Goal: Task Accomplishment & Management: Use online tool/utility

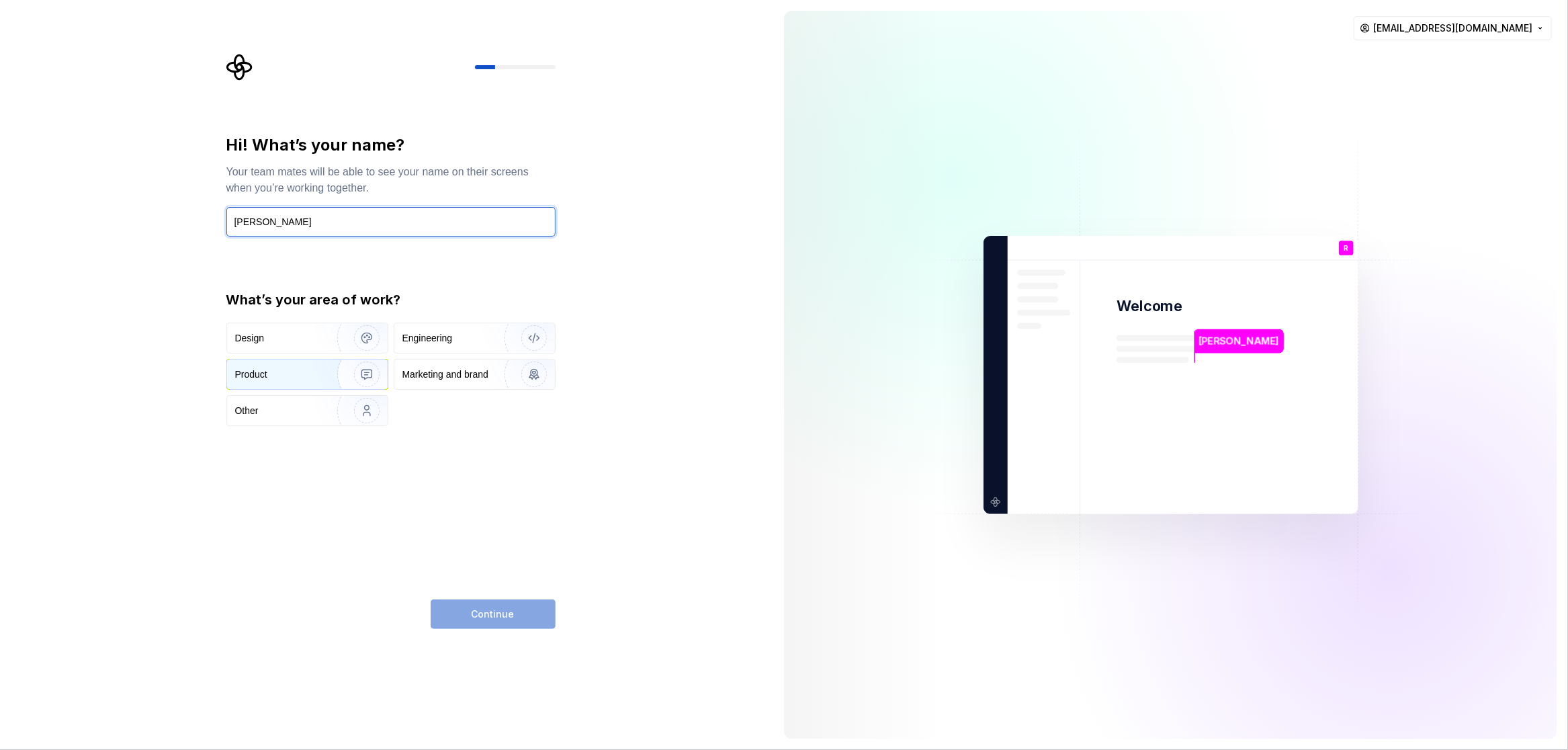
type input "Rijnhardt Kotze"
click at [342, 391] on img "button" at bounding box center [359, 374] width 86 height 90
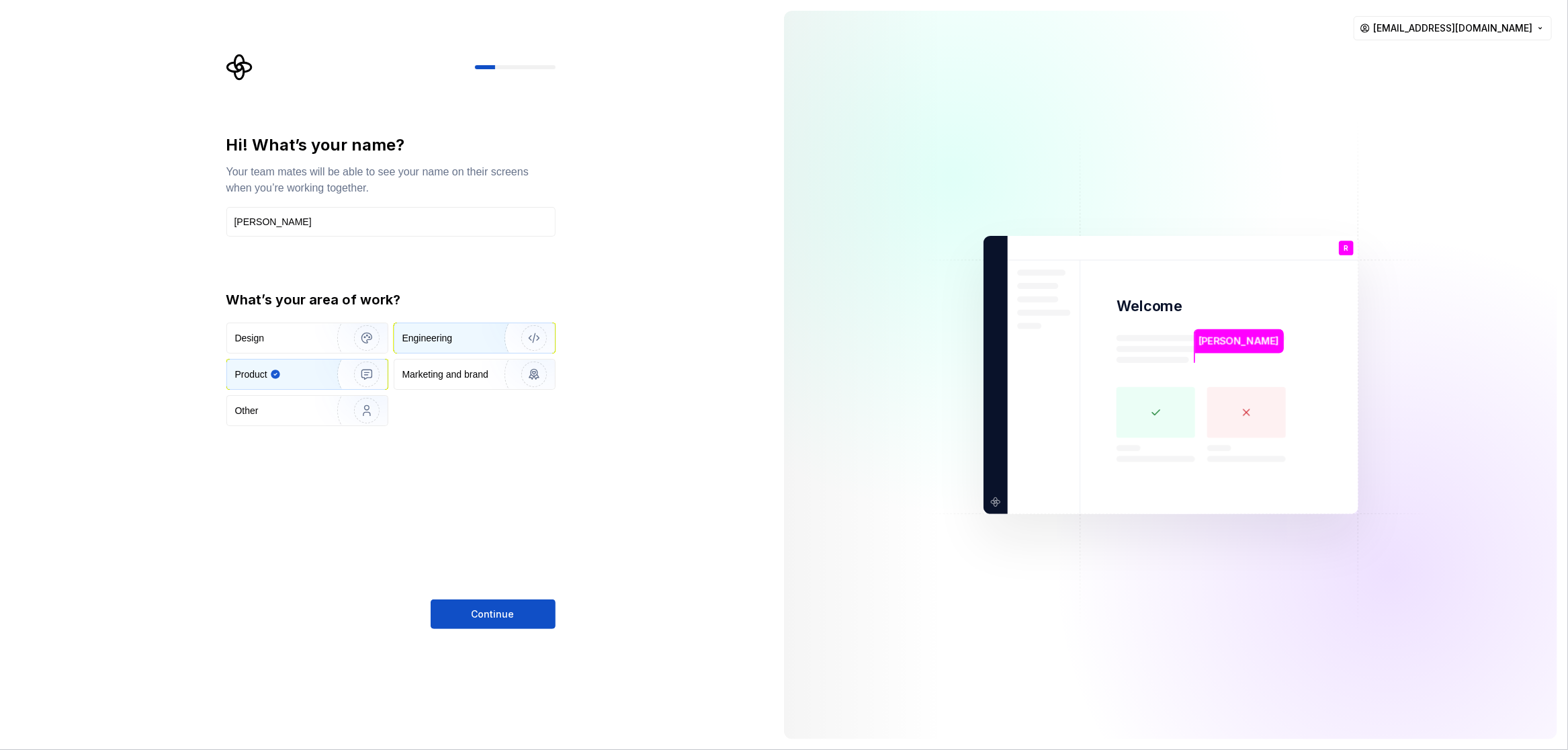
click at [488, 334] on img "button" at bounding box center [526, 338] width 86 height 90
click at [351, 394] on img "button" at bounding box center [359, 374] width 86 height 90
click at [522, 613] on button "Continue" at bounding box center [493, 614] width 125 height 29
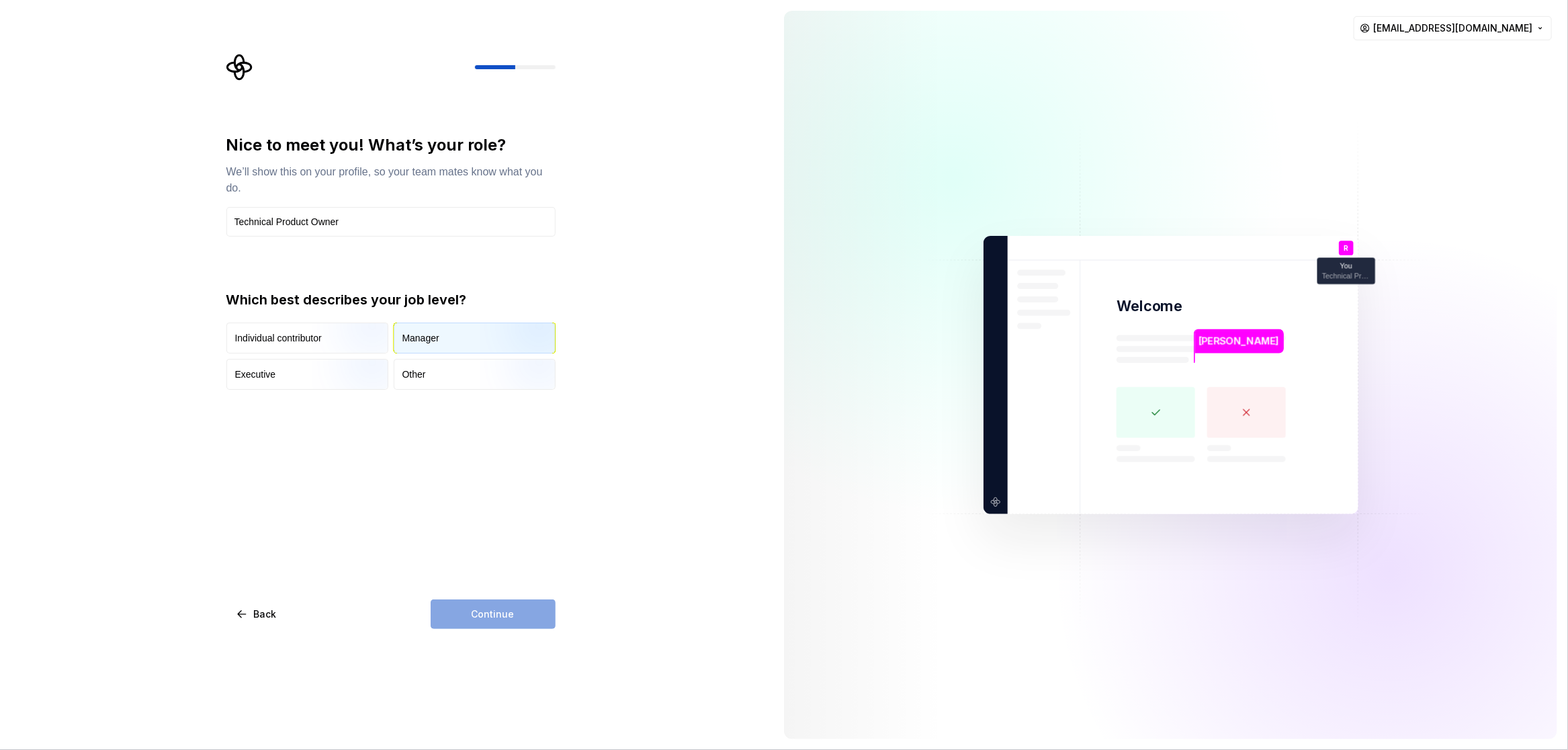
type input "Technical Product Owner"
click at [453, 342] on div "Manager" at bounding box center [474, 338] width 160 height 29
click at [491, 625] on button "Continue" at bounding box center [493, 614] width 125 height 29
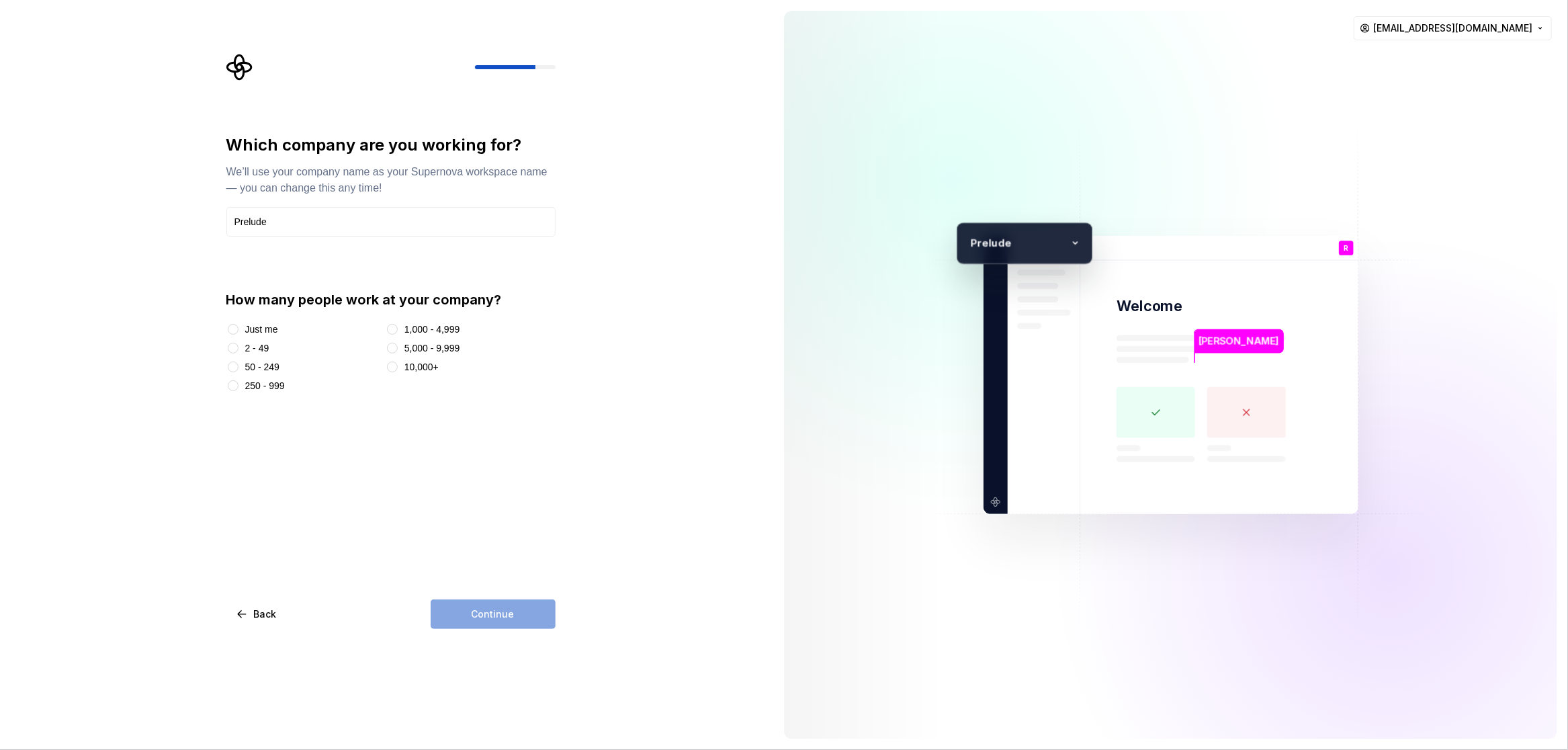
type input "Prelude"
click at [233, 350] on button "2 - 49" at bounding box center [233, 347] width 10 height 10
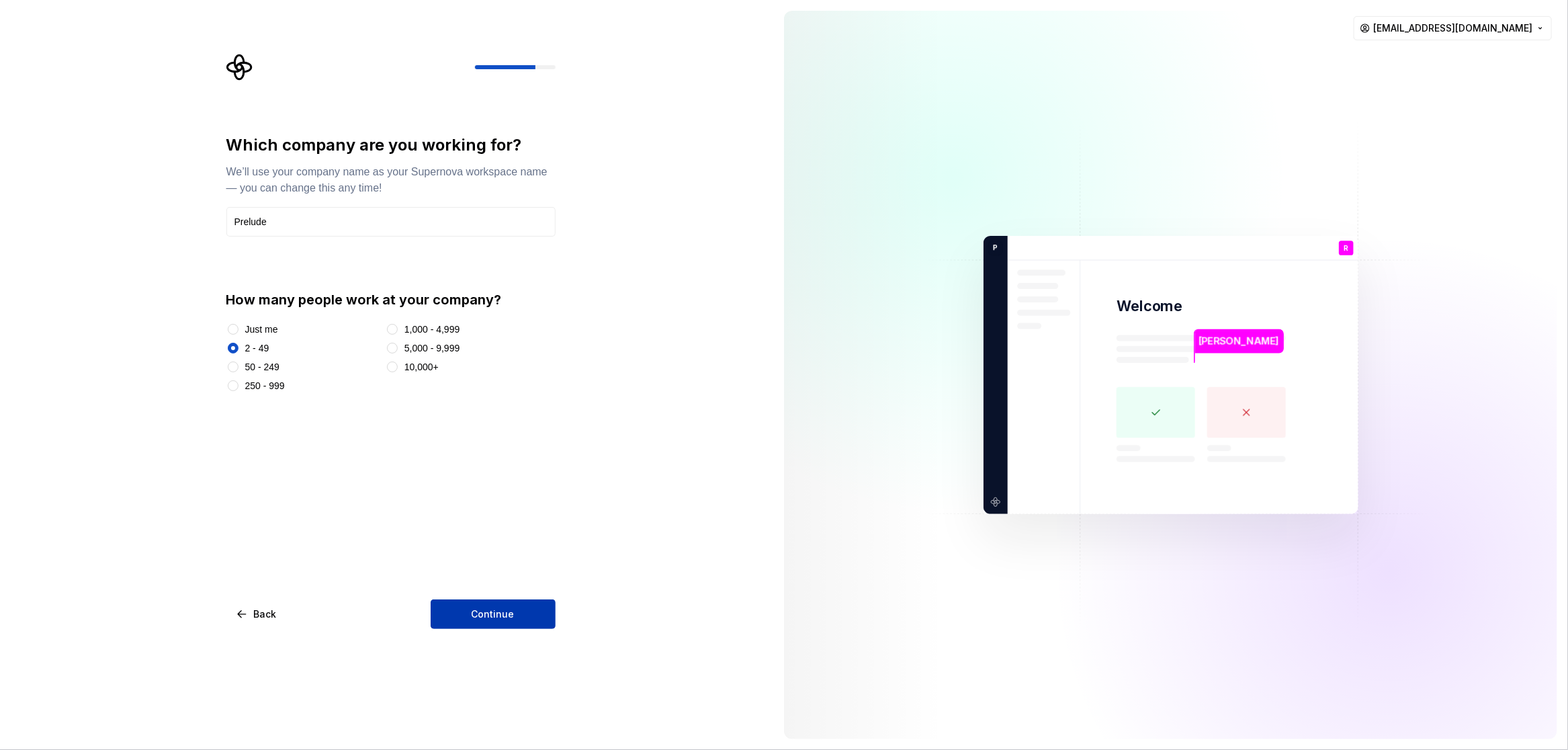
click at [521, 620] on button "Continue" at bounding box center [493, 614] width 125 height 29
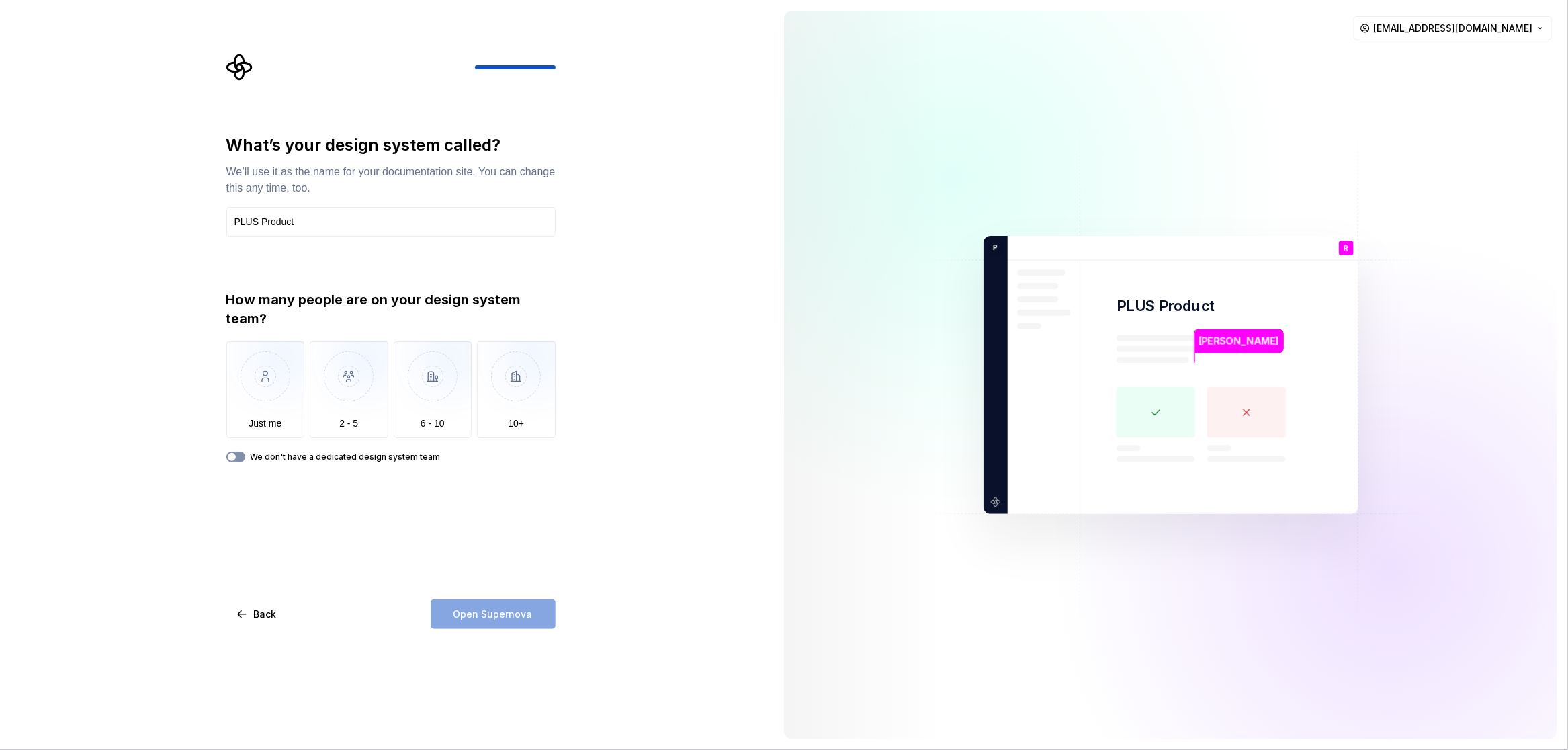
type input "PLUS Product"
click at [239, 454] on button "We don't have a dedicated design system team" at bounding box center [236, 457] width 19 height 10
click at [464, 617] on span "Open Supernova" at bounding box center [493, 615] width 79 height 14
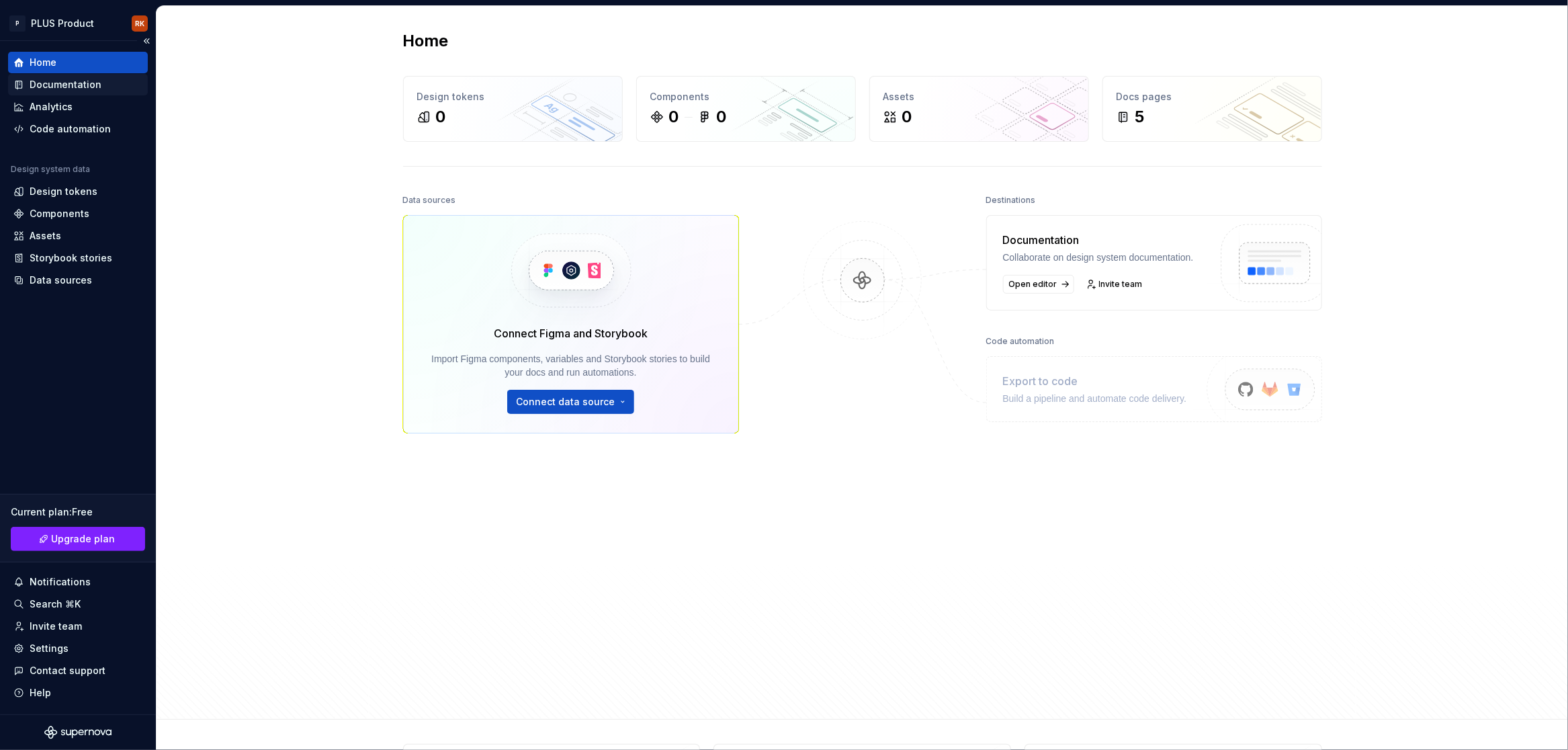
click at [89, 89] on div "Documentation" at bounding box center [65, 84] width 72 height 14
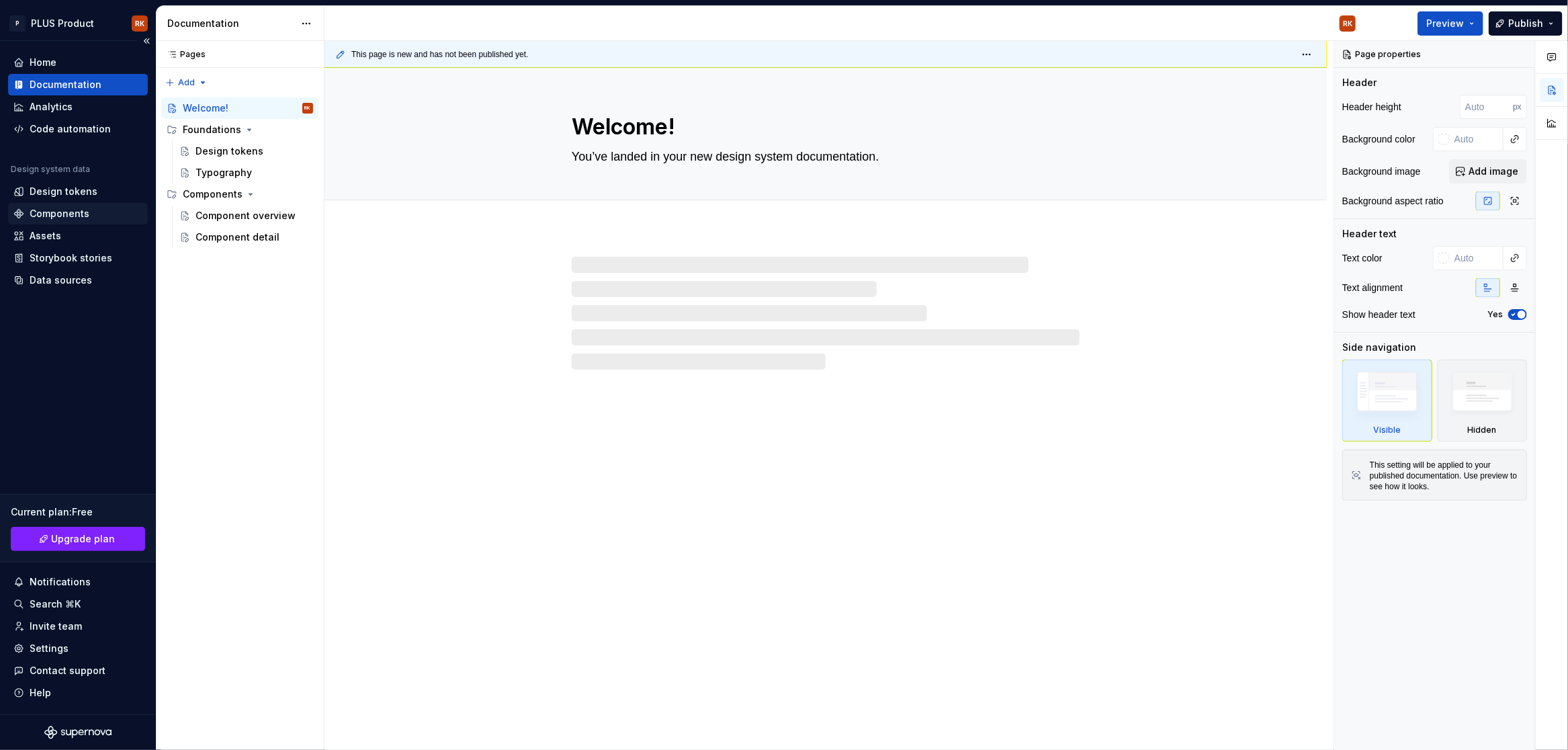
type textarea "*"
click at [71, 197] on div "Design tokens" at bounding box center [63, 191] width 68 height 14
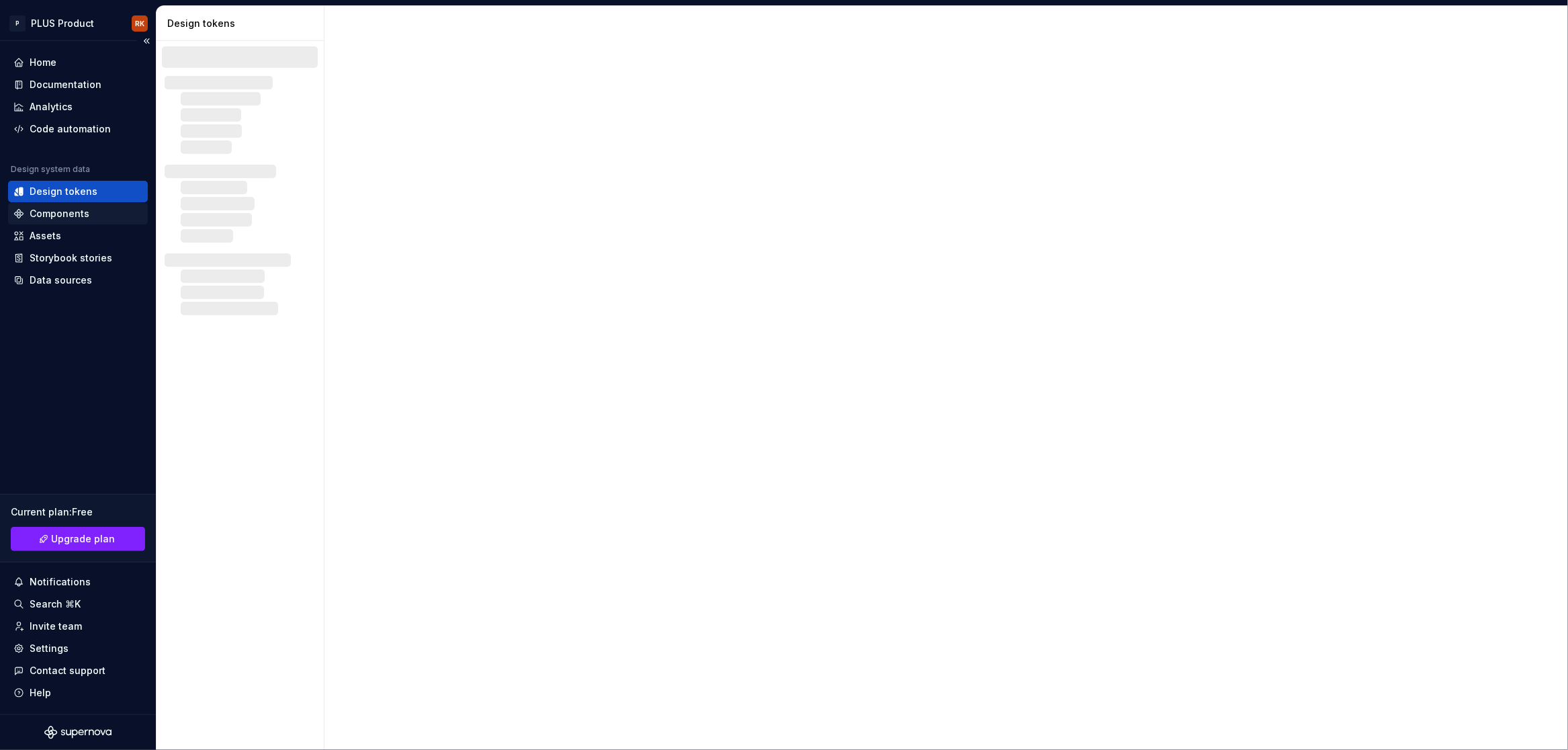
click at [71, 216] on div "Components" at bounding box center [59, 214] width 59 height 14
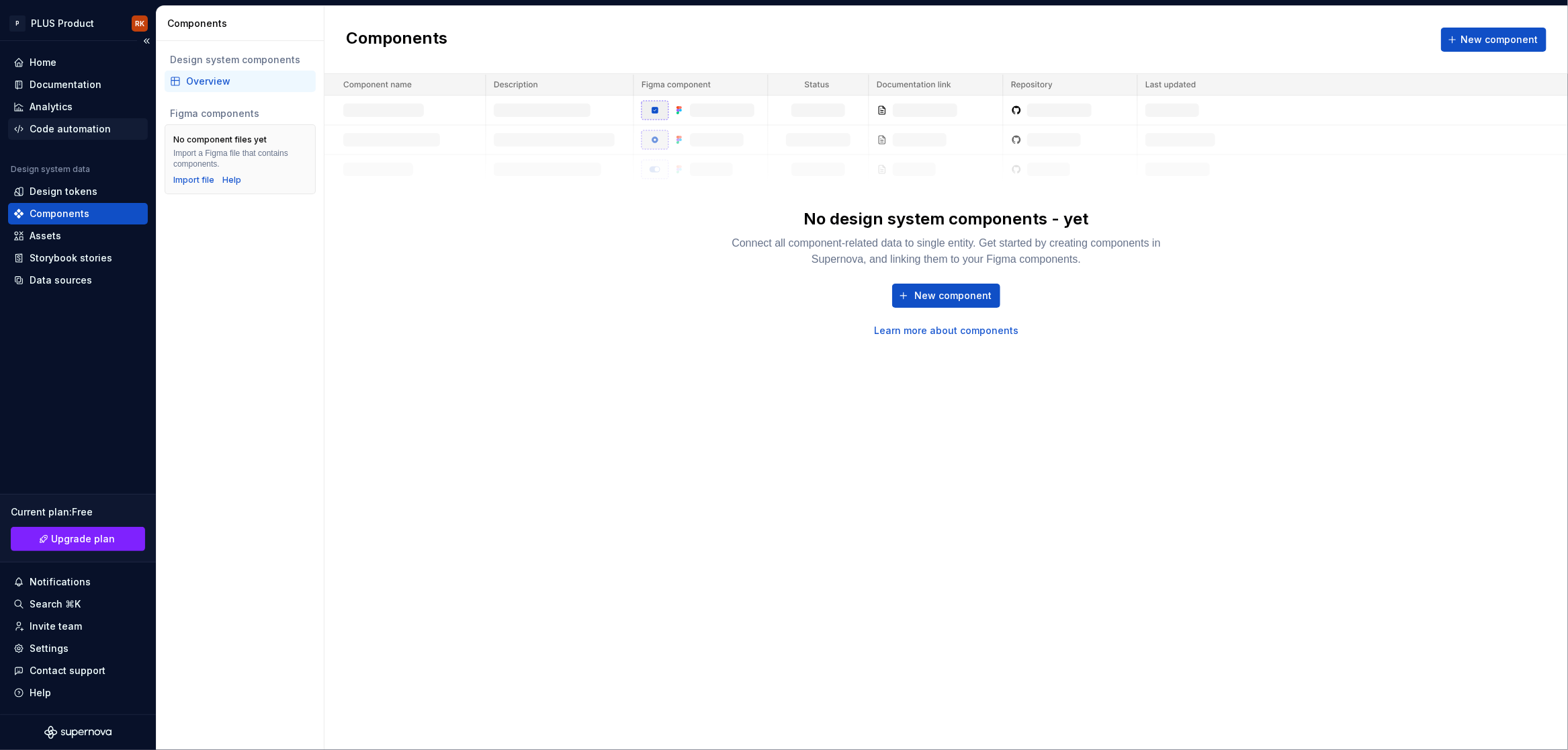
click at [71, 132] on div "Code automation" at bounding box center [70, 129] width 81 height 14
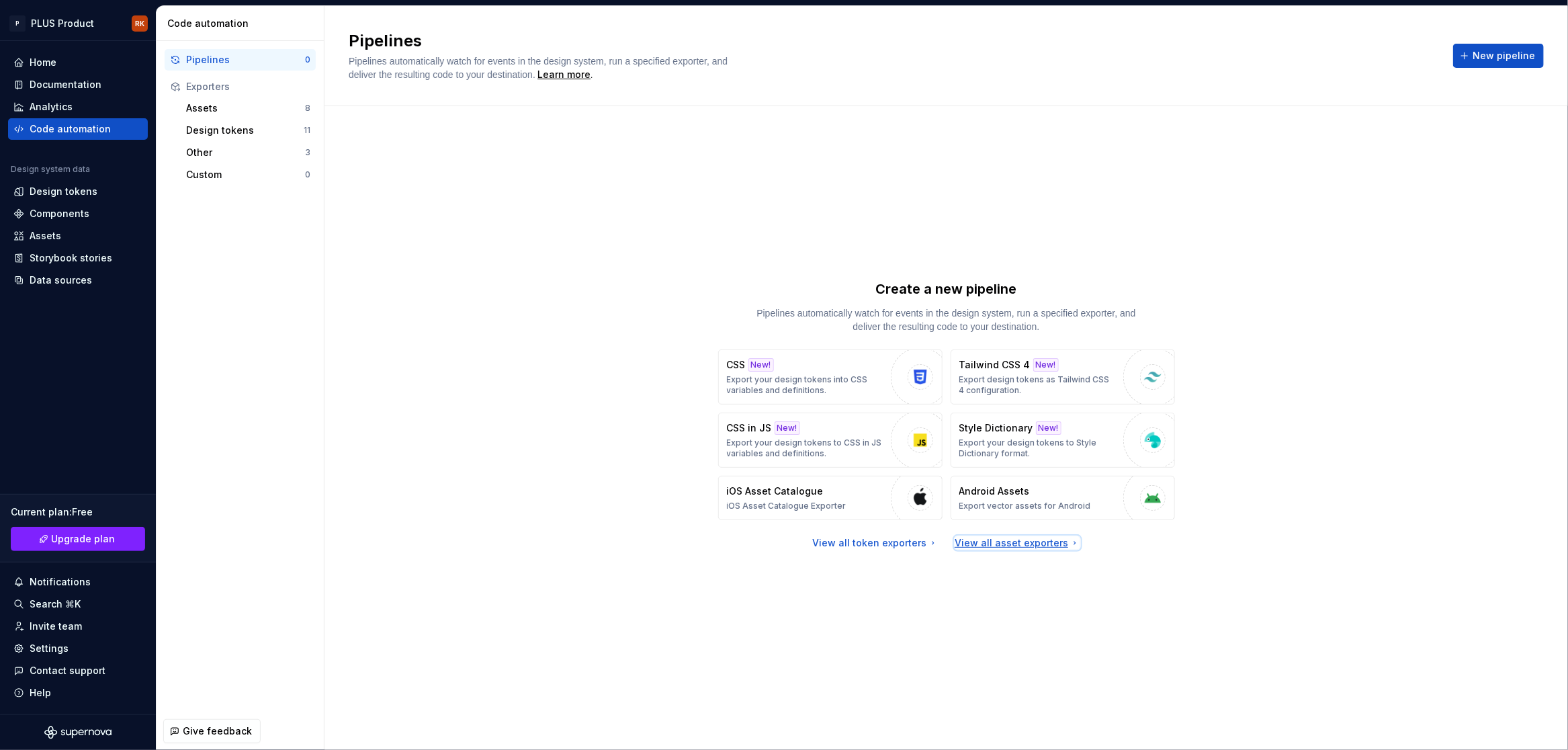
click at [1046, 547] on div "View all asset exporters" at bounding box center [1017, 543] width 126 height 14
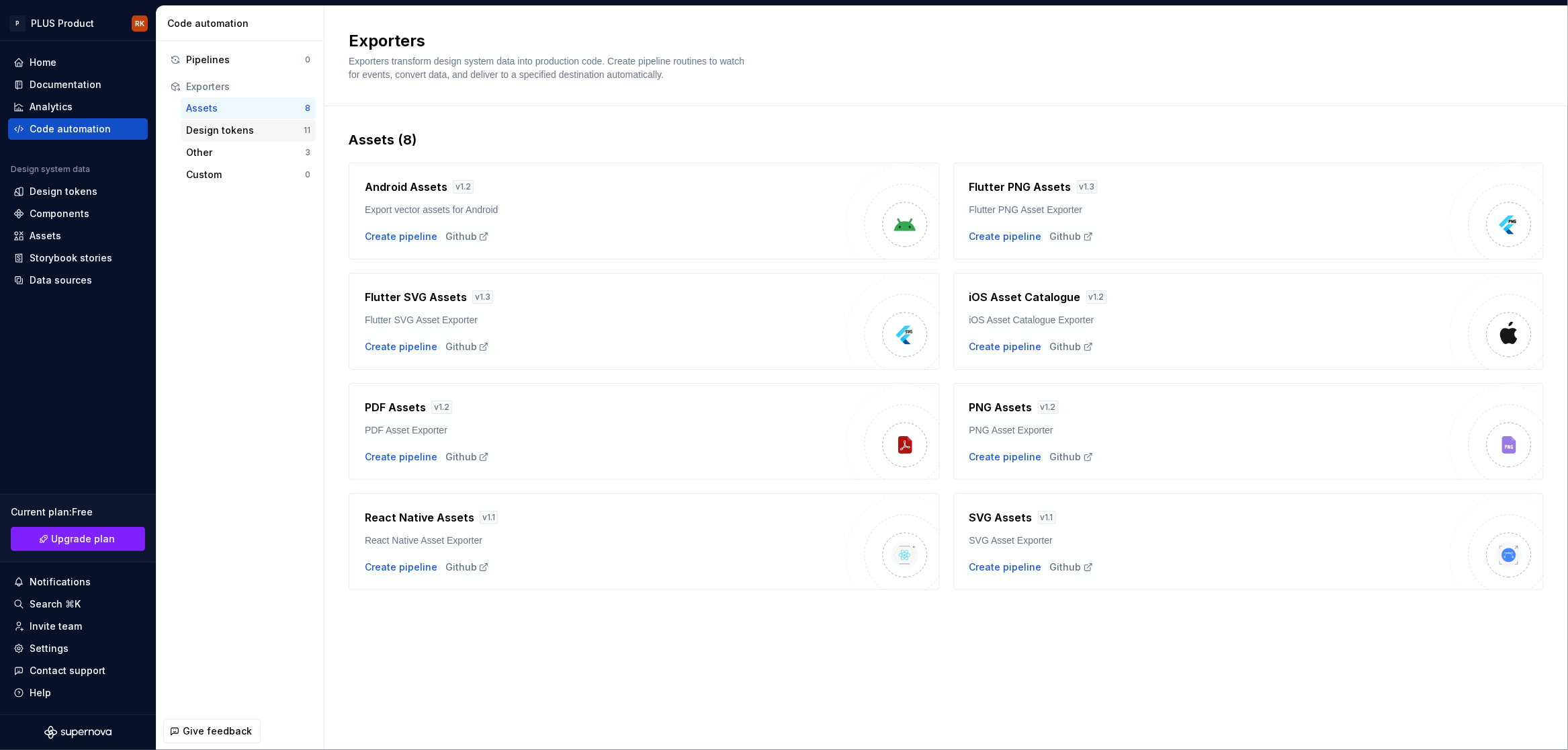
click at [242, 133] on div "Design tokens" at bounding box center [245, 130] width 117 height 14
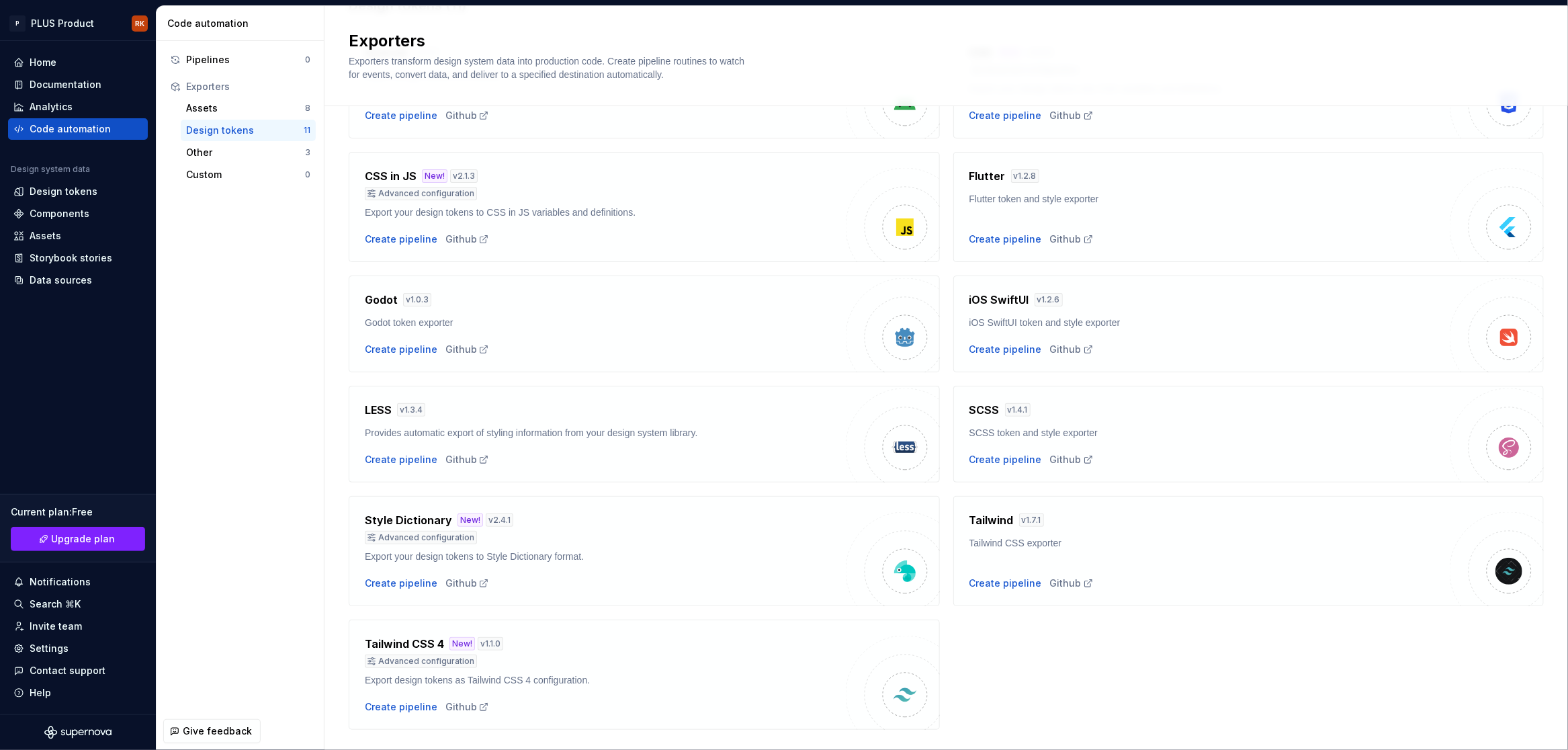
scroll to position [165, 0]
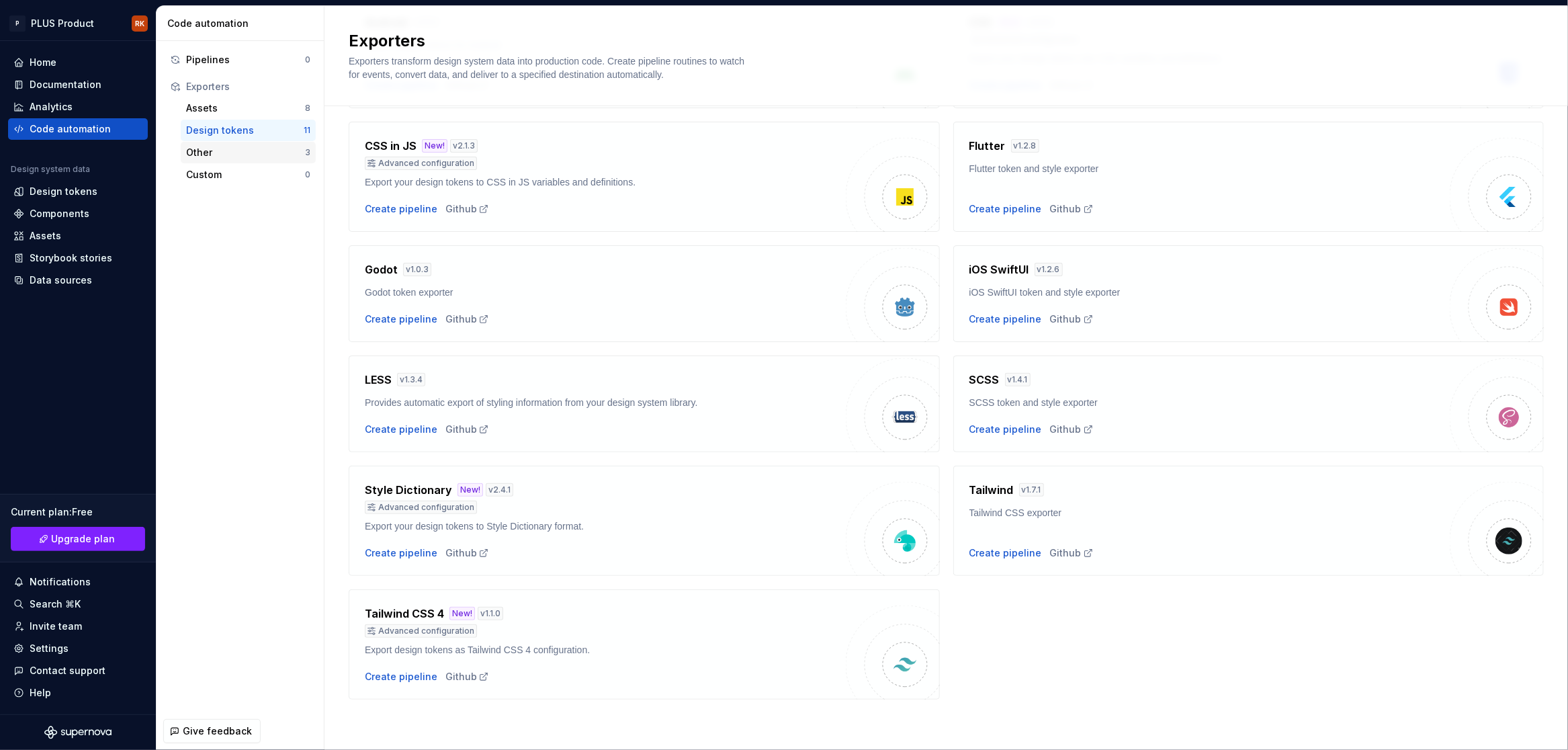
click at [218, 159] on div "Other" at bounding box center [246, 153] width 119 height 14
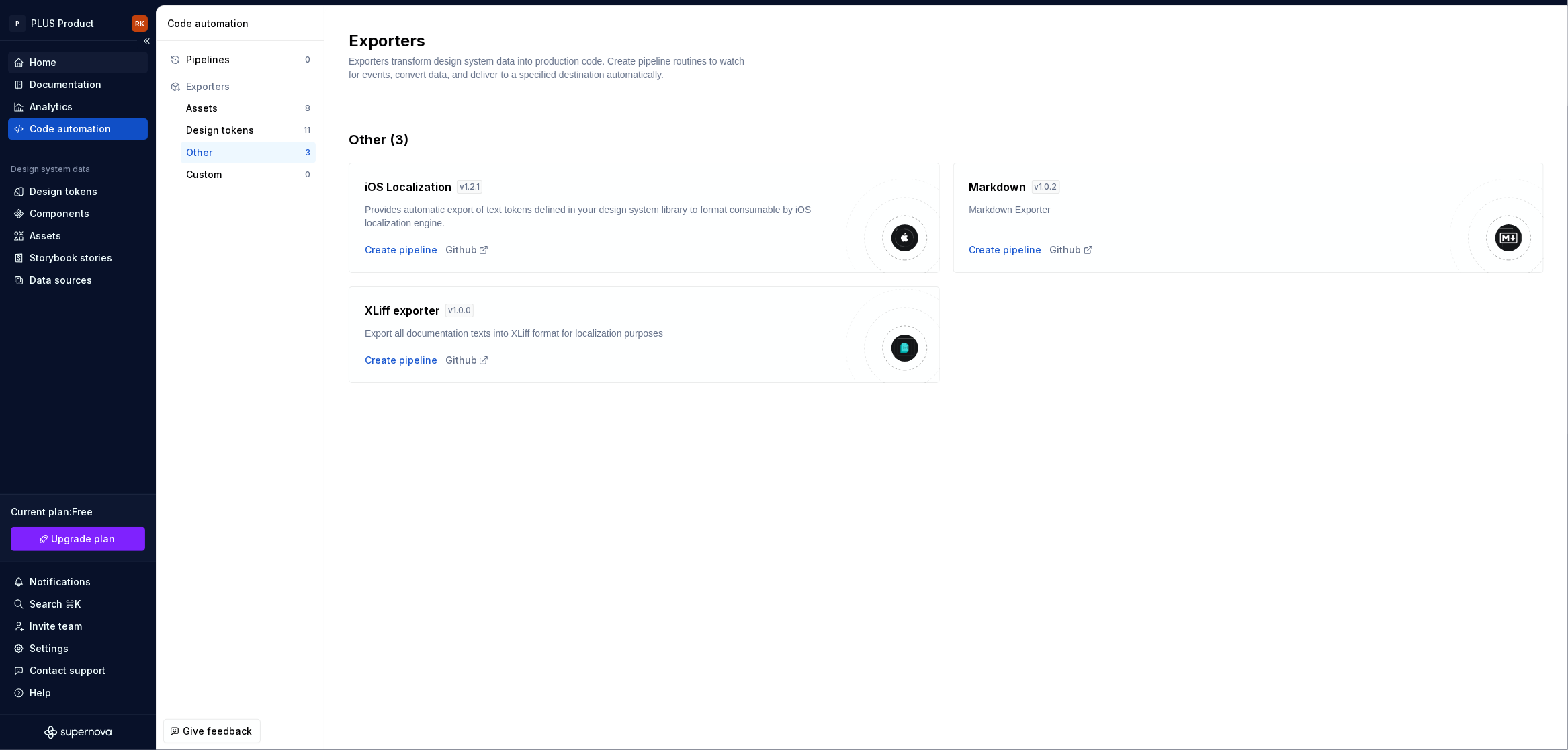
click at [58, 61] on div "Home" at bounding box center [78, 63] width 129 height 14
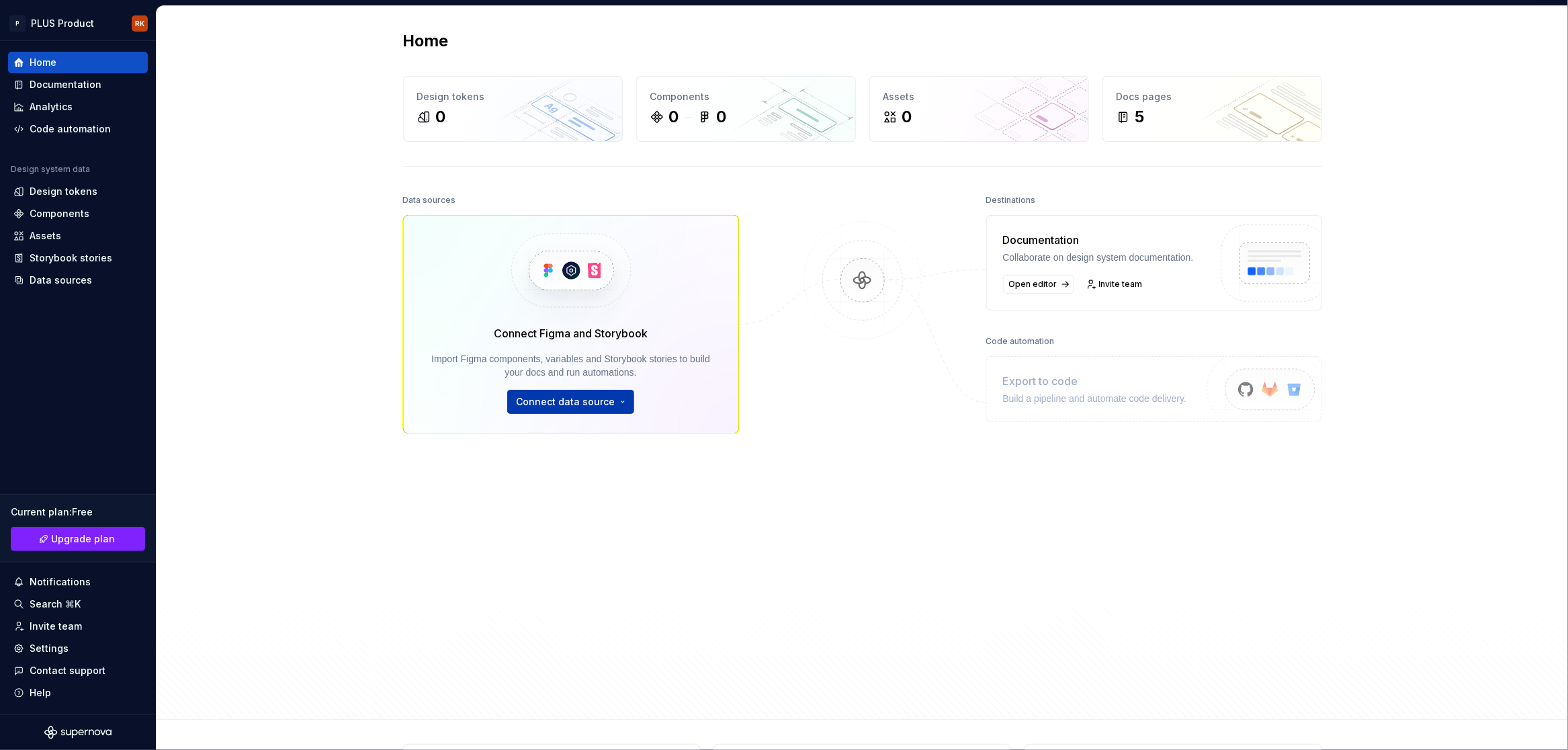
click at [620, 403] on html "P PLUS Product RK Home Documentation Analytics Code automation Design system da…" at bounding box center [784, 375] width 1568 height 750
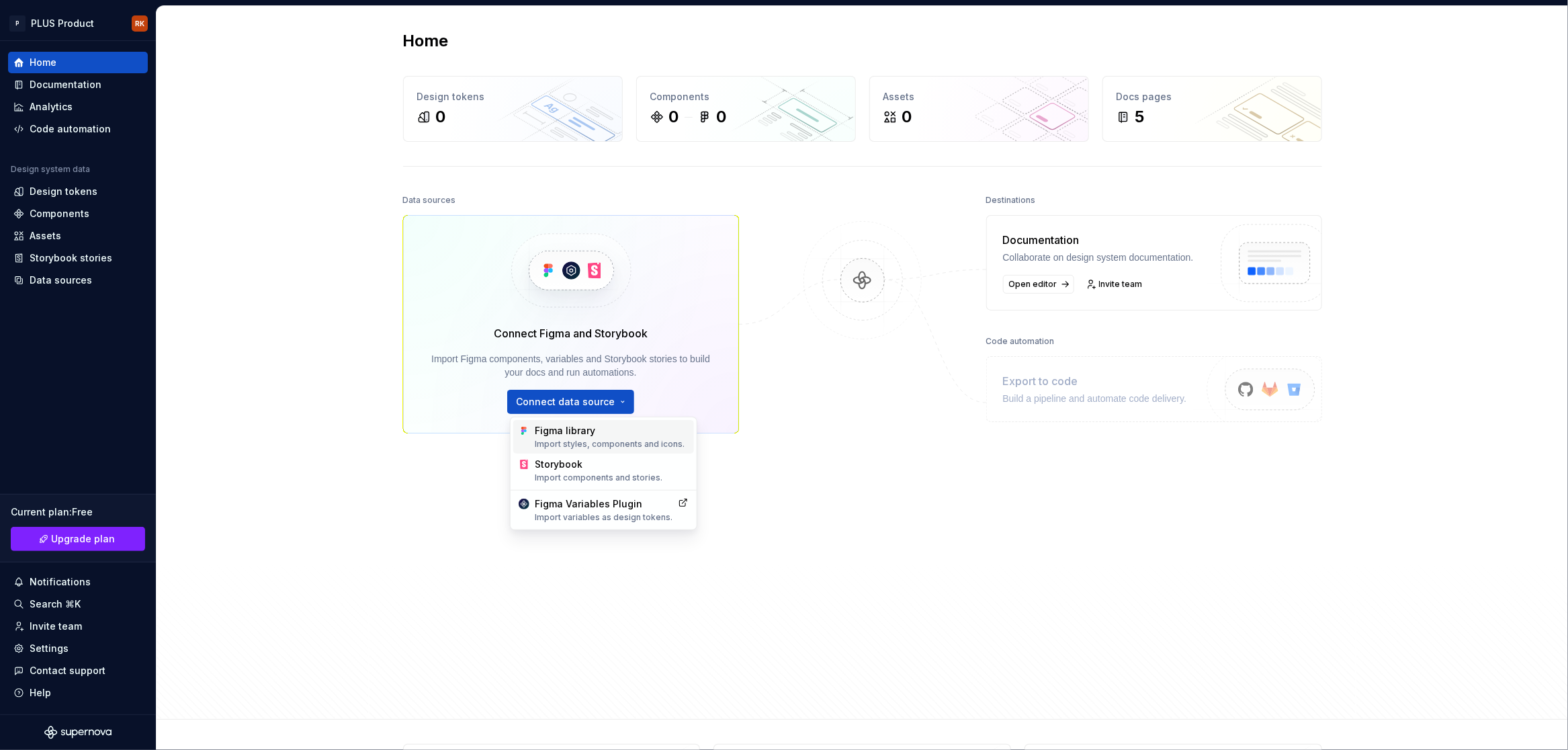
click at [608, 442] on div "Import styles, components and icons." at bounding box center [611, 444] width 153 height 10
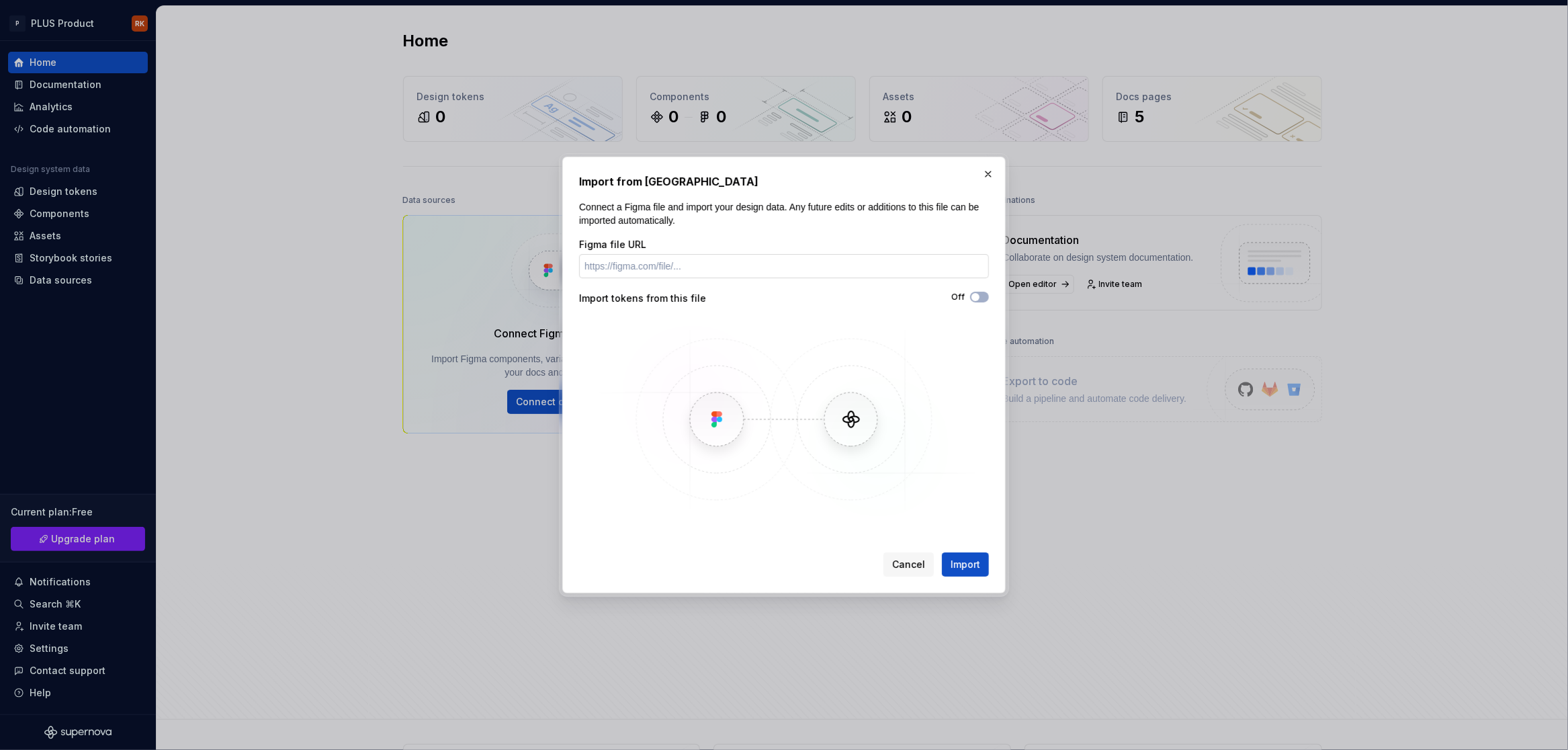
click at [946, 272] on input "Figma file URL" at bounding box center [784, 266] width 409 height 24
paste input "https://www.figma.com/design/i7SSyWkeP9nDMS9Ff7htVj/Simple-Design-System--Commu…"
type input "https://www.figma.com/design/i7SSyWkeP9nDMS9Ff7htVj/Simple-Design-System--Commu…"
click at [979, 294] on icon "button" at bounding box center [975, 297] width 10 height 8
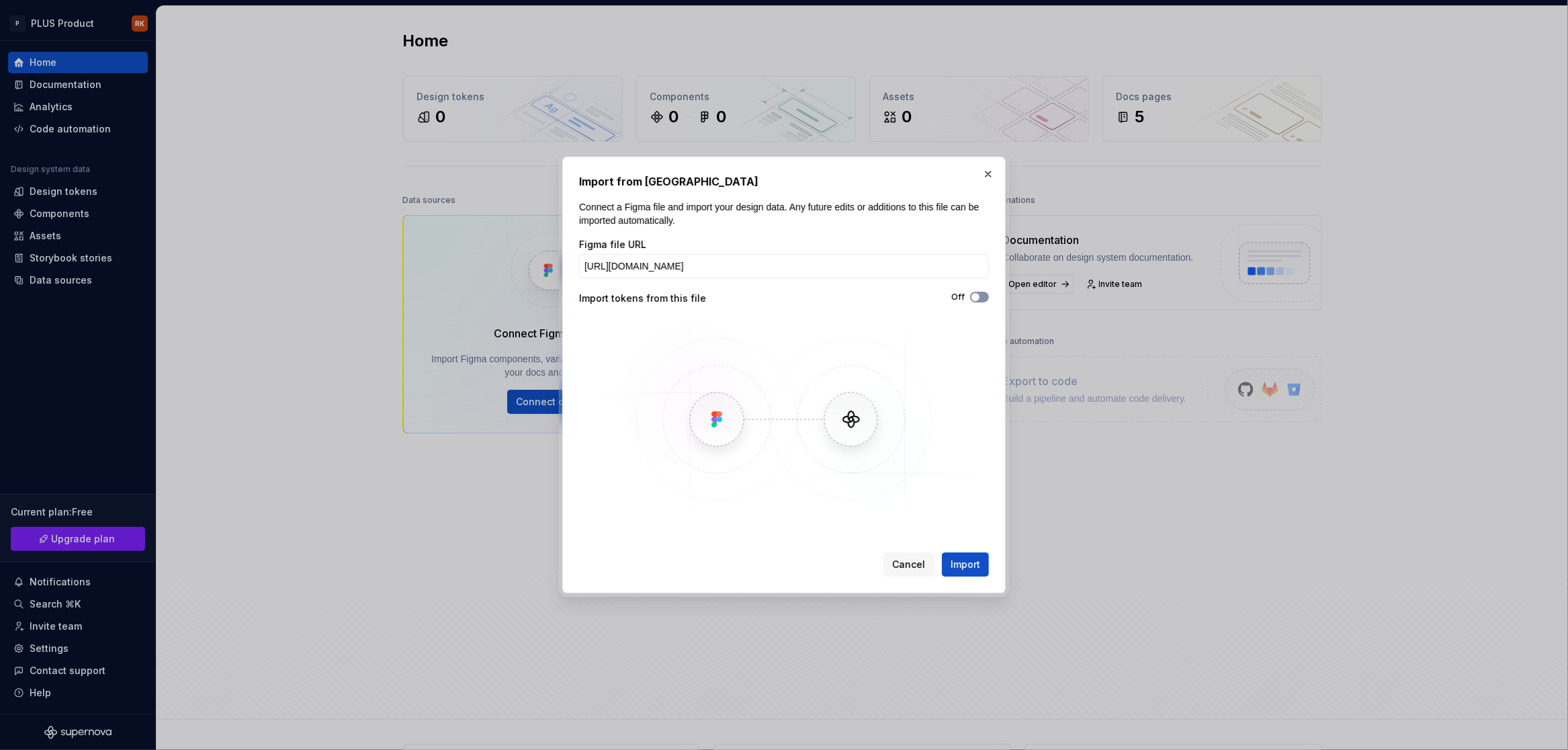
scroll to position [0, 0]
click at [969, 566] on span "Import" at bounding box center [965, 565] width 29 height 14
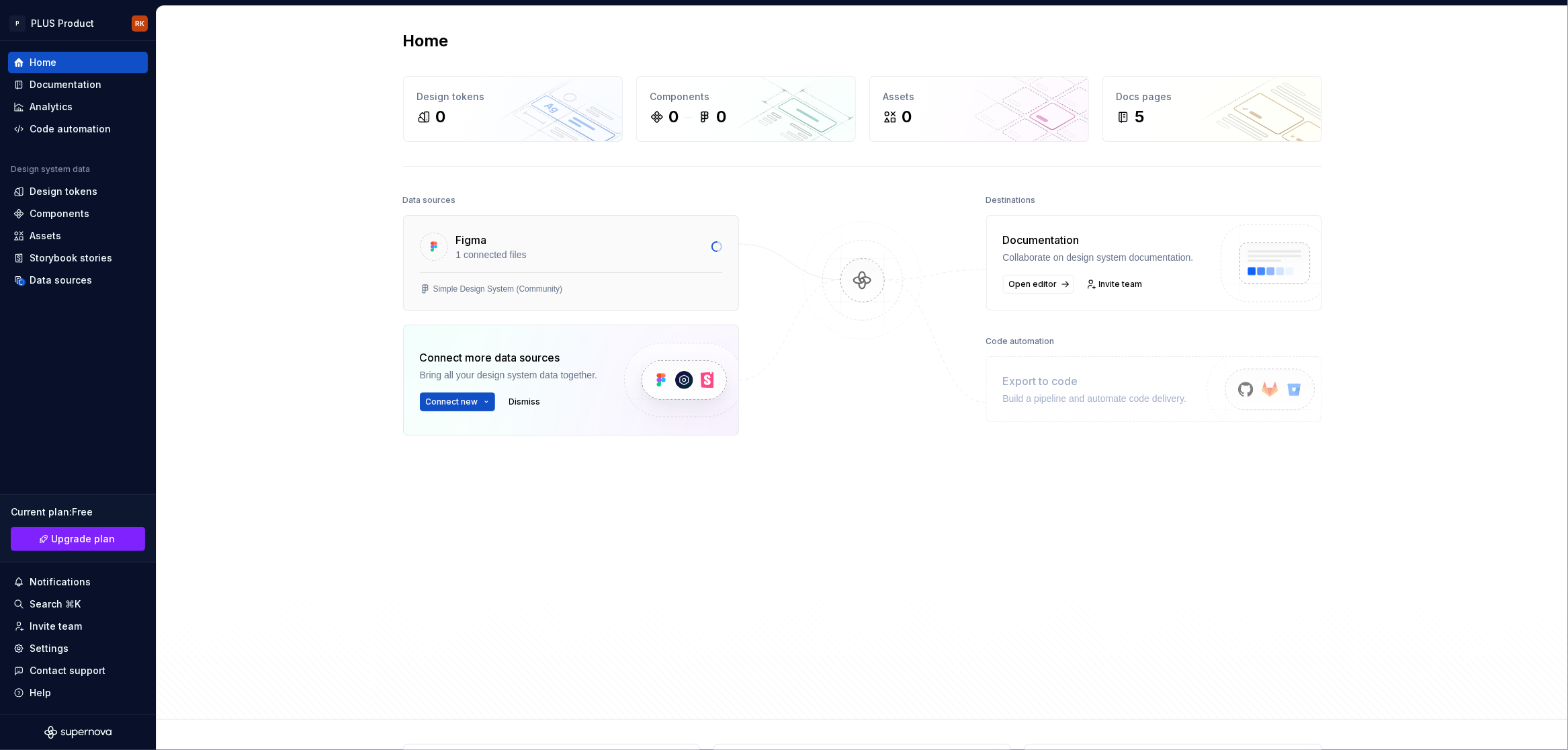
click at [628, 253] on div "1 connected files" at bounding box center [579, 255] width 247 height 14
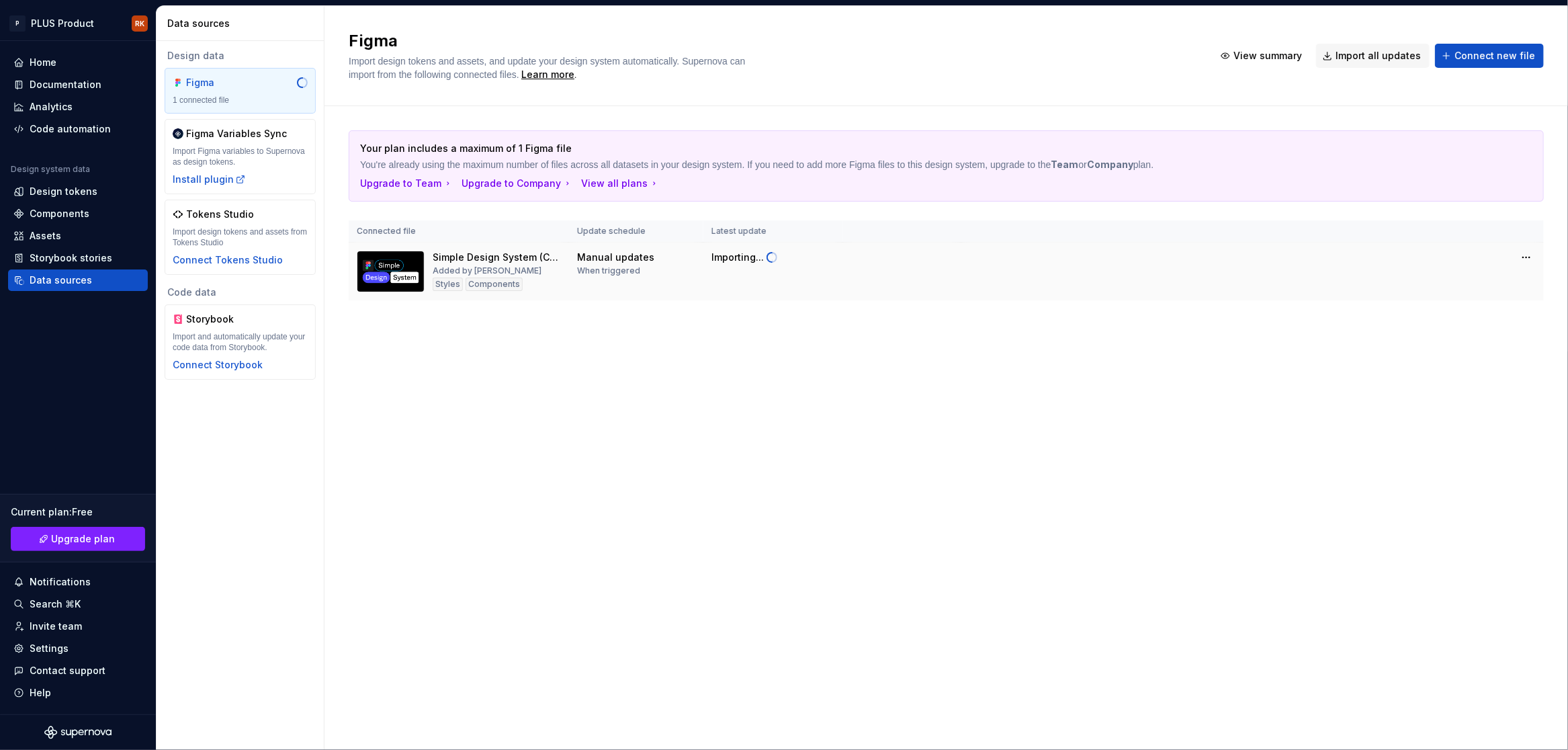
click at [729, 295] on td "Importing..." at bounding box center [773, 272] width 140 height 59
click at [62, 62] on div "Home" at bounding box center [78, 63] width 129 height 14
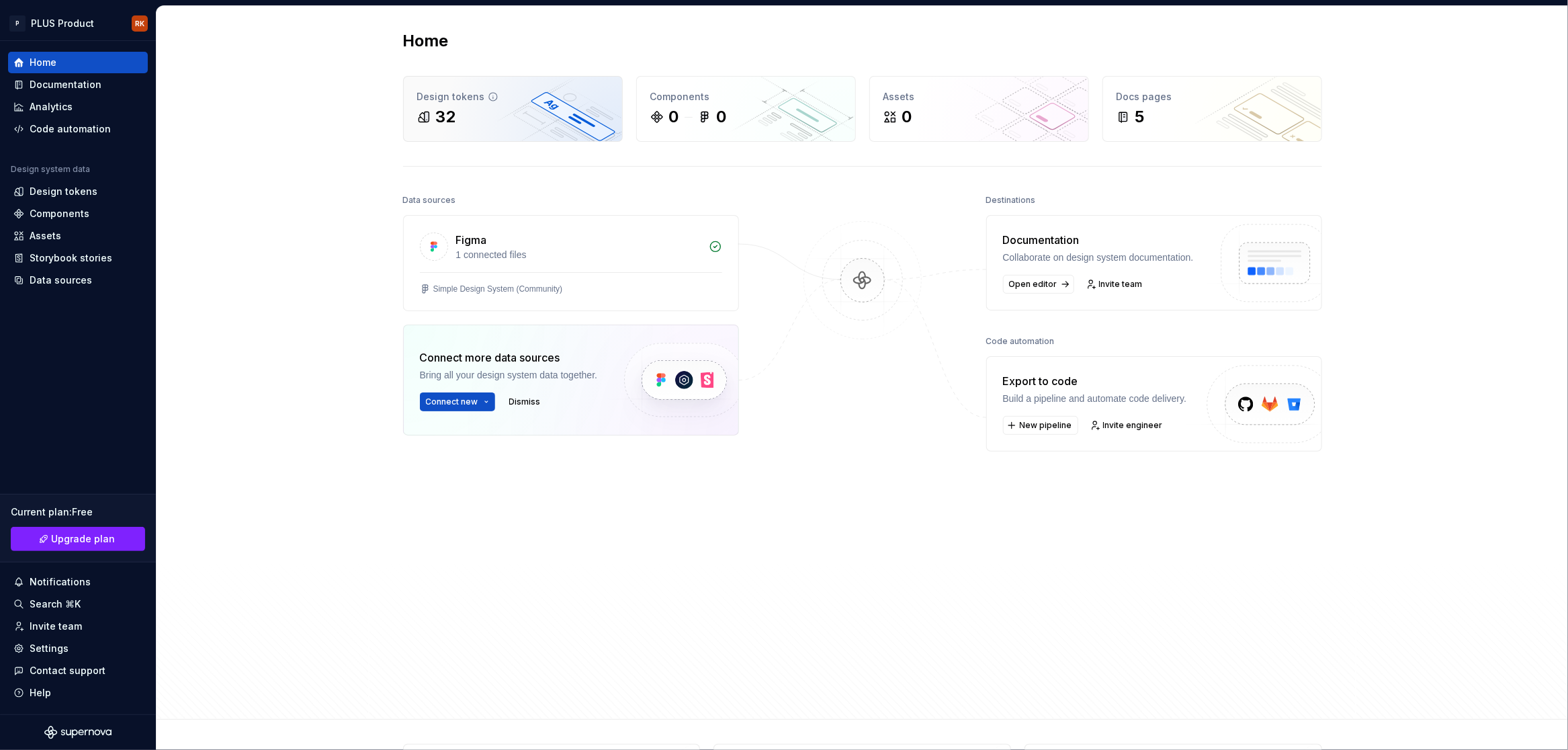
click at [522, 109] on div "32" at bounding box center [513, 116] width 191 height 22
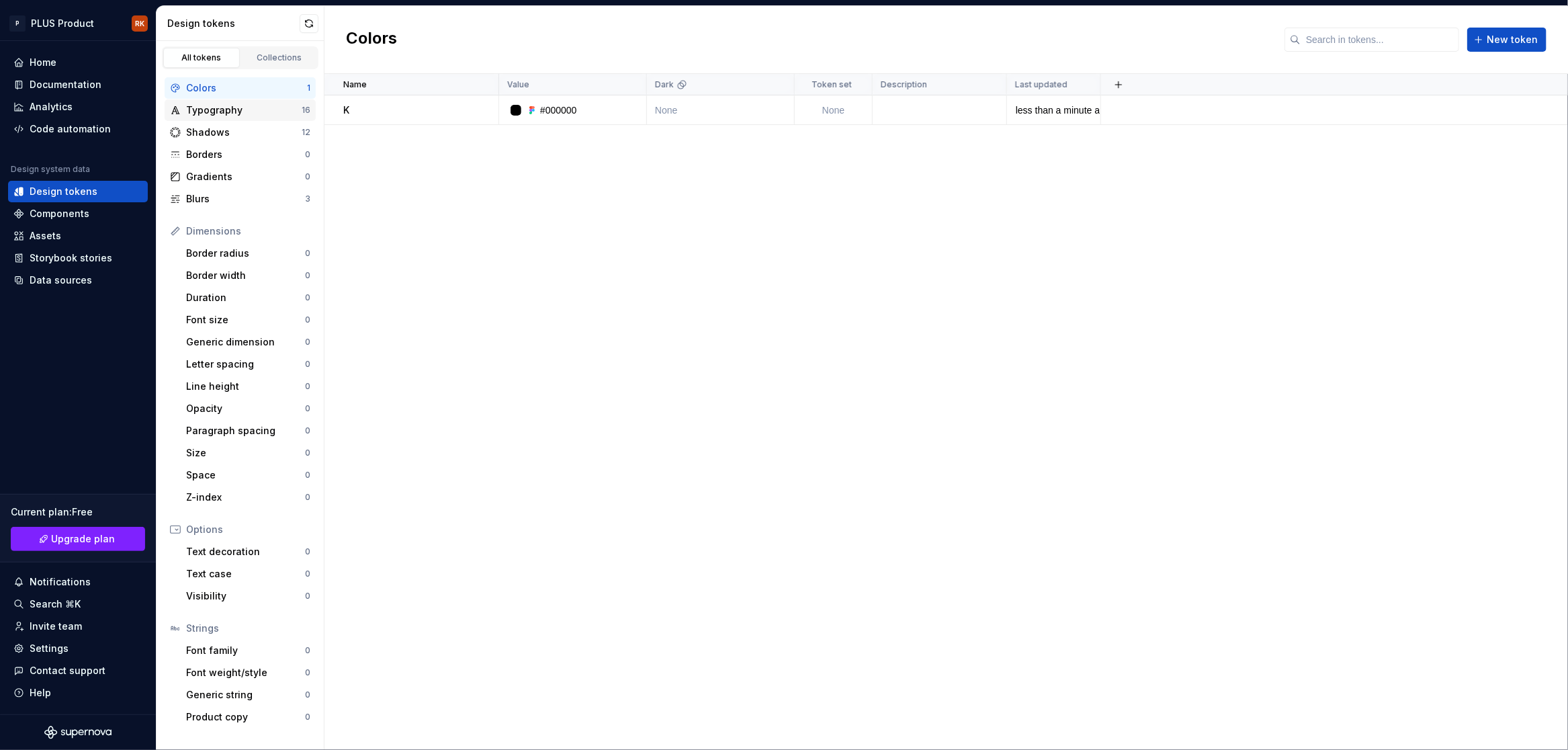
click at [241, 114] on div "Typography" at bounding box center [244, 110] width 116 height 14
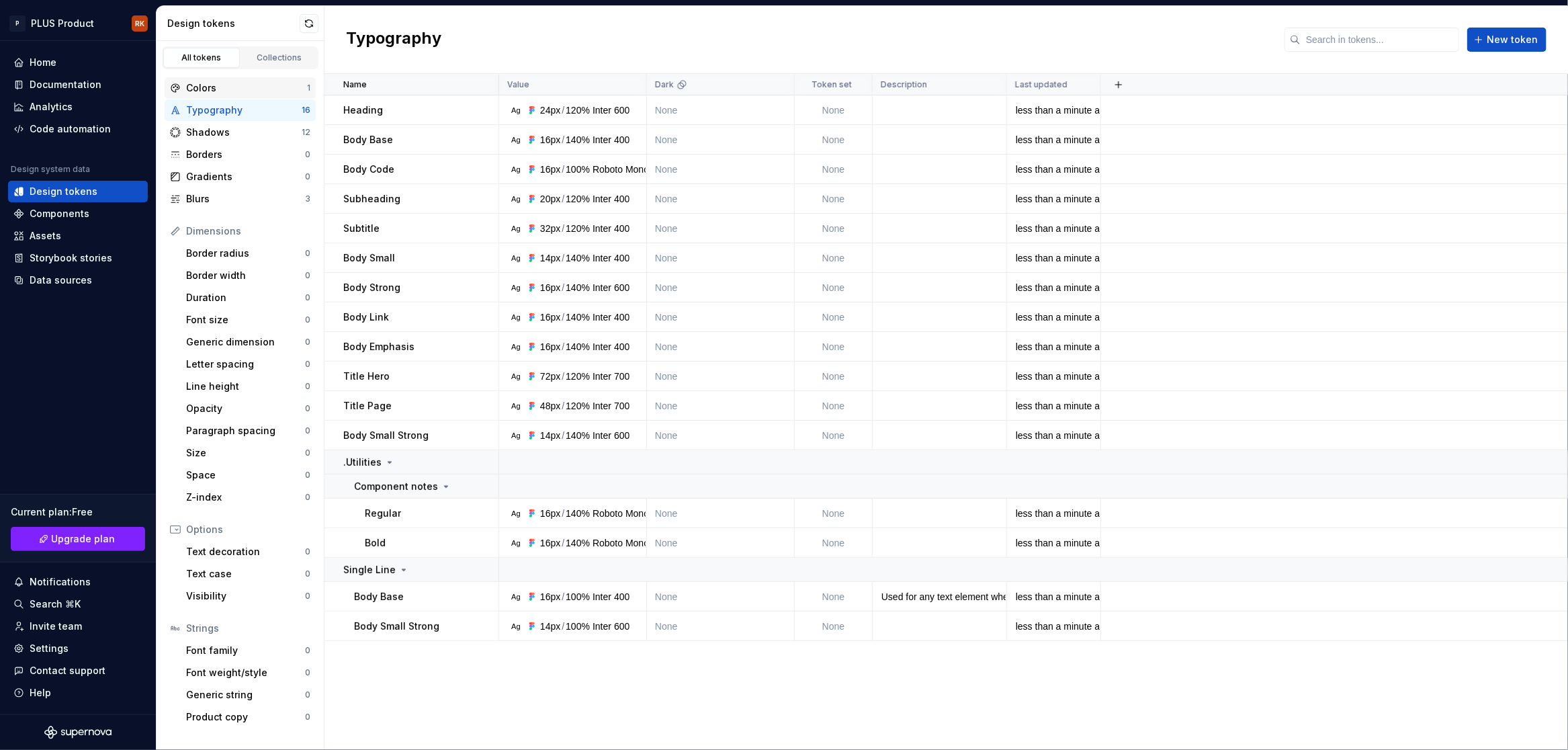
click at [232, 95] on div "Colors 1" at bounding box center [240, 88] width 151 height 22
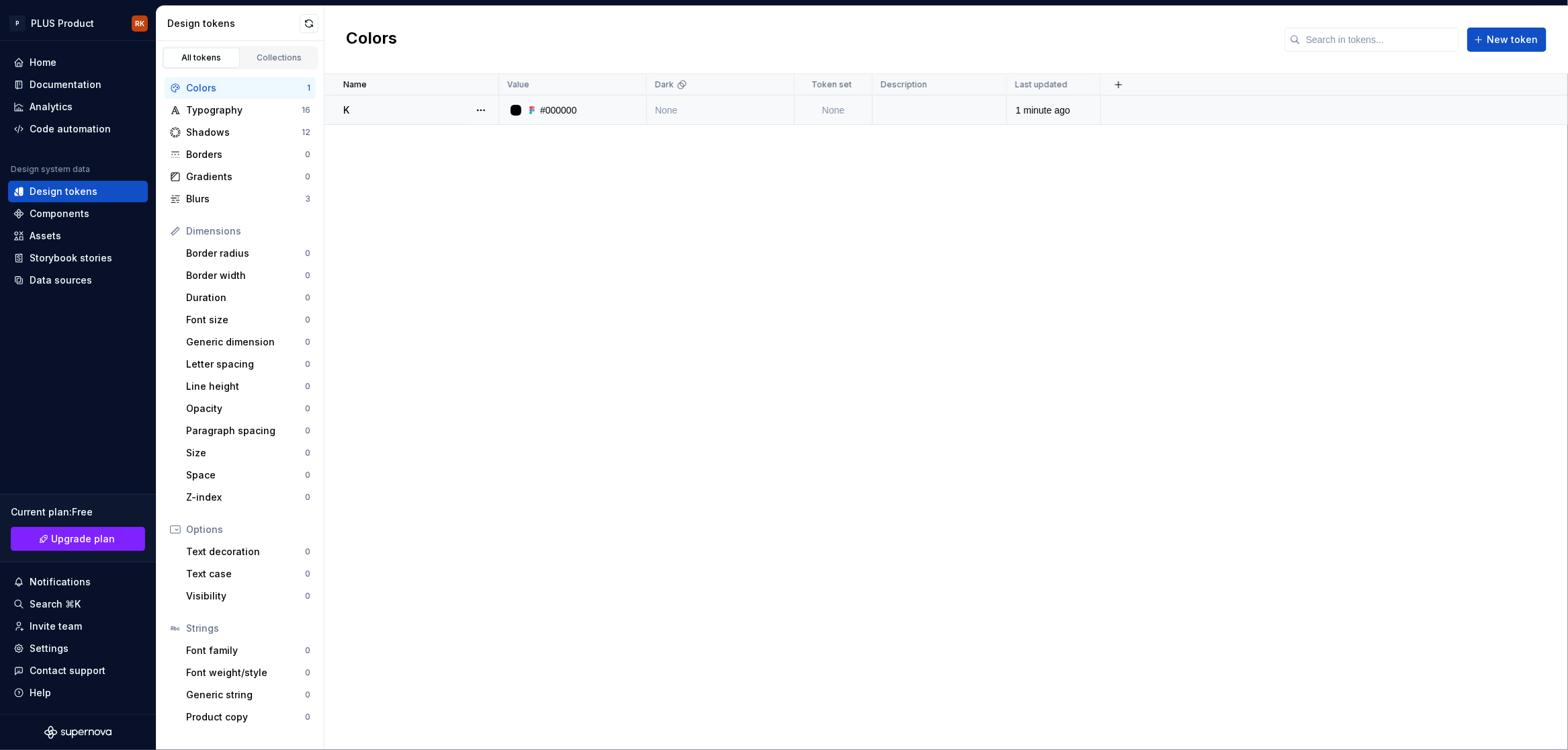
click at [390, 111] on div "K" at bounding box center [420, 110] width 154 height 14
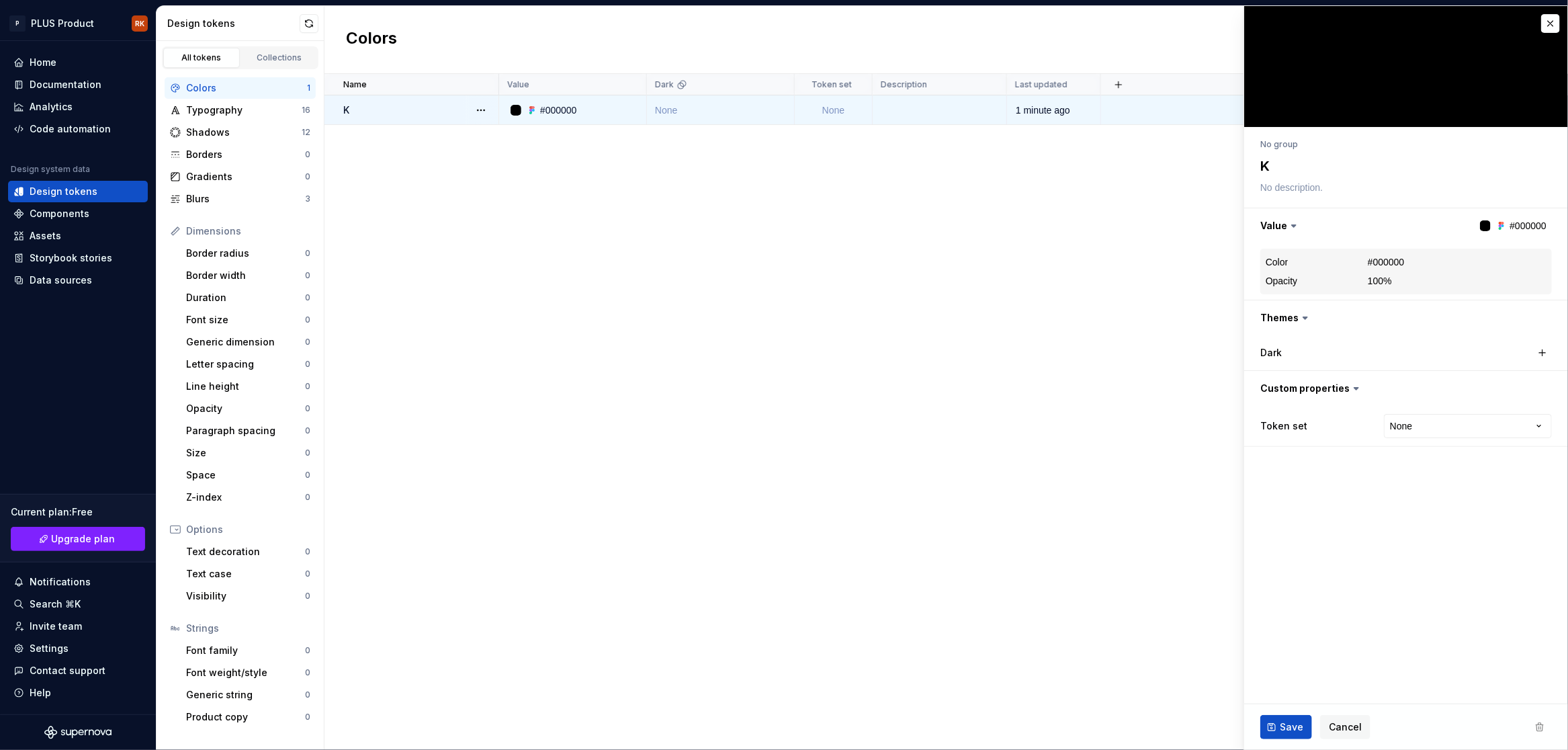
click at [562, 109] on div "#000000" at bounding box center [559, 110] width 37 height 14
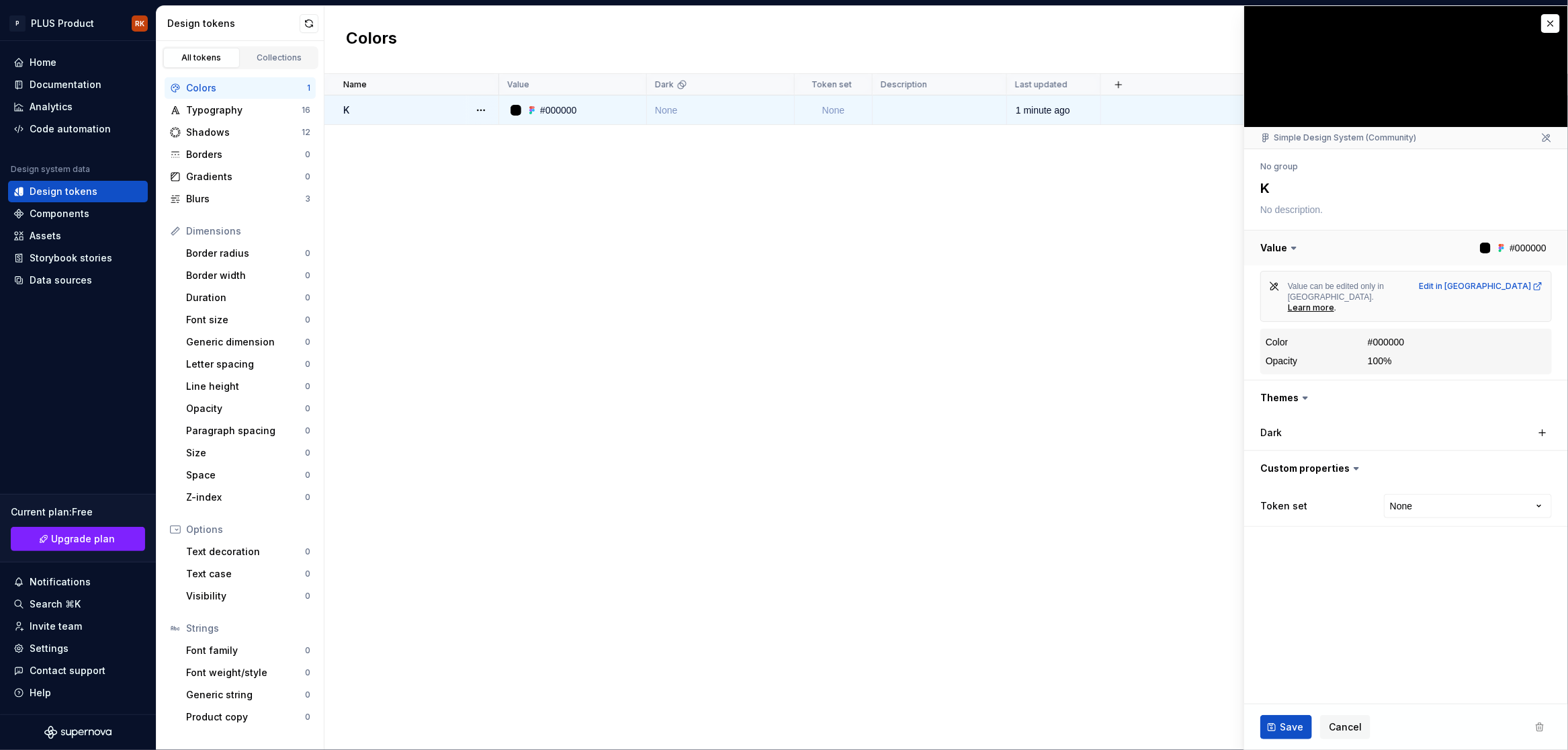
click at [1510, 250] on button "button" at bounding box center [1406, 247] width 324 height 35
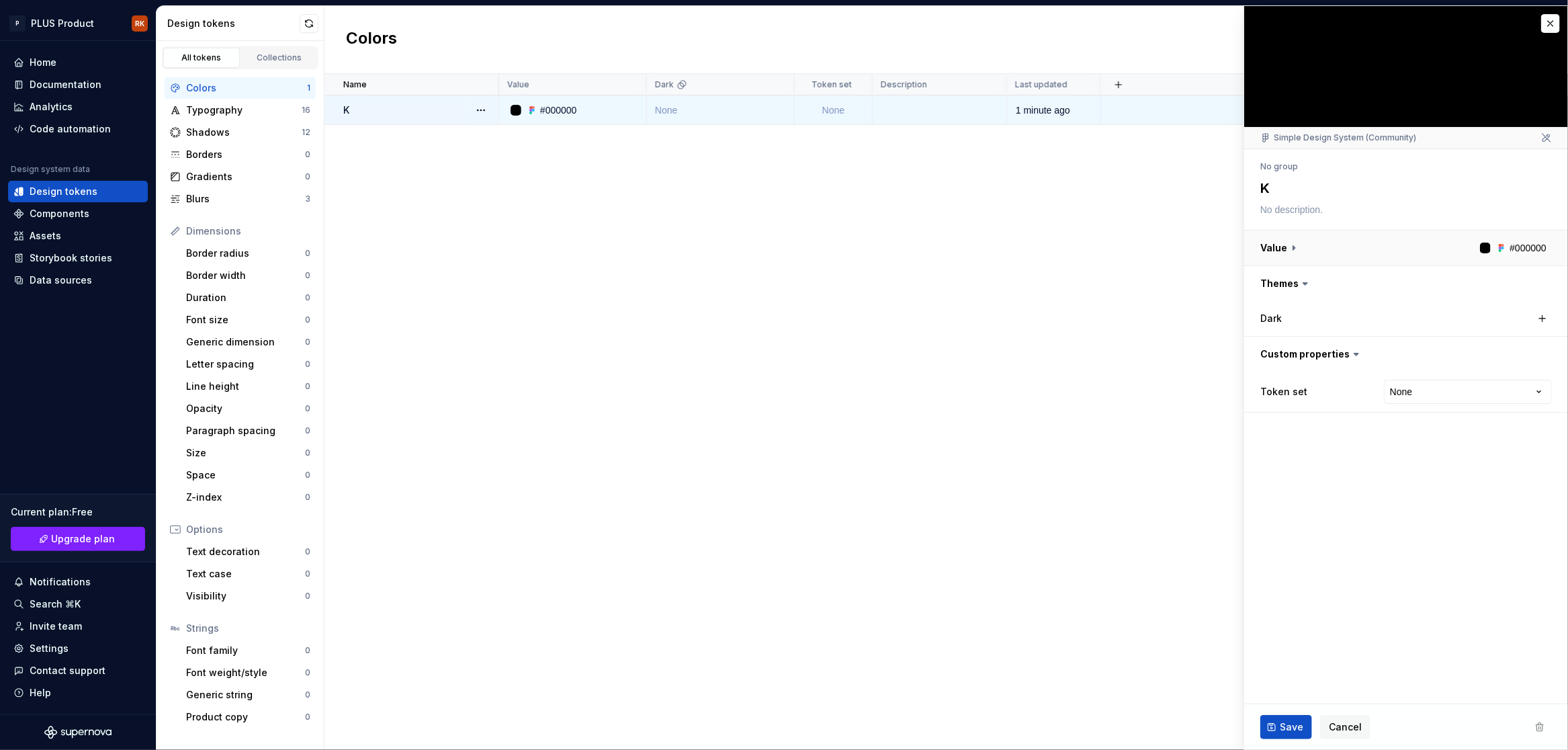
click at [1521, 254] on button "button" at bounding box center [1406, 247] width 324 height 35
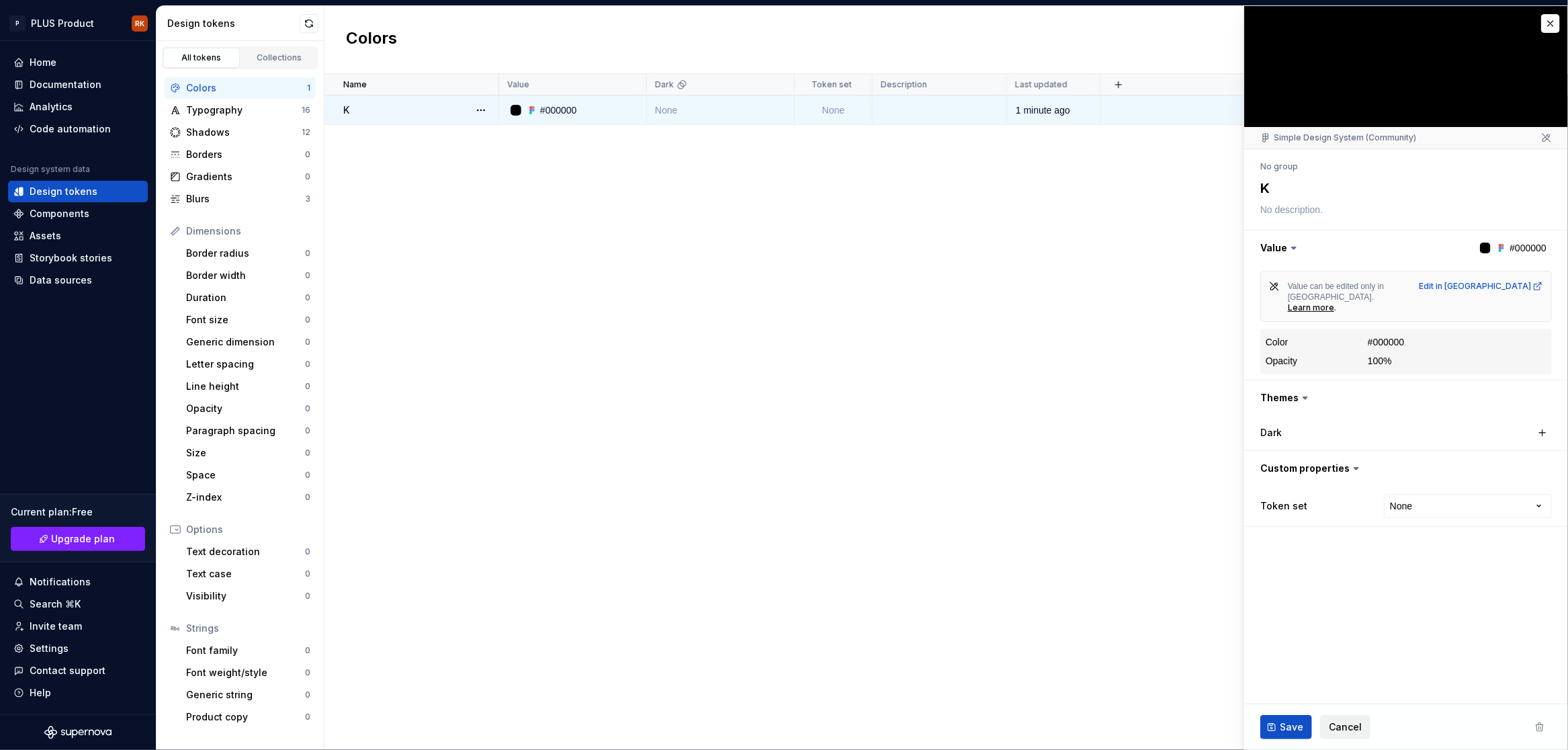
click at [1365, 732] on button "Cancel" at bounding box center [1345, 727] width 50 height 24
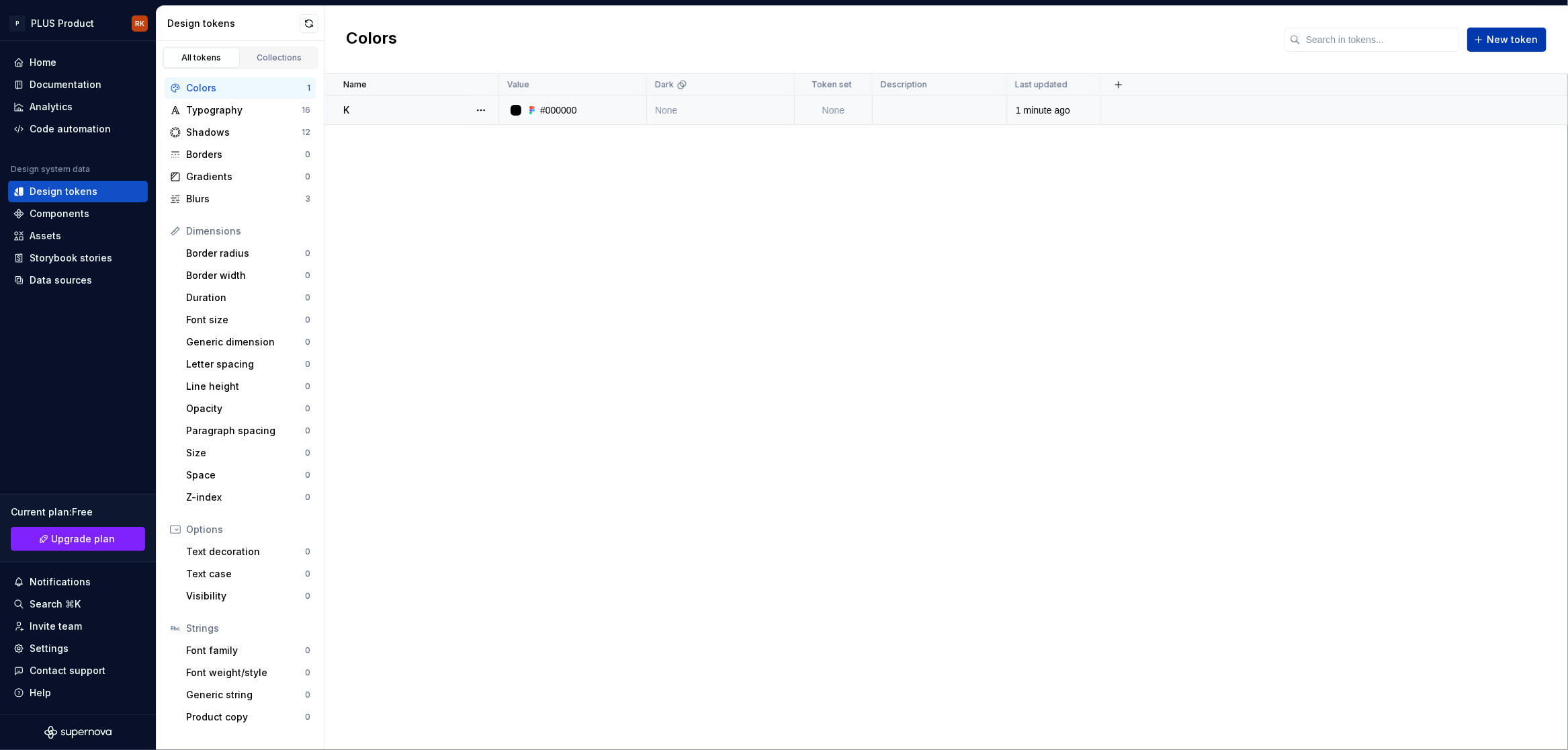
click at [1500, 44] on span "New token" at bounding box center [1512, 40] width 51 height 14
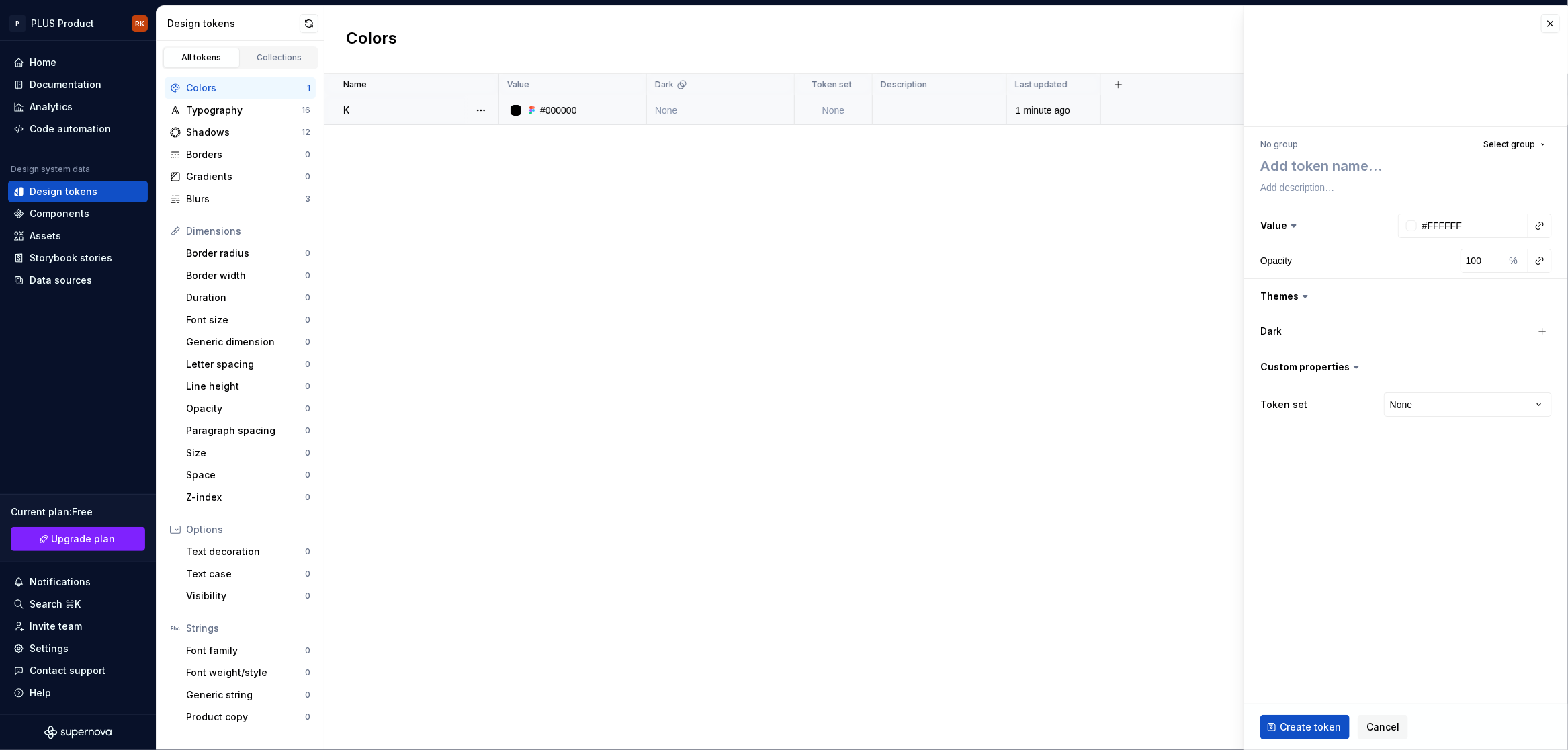
type textarea "*"
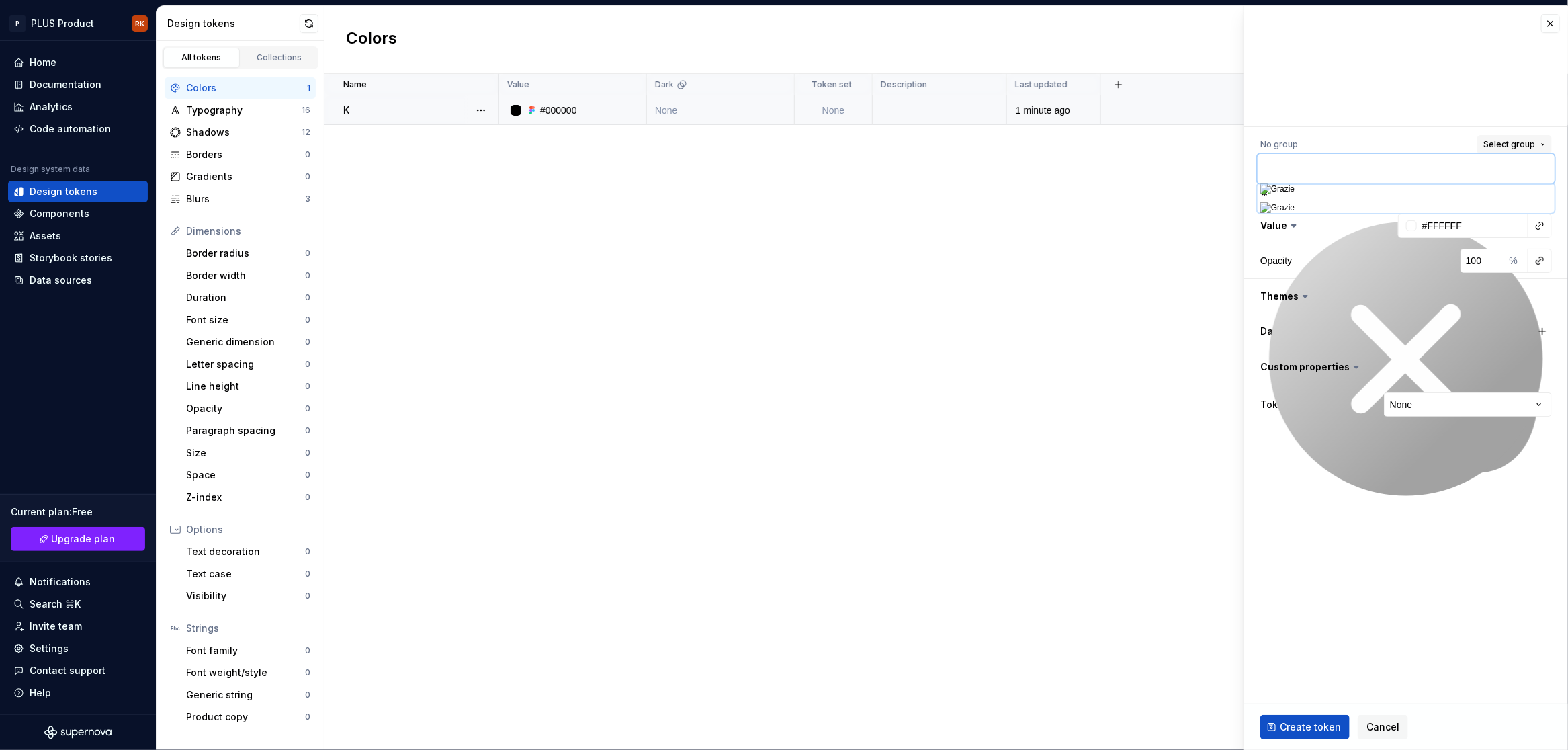
click at [1540, 136] on button "Select group" at bounding box center [1515, 145] width 75 height 19
click at [1364, 481] on fieldset "No group Select group Value #FFFFFF Opacity 100 % Themes Dark Custom properties…" at bounding box center [1406, 378] width 324 height 744
click at [1386, 729] on span "Cancel" at bounding box center [1383, 727] width 33 height 14
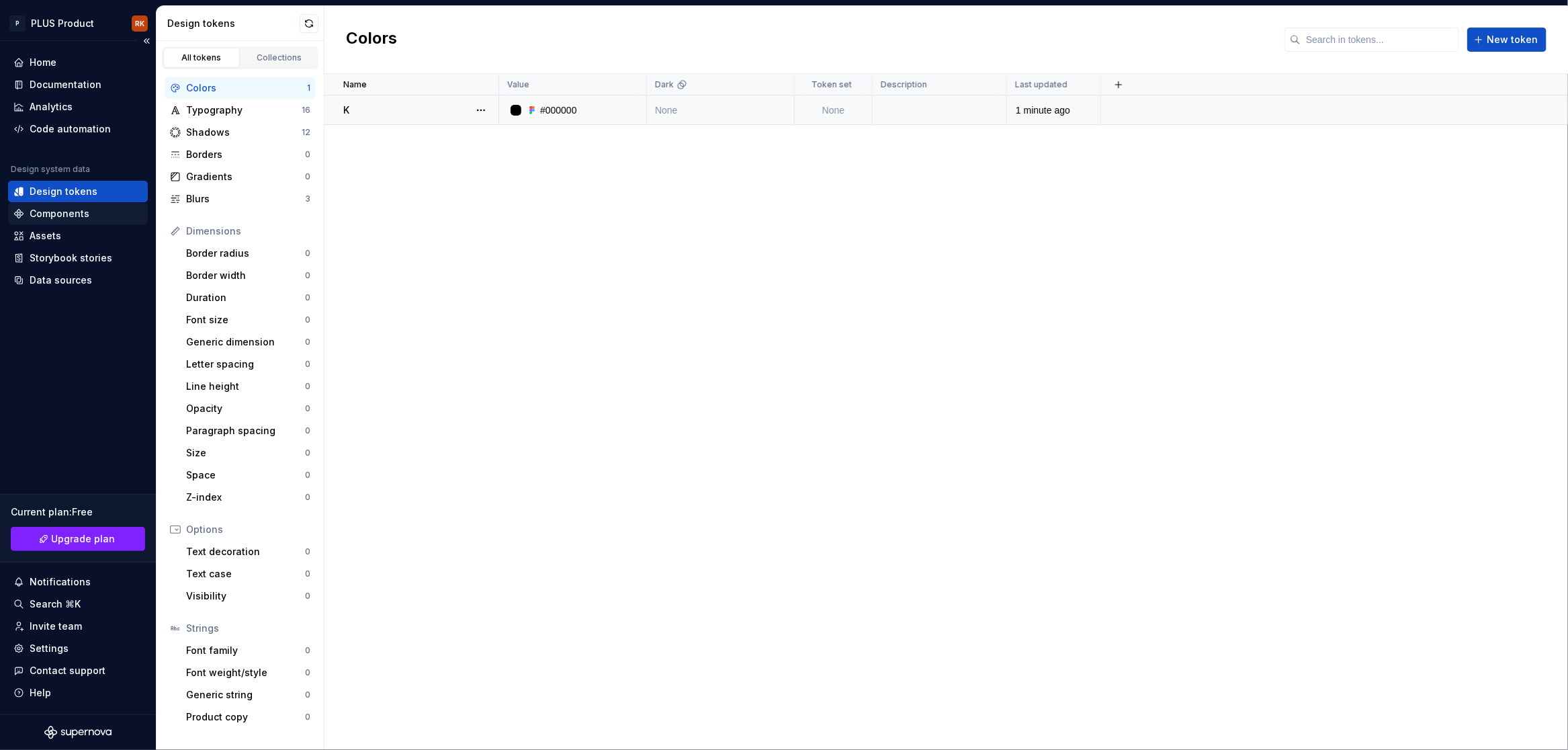
click at [84, 218] on div "Components" at bounding box center [59, 214] width 59 height 14
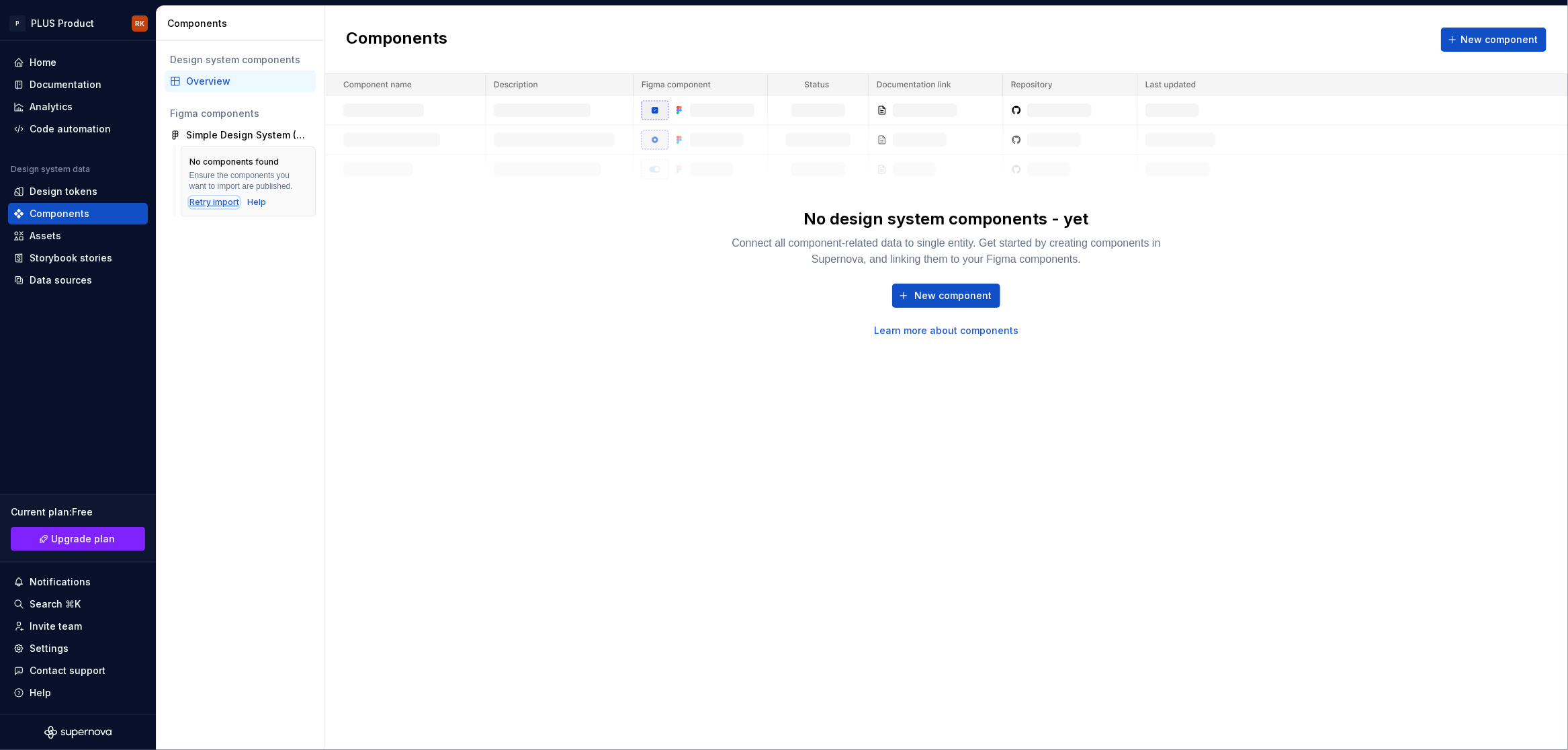
click at [209, 203] on div "Retry import" at bounding box center [215, 202] width 50 height 10
click at [978, 306] on button "New component" at bounding box center [946, 296] width 108 height 24
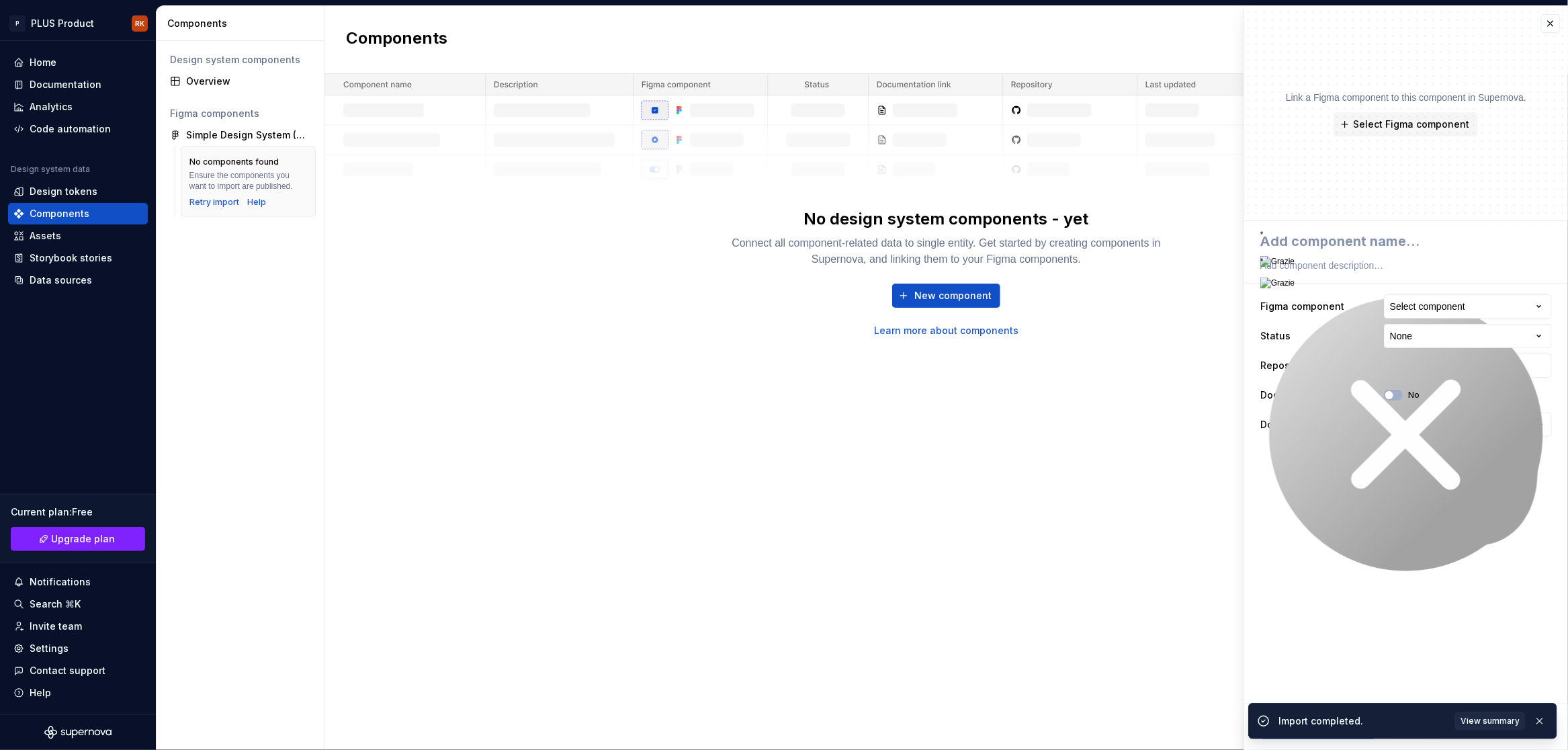
click at [1109, 473] on div "Components New component No design system components - yet Connect all componen…" at bounding box center [946, 378] width 1244 height 744
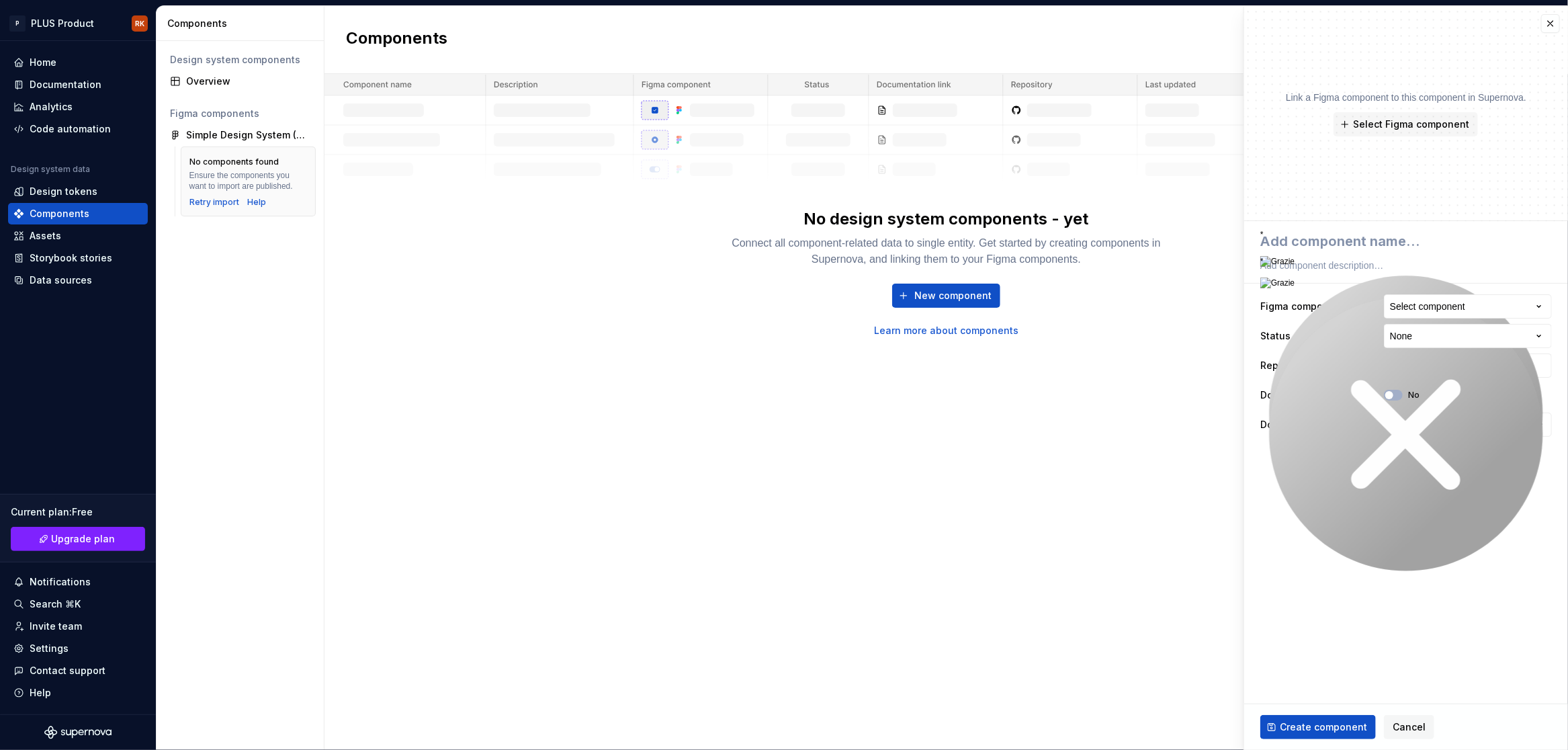
type textarea "*"
click at [1552, 21] on button "button" at bounding box center [1551, 23] width 19 height 19
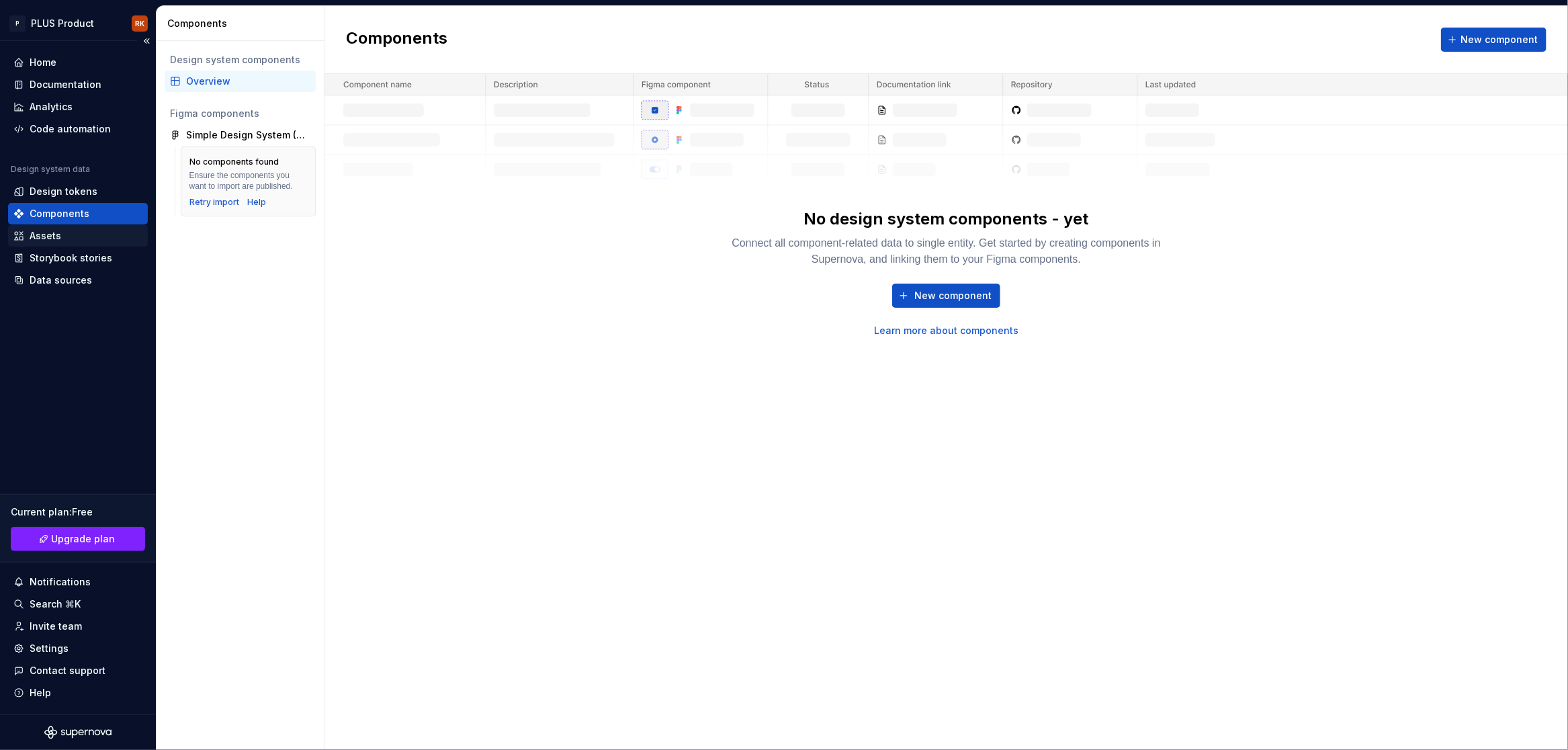
click at [59, 234] on div "Assets" at bounding box center [45, 236] width 32 height 14
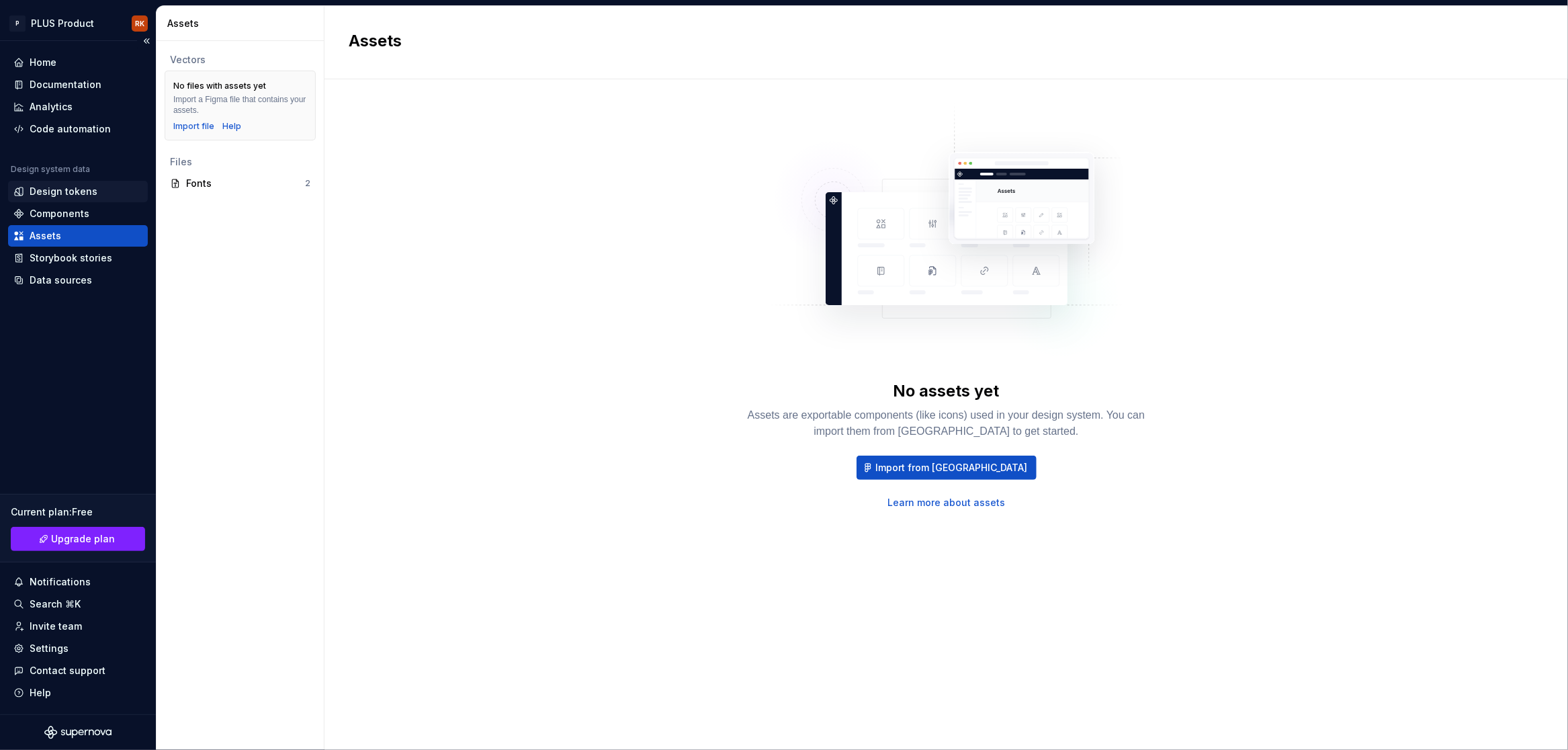
click at [46, 190] on div "Design tokens" at bounding box center [63, 191] width 68 height 14
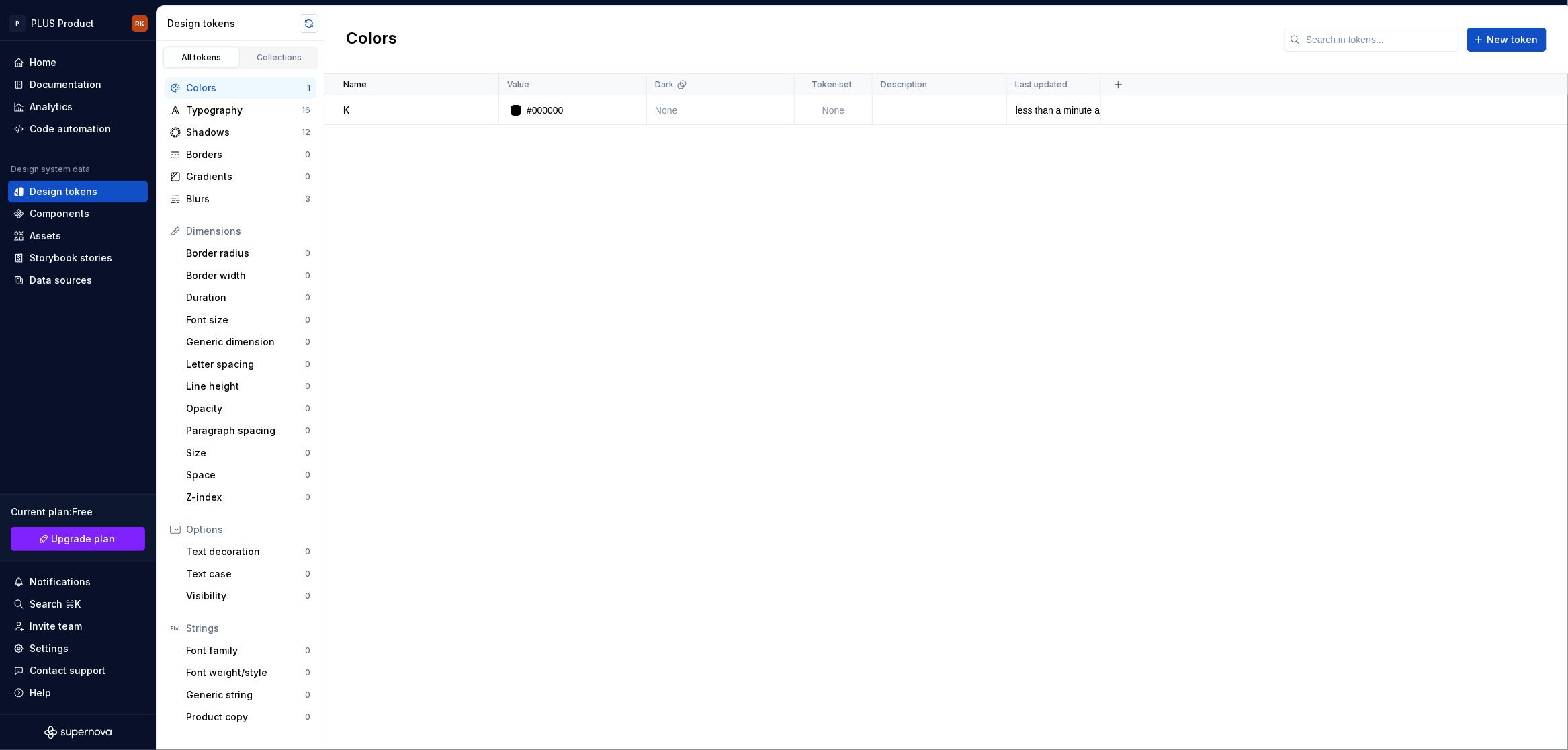
click at [309, 25] on button "button" at bounding box center [309, 23] width 19 height 19
click at [55, 72] on div "Home" at bounding box center [78, 62] width 140 height 22
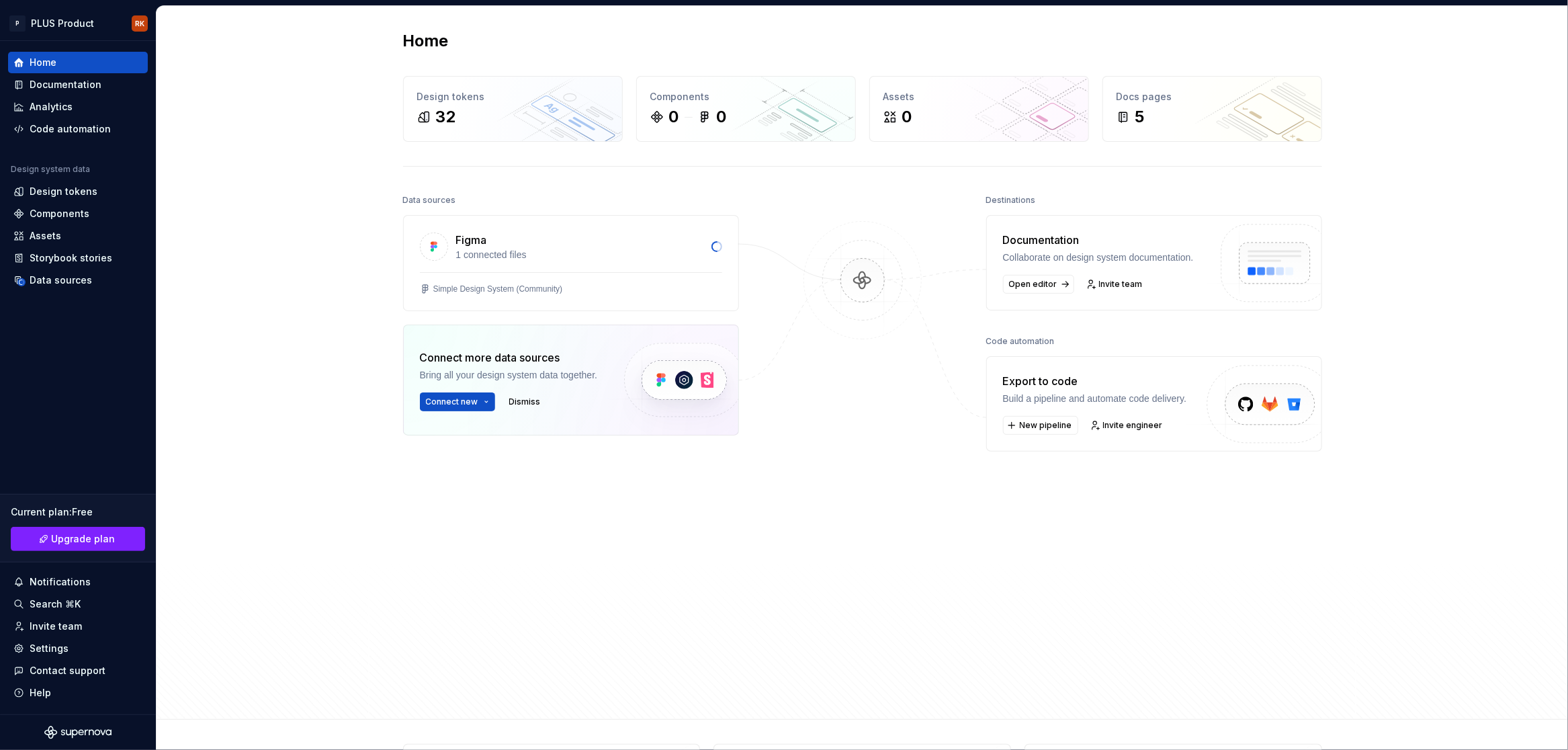
click at [863, 284] on img at bounding box center [862, 293] width 130 height 146
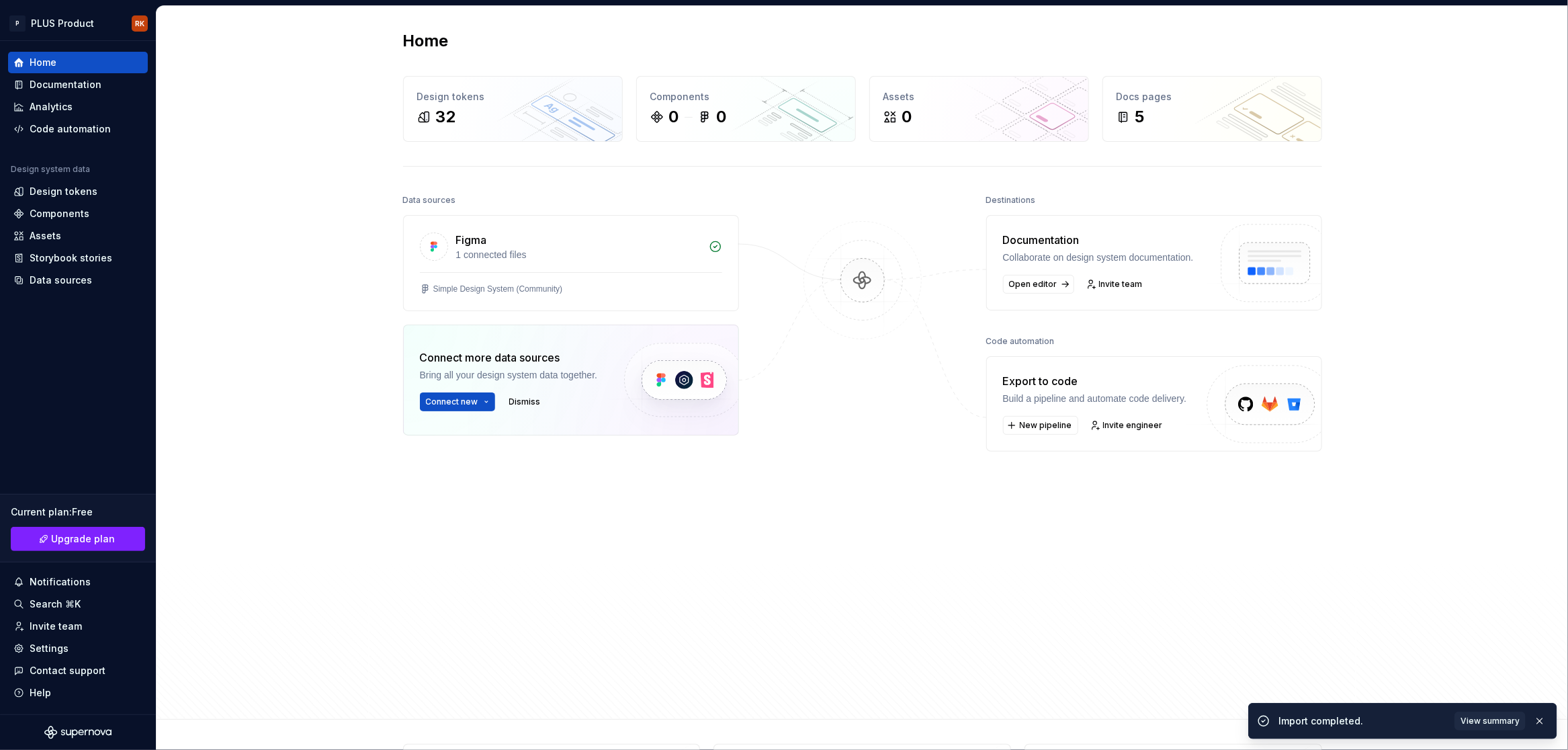
click at [1142, 405] on div "Build a pipeline and automate code delivery." at bounding box center [1096, 398] width 184 height 14
click at [1476, 720] on span "View summary" at bounding box center [1490, 721] width 59 height 10
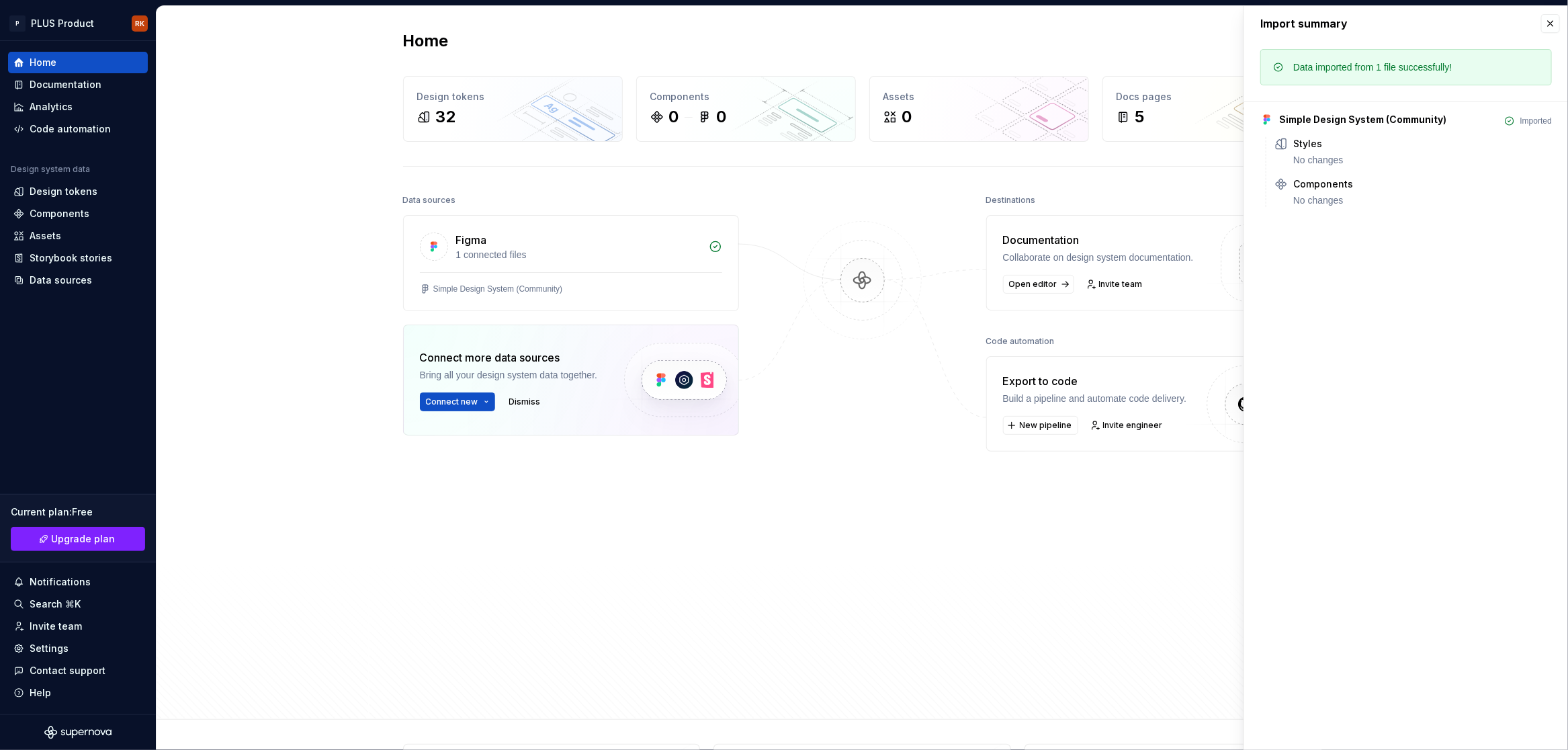
click at [884, 549] on div at bounding box center [863, 416] width 134 height 450
click at [818, 519] on div at bounding box center [863, 416] width 134 height 450
click at [573, 284] on div "Simple Design System (Community)" at bounding box center [571, 289] width 303 height 10
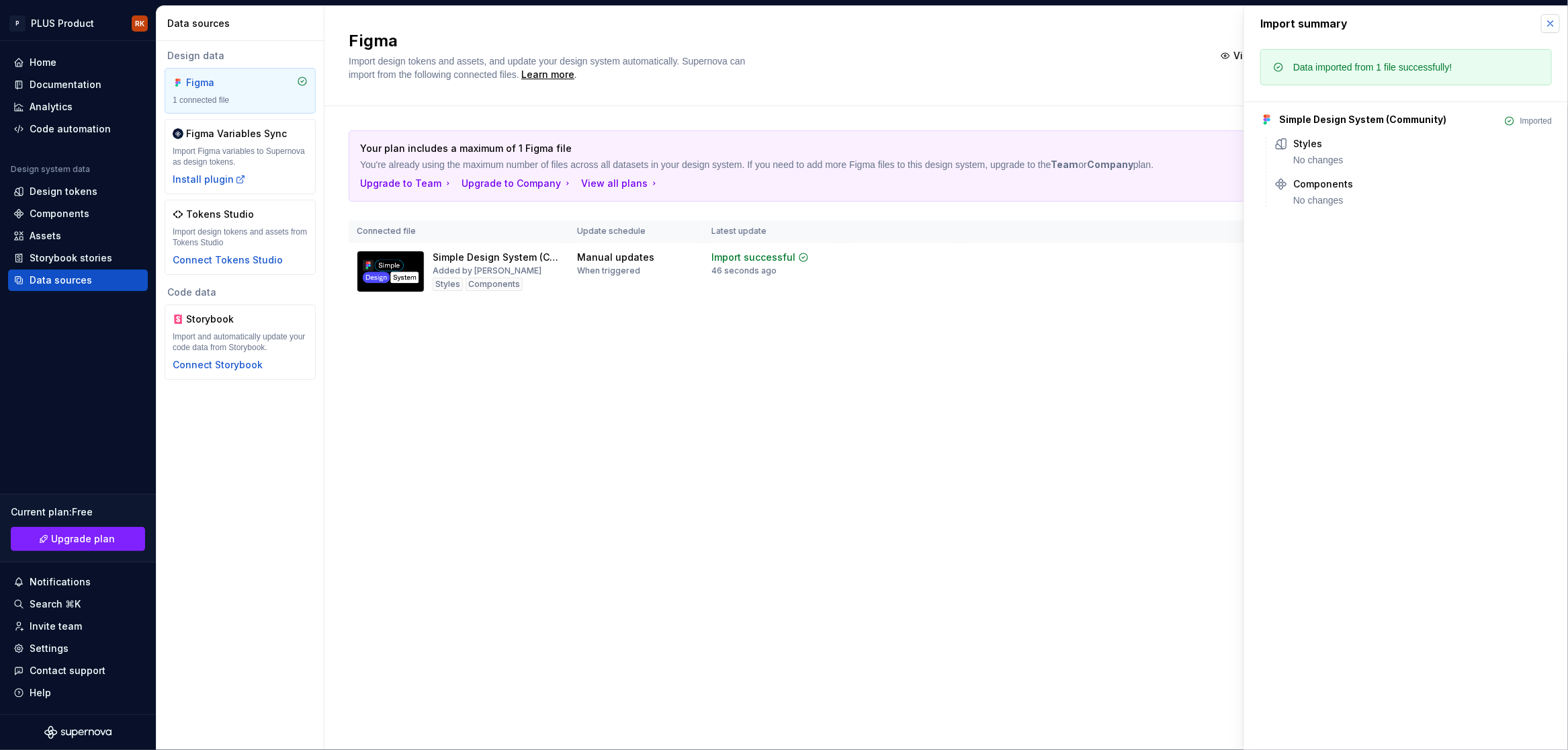
click at [1549, 32] on button "button" at bounding box center [1551, 23] width 19 height 19
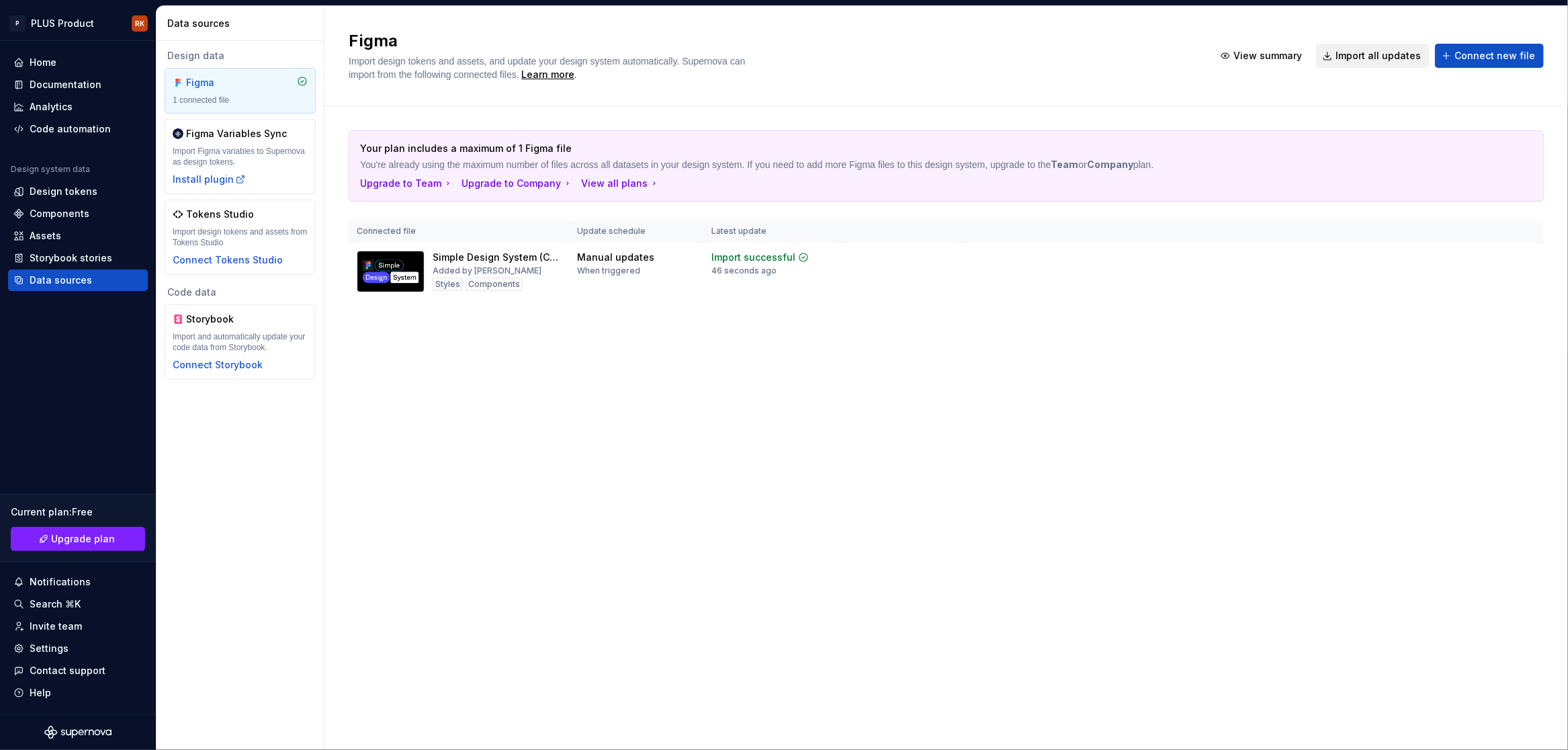
click at [1375, 59] on span "Import all updates" at bounding box center [1377, 56] width 85 height 14
click at [61, 213] on div "Components" at bounding box center [59, 214] width 59 height 14
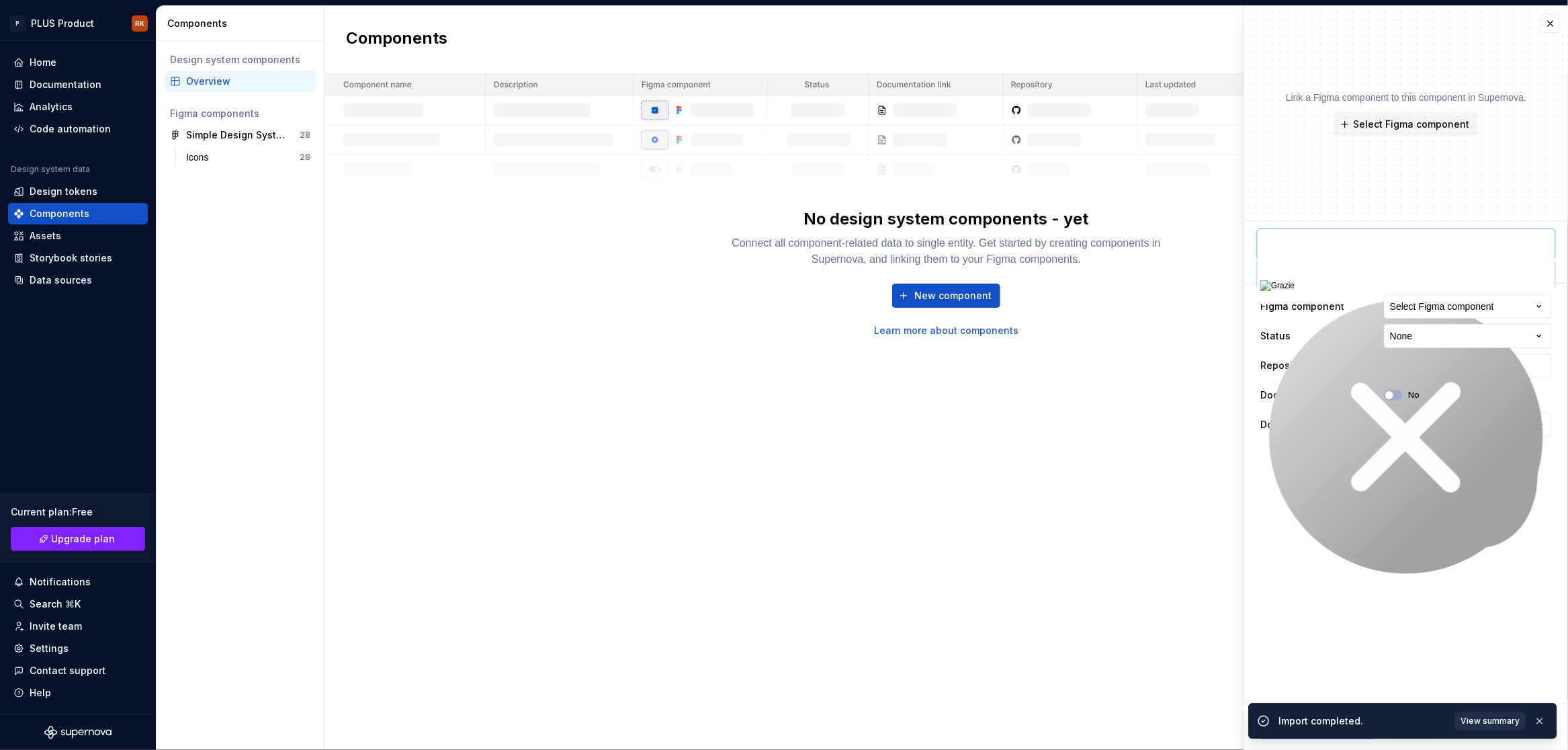
click at [1485, 723] on span "View summary" at bounding box center [1490, 721] width 59 height 10
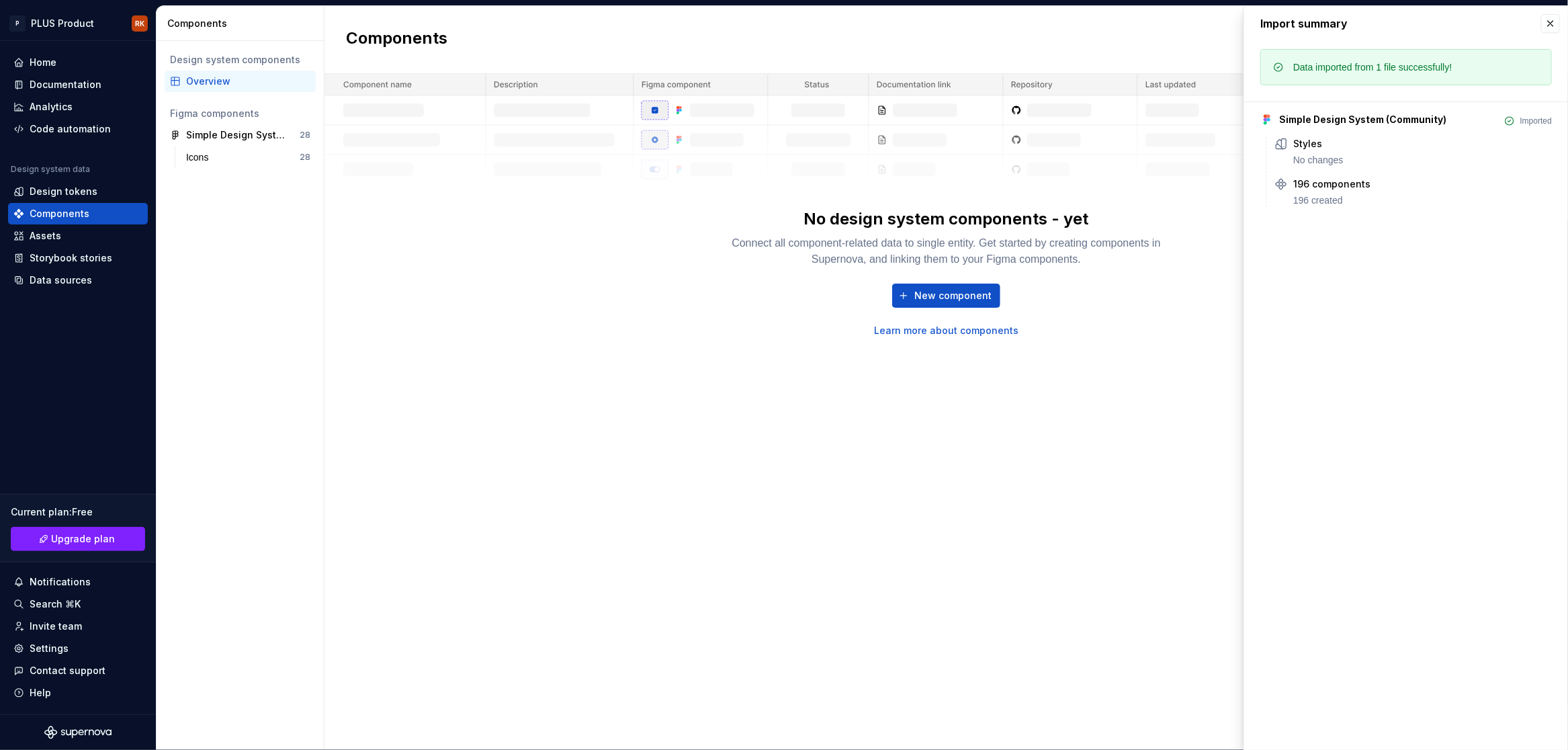
type textarea "*"
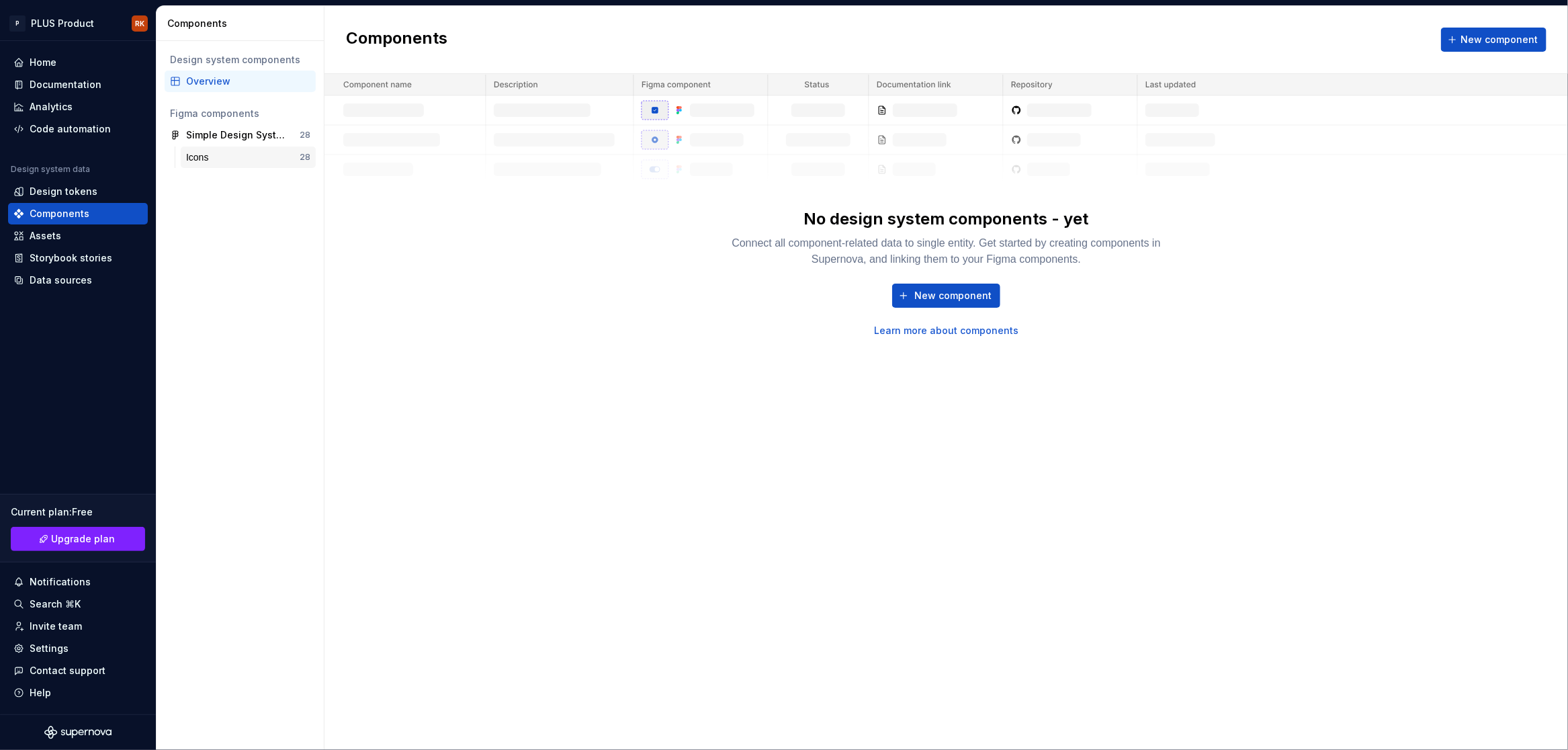
click at [207, 158] on div "Icons" at bounding box center [200, 158] width 28 height 14
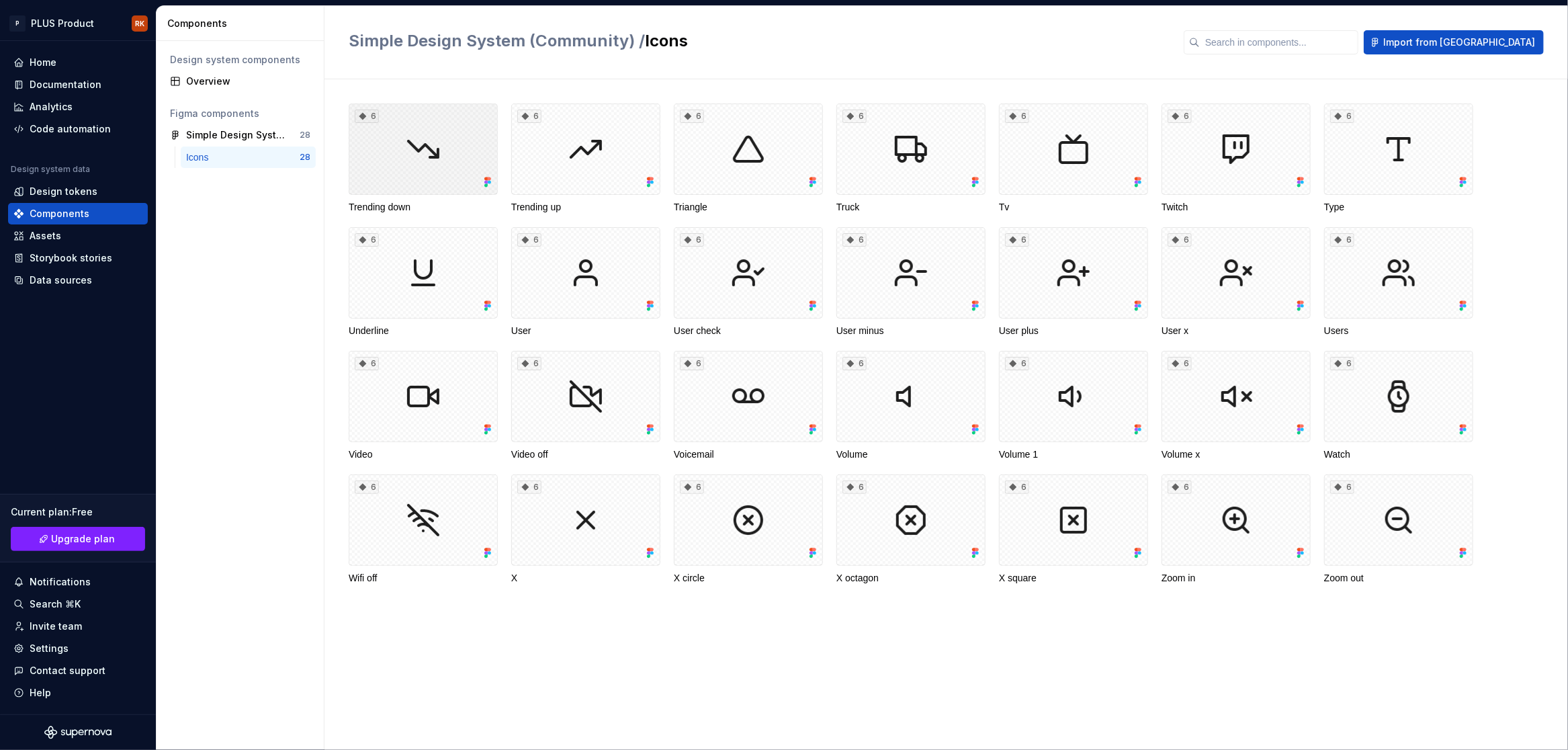
click at [426, 165] on div "6" at bounding box center [422, 149] width 149 height 91
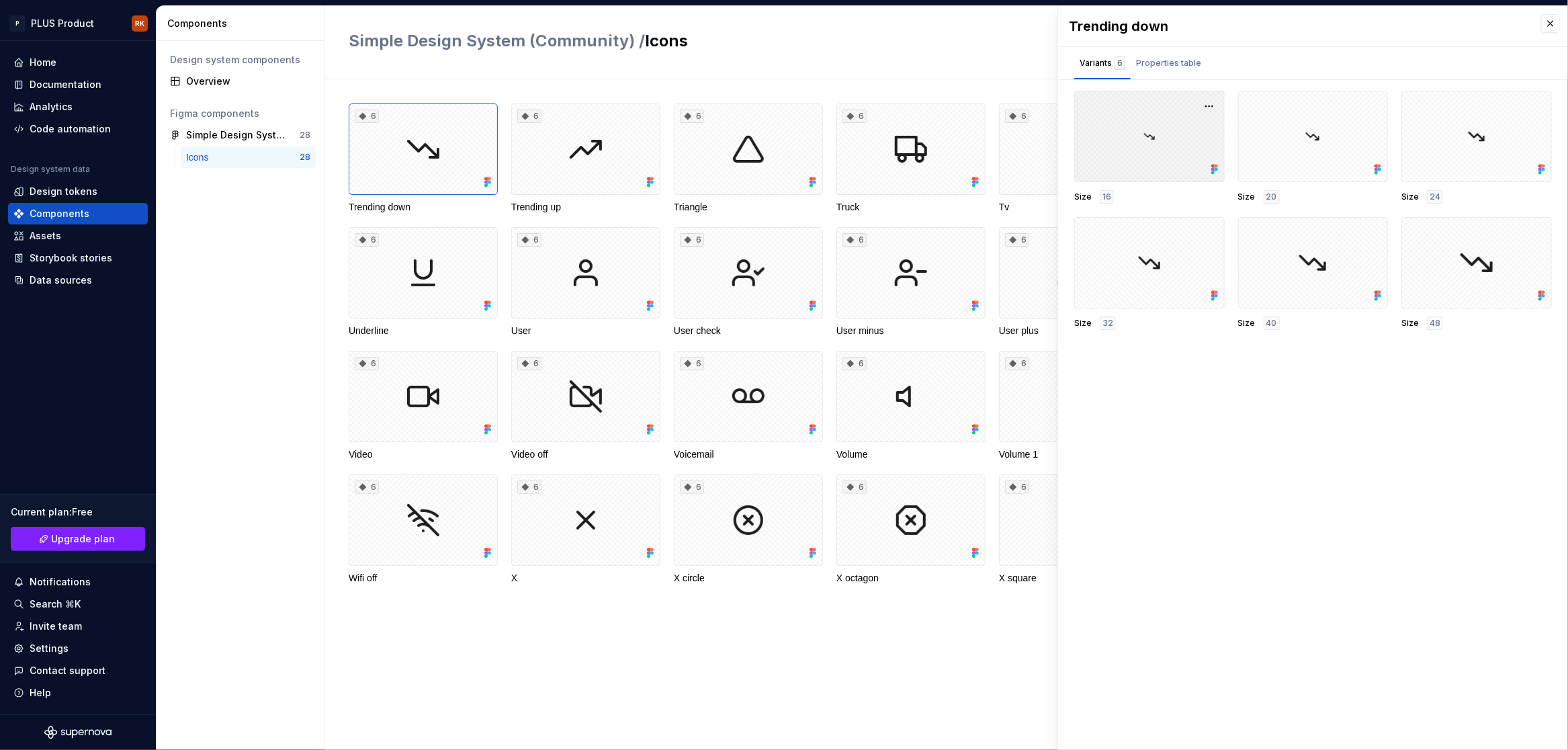
click at [1171, 139] on div at bounding box center [1149, 136] width 151 height 91
click at [1211, 103] on button "button" at bounding box center [1209, 106] width 19 height 19
click at [1156, 502] on div "Trending down Variants 6 Properties table Size 16 Size 20 Size 24 Size 32 Size …" at bounding box center [1313, 378] width 510 height 744
click at [1550, 22] on button "button" at bounding box center [1551, 23] width 19 height 19
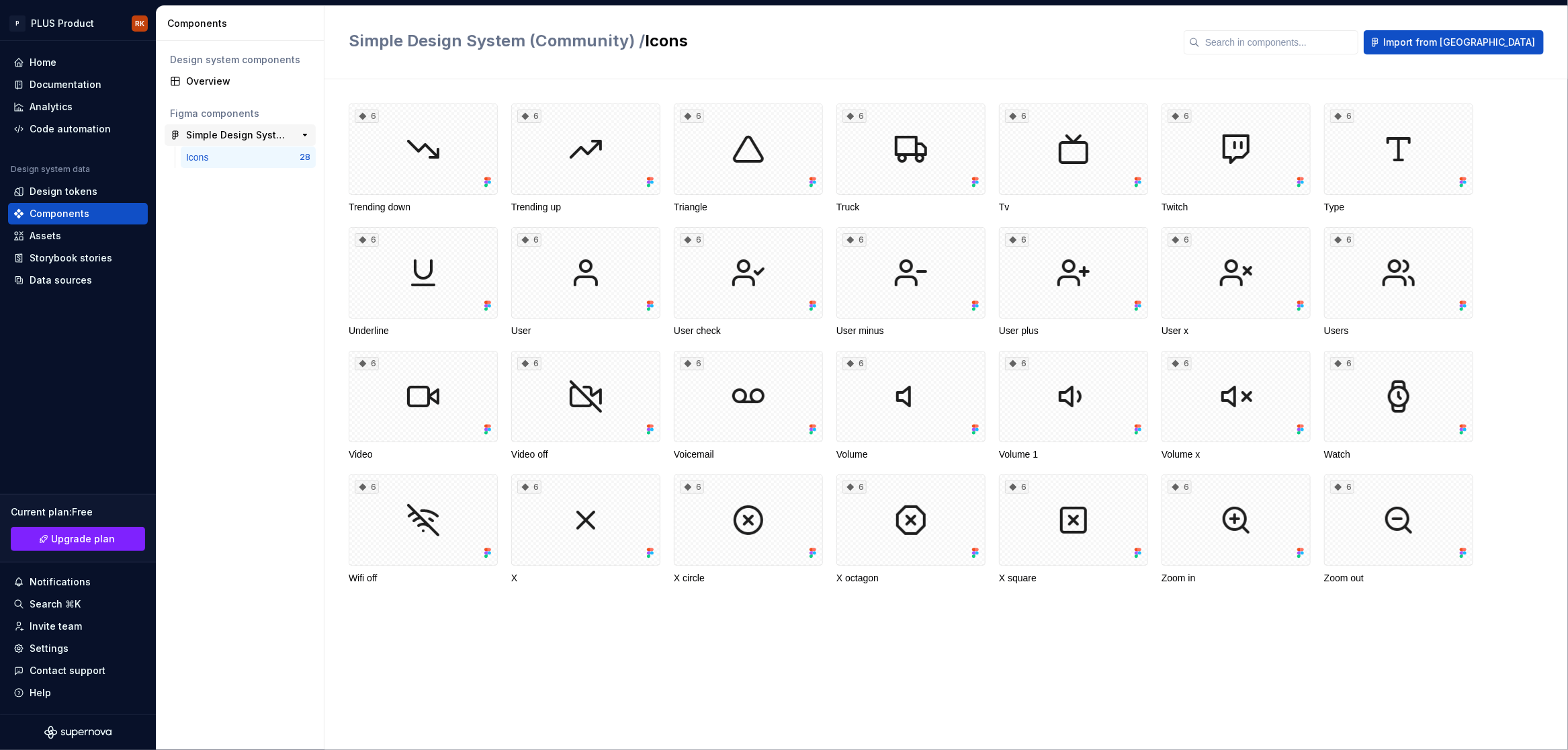
click at [232, 132] on div "Simple Design System (Community)" at bounding box center [236, 135] width 100 height 14
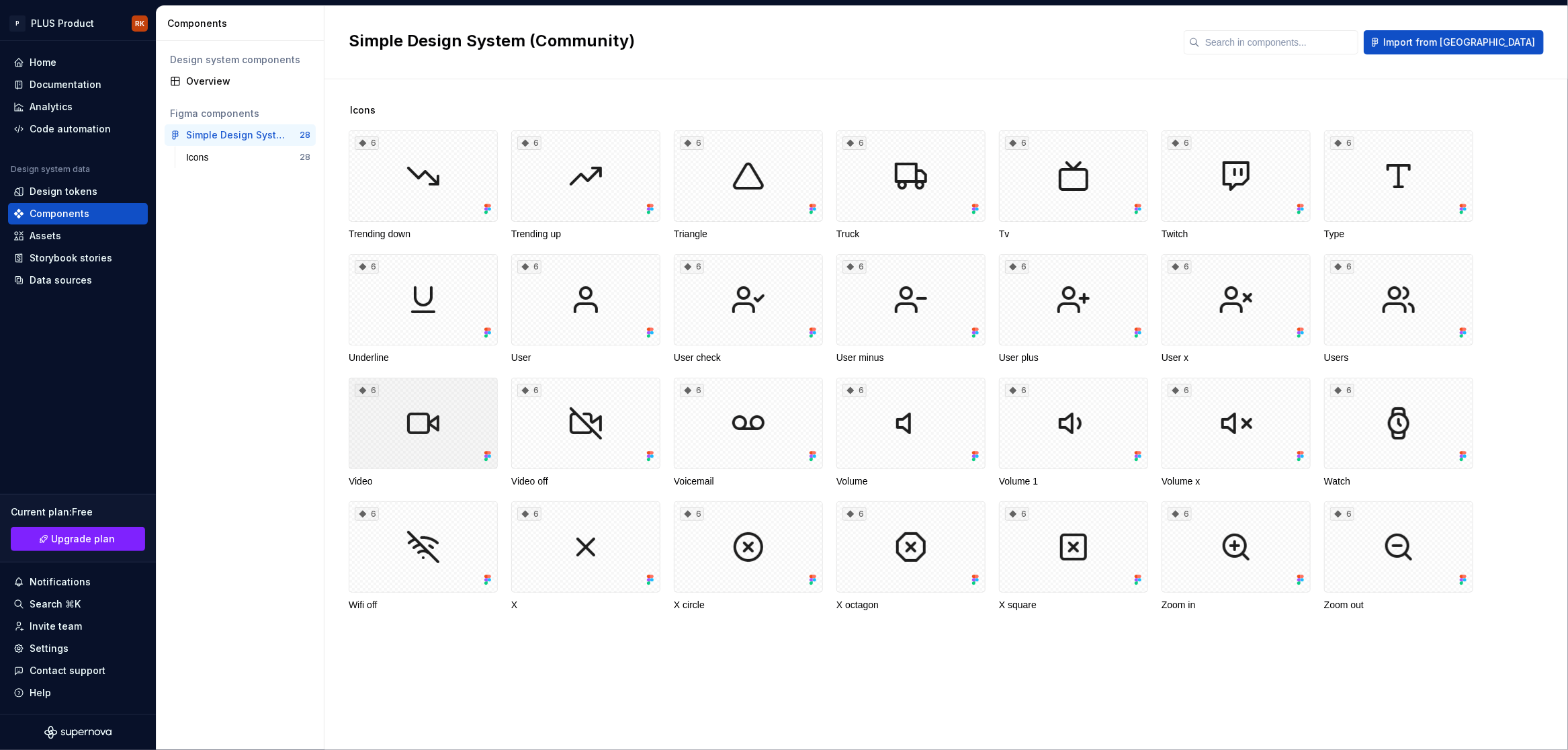
click at [452, 418] on div "6" at bounding box center [422, 423] width 149 height 91
click at [641, 124] on div "Icons 6 Trending down 6 Trending up 6 Triangle 6 Truck 6 Tv 6 Twitch 6 Type 6 U…" at bounding box center [958, 373] width 1220 height 541
click at [209, 84] on div "Overview" at bounding box center [248, 82] width 124 height 14
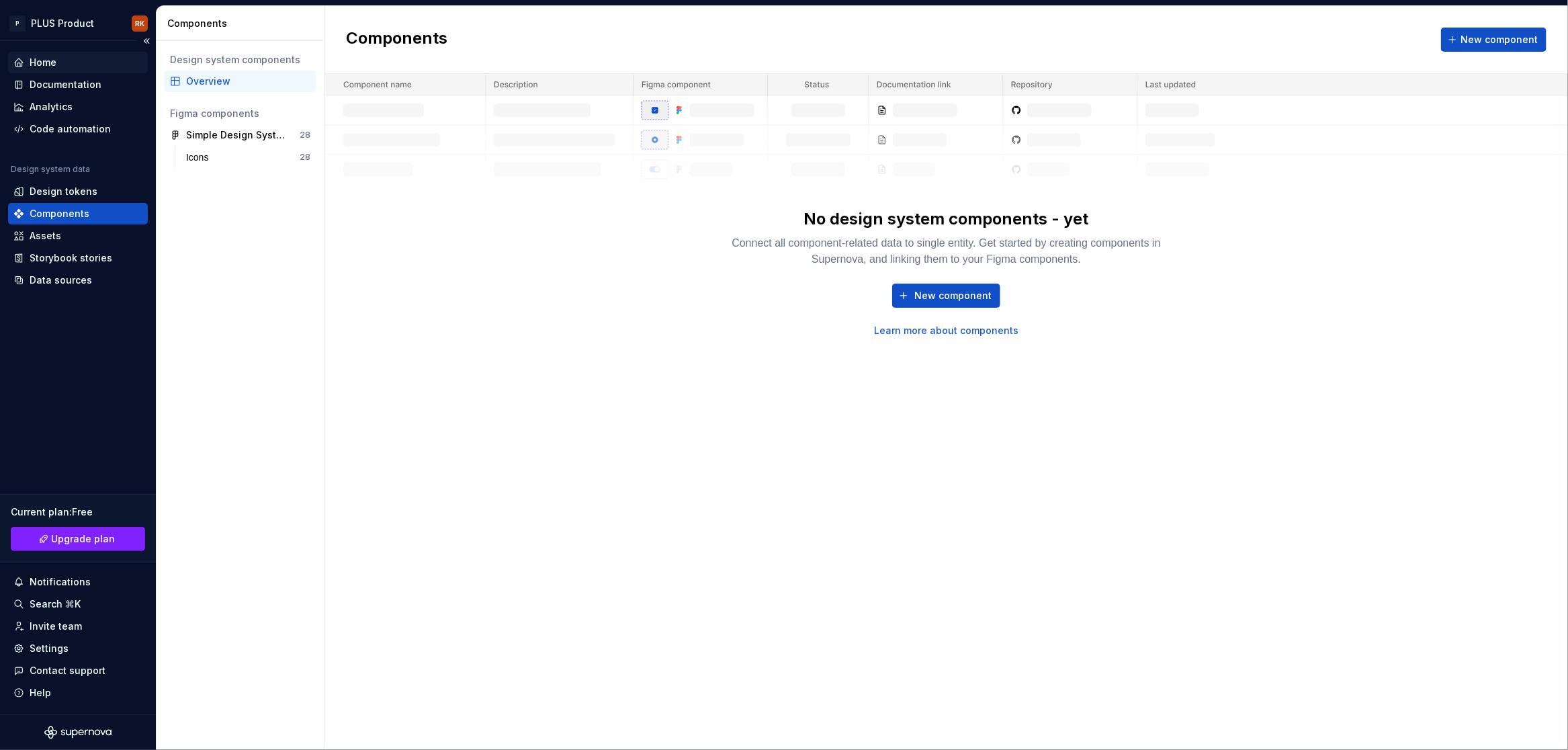
click at [71, 67] on div "Home" at bounding box center [78, 63] width 129 height 14
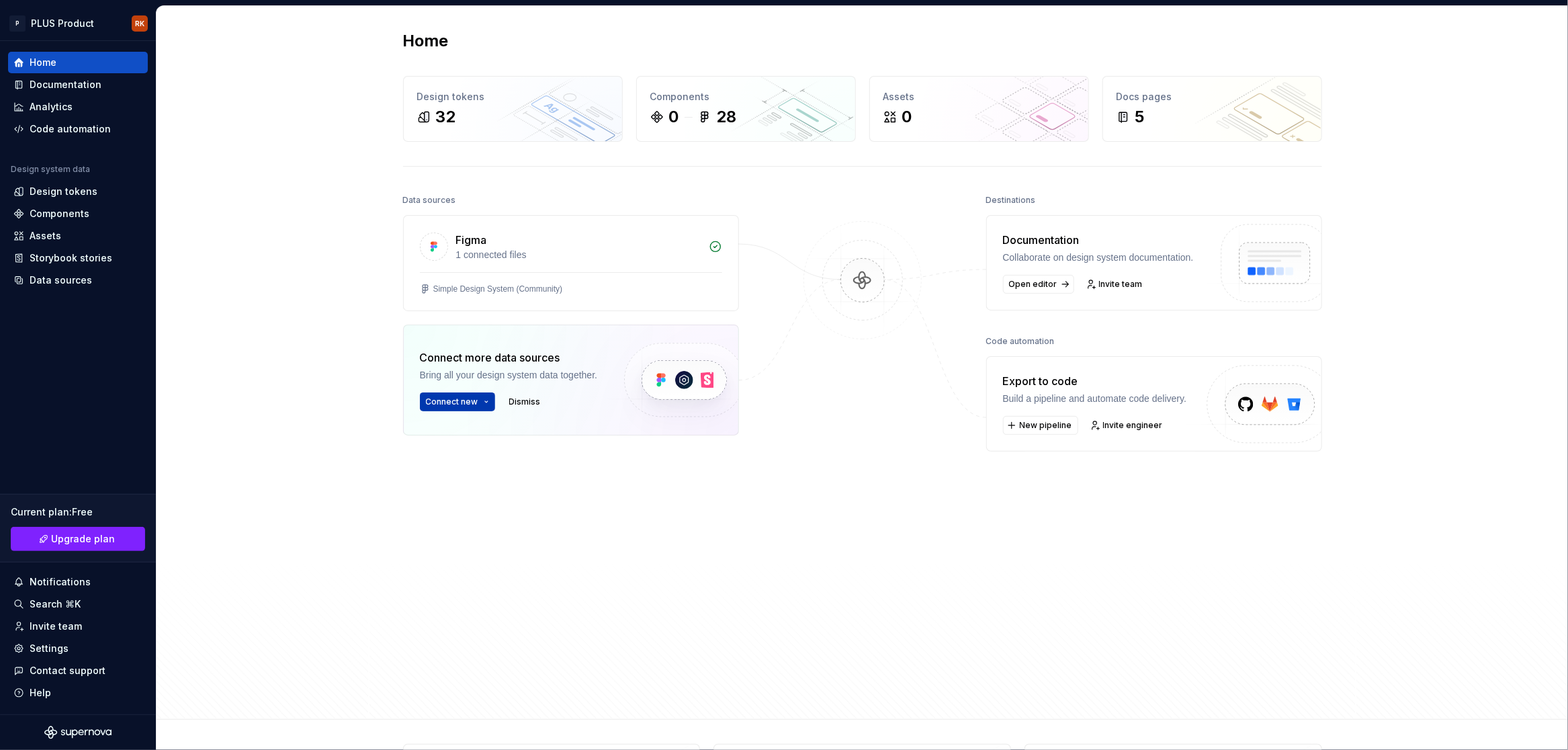
click at [484, 410] on html "P PLUS Product RK Home Documentation Analytics Code automation Design system da…" at bounding box center [784, 375] width 1568 height 750
click at [47, 88] on html "P PLUS Product RK Home Documentation Analytics Code automation Design system da…" at bounding box center [784, 375] width 1568 height 750
click at [62, 88] on div "Documentation" at bounding box center [65, 84] width 72 height 14
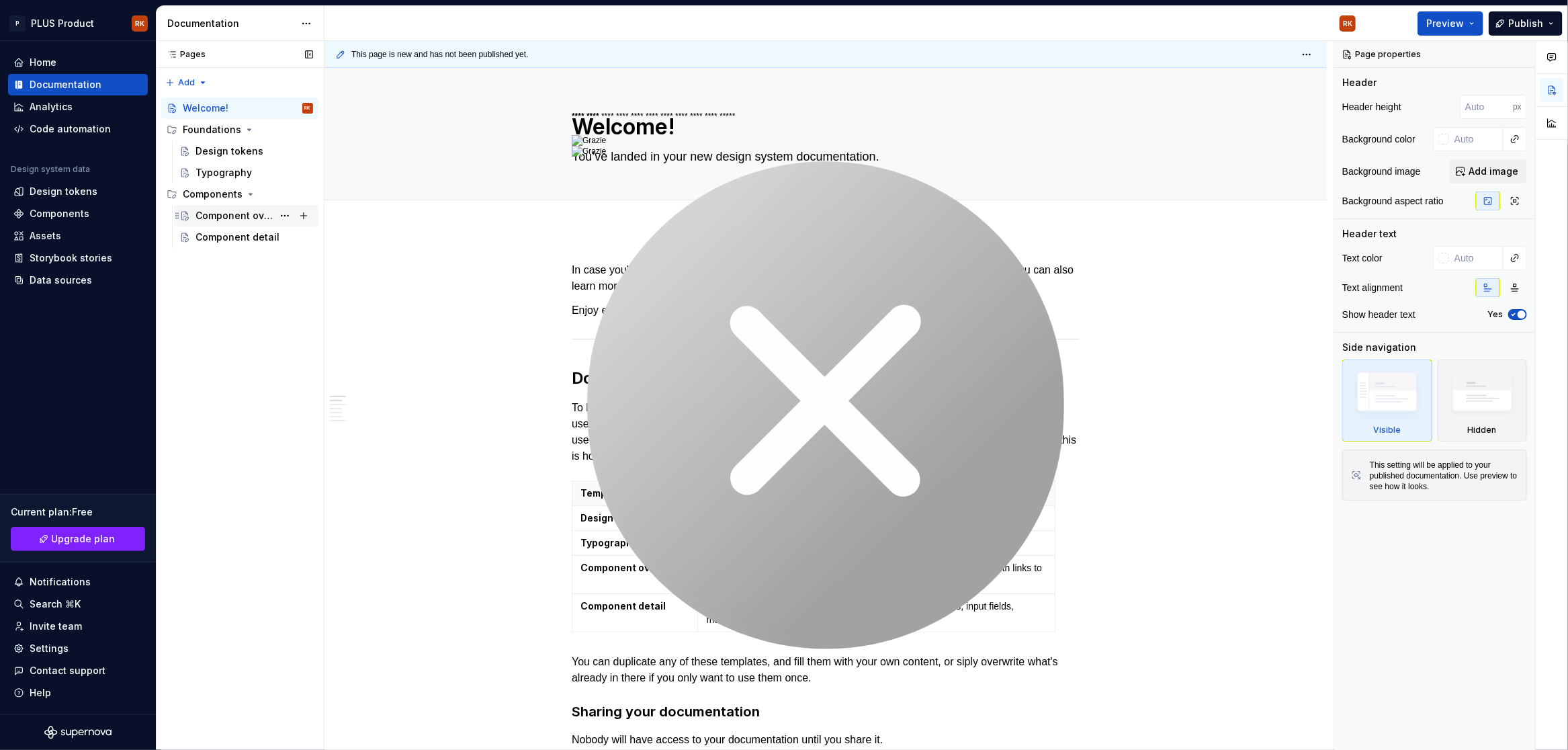
click at [265, 222] on div "Component overview" at bounding box center [234, 216] width 78 height 14
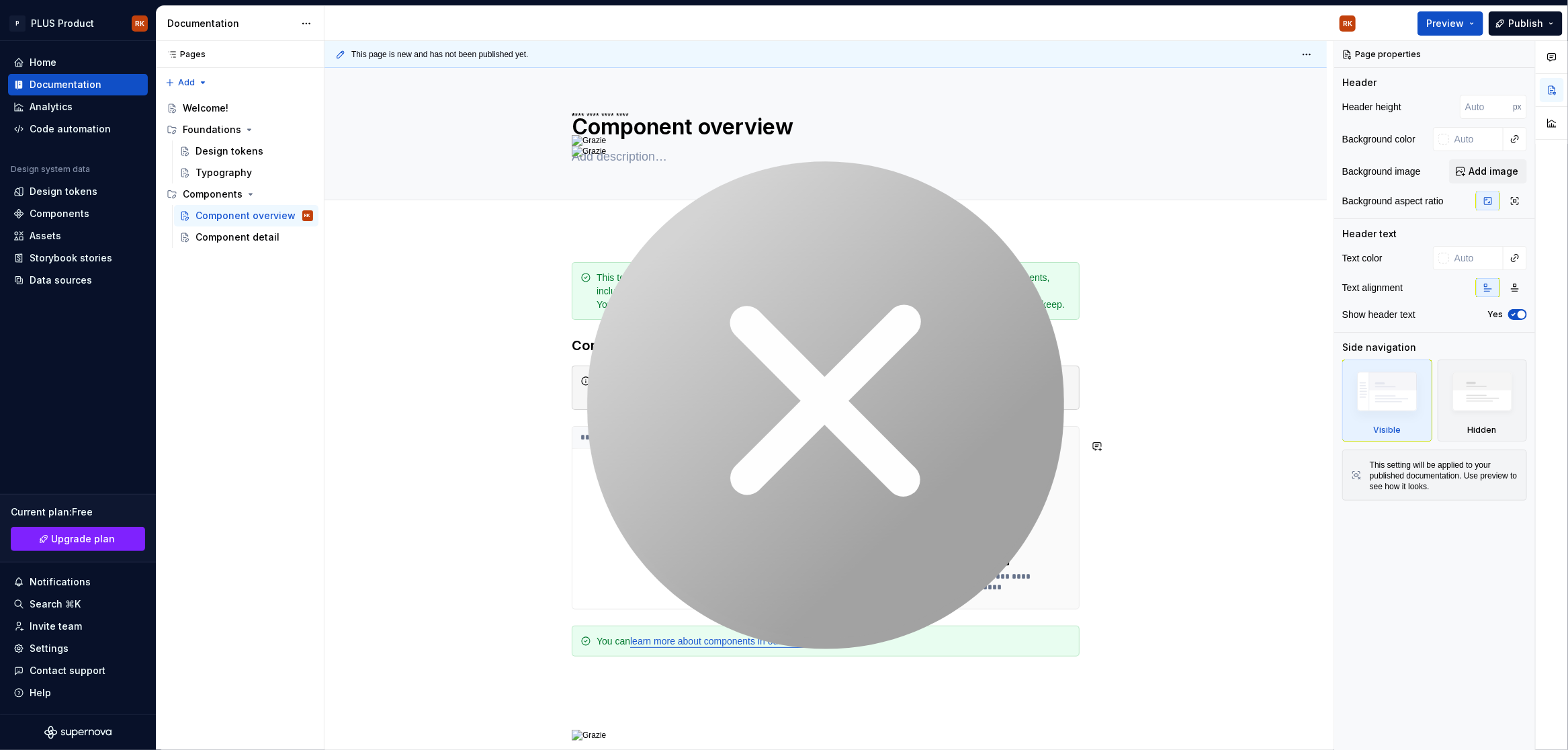
scroll to position [217, 0]
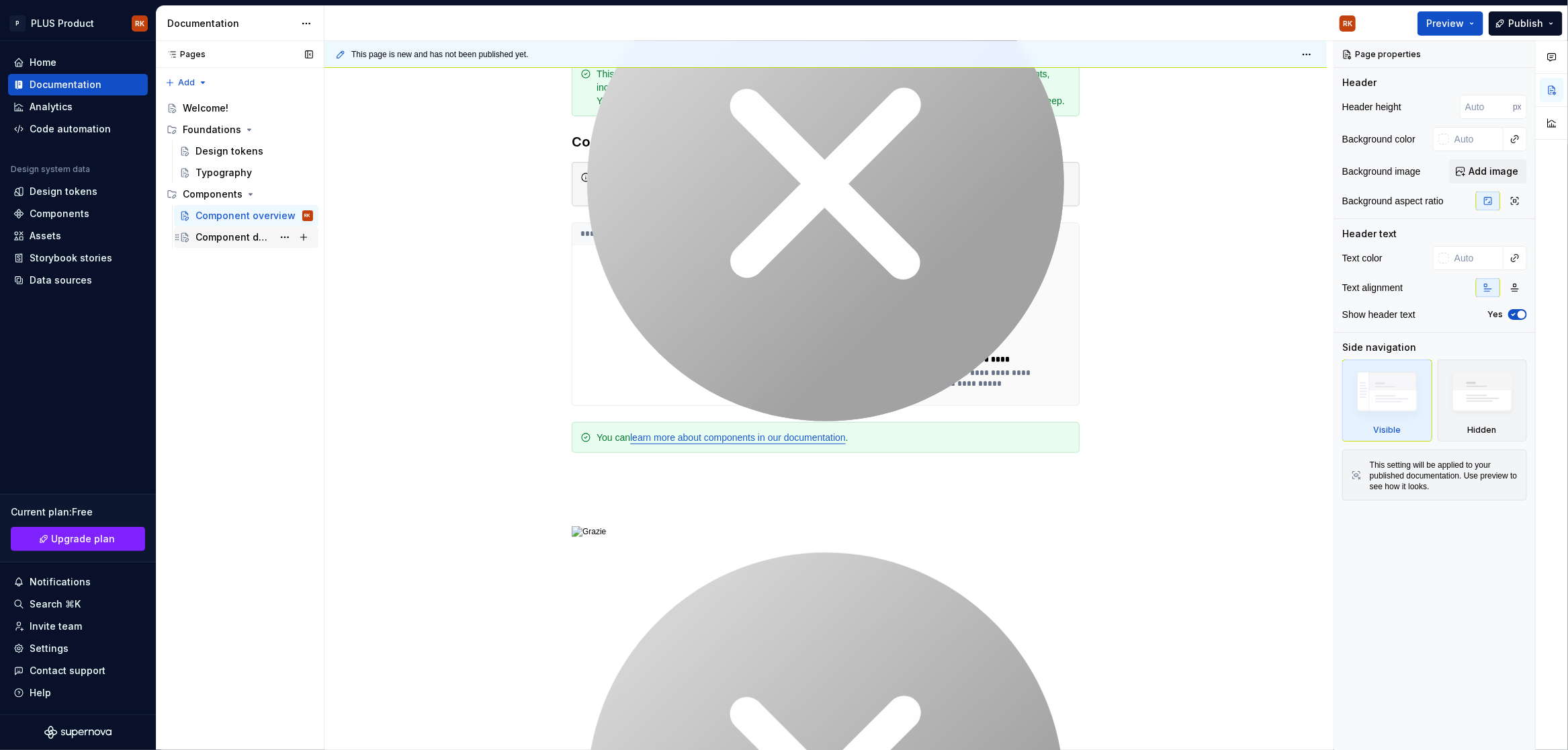
click at [209, 236] on div "Component detail" at bounding box center [234, 237] width 78 height 14
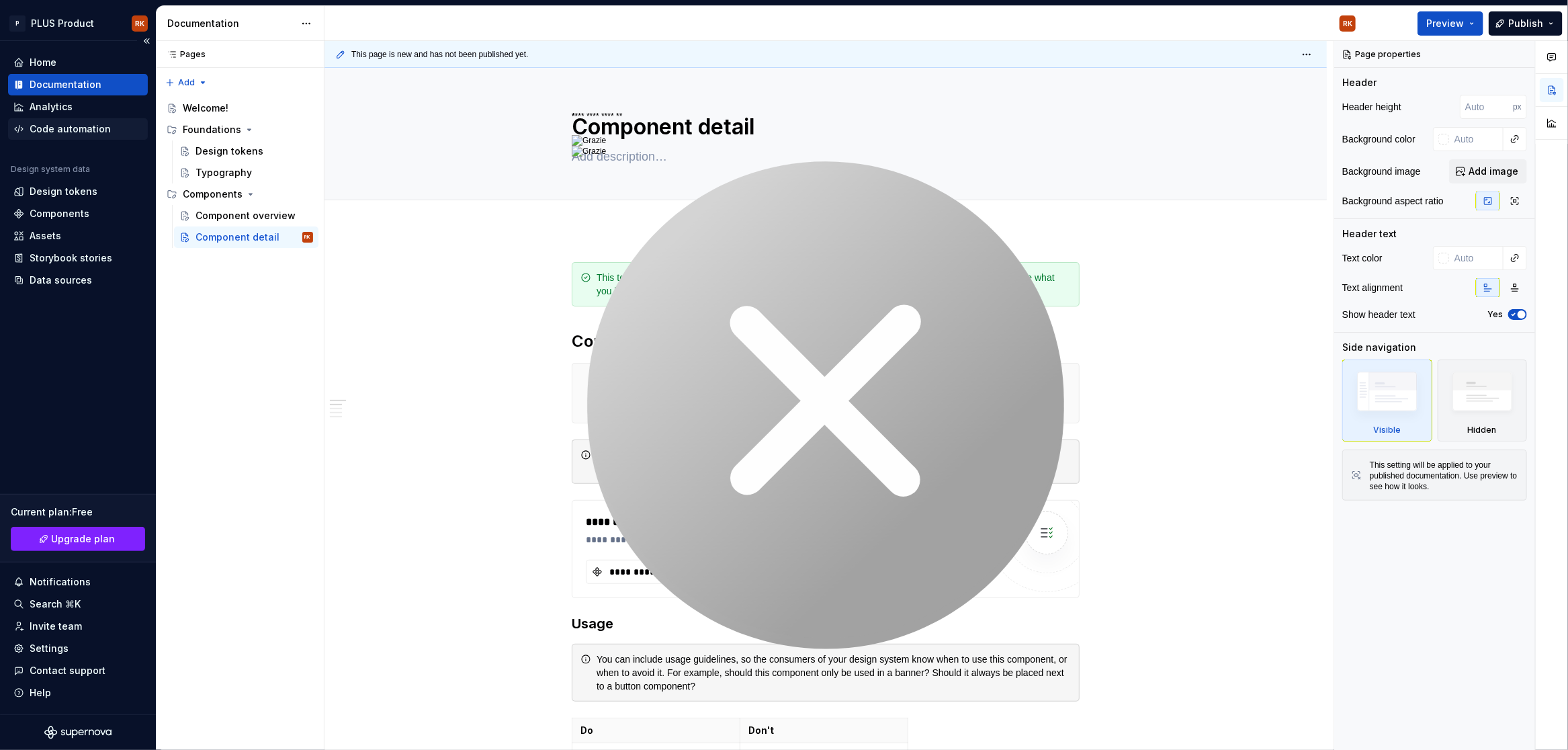
click at [99, 125] on div "Code automation" at bounding box center [70, 129] width 81 height 14
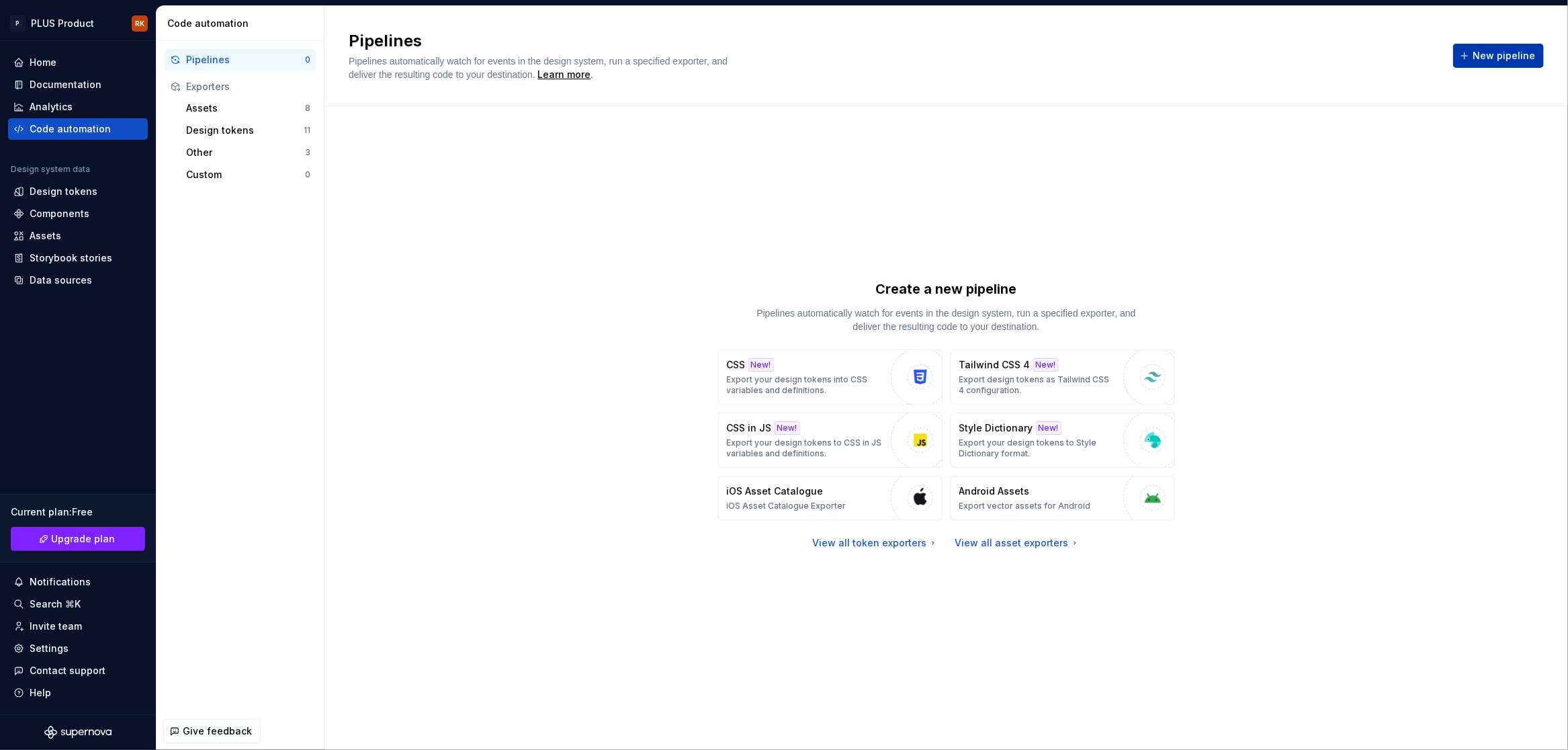
click at [1527, 54] on span "New pipeline" at bounding box center [1503, 56] width 62 height 14
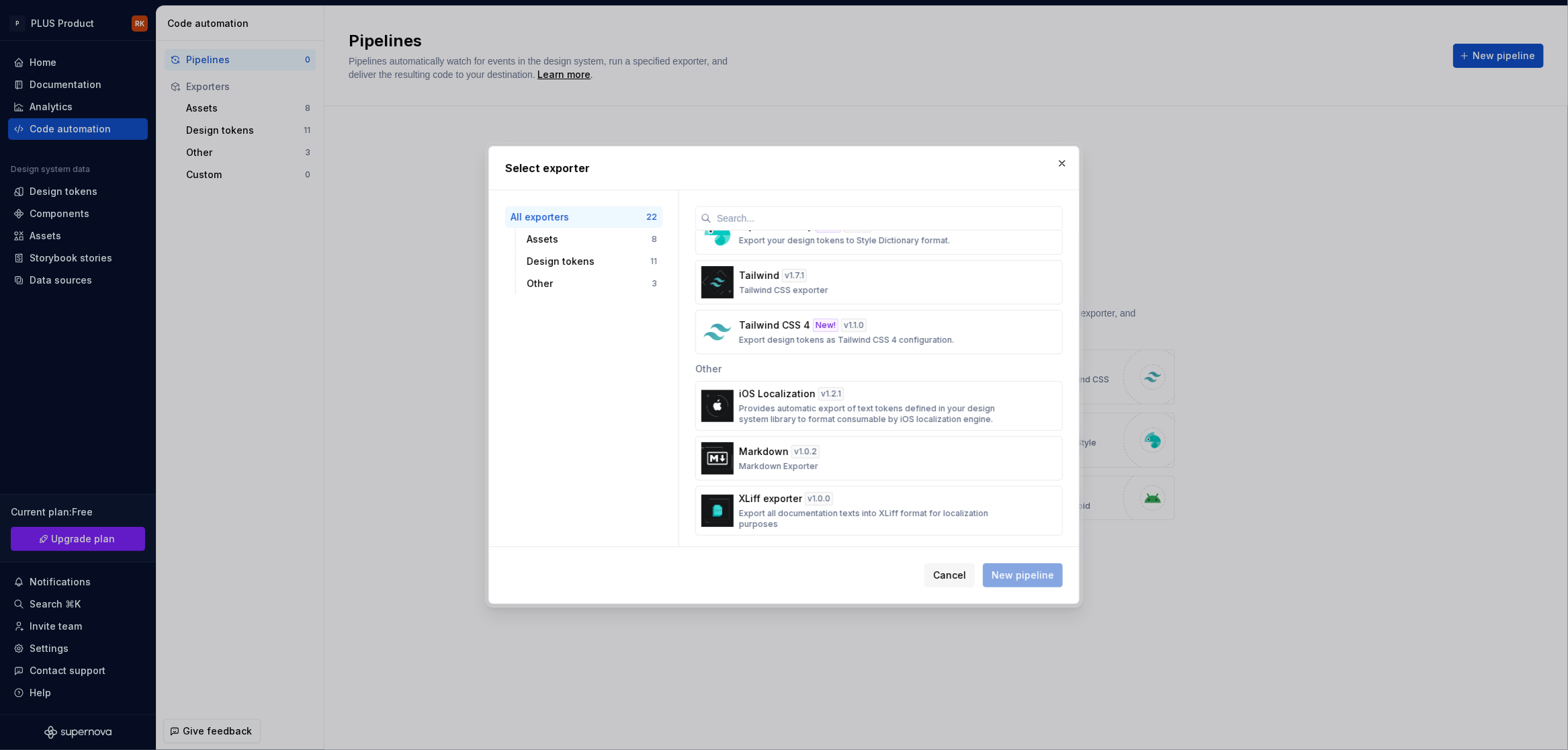
scroll to position [877, 0]
click at [864, 448] on div "Markdown v 1.0.2 Markdown Exporter" at bounding box center [875, 453] width 272 height 27
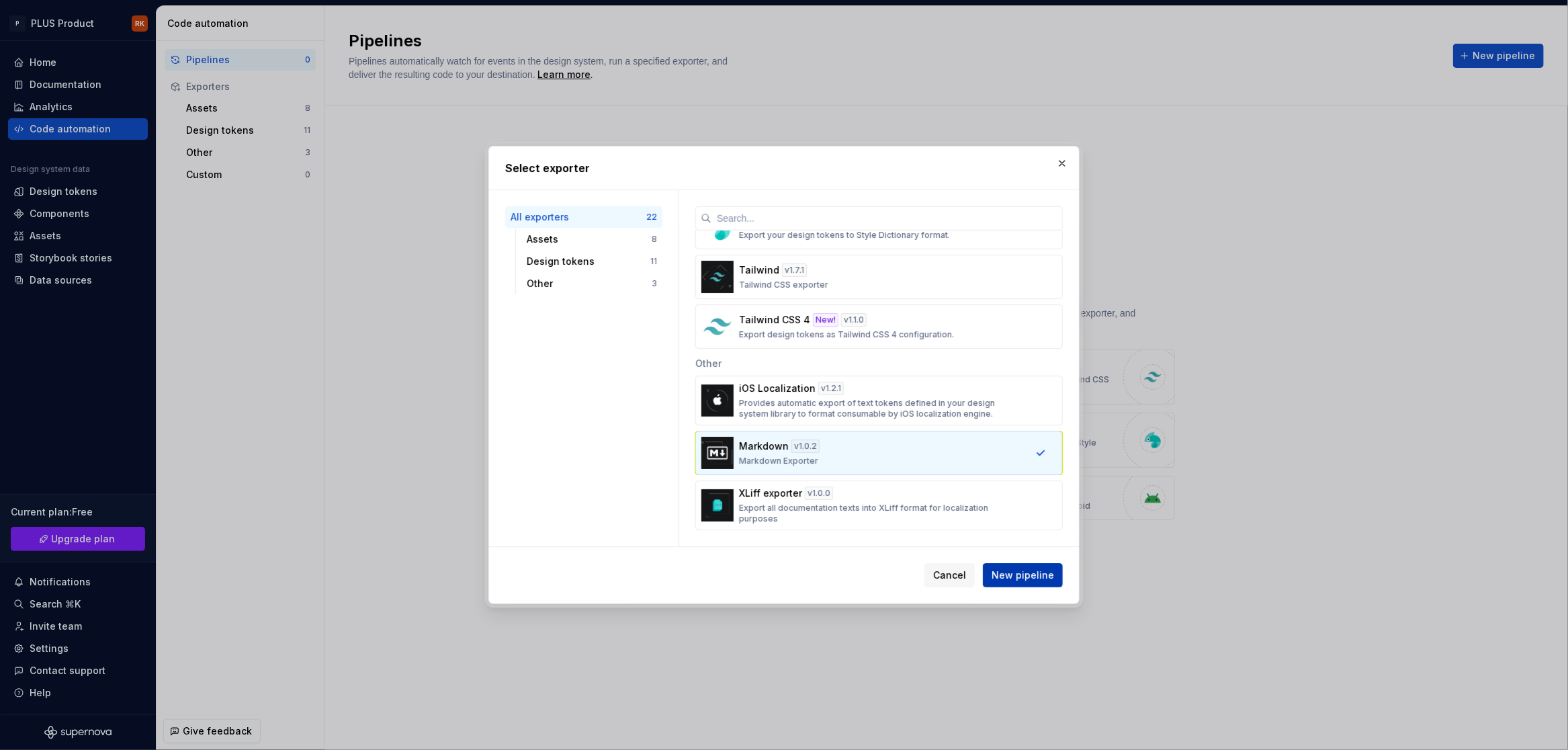
click at [1046, 582] on button "New pipeline" at bounding box center [1022, 575] width 80 height 24
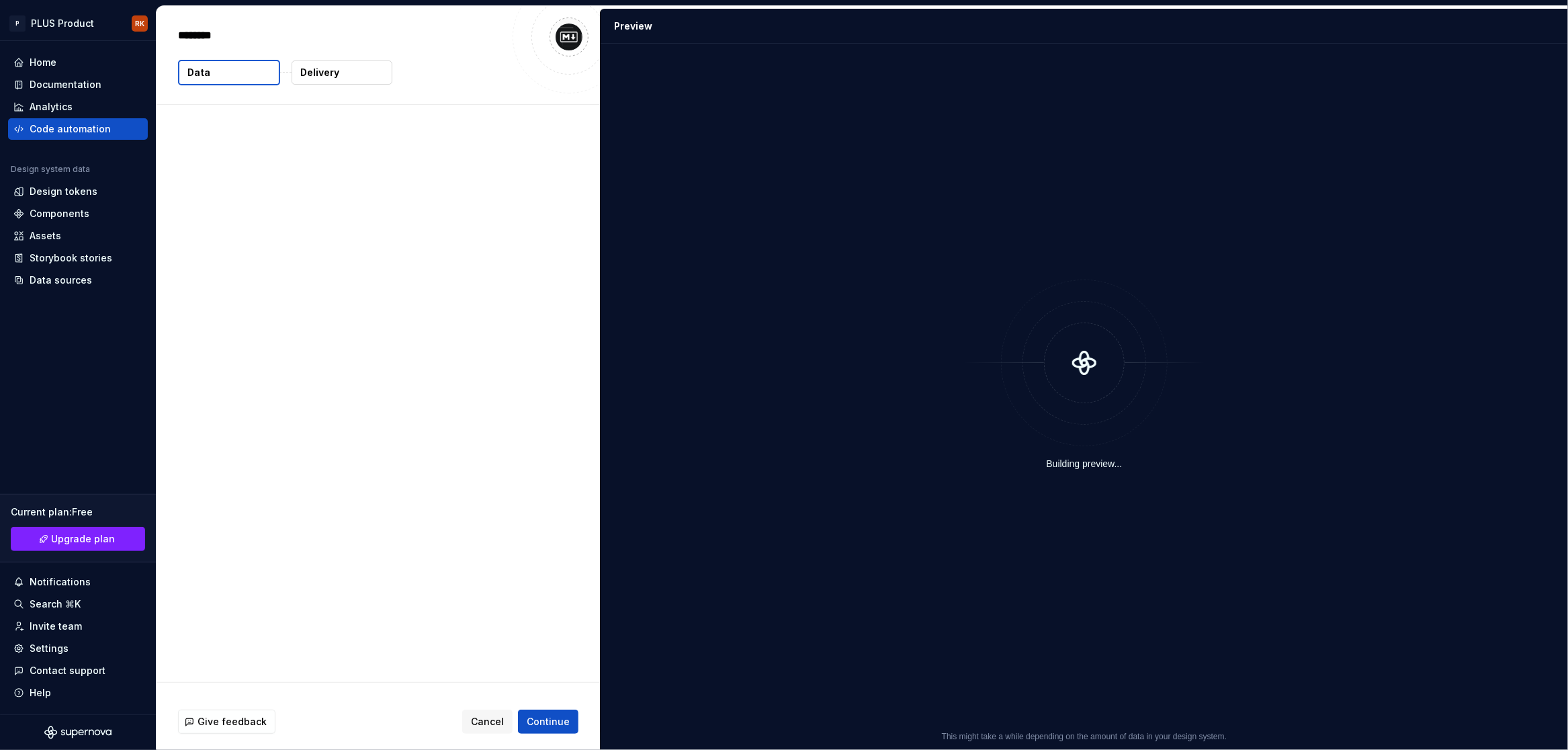
type textarea "*"
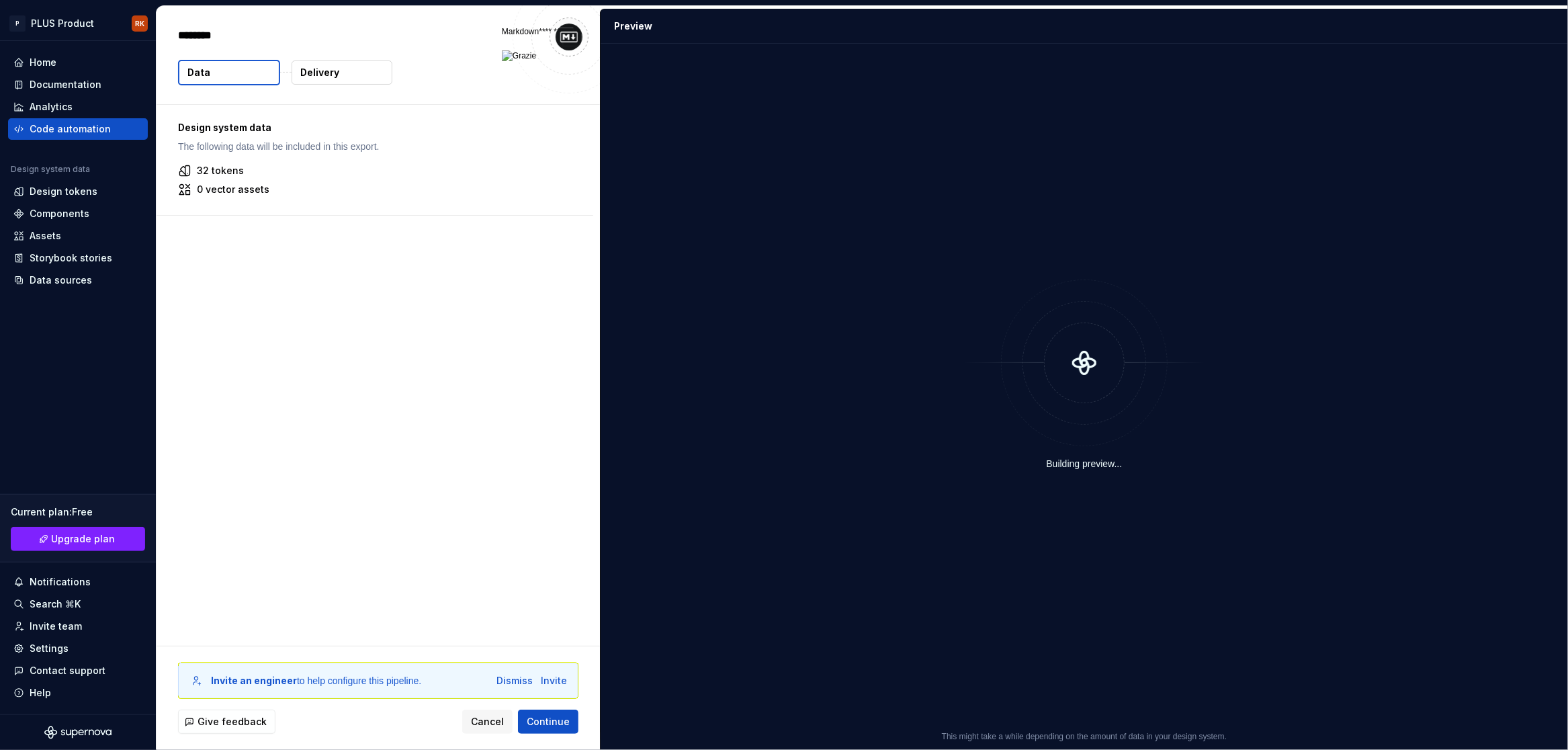
click at [330, 76] on p "Delivery" at bounding box center [319, 72] width 39 height 14
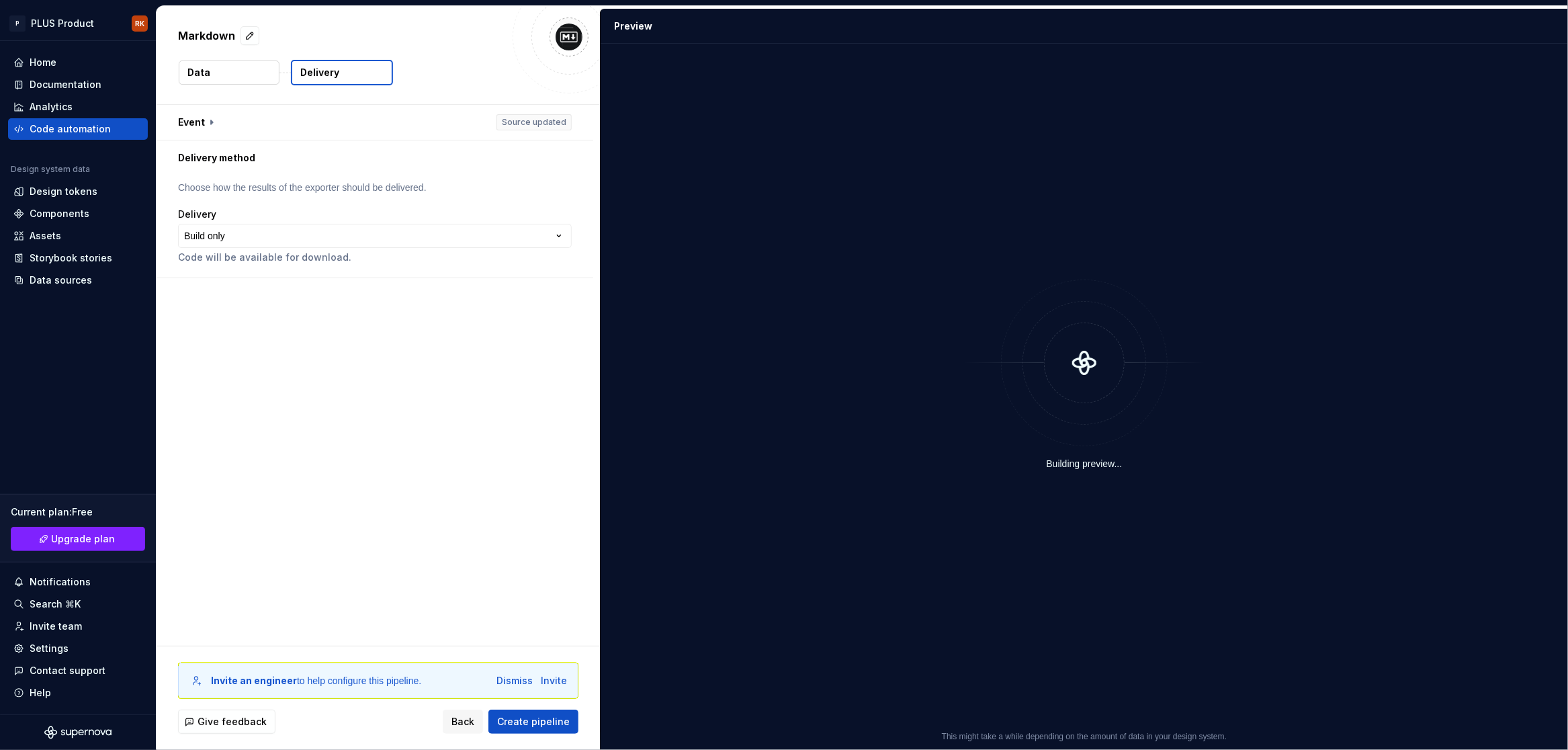
click at [221, 75] on button "Data" at bounding box center [228, 72] width 101 height 24
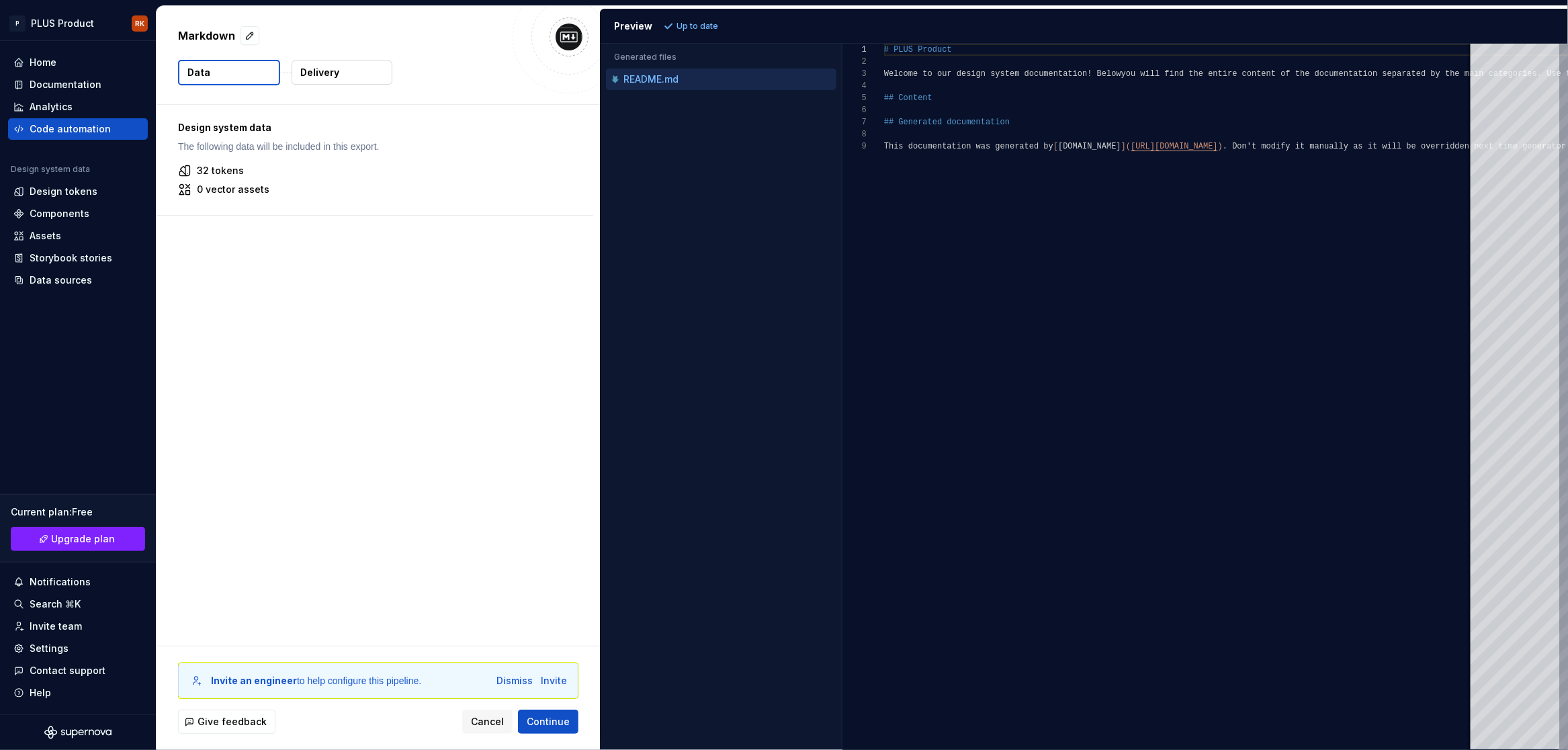
click at [331, 81] on button "Delivery" at bounding box center [341, 72] width 101 height 24
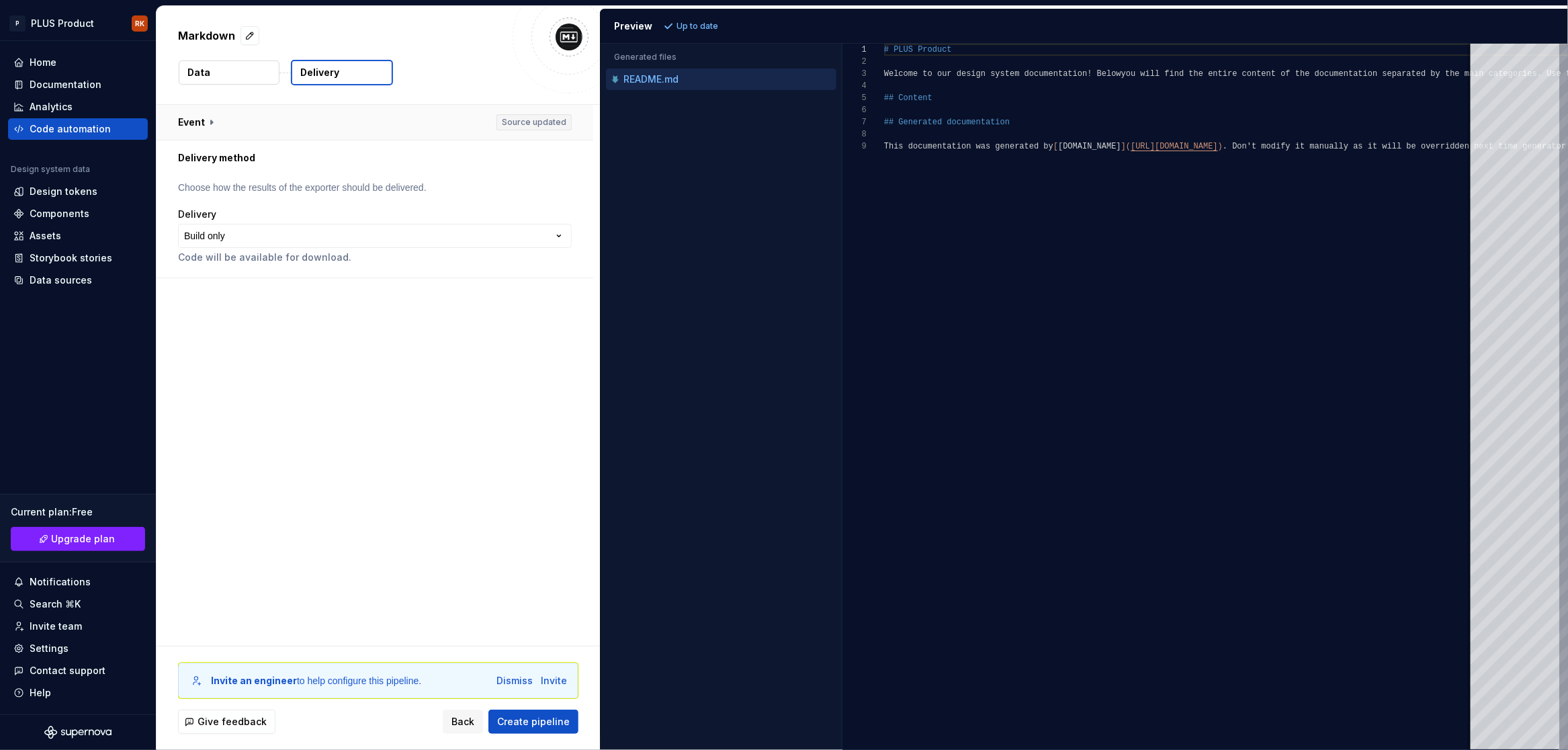
click at [217, 123] on button "button" at bounding box center [375, 122] width 437 height 35
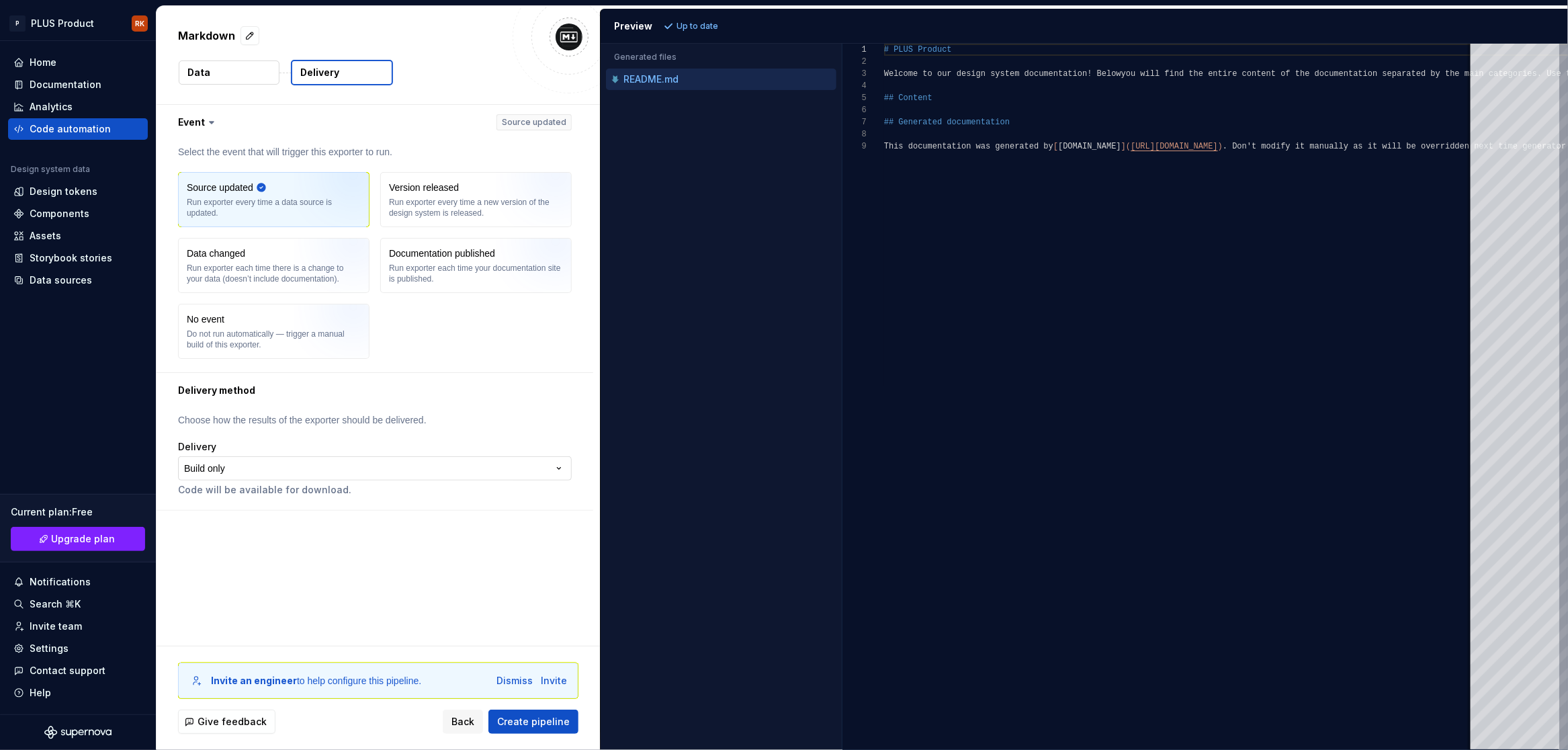
click at [400, 467] on html "**********" at bounding box center [784, 375] width 1568 height 750
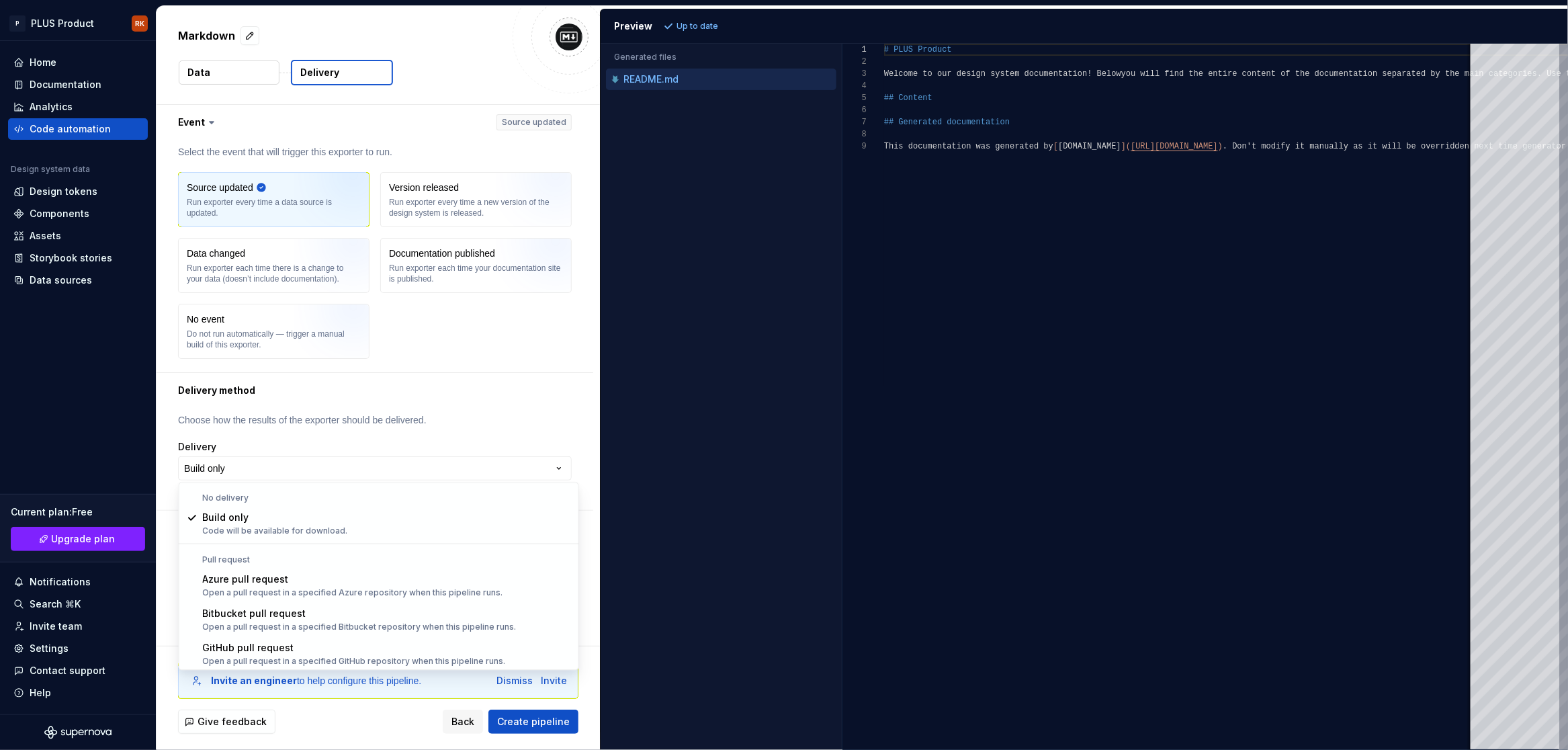
click at [452, 406] on html "**********" at bounding box center [784, 375] width 1568 height 750
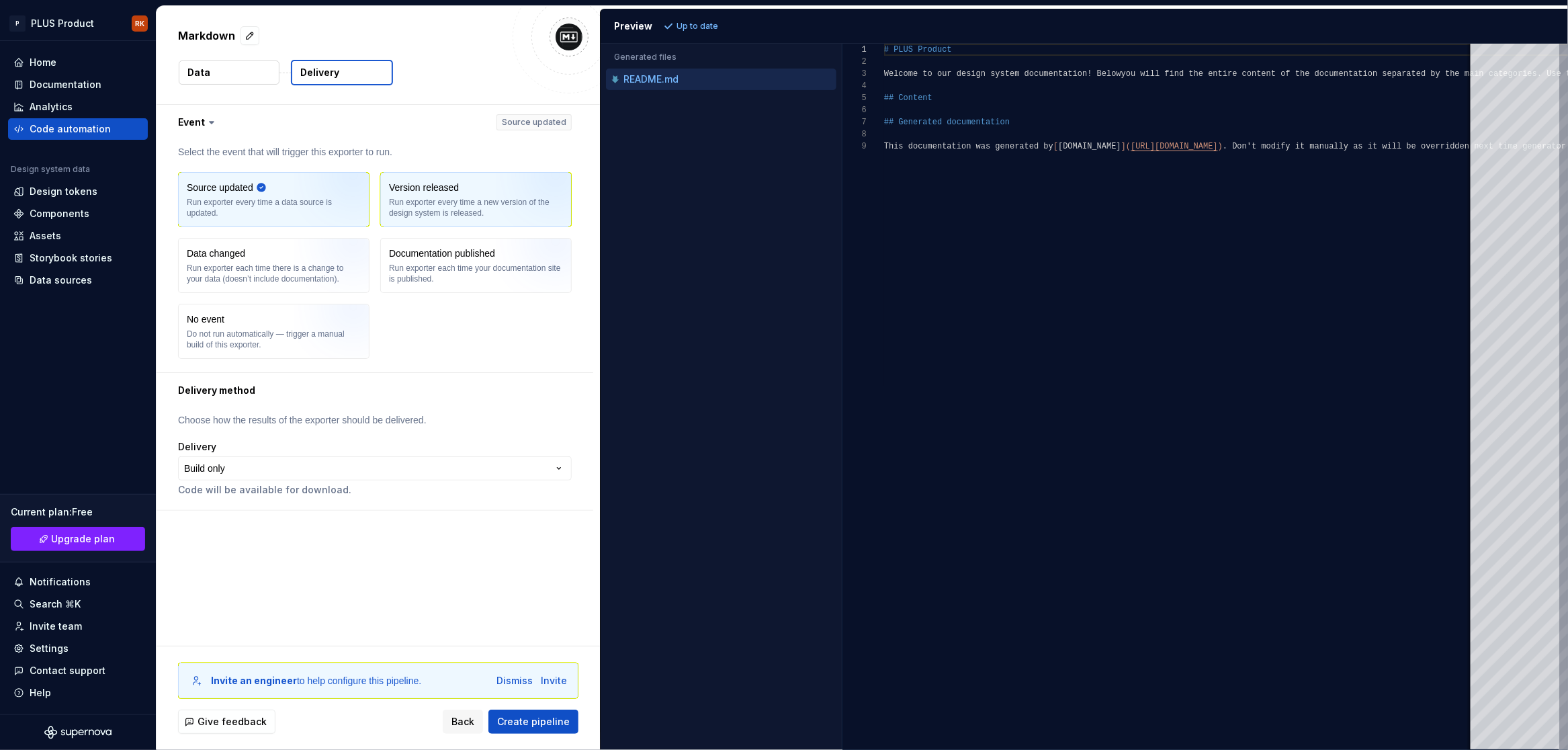
click at [485, 200] on div "Run exporter every time a new version of the design system is released." at bounding box center [476, 207] width 174 height 22
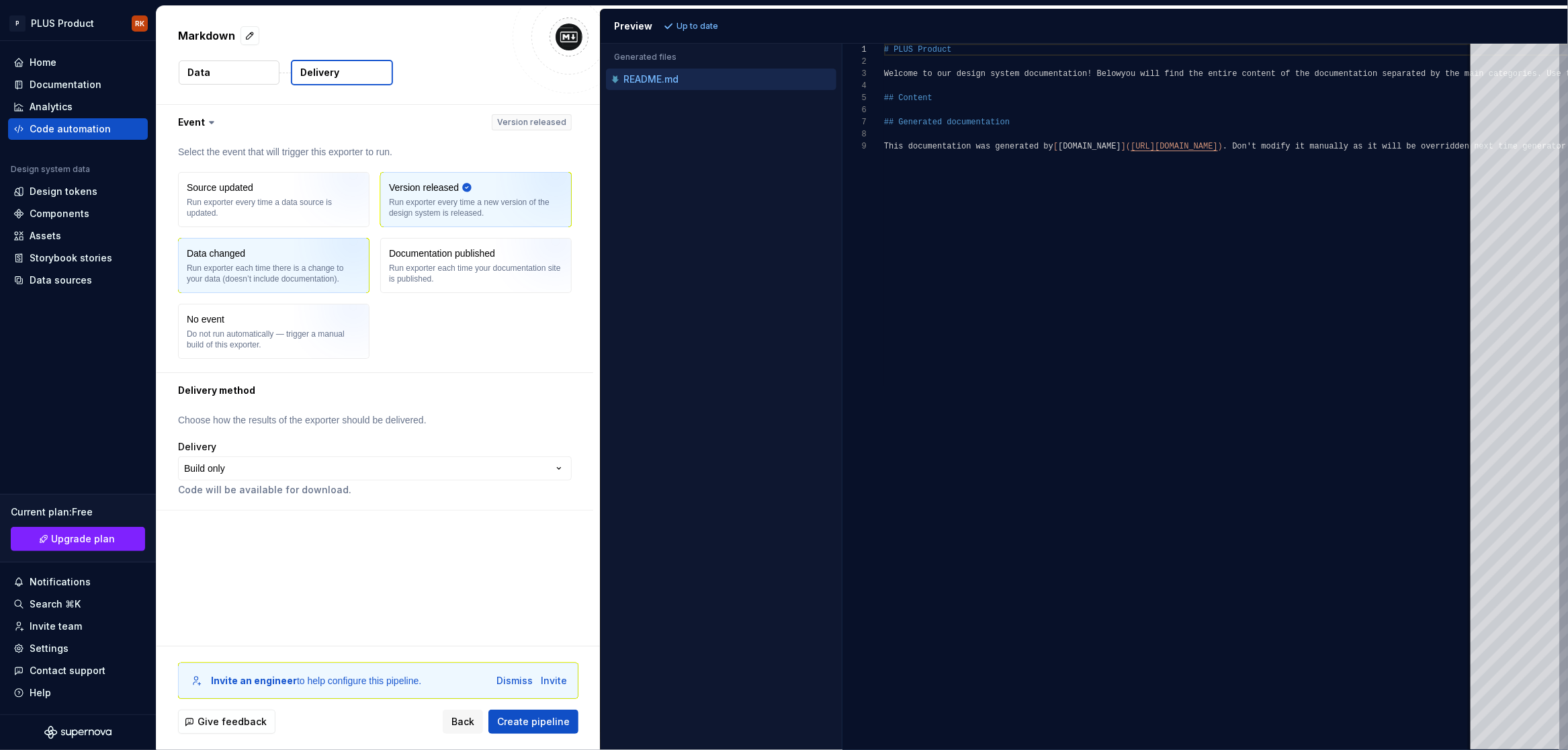
click at [310, 276] on img "button" at bounding box center [337, 270] width 86 height 90
click at [320, 172] on div "Source updated Run exporter every time a data source is updated. Version releas…" at bounding box center [375, 266] width 394 height 187
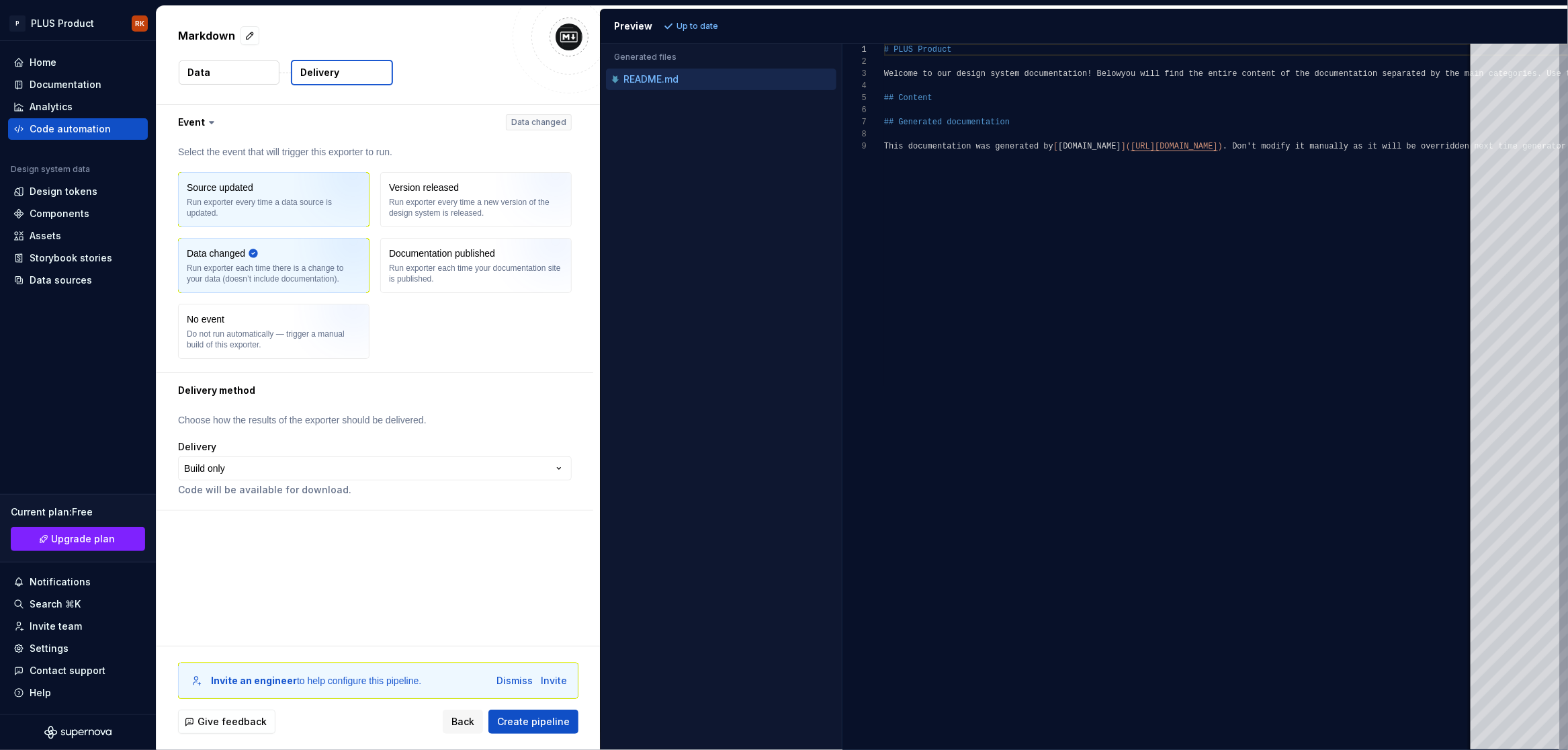
click at [235, 201] on div "Run exporter every time a data source is updated." at bounding box center [274, 207] width 174 height 22
click at [205, 69] on p "Data" at bounding box center [198, 72] width 22 height 14
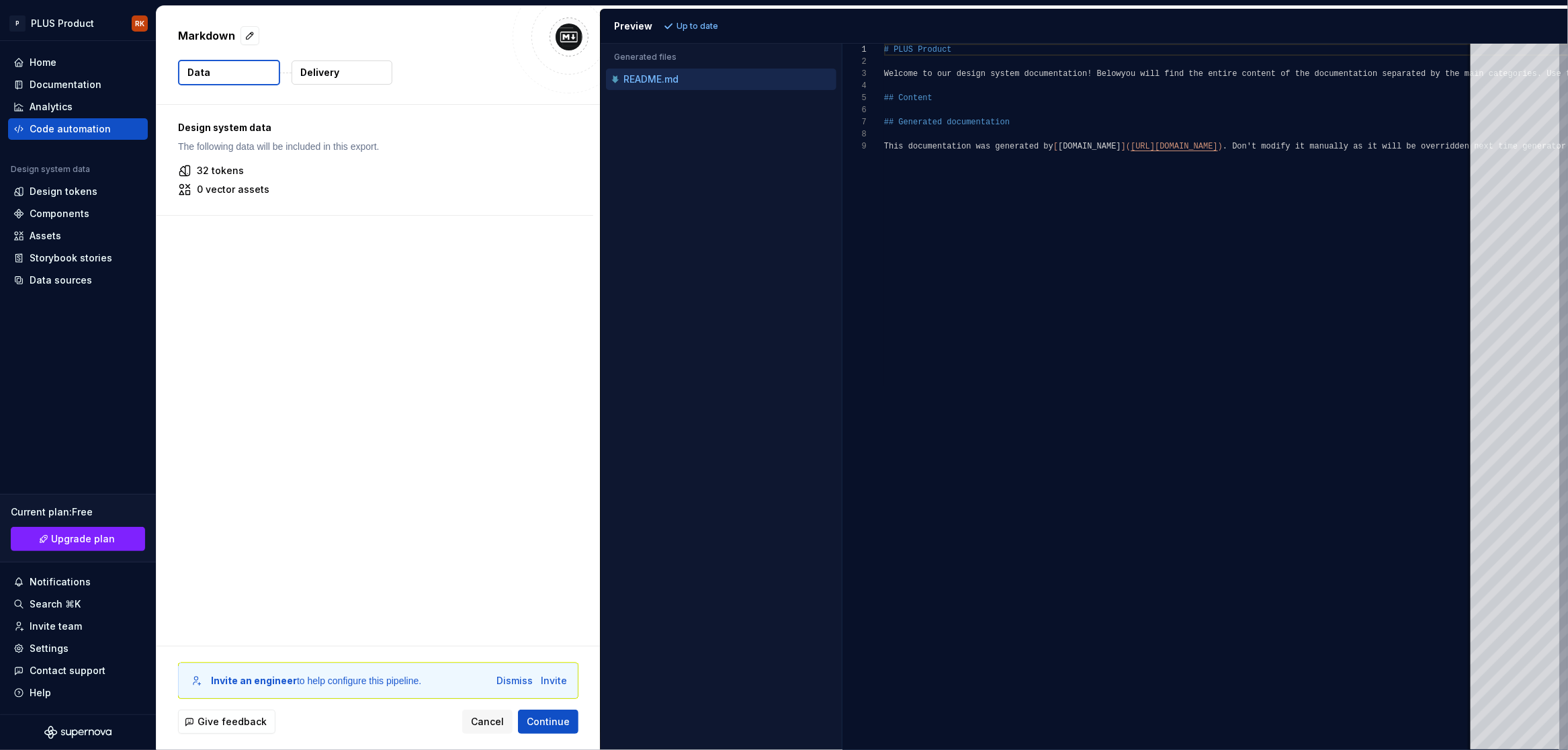
click at [209, 175] on p "32 tokens" at bounding box center [220, 171] width 47 height 14
click at [522, 684] on div "Dismiss" at bounding box center [515, 681] width 36 height 14
click at [557, 722] on span "Continue" at bounding box center [548, 722] width 43 height 14
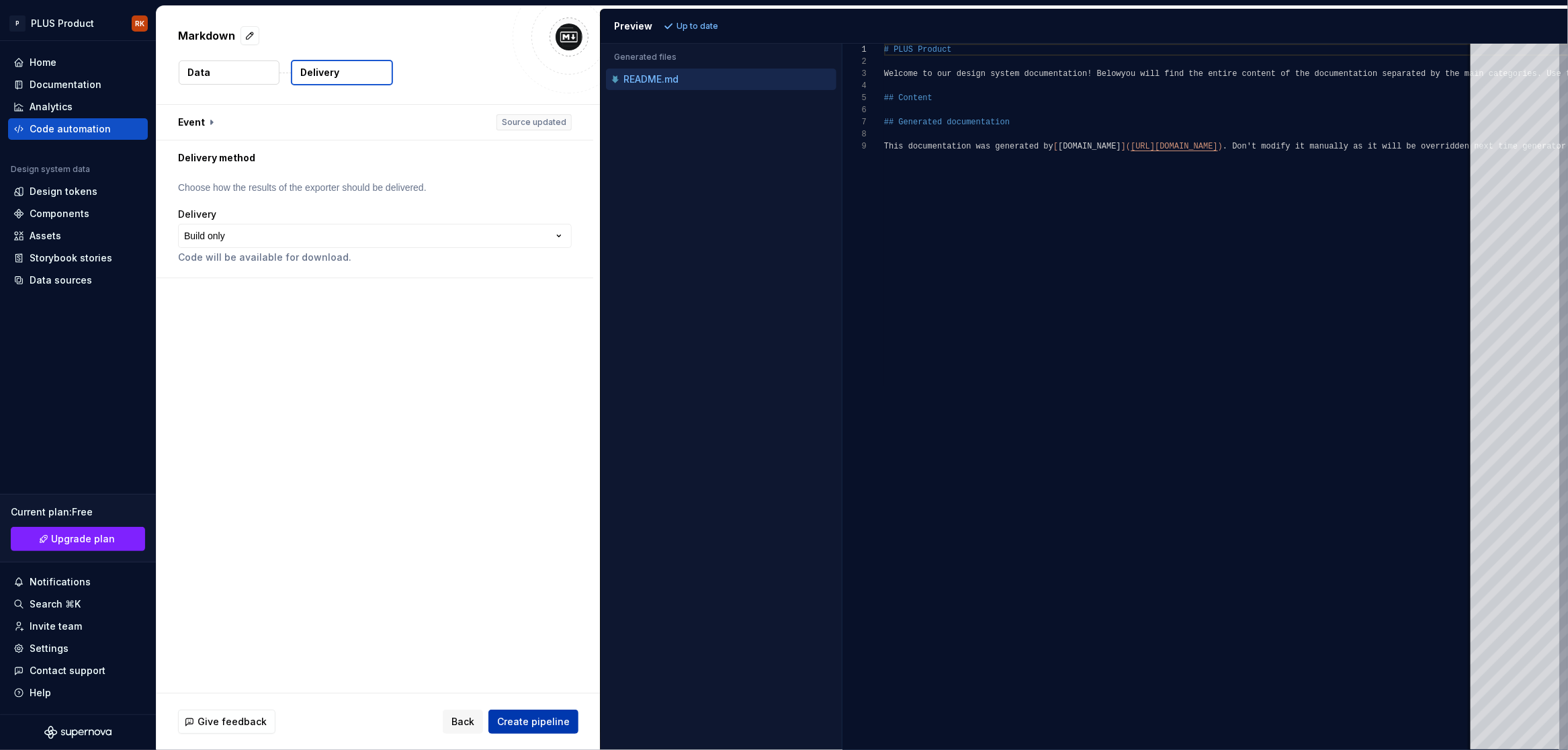
click at [537, 725] on span "Create pipeline" at bounding box center [534, 722] width 72 height 14
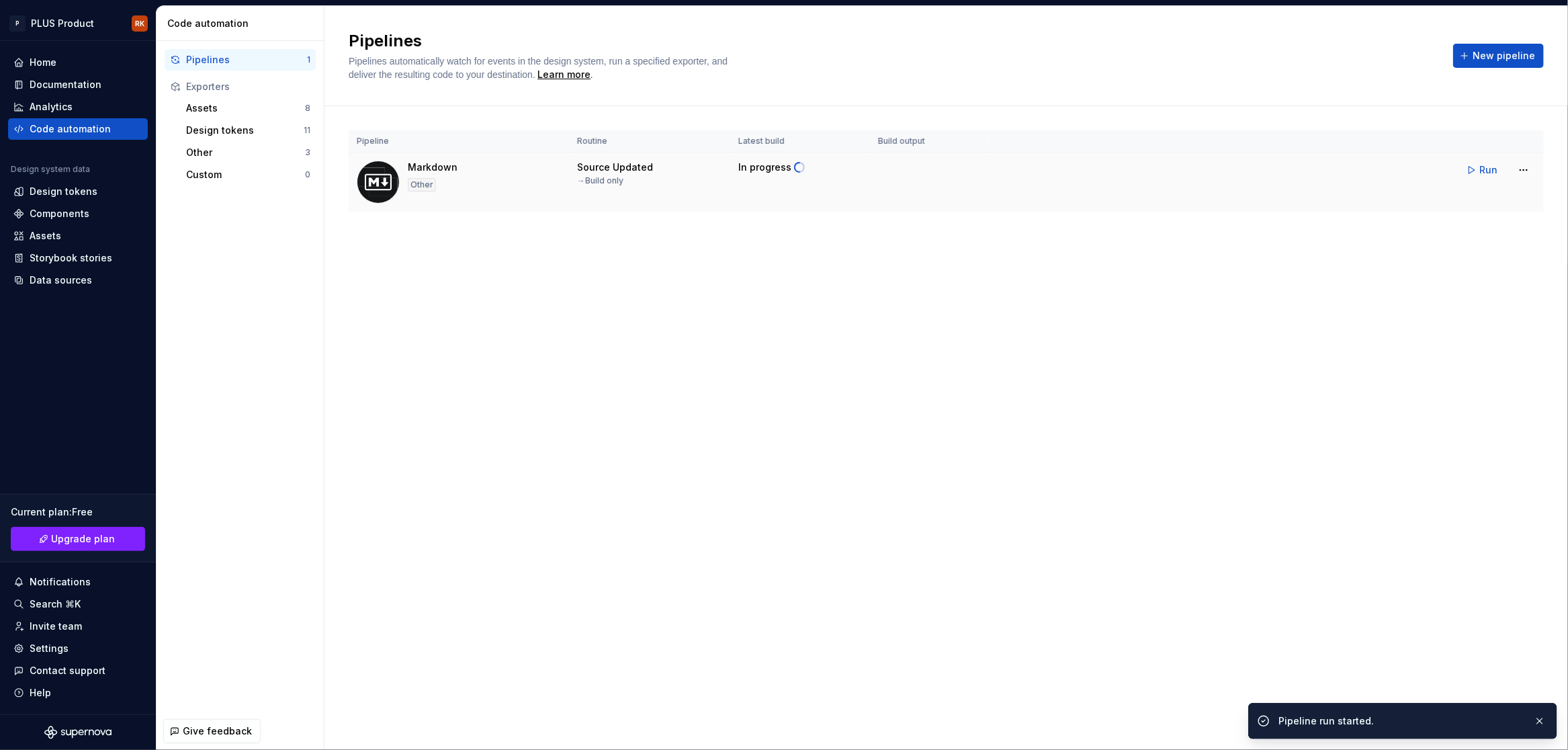
click at [948, 154] on td at bounding box center [928, 182] width 118 height 59
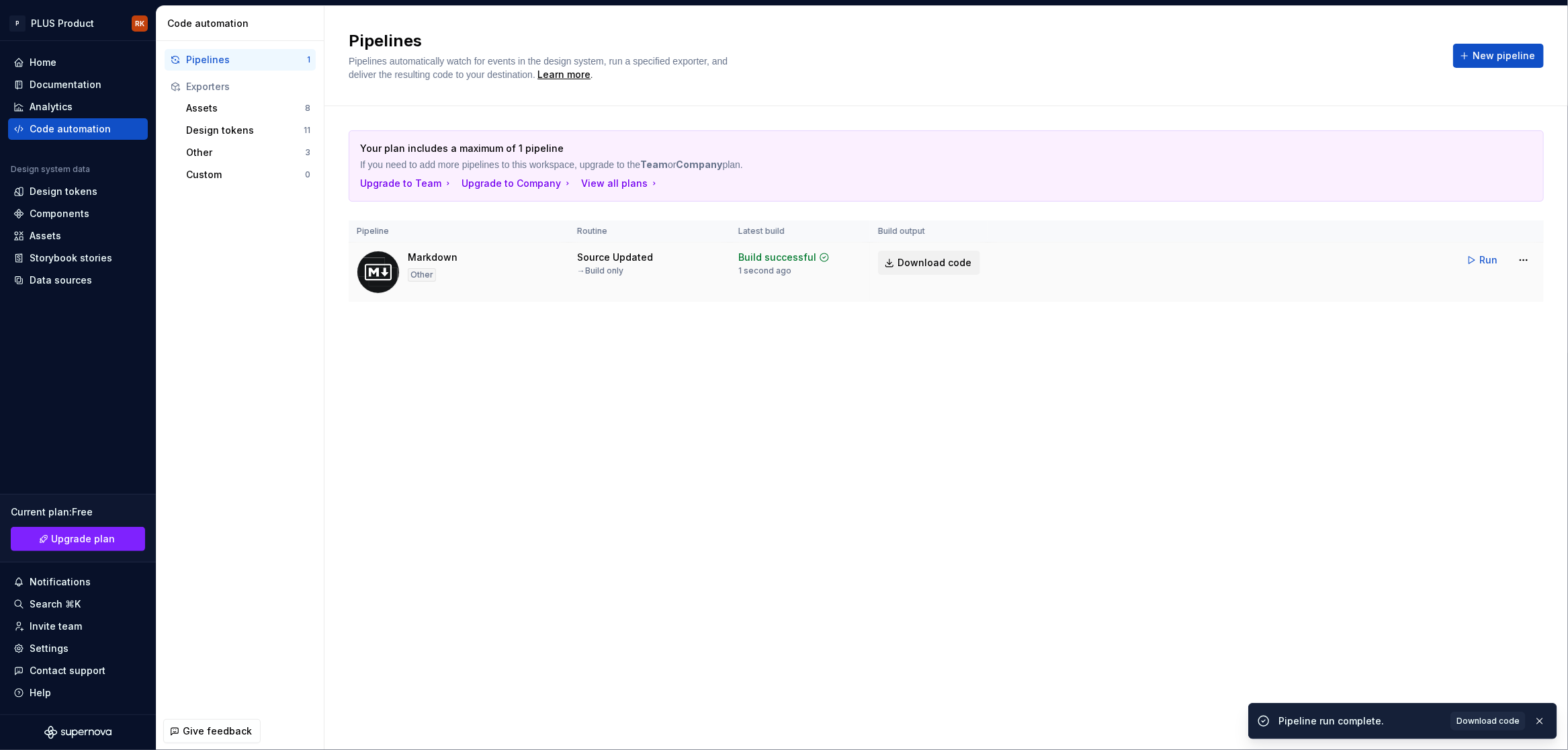
click at [940, 269] on span "Download code" at bounding box center [934, 263] width 74 height 14
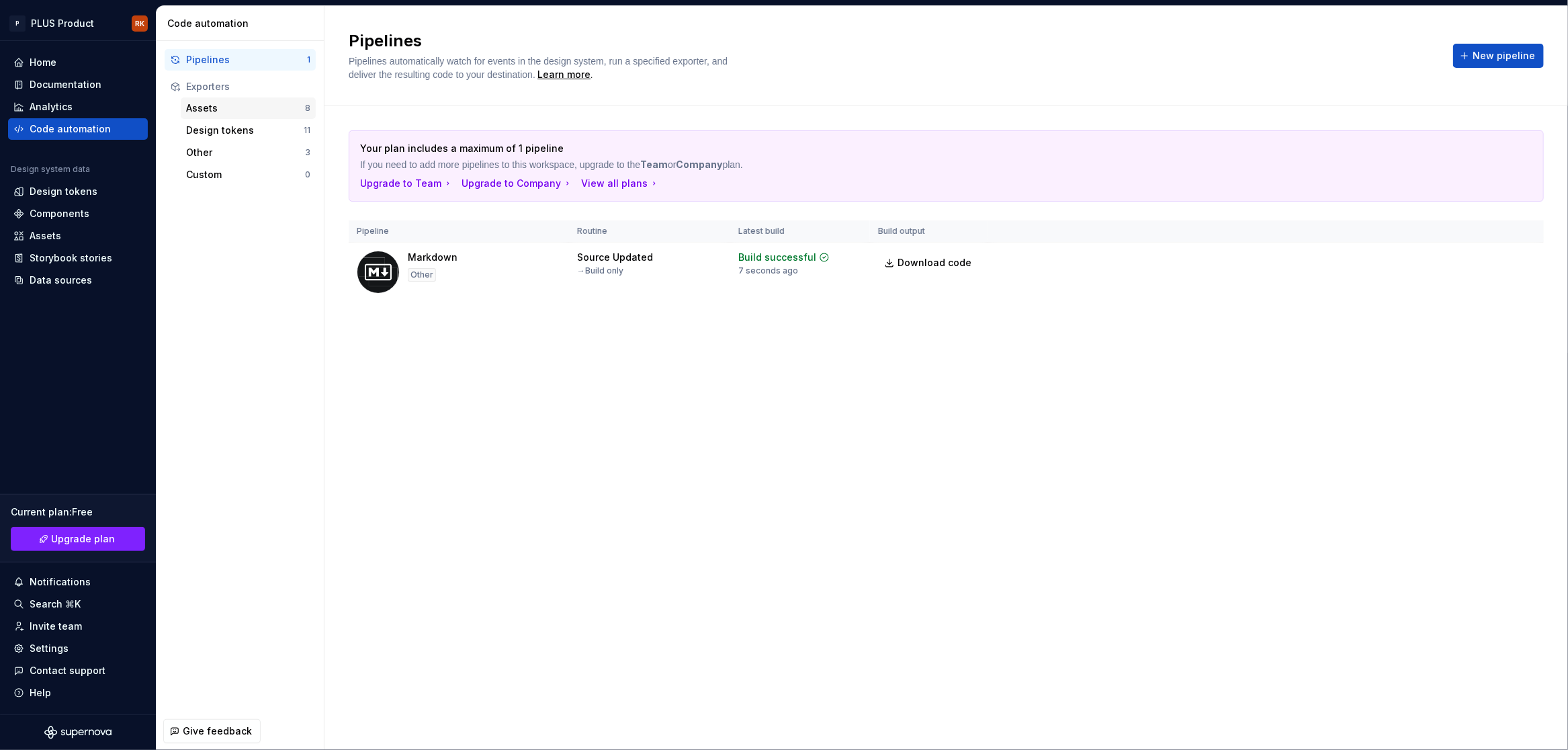
click at [215, 109] on div "Assets" at bounding box center [246, 109] width 119 height 14
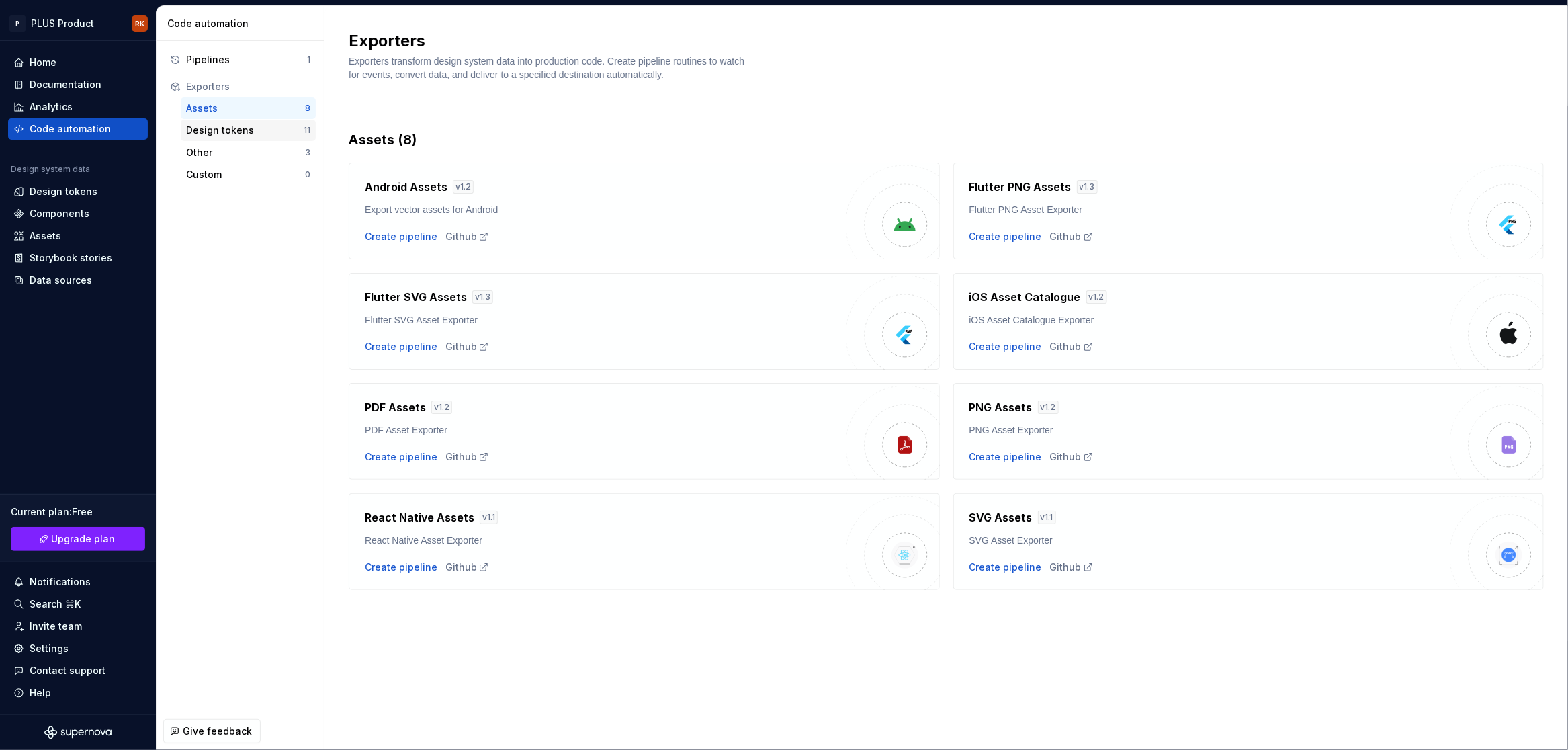
click at [224, 133] on div "Design tokens" at bounding box center [245, 130] width 117 height 14
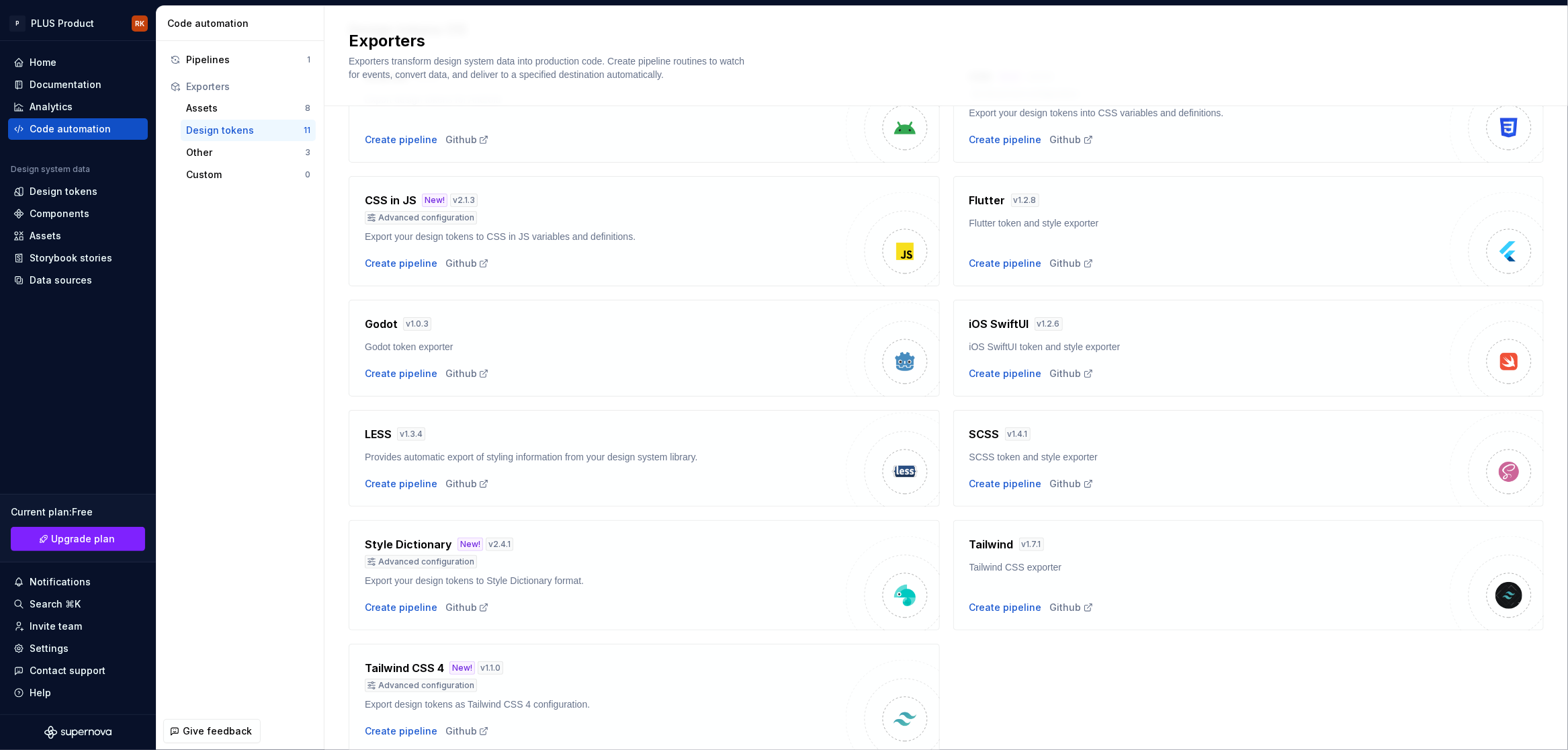
scroll to position [165, 0]
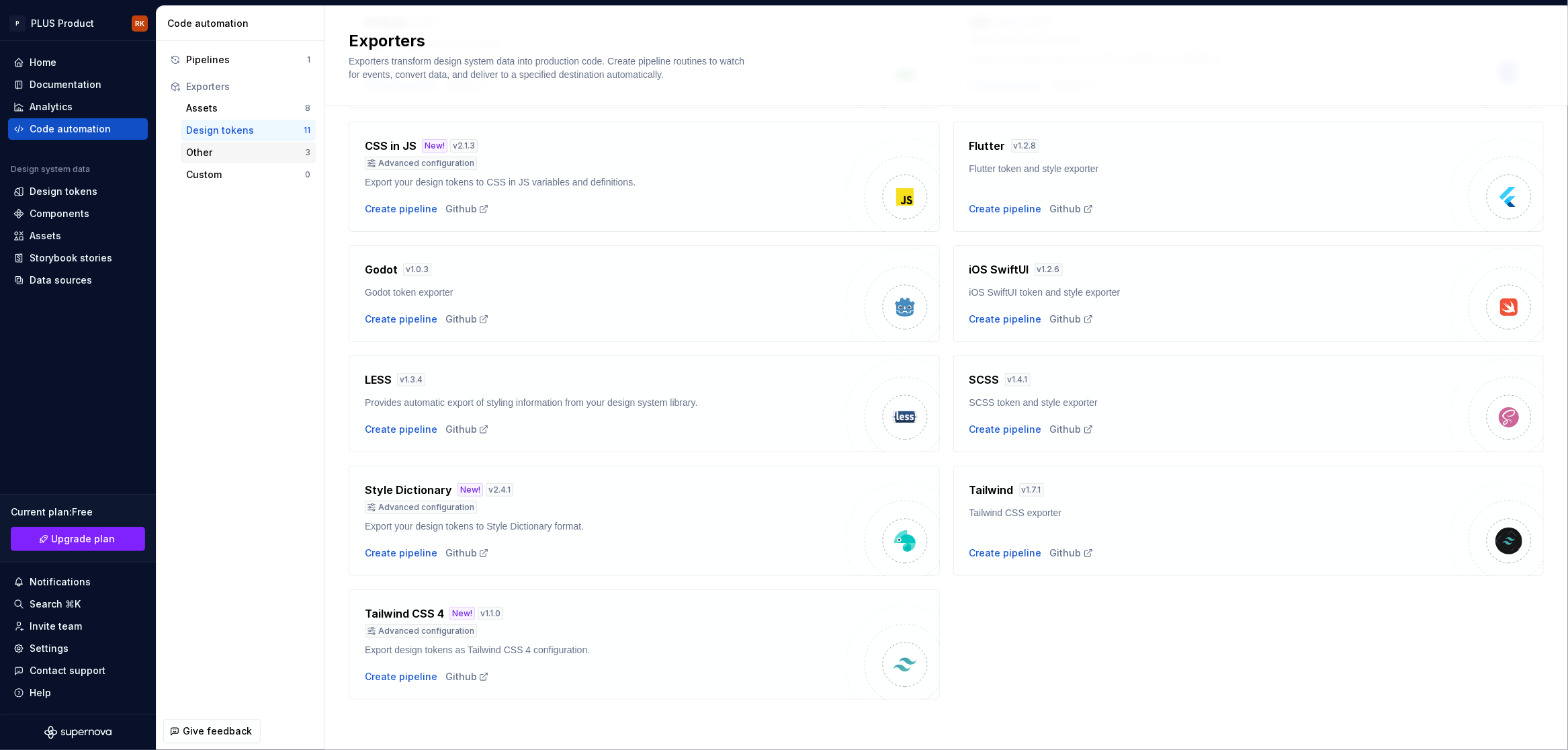
click at [199, 146] on div "Other" at bounding box center [246, 153] width 119 height 14
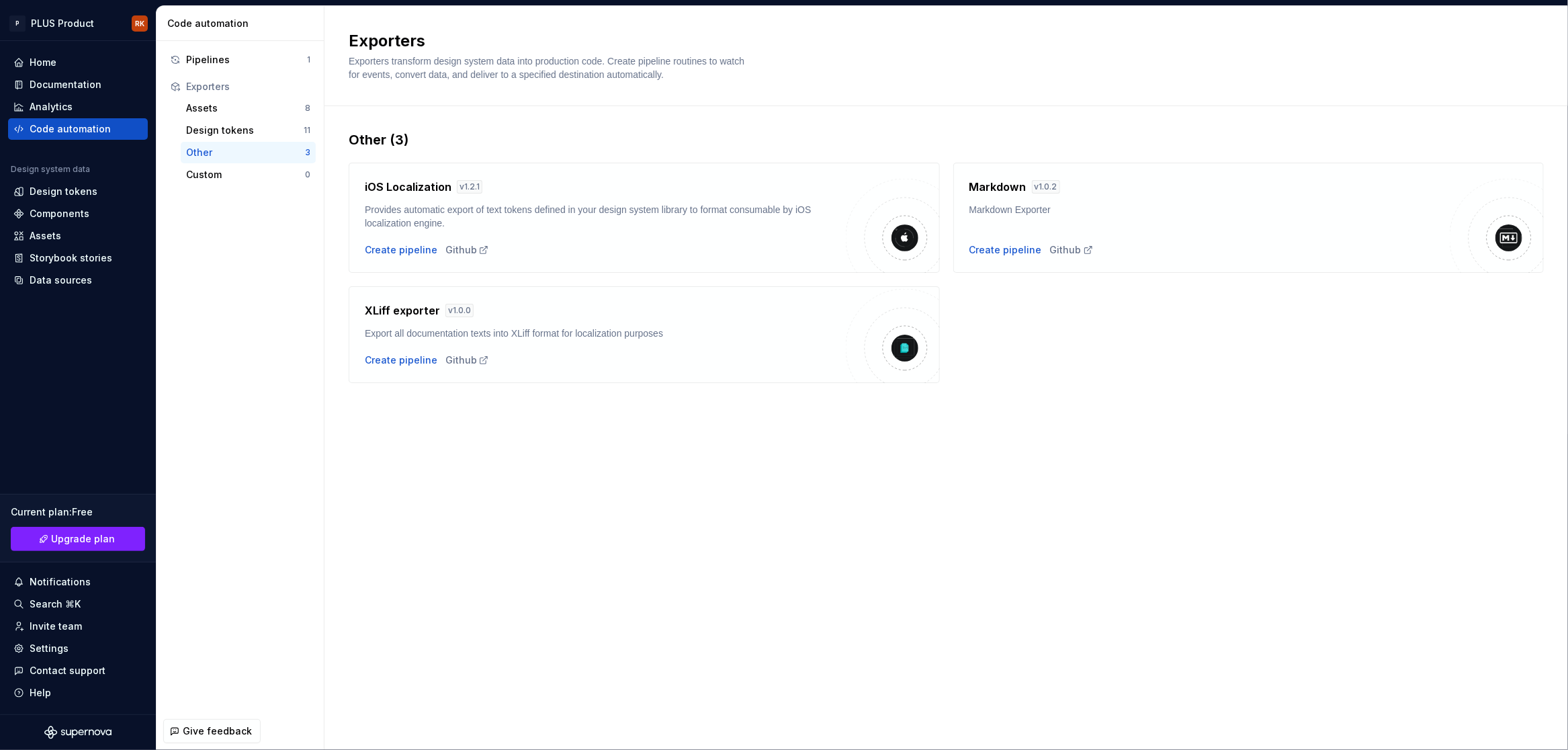
click at [996, 187] on h4 "Markdown" at bounding box center [998, 186] width 57 height 16
click at [1496, 227] on div at bounding box center [1509, 237] width 27 height 27
click at [1005, 250] on div "Create pipeline" at bounding box center [1006, 250] width 72 height 14
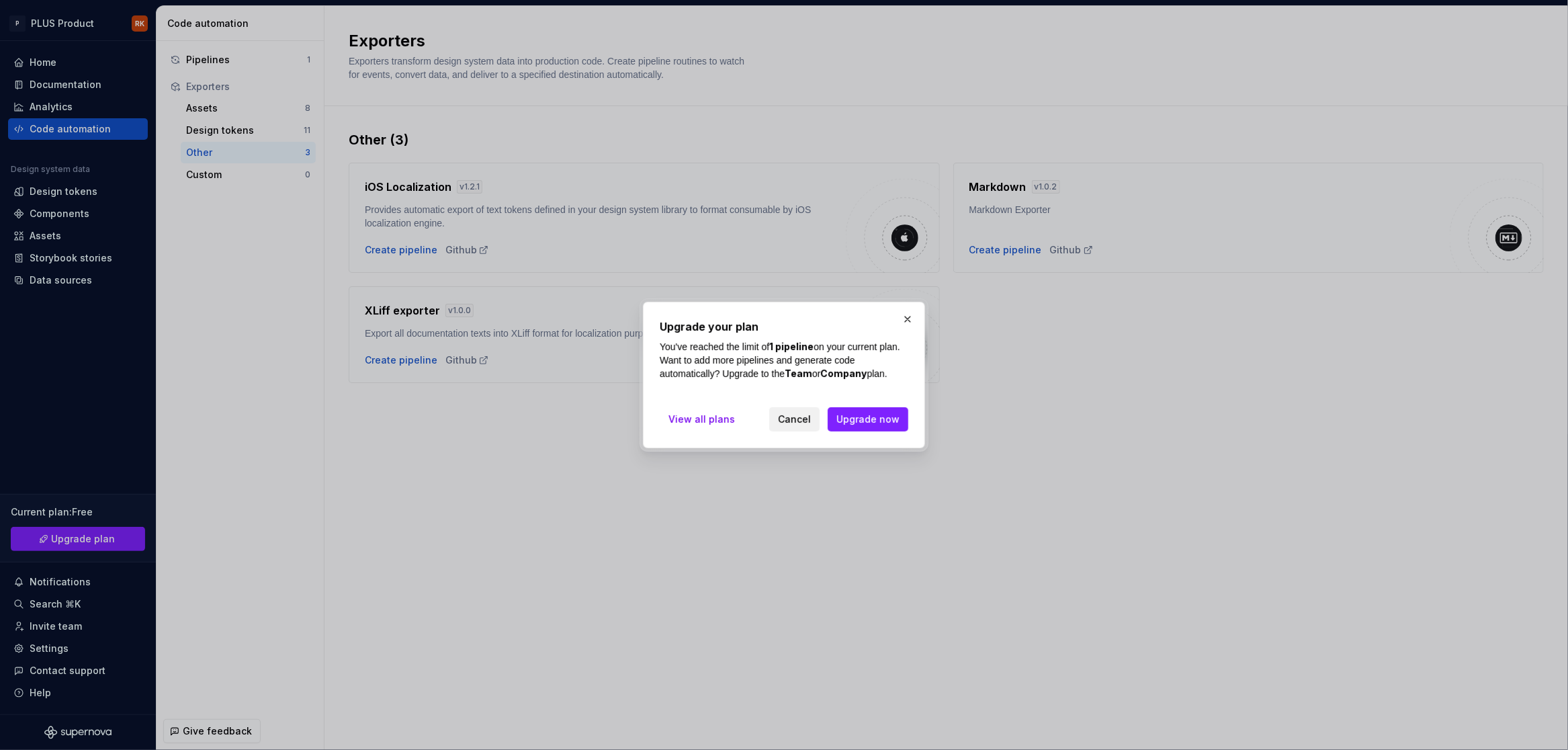
click at [796, 413] on span "Cancel" at bounding box center [794, 420] width 33 height 14
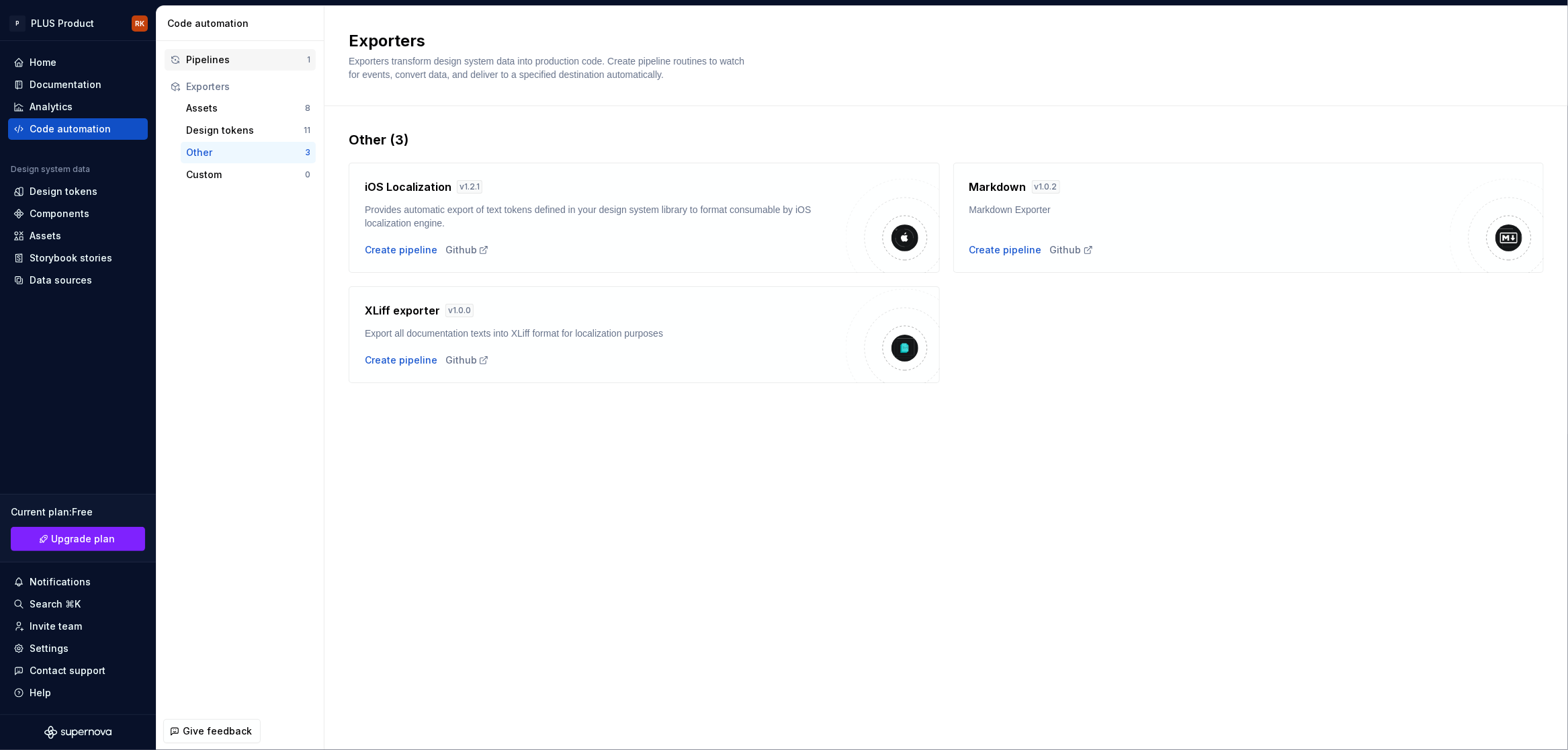
click at [209, 66] on div "Pipelines" at bounding box center [247, 60] width 121 height 14
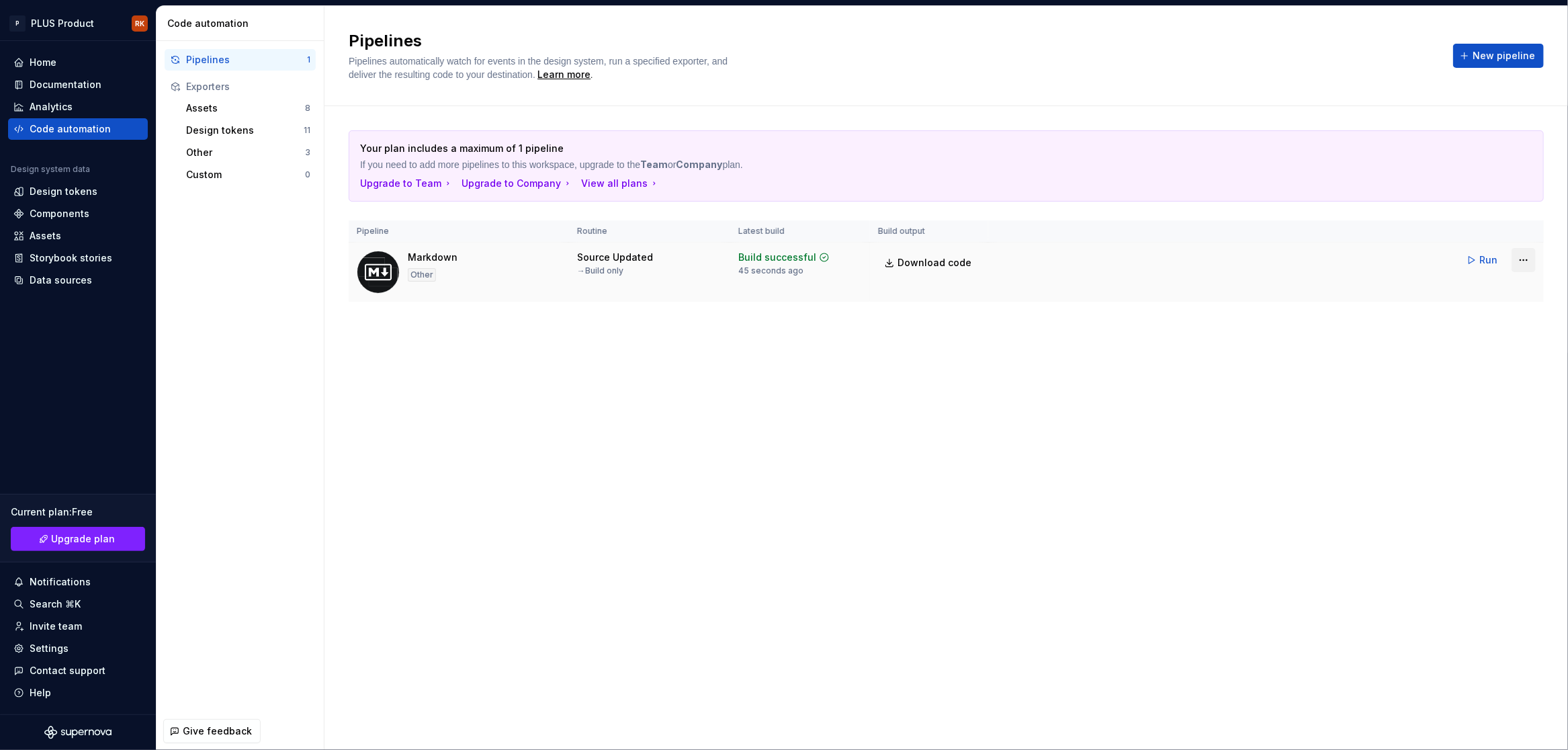
click at [1526, 258] on html "P PLUS Product RK Home Documentation Analytics Code automation Design system da…" at bounding box center [784, 375] width 1568 height 750
click at [1510, 292] on div "Edit pipeline" at bounding box center [1506, 289] width 115 height 14
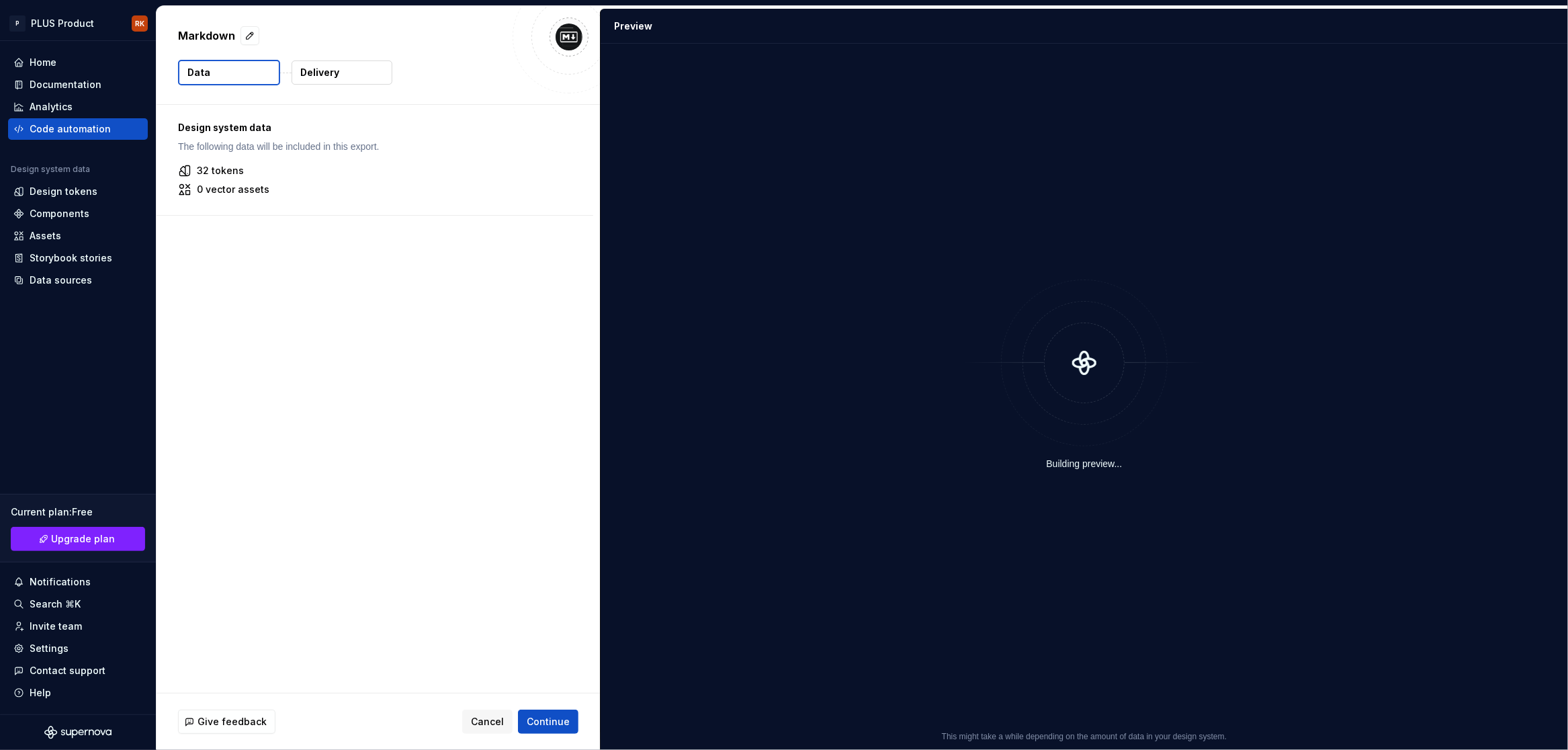
click at [214, 183] on p "0 vector assets" at bounding box center [233, 190] width 72 height 14
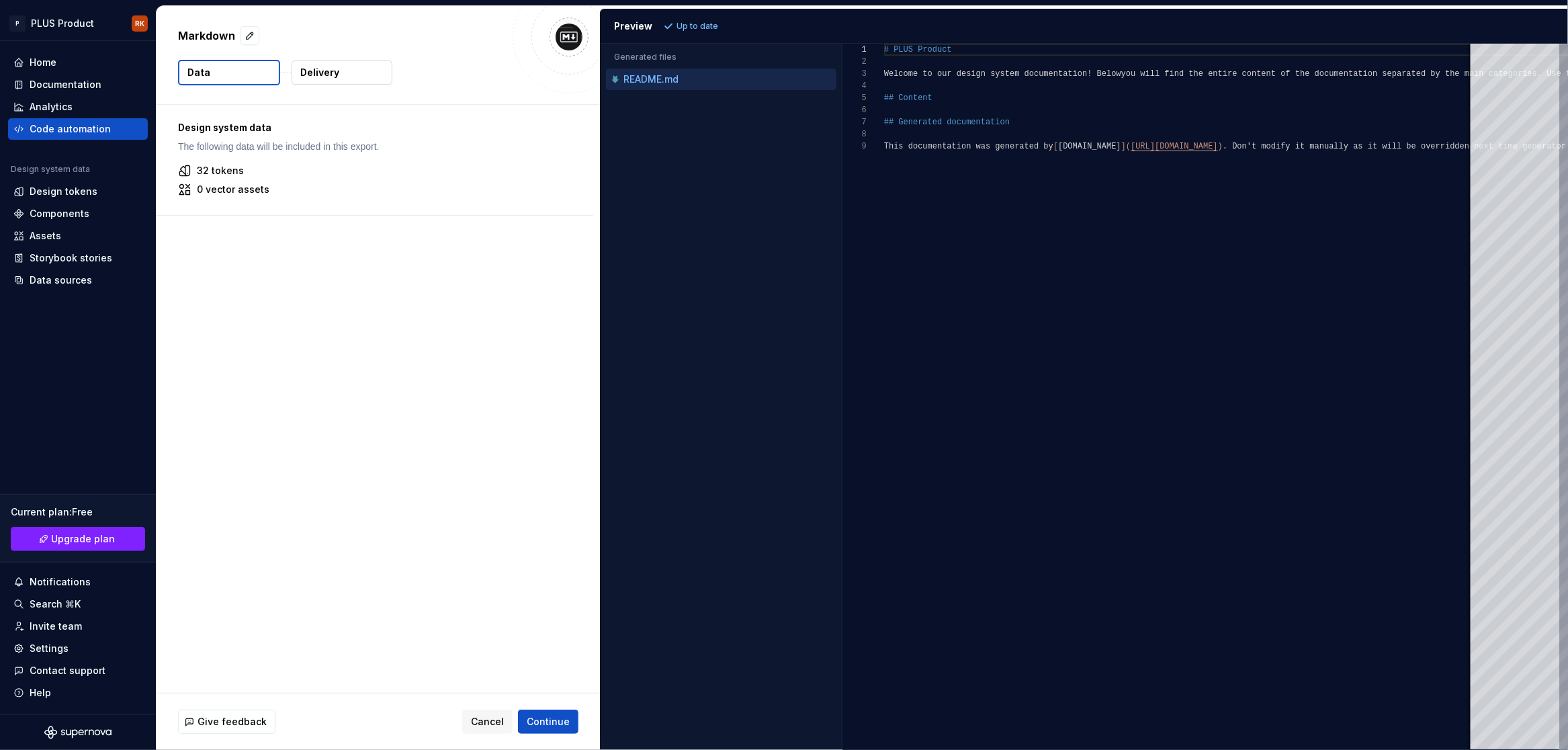
click at [334, 78] on p "Delivery" at bounding box center [319, 72] width 39 height 14
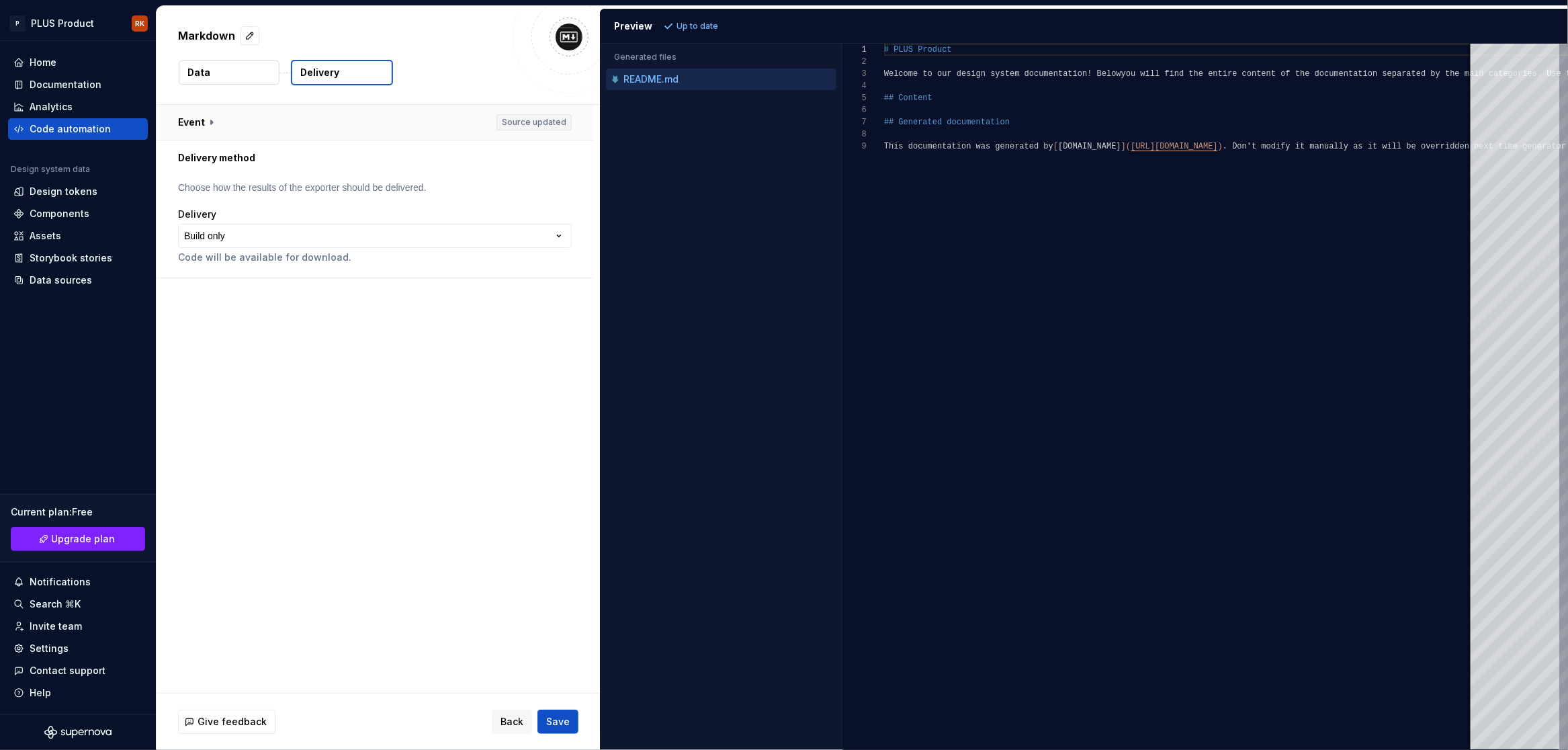
click at [217, 118] on button "button" at bounding box center [375, 122] width 437 height 35
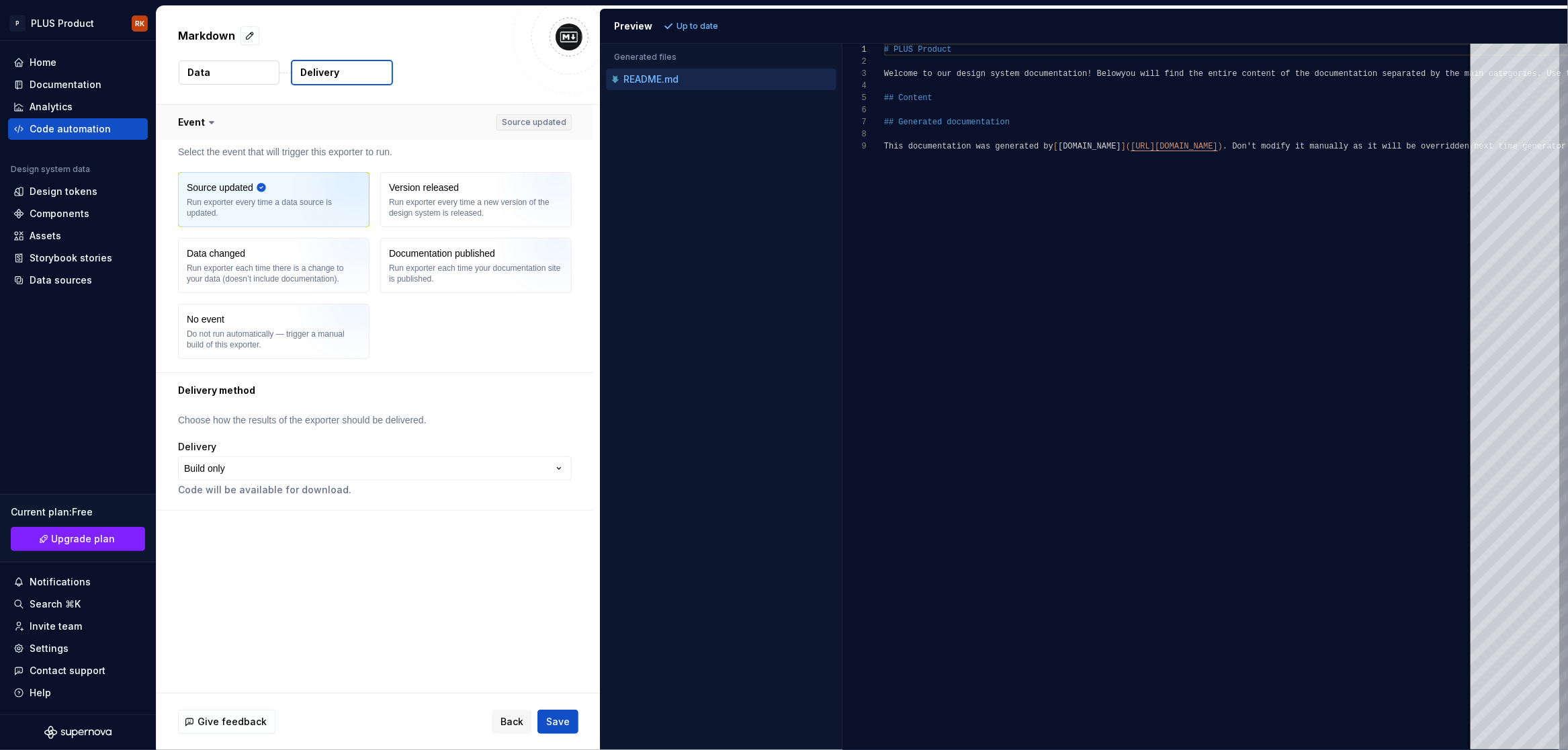
click at [547, 126] on button "button" at bounding box center [375, 122] width 437 height 35
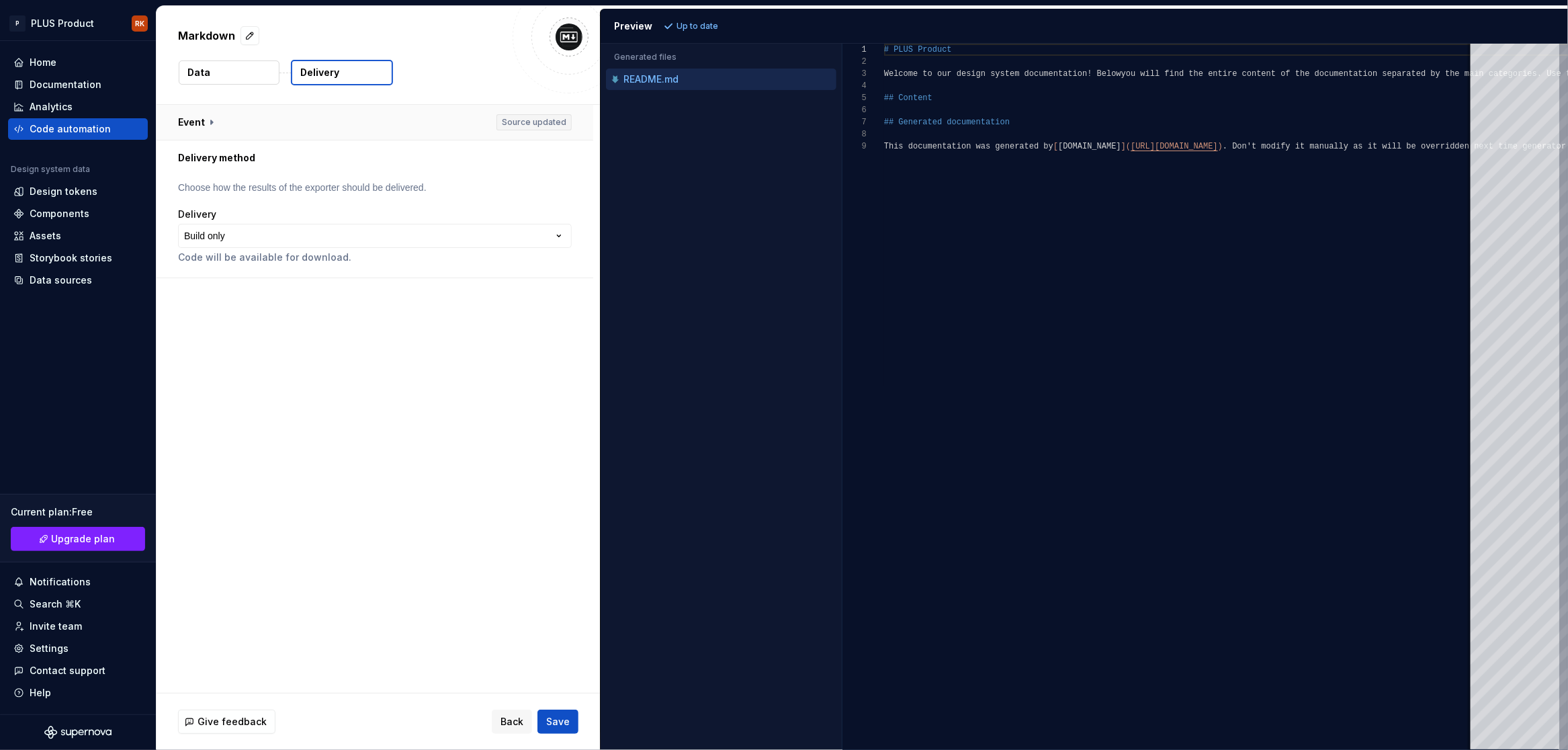
click at [547, 126] on button "button" at bounding box center [375, 122] width 437 height 35
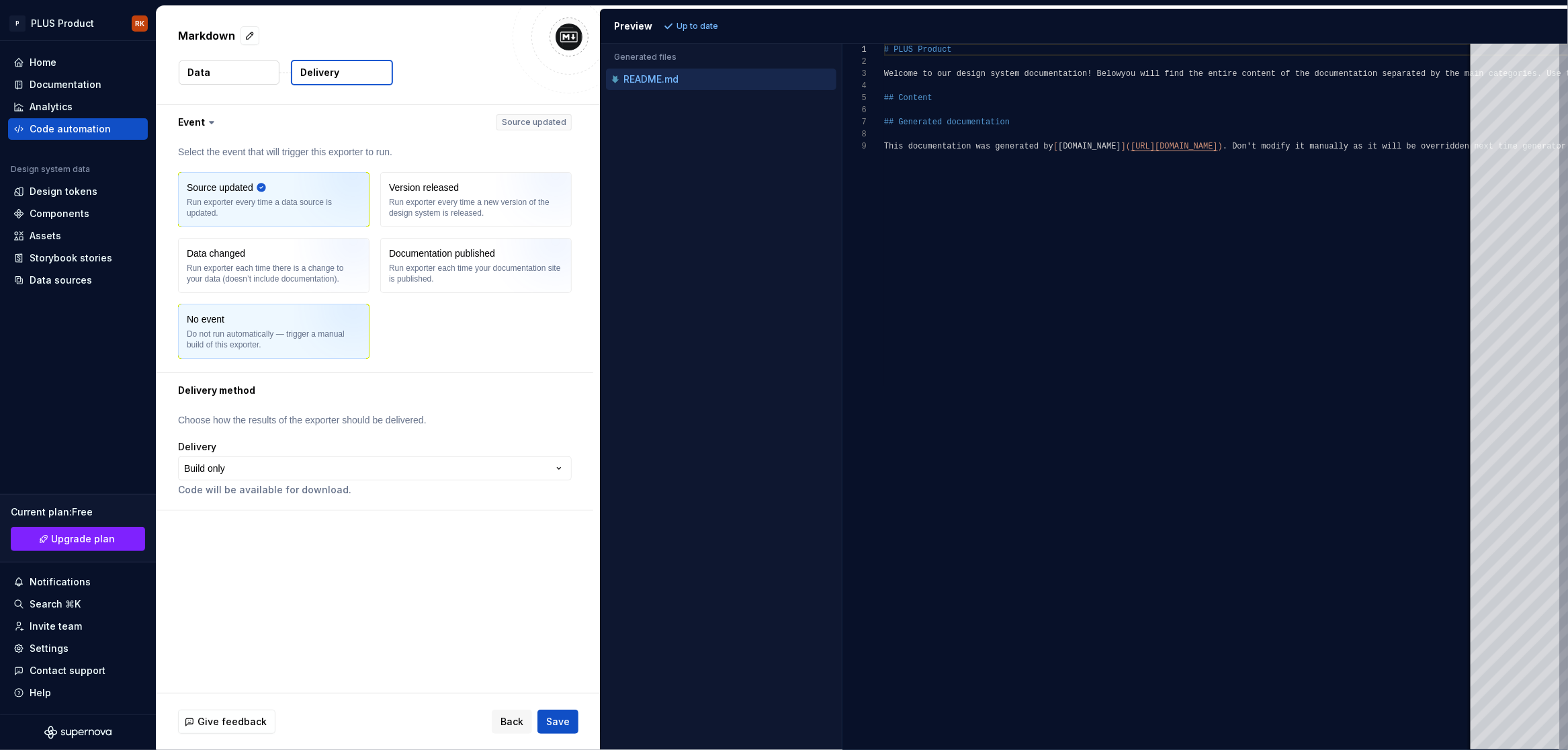
click at [308, 329] on img "button" at bounding box center [337, 335] width 86 height 90
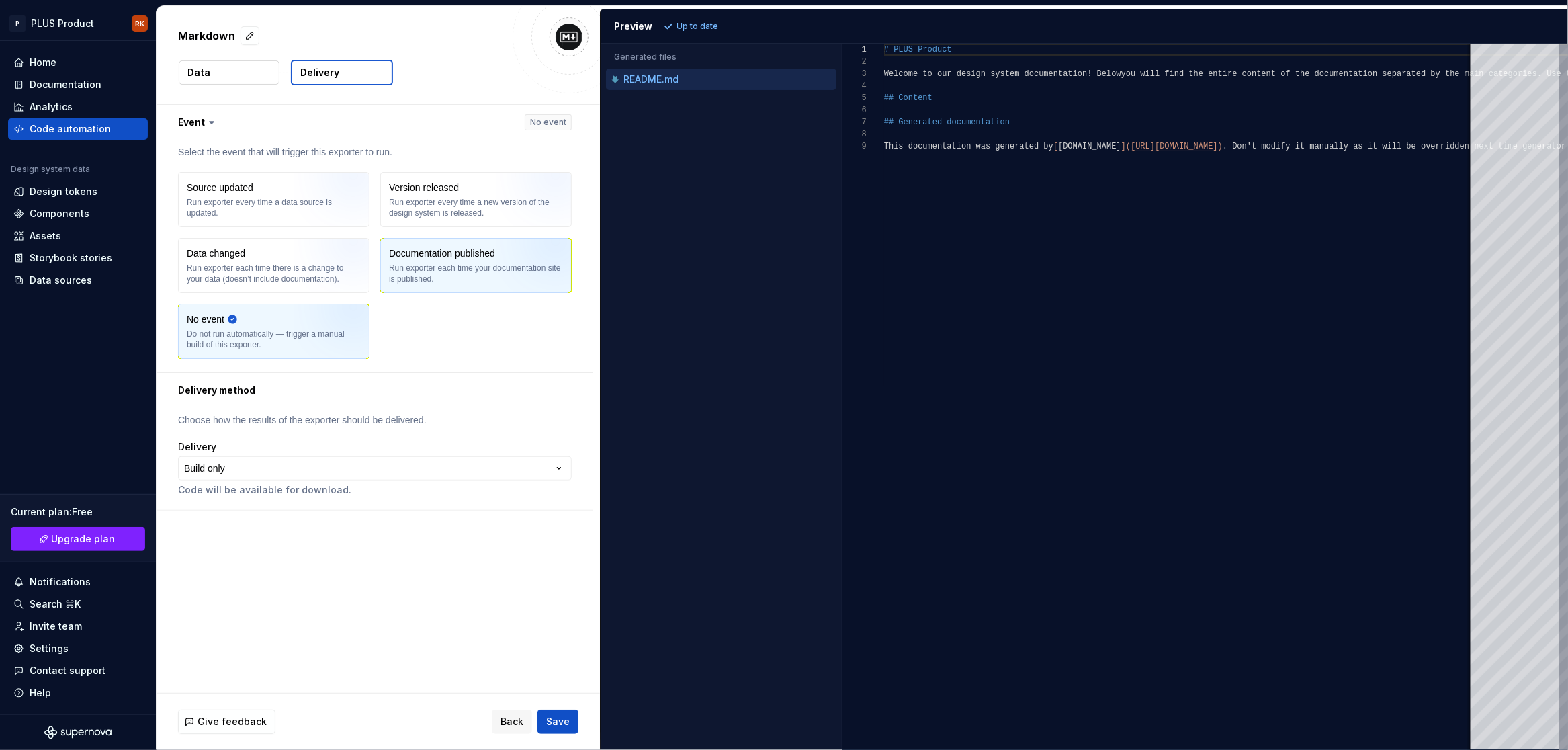
click at [522, 277] on img "button" at bounding box center [539, 270] width 86 height 90
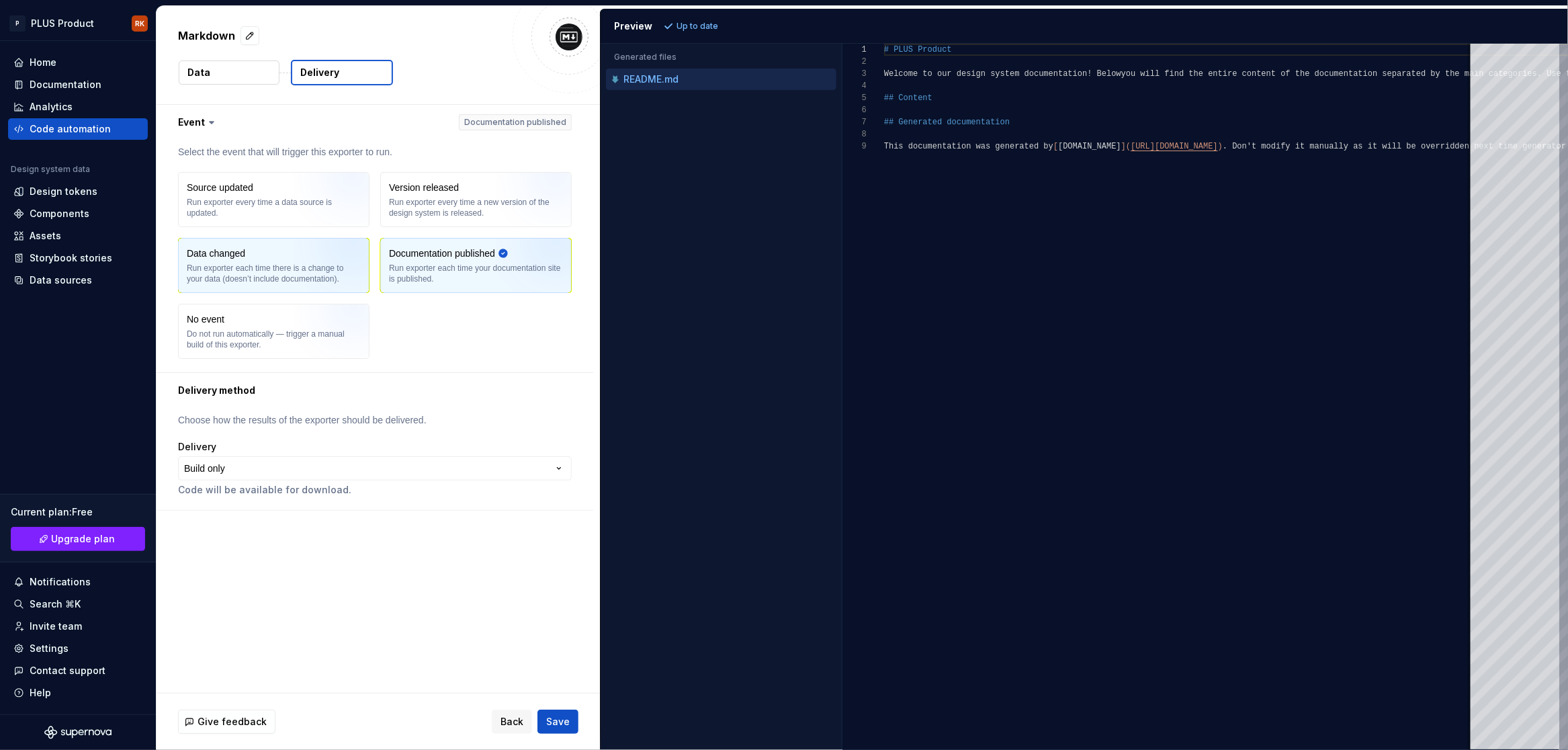
click at [303, 280] on img "button" at bounding box center [337, 270] width 86 height 90
click at [288, 478] on html "**********" at bounding box center [784, 375] width 1568 height 750
click at [560, 725] on span "Save" at bounding box center [558, 722] width 23 height 14
click at [222, 76] on button "Data" at bounding box center [228, 72] width 101 height 24
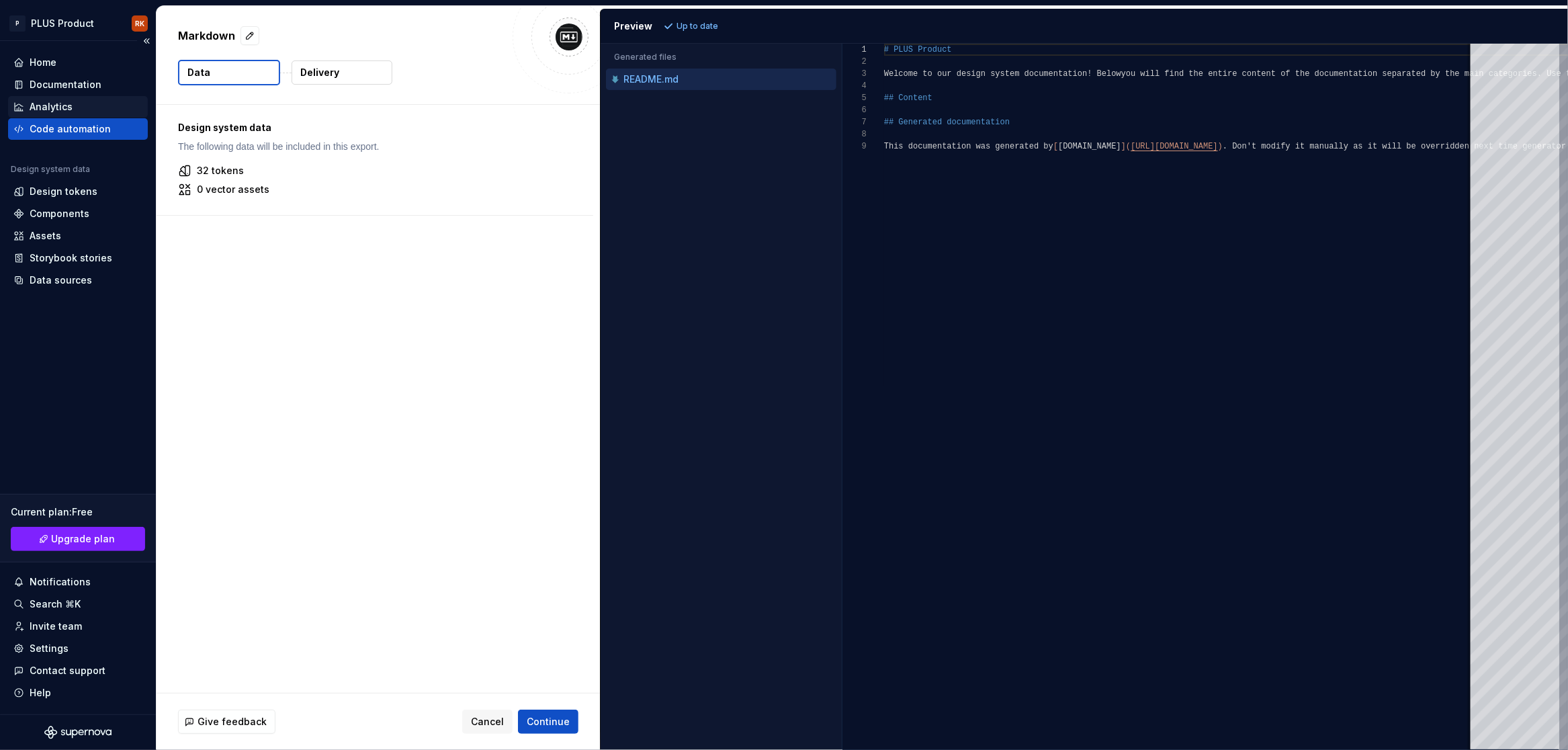
click at [66, 107] on div "Analytics" at bounding box center [51, 107] width 43 height 14
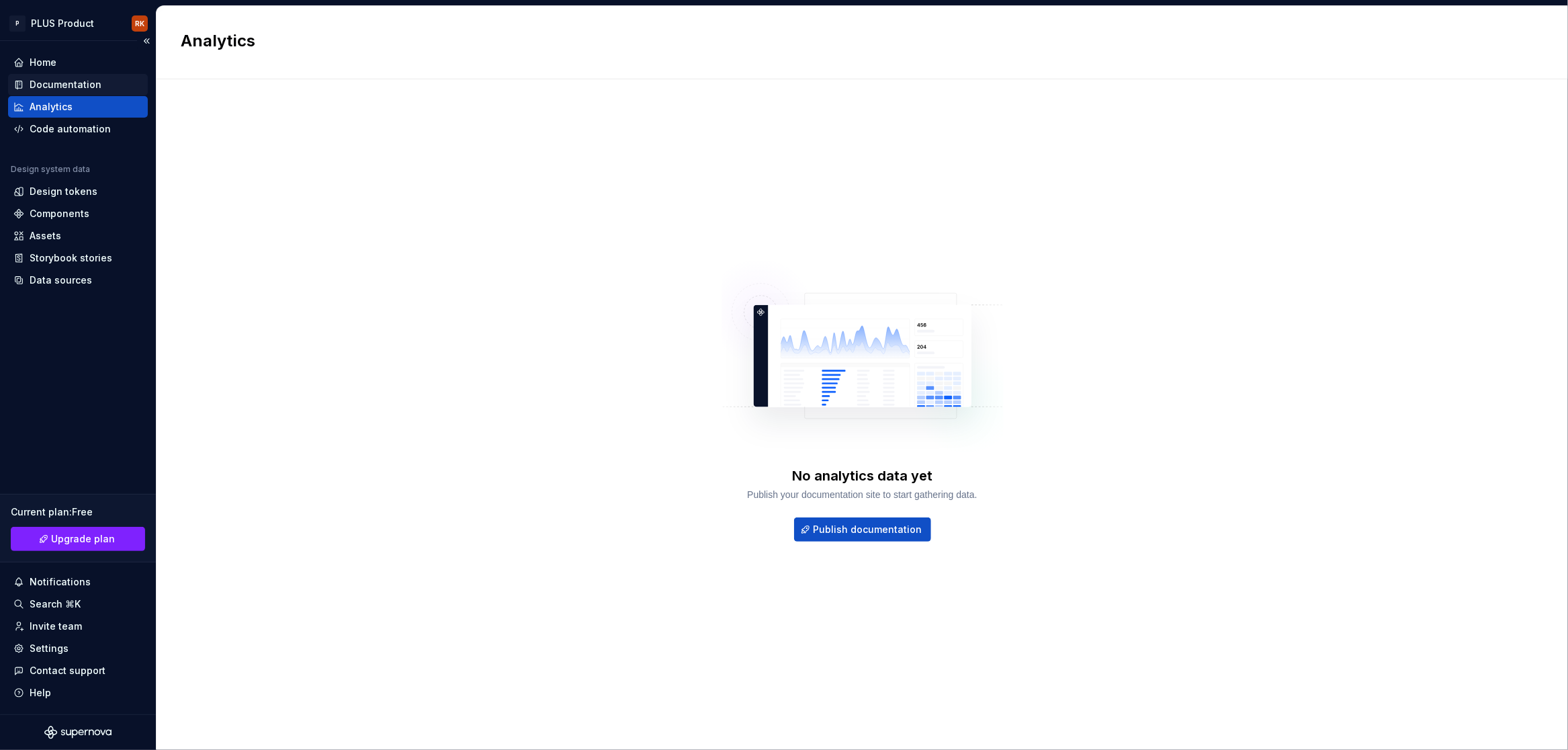
click at [65, 92] on div "Documentation" at bounding box center [78, 84] width 140 height 22
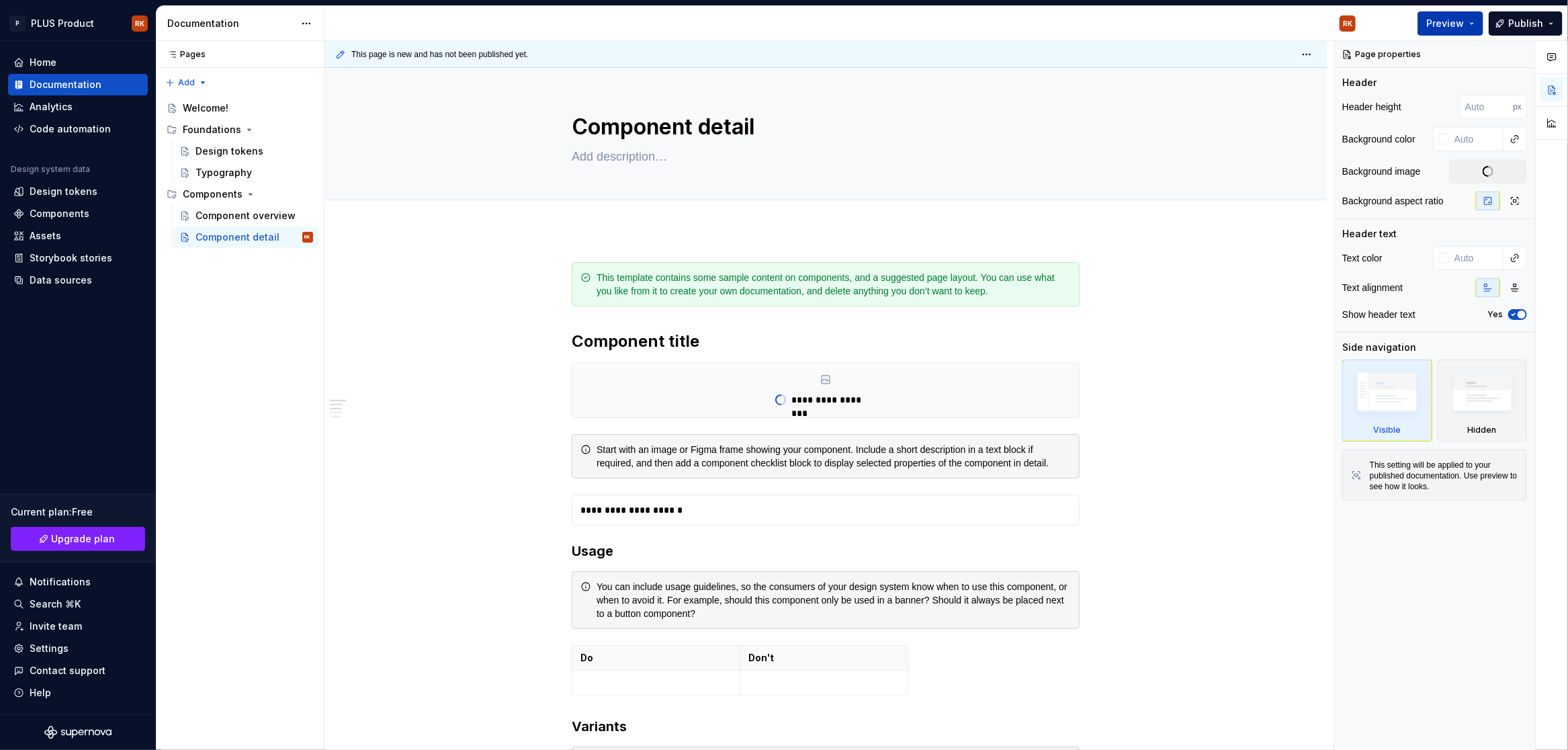
type textarea "*"
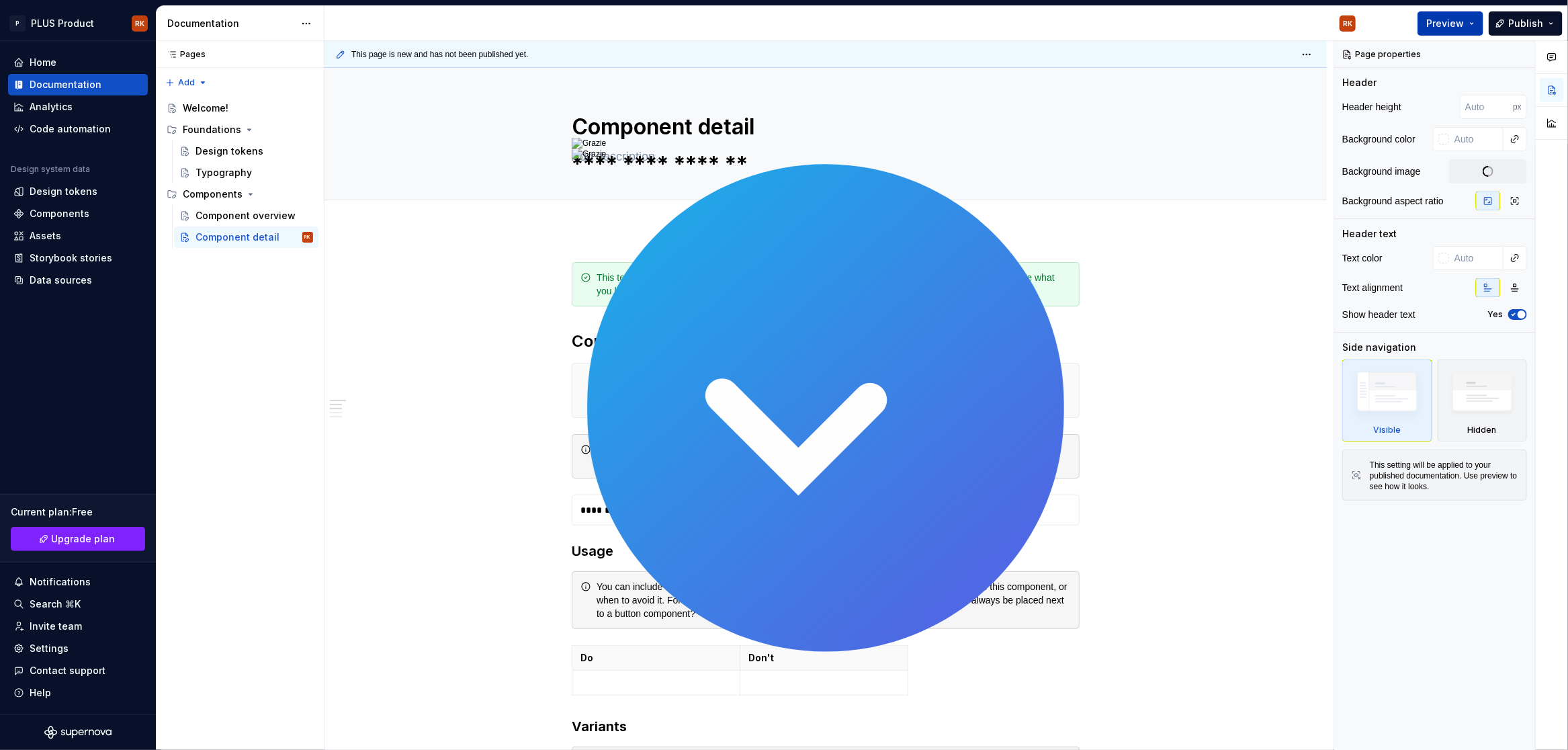
click at [1477, 23] on button "Preview" at bounding box center [1450, 23] width 66 height 24
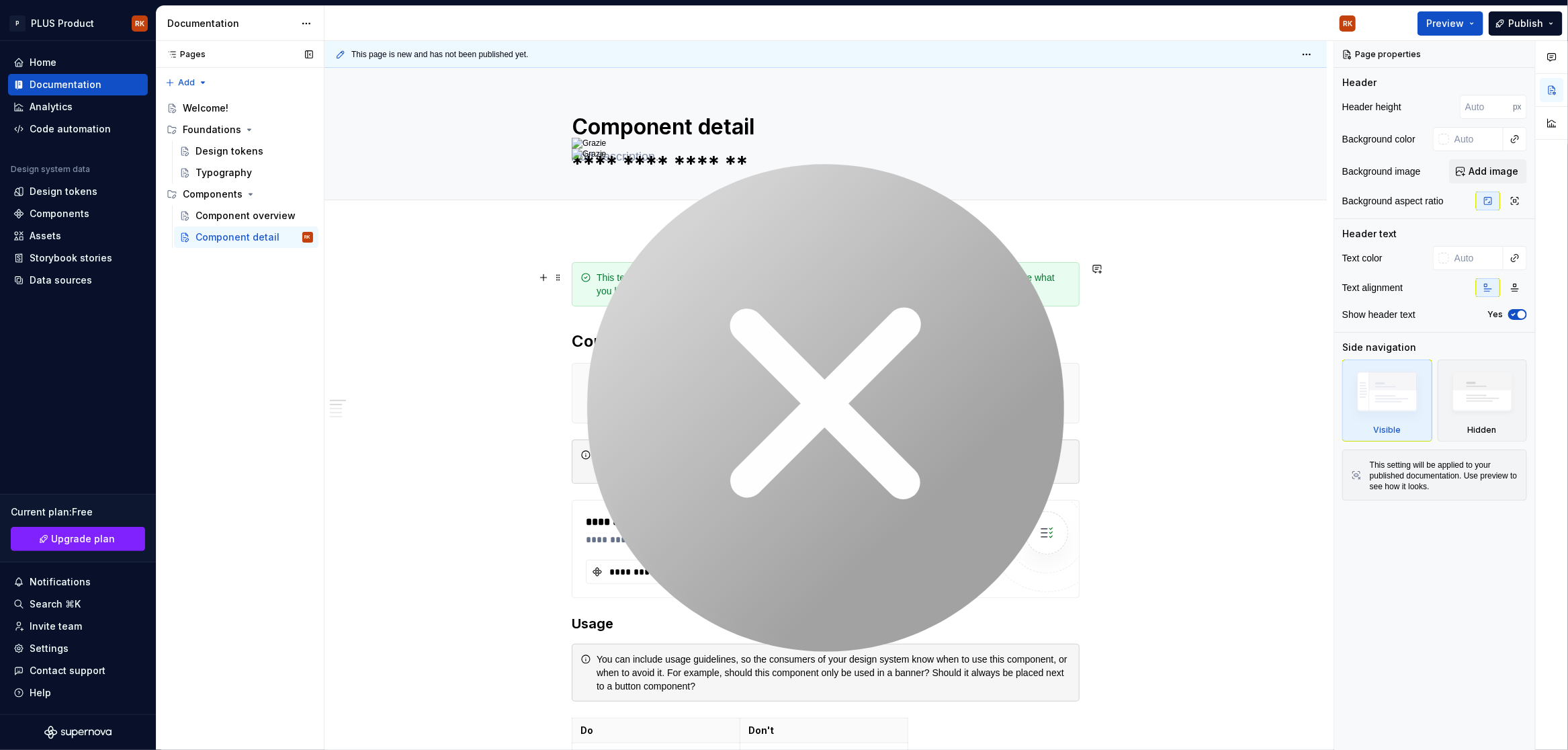
type textarea "*"
click at [77, 211] on div "Components" at bounding box center [59, 214] width 59 height 14
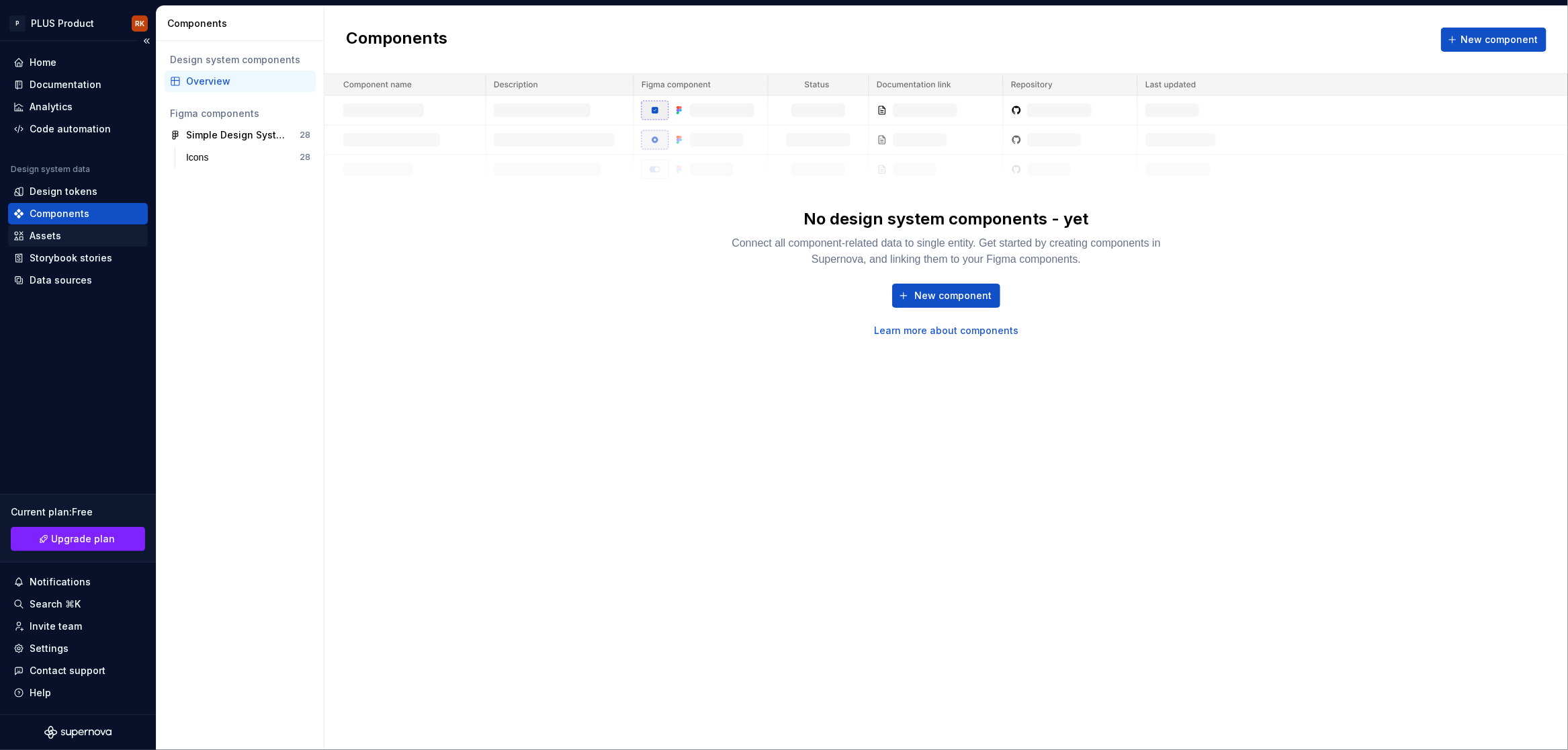
click at [66, 239] on div "Assets" at bounding box center [78, 236] width 129 height 14
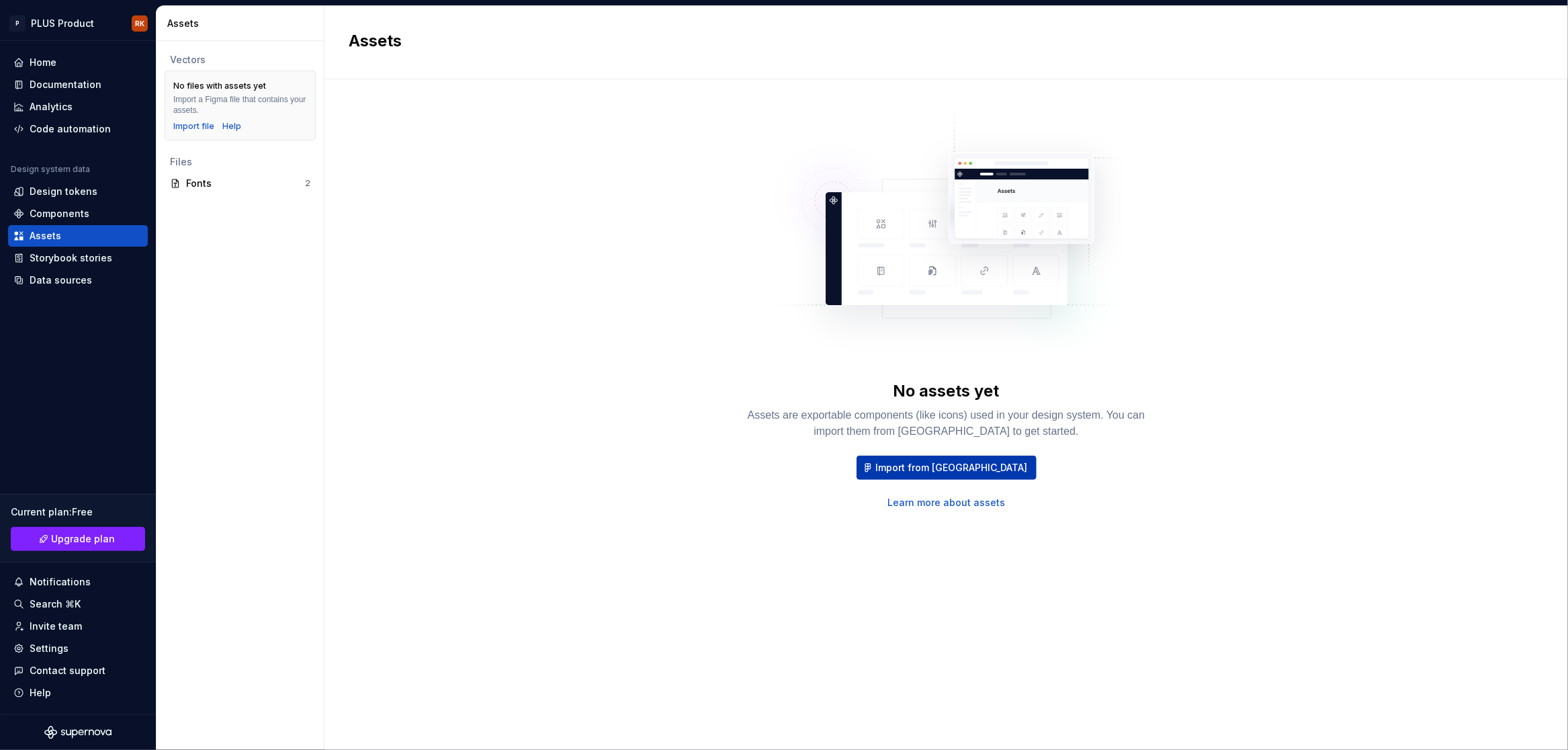
click at [924, 472] on span "Import from [GEOGRAPHIC_DATA]" at bounding box center [952, 468] width 152 height 14
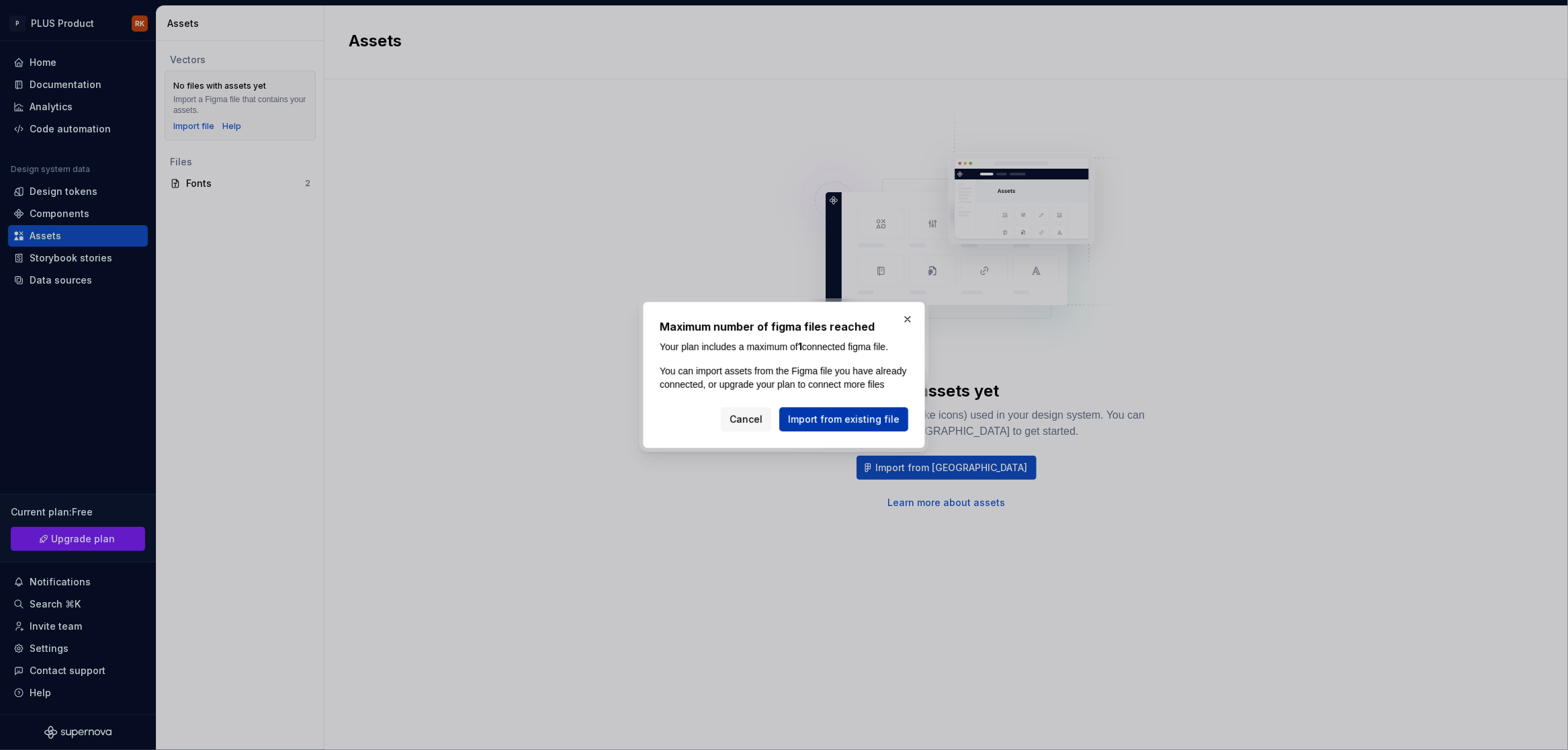
click at [857, 426] on span "Import from existing file" at bounding box center [843, 420] width 111 height 14
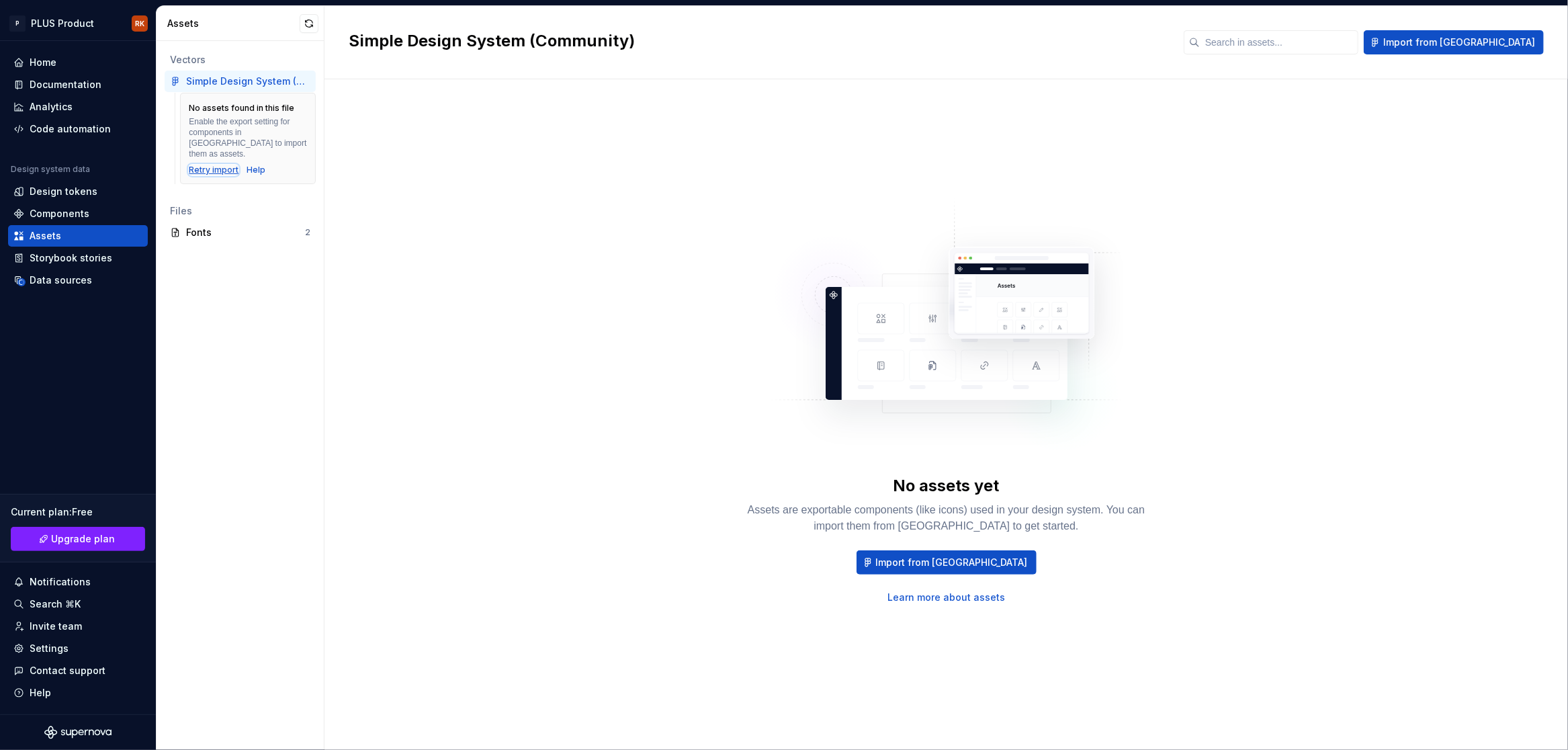
click at [211, 165] on div "Retry import" at bounding box center [214, 170] width 50 height 10
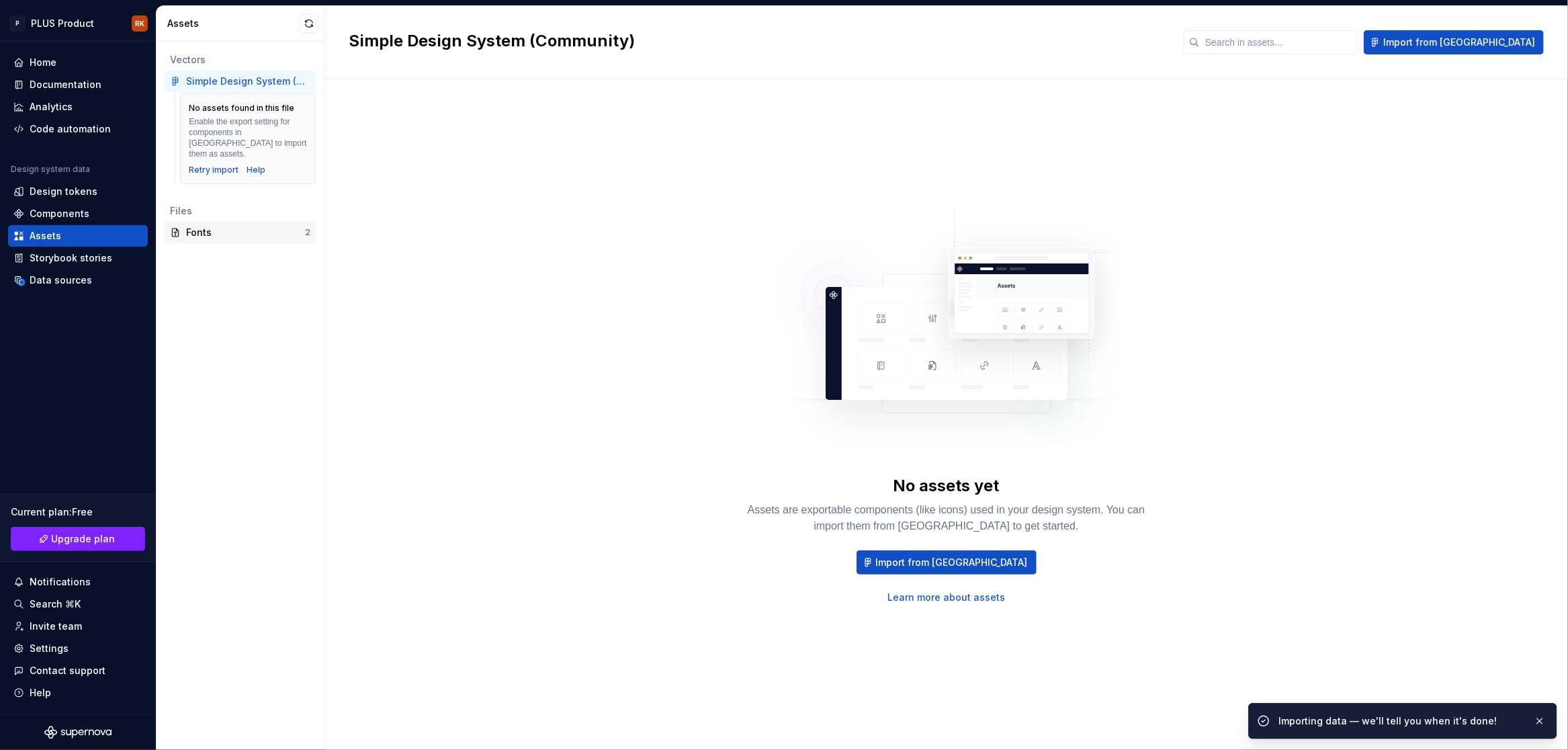
click at [229, 226] on div "Fonts" at bounding box center [246, 233] width 119 height 14
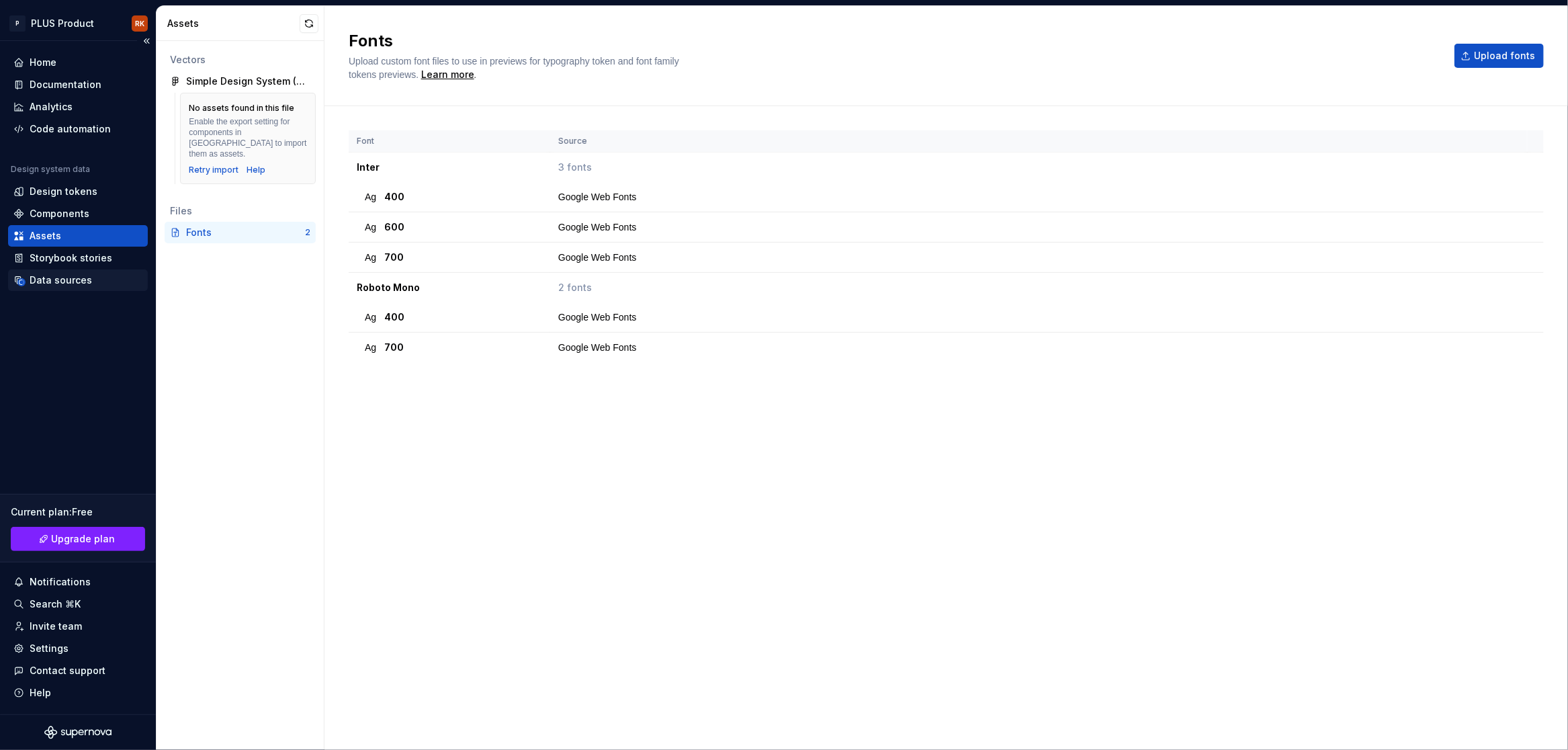
click at [71, 280] on div "Data sources" at bounding box center [60, 280] width 62 height 14
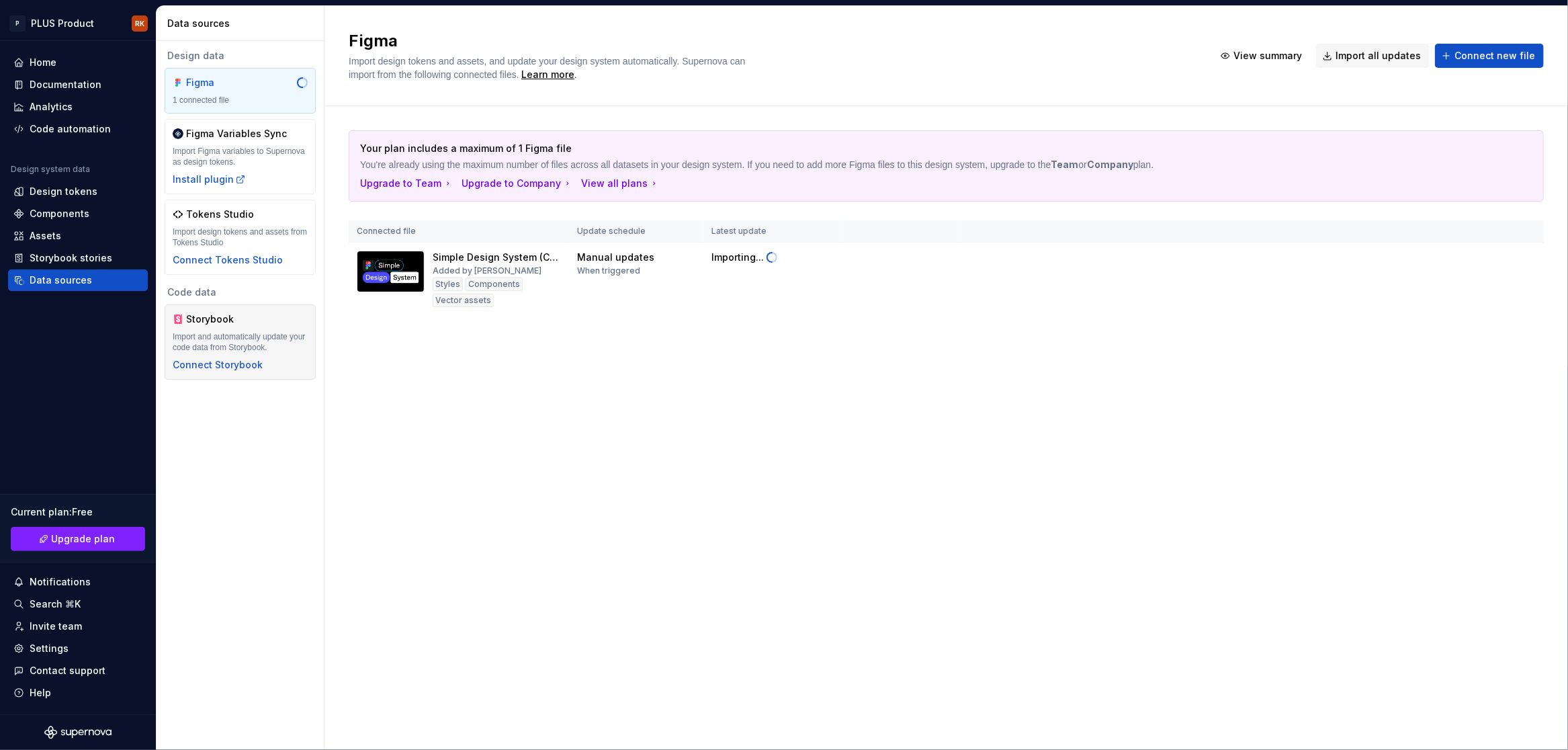
click at [291, 343] on div "Import and automatically update your code data from Storybook." at bounding box center [240, 341] width 135 height 22
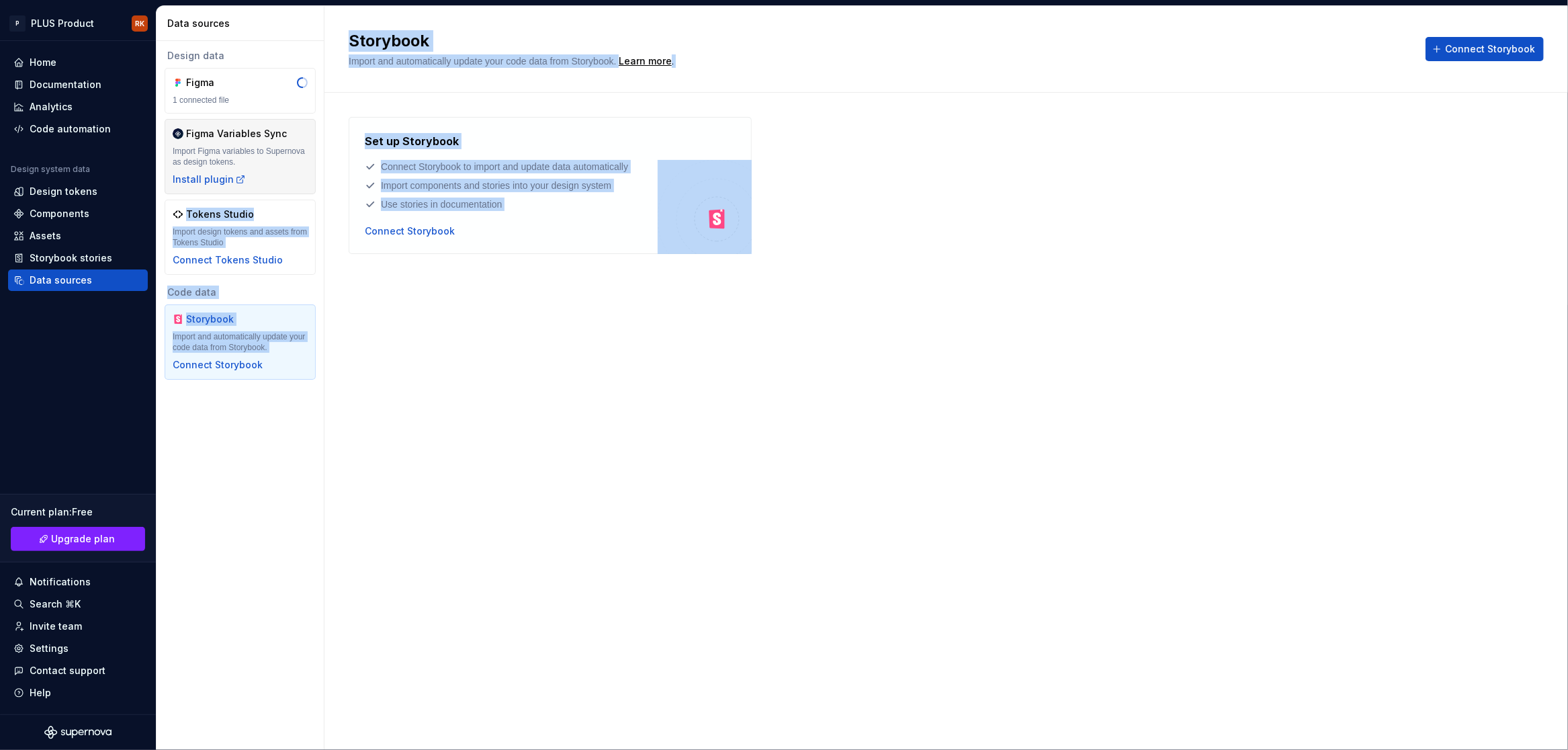
drag, startPoint x: 260, startPoint y: 194, endPoint x: 242, endPoint y: 178, distance: 24.1
click at [244, 182] on div "Data sources Design data Figma 1 connected file Figma Variables Sync Import Fig…" at bounding box center [862, 378] width 1411 height 744
click at [53, 64] on div "Home" at bounding box center [42, 63] width 27 height 14
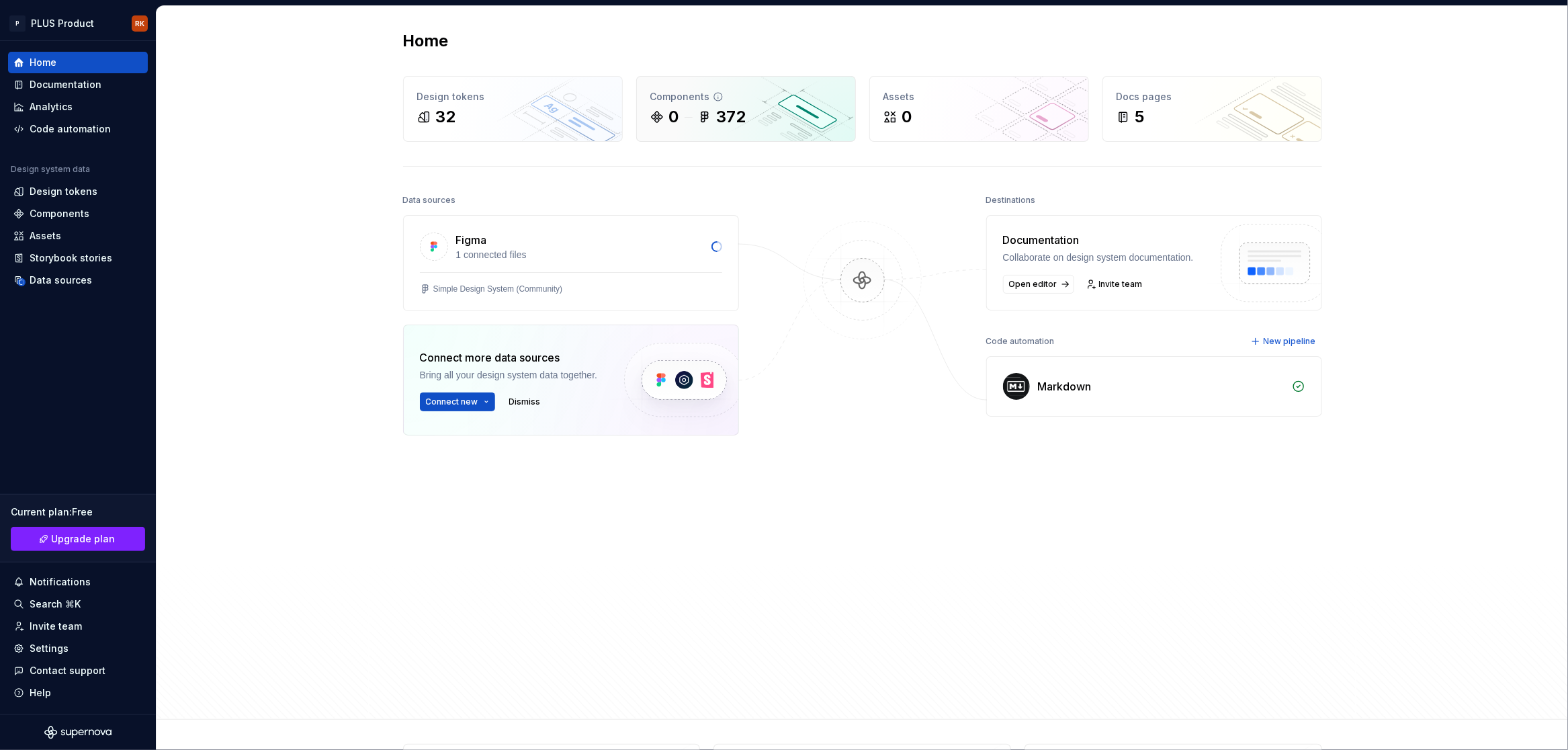
click at [793, 132] on div "Components 0 372" at bounding box center [746, 109] width 218 height 65
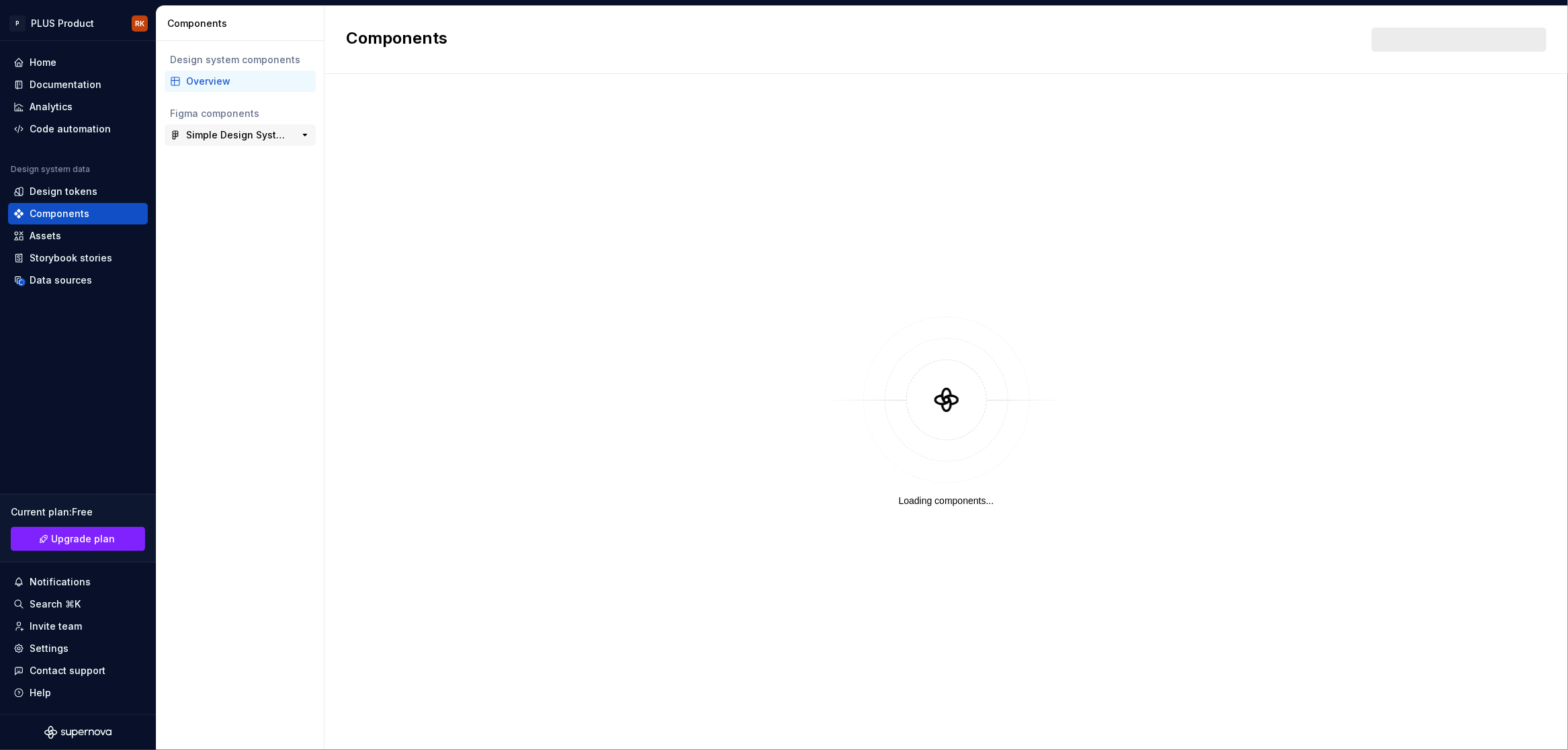
click at [235, 141] on div "Simple Design System (Community) 0" at bounding box center [240, 134] width 151 height 22
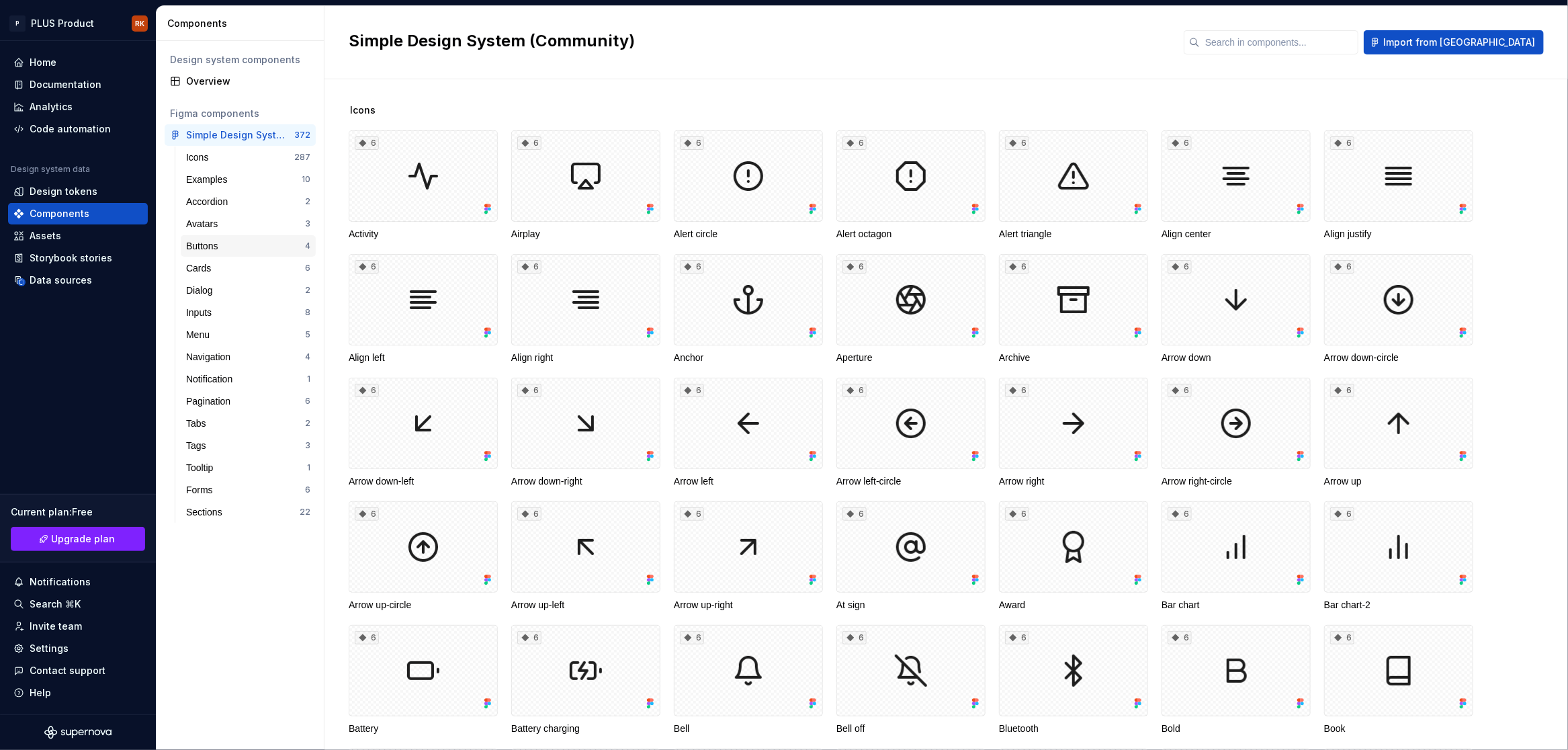
click at [254, 246] on div "Buttons" at bounding box center [246, 246] width 119 height 14
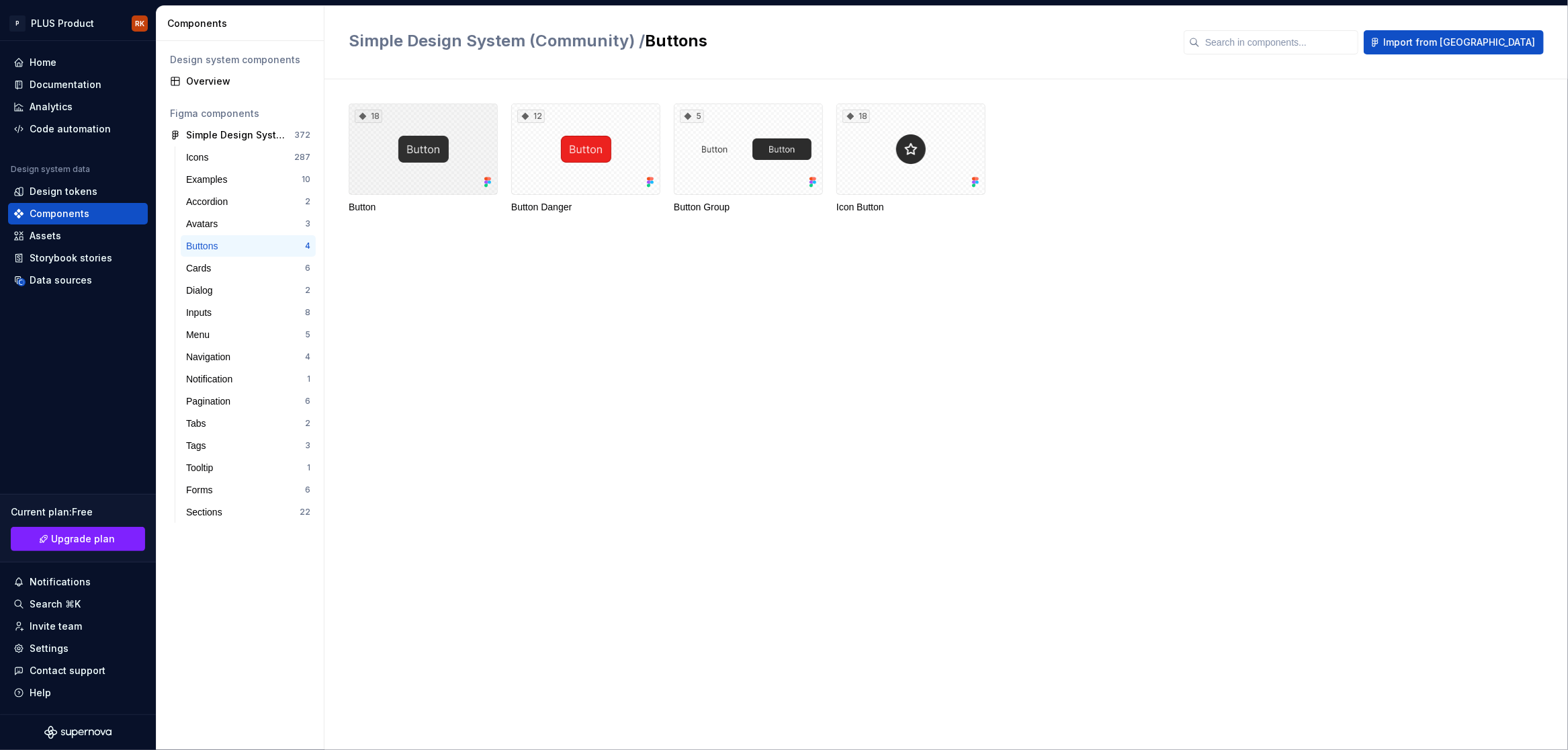
click at [461, 176] on div "18" at bounding box center [422, 149] width 149 height 91
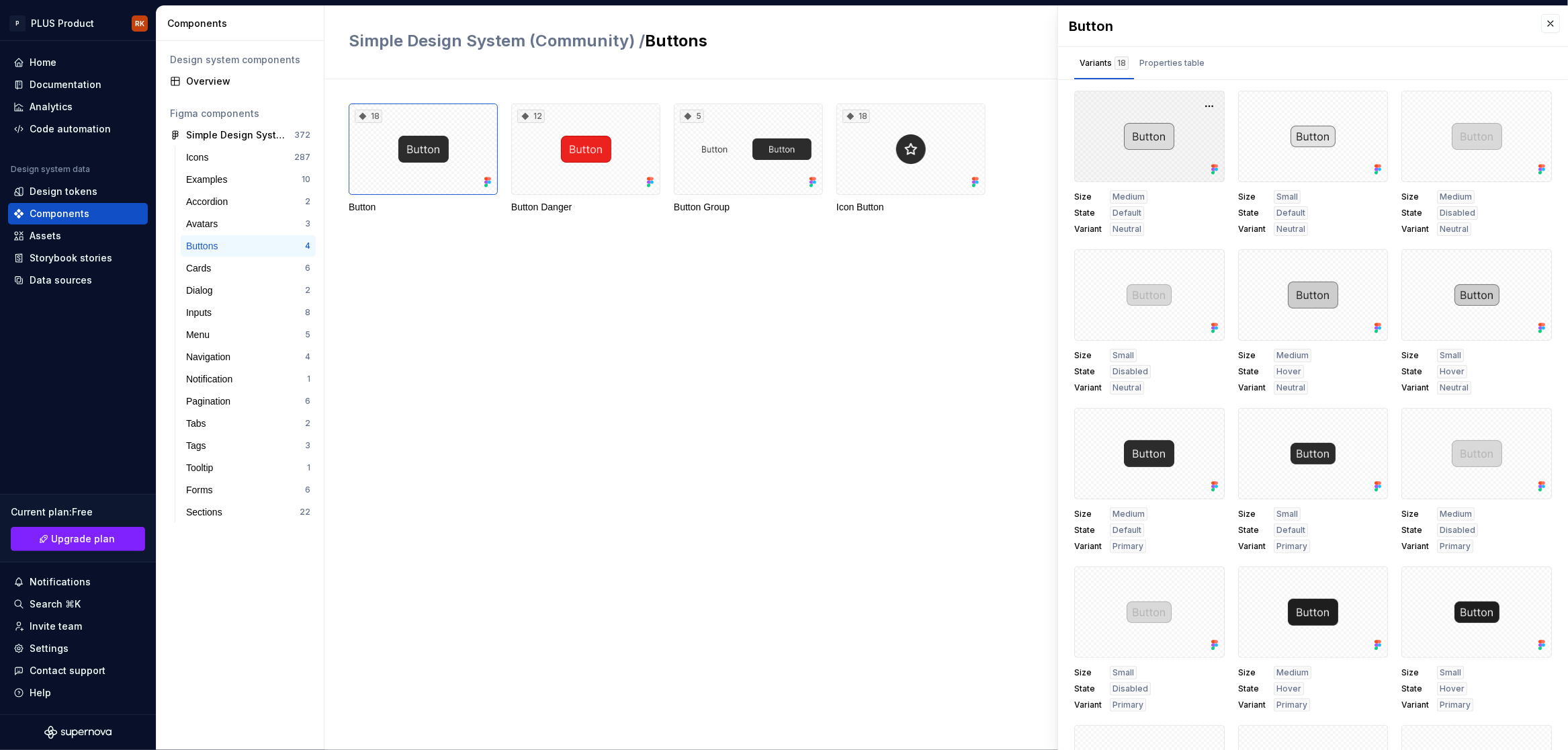
click at [1138, 133] on div at bounding box center [1149, 136] width 151 height 91
click at [1215, 100] on button "button" at bounding box center [1209, 106] width 19 height 19
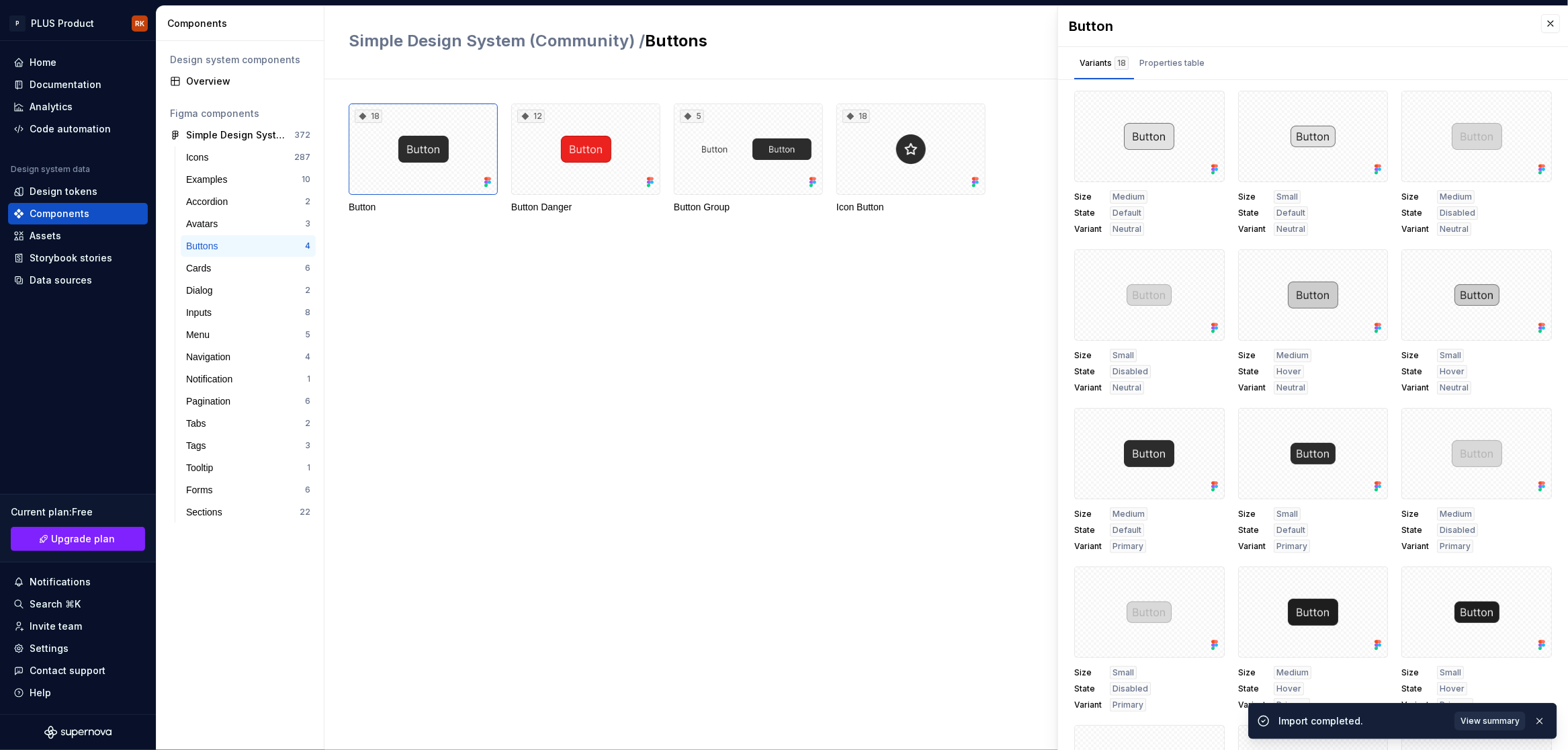
click at [1493, 723] on span "View summary" at bounding box center [1490, 721] width 59 height 10
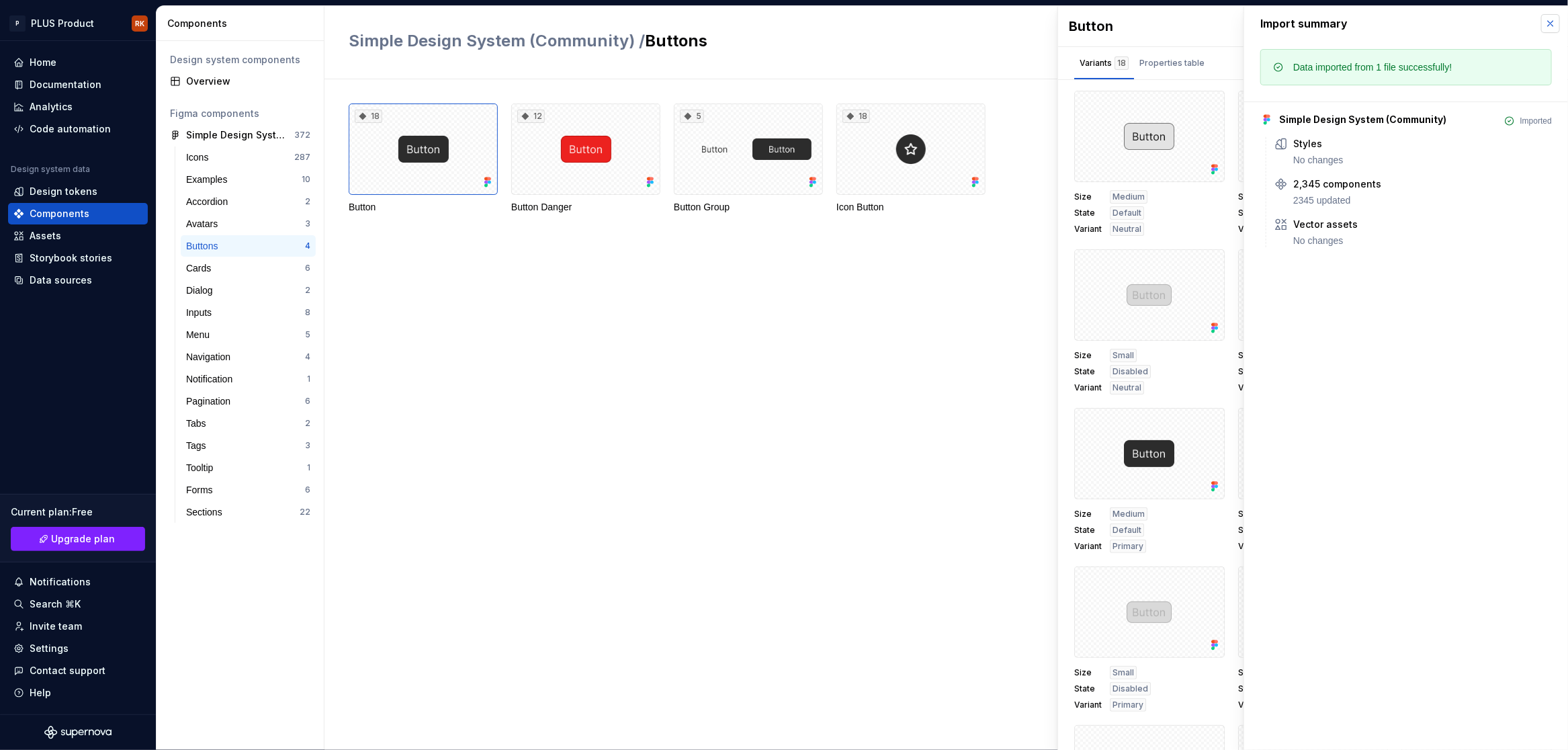
click at [1542, 23] on button "button" at bounding box center [1551, 23] width 19 height 19
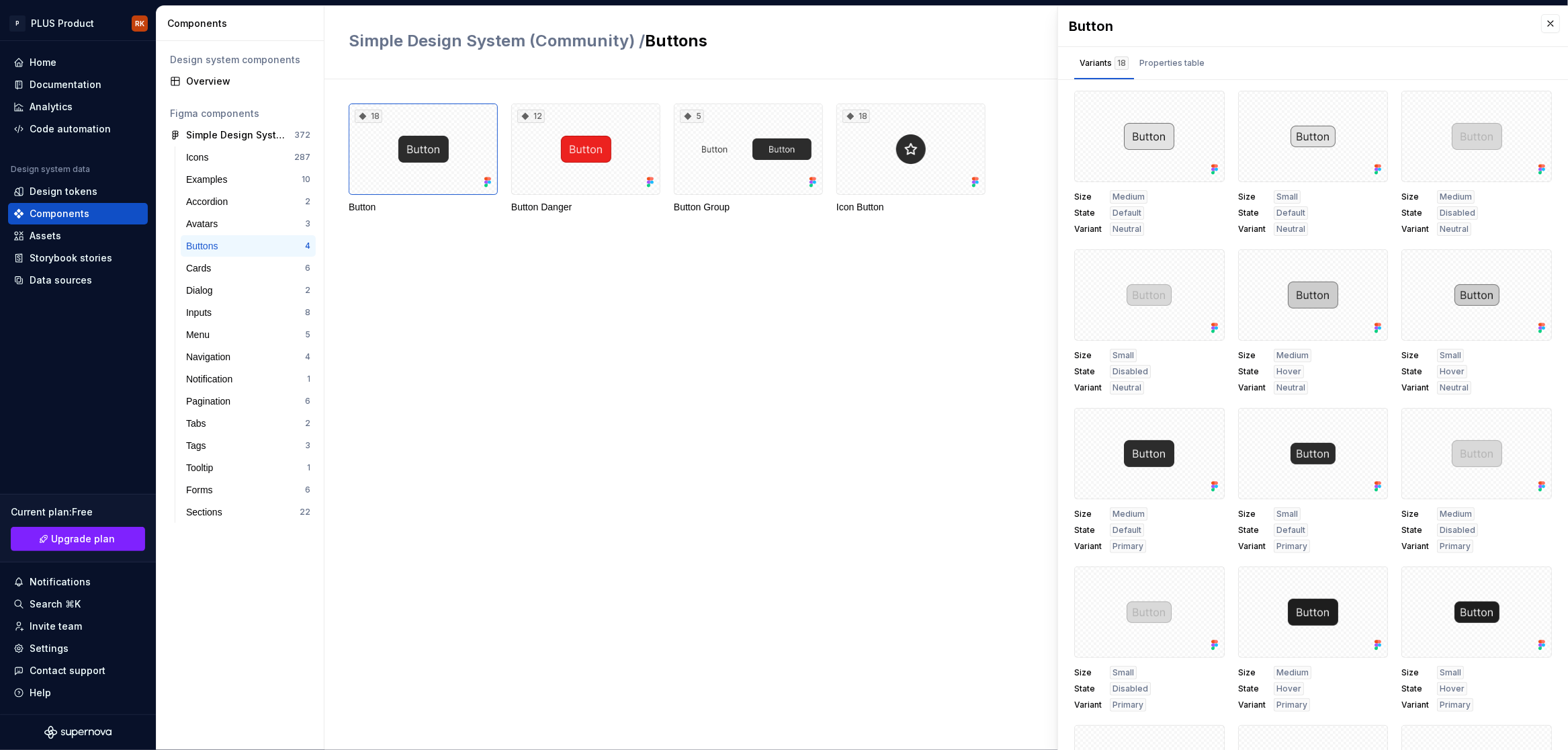
click at [809, 406] on div "18 Button 12 Button Danger 5 Button Group 18 Icon Button" at bounding box center [958, 415] width 1220 height 671
click at [47, 197] on div "Design tokens" at bounding box center [63, 191] width 68 height 14
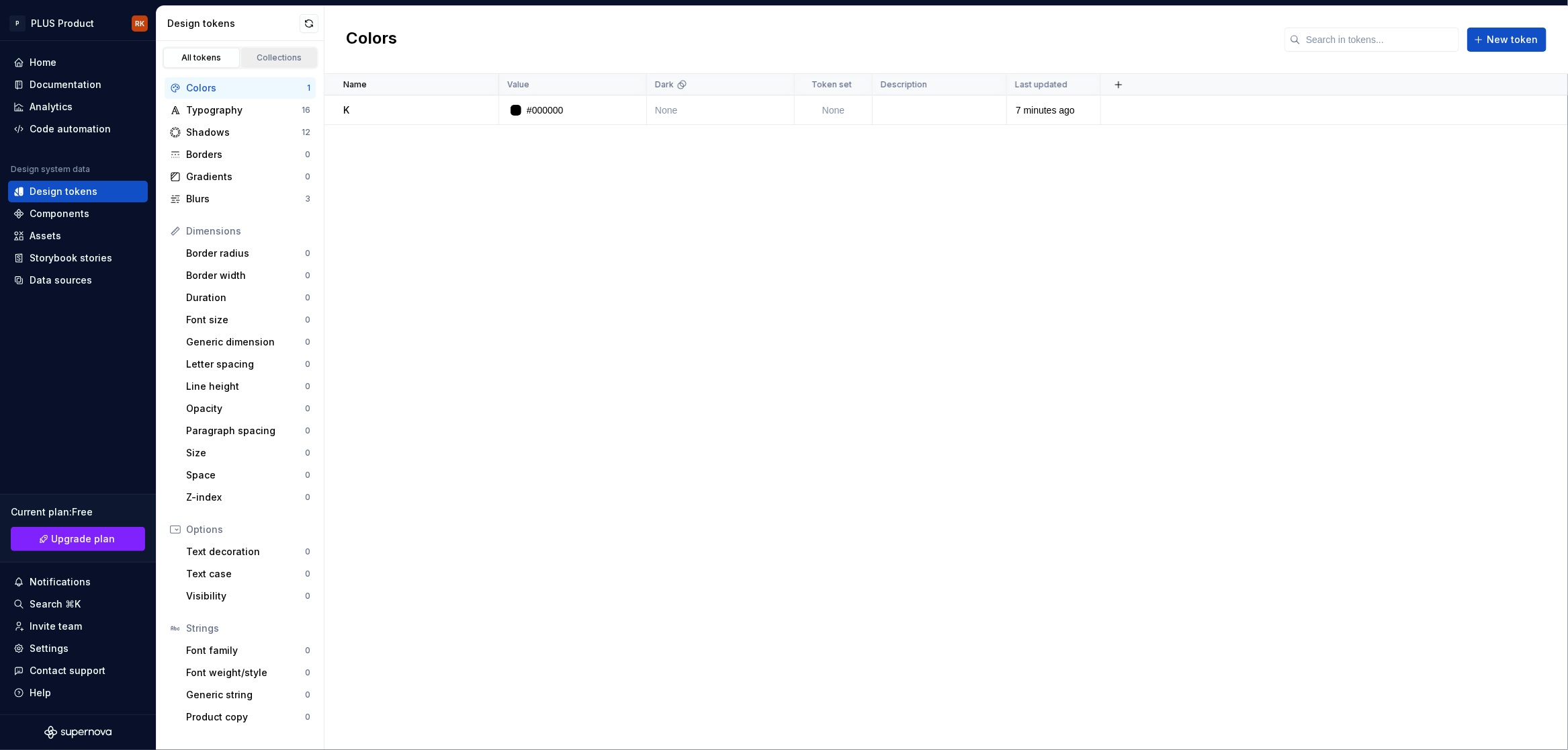
click at [276, 56] on div "Collections" at bounding box center [279, 58] width 67 height 10
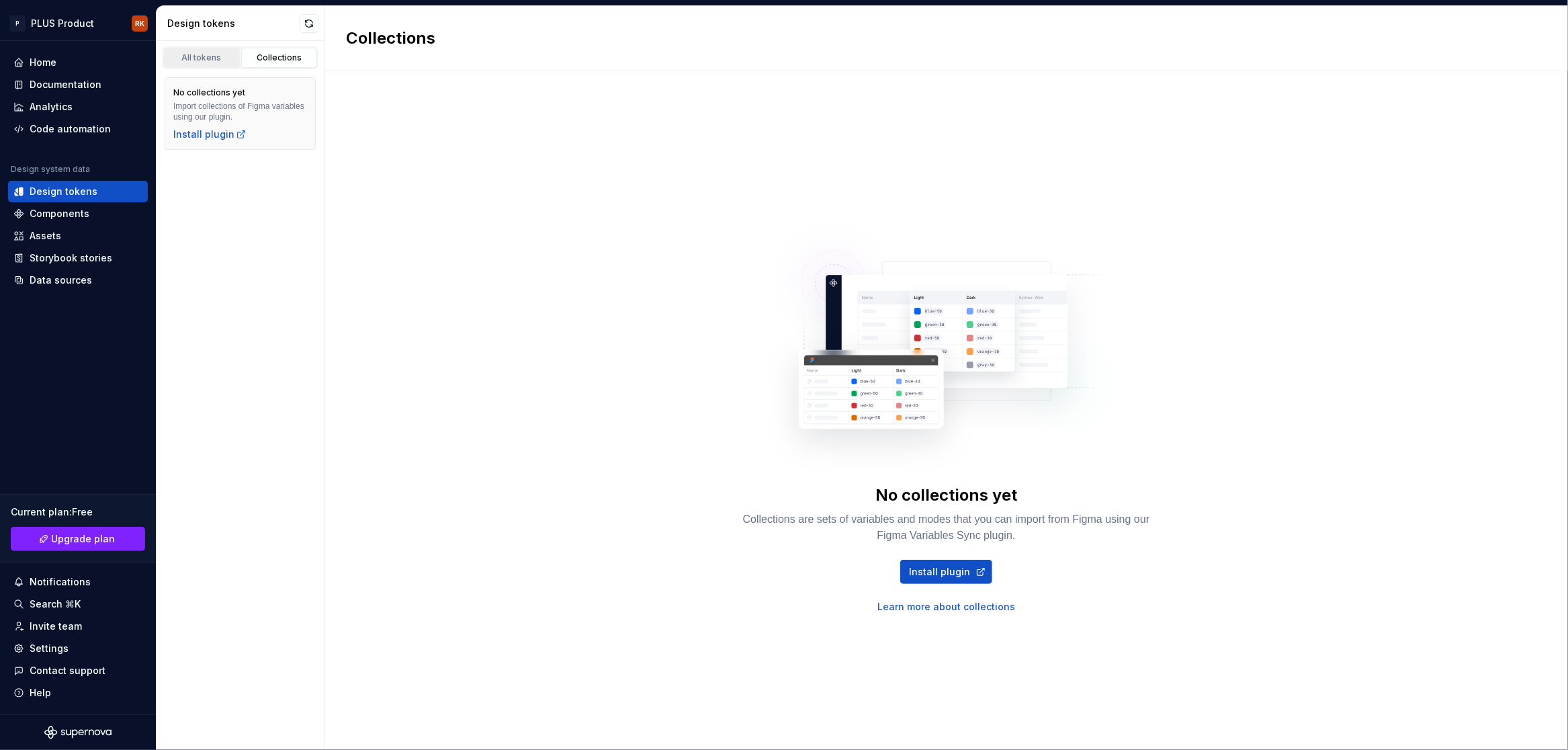
click at [209, 56] on div "All tokens" at bounding box center [202, 58] width 67 height 10
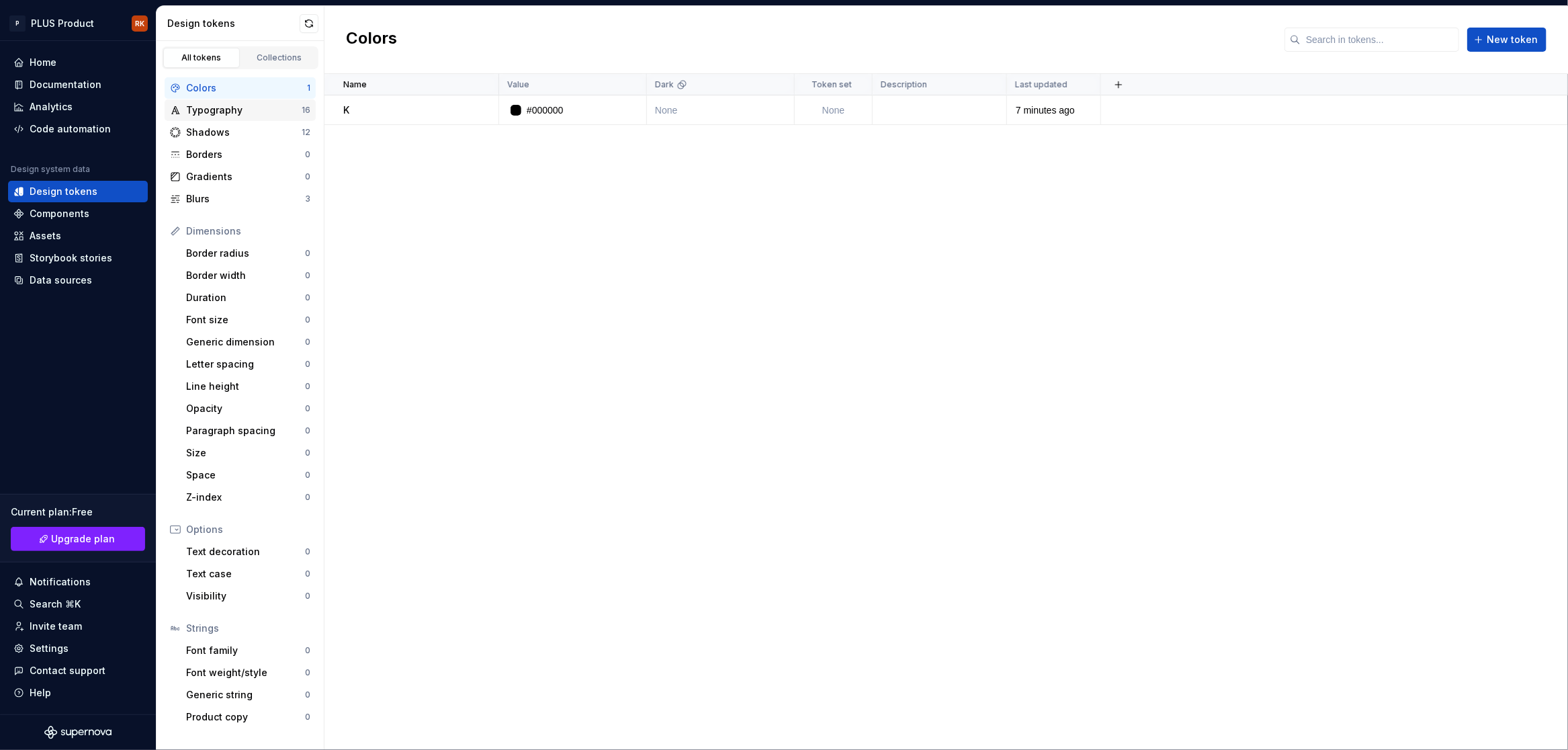
click at [227, 110] on div "Typography" at bounding box center [244, 110] width 116 height 14
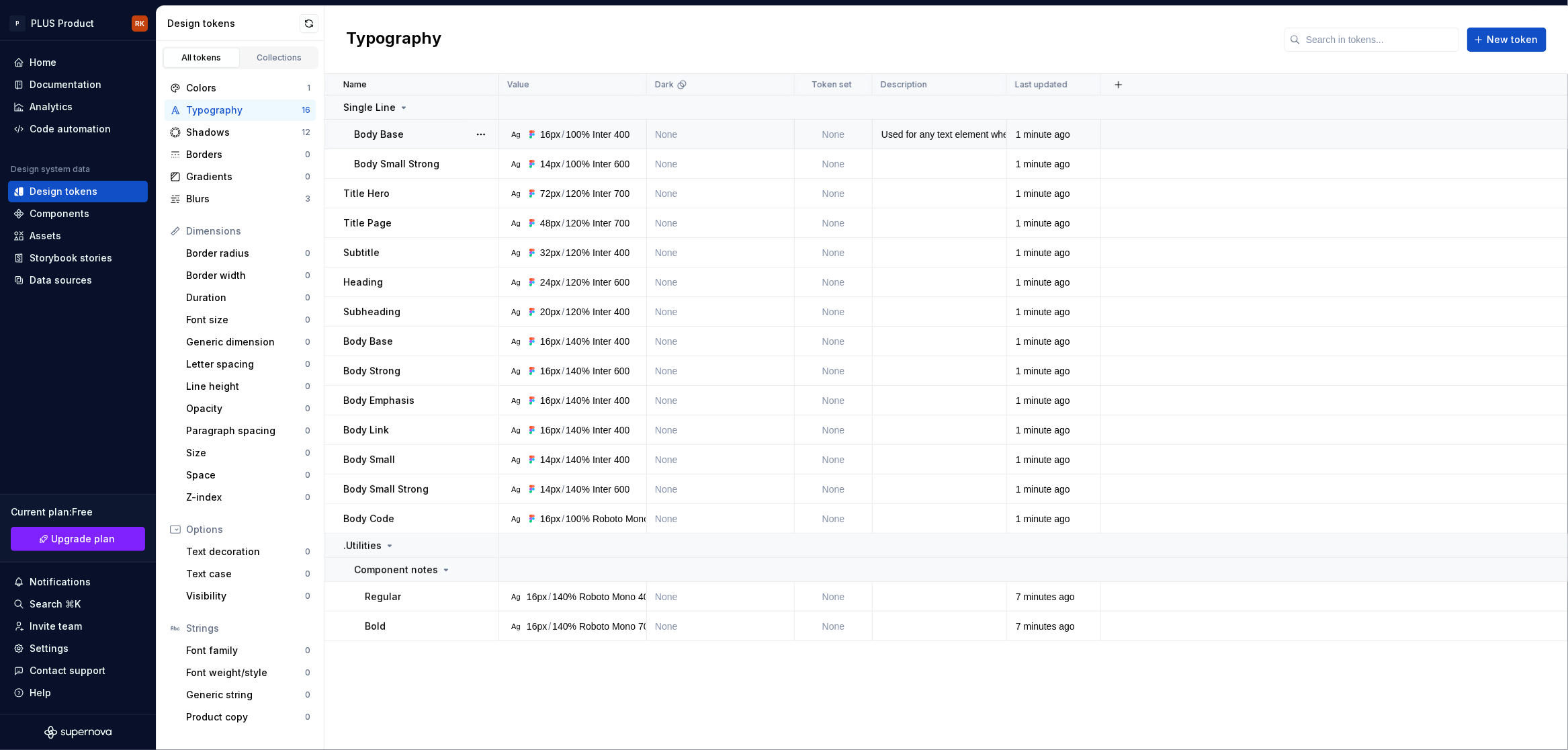
click at [465, 129] on div at bounding box center [481, 134] width 35 height 29
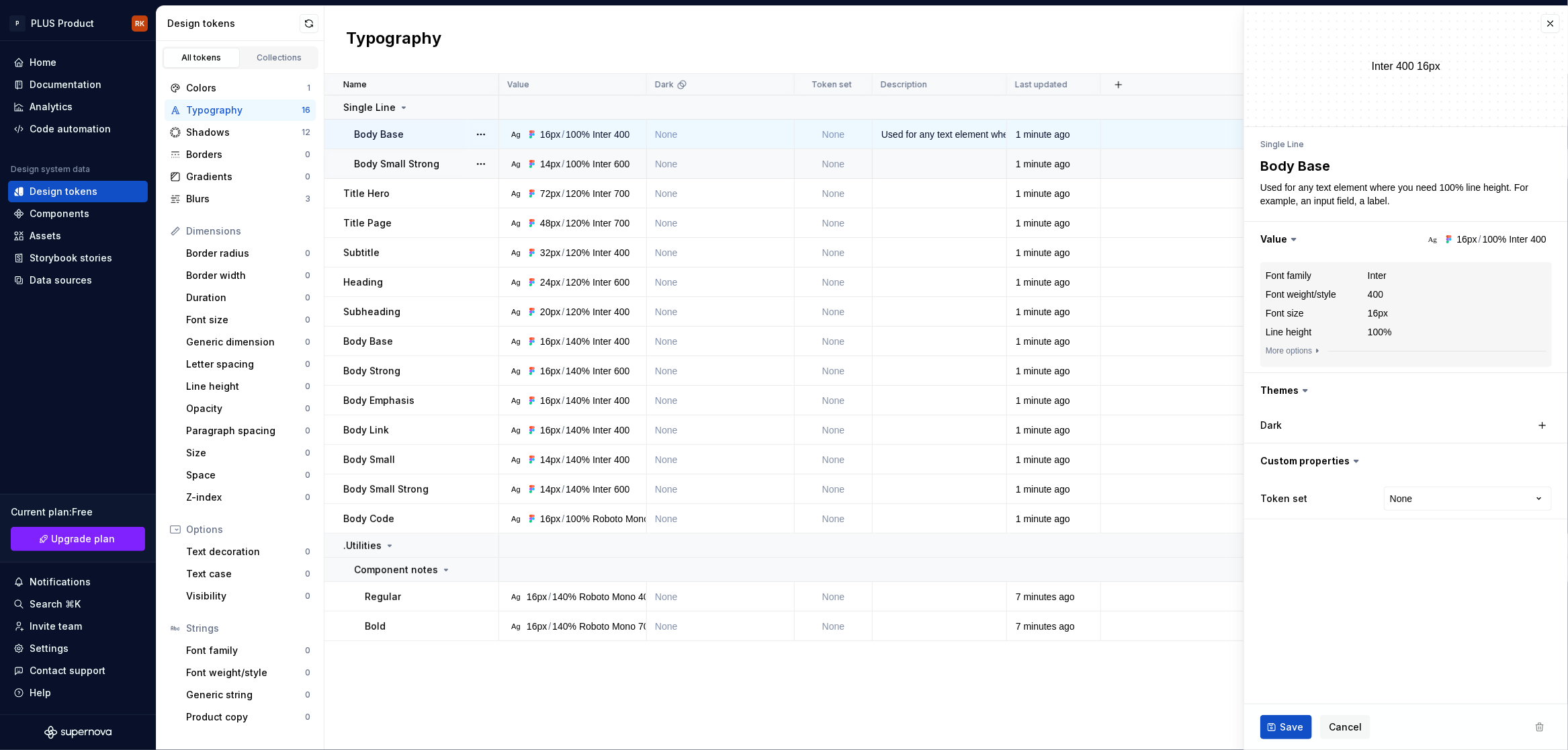
type textarea "*"
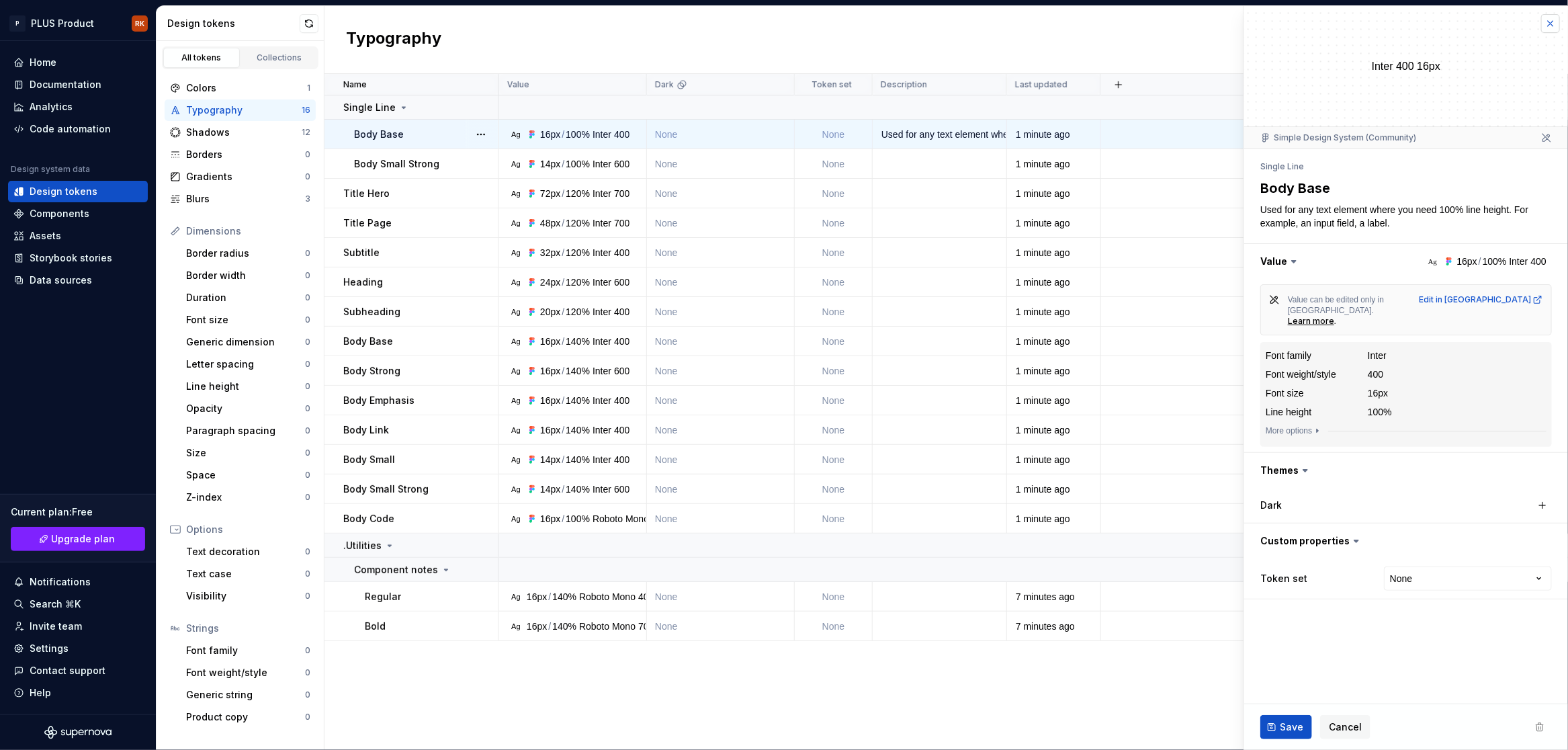
click at [1550, 22] on button "button" at bounding box center [1551, 23] width 19 height 19
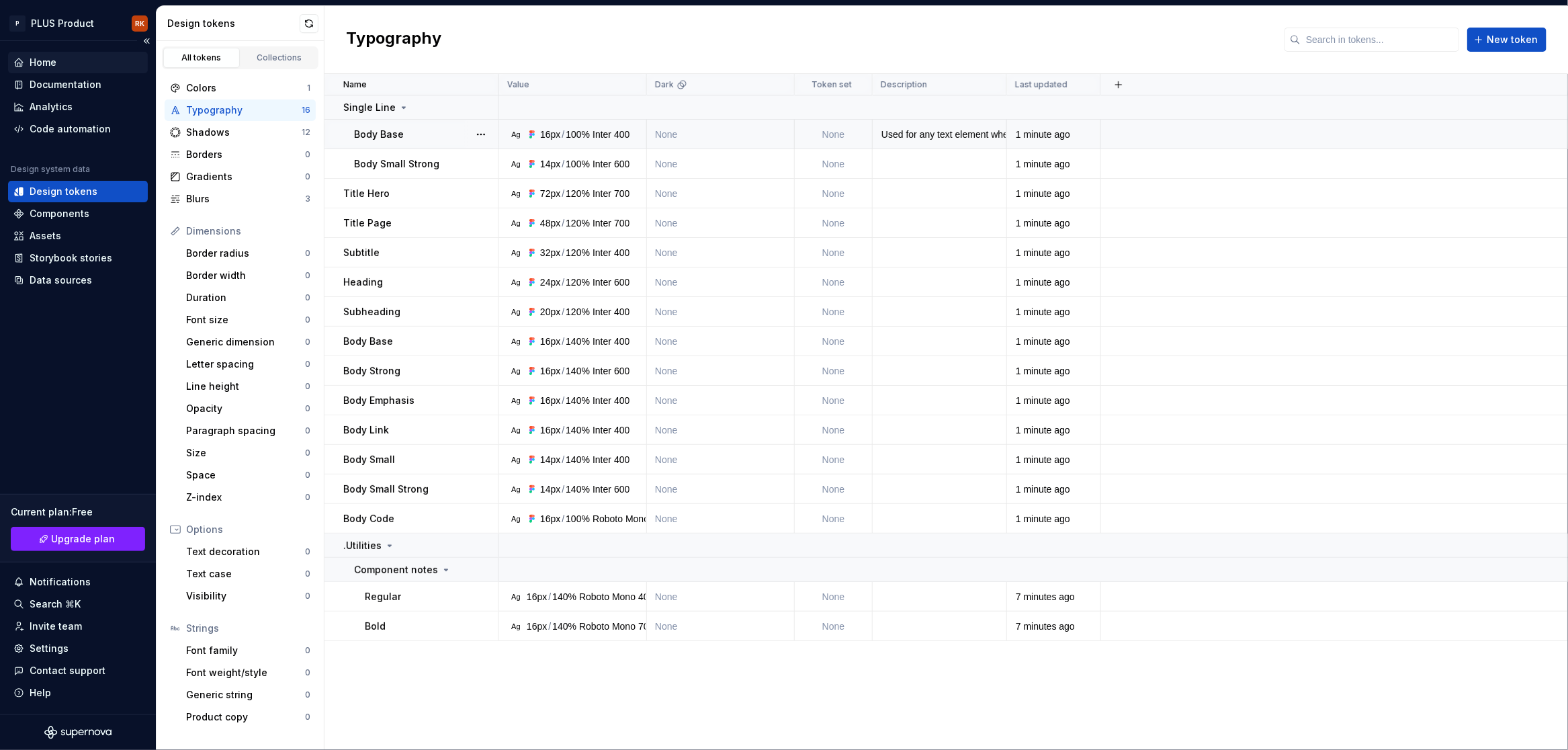
click at [39, 66] on div "Home" at bounding box center [42, 63] width 27 height 14
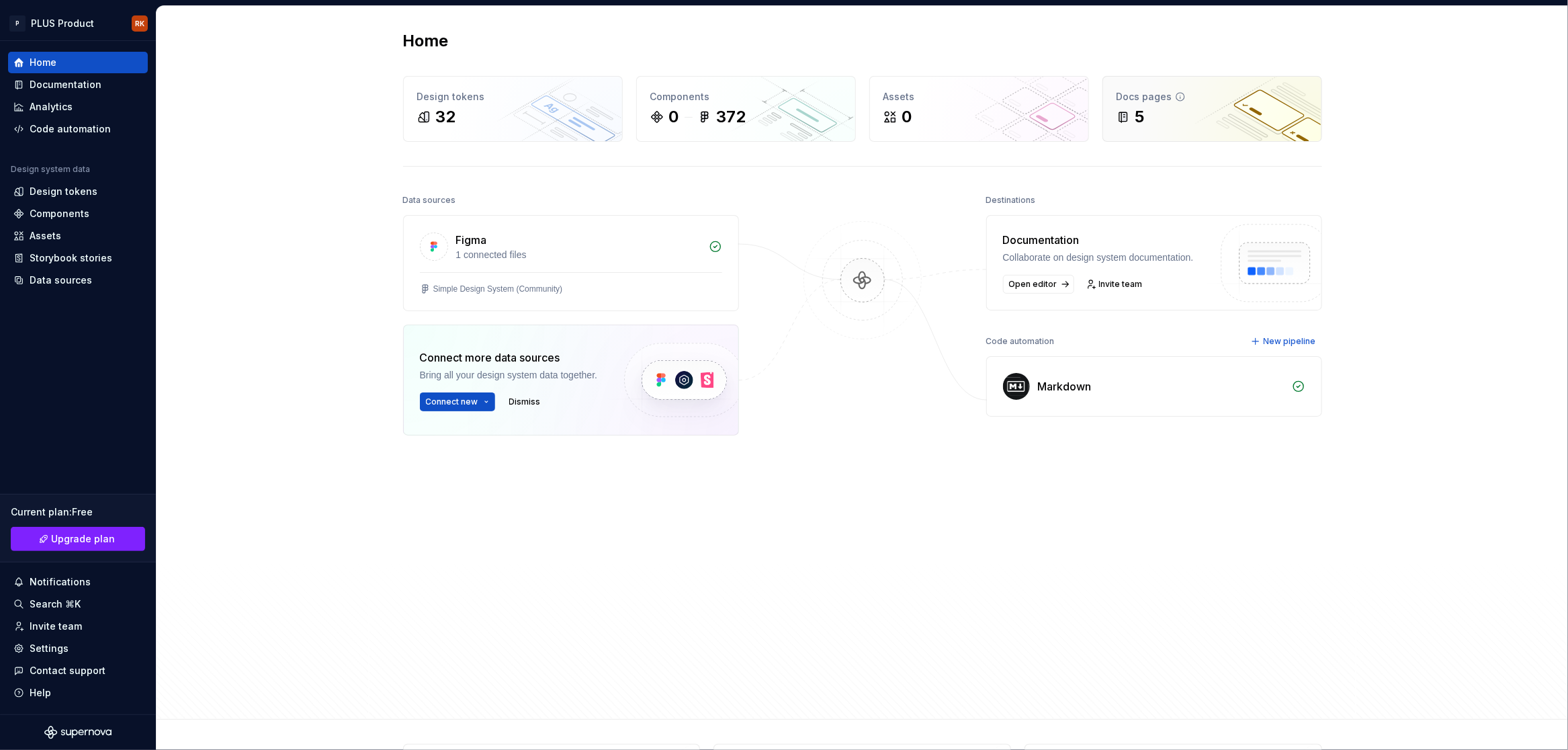
click at [1247, 97] on div "Docs pages" at bounding box center [1212, 97] width 191 height 14
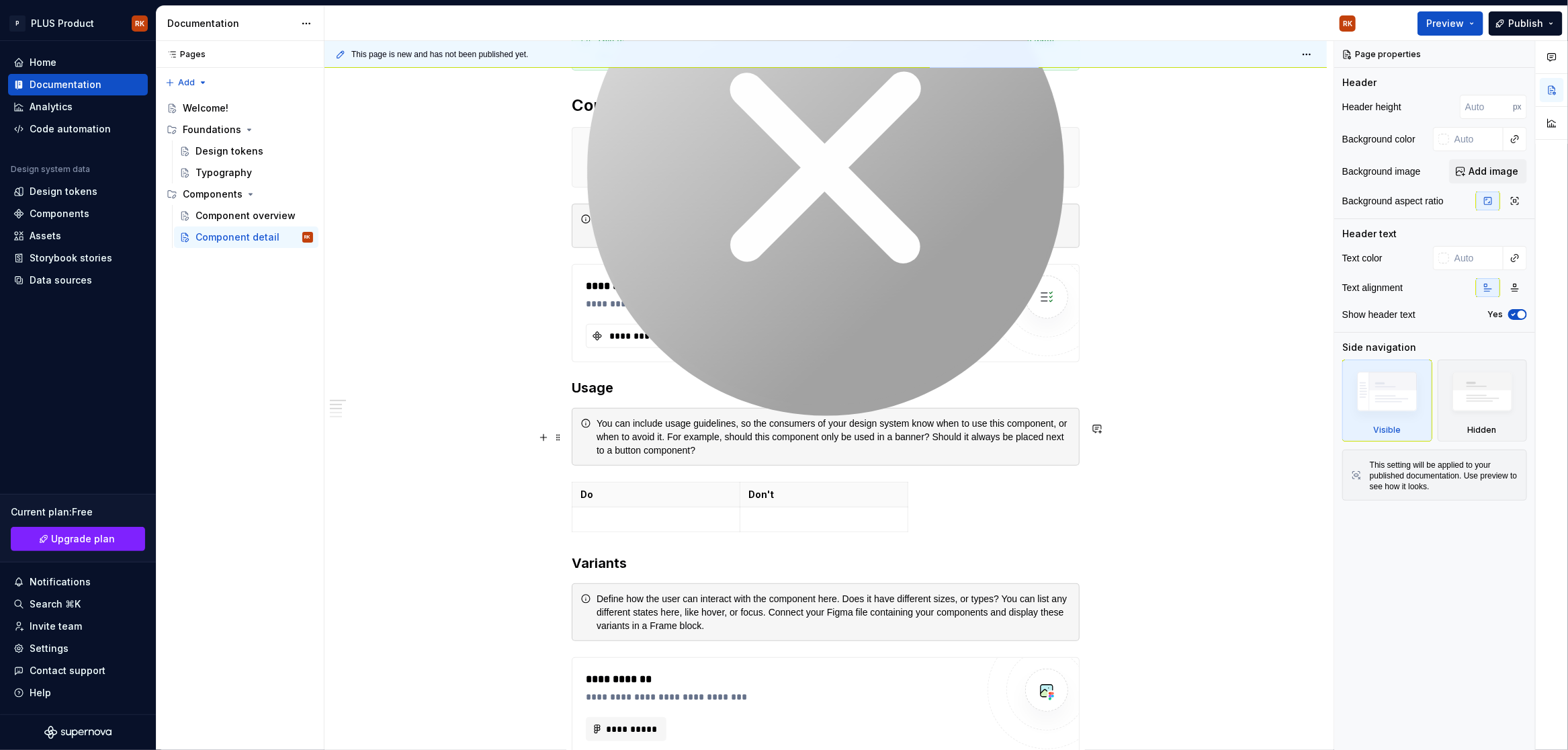
scroll to position [238, 0]
click at [1456, 27] on span "Preview" at bounding box center [1446, 23] width 38 height 14
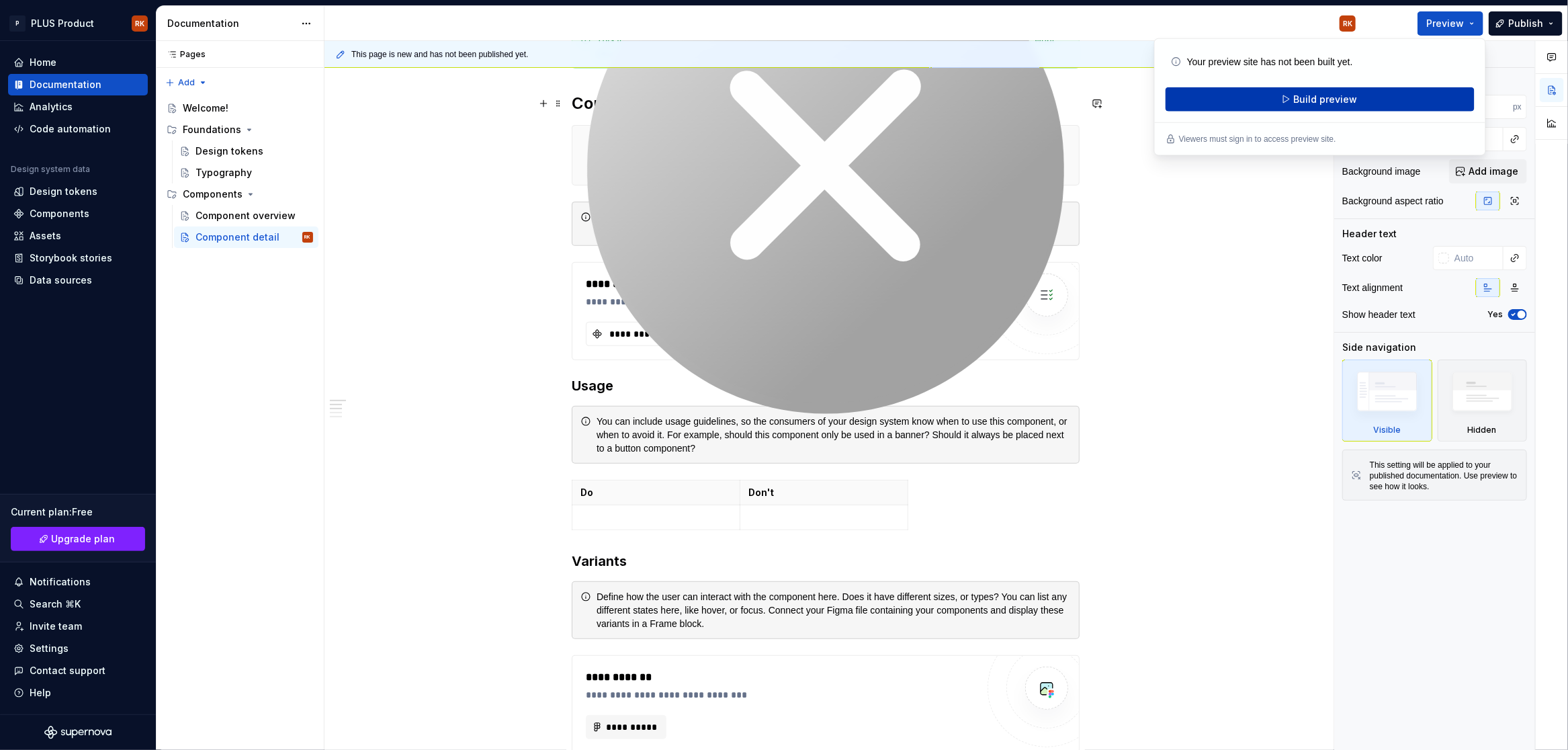
click at [1316, 103] on span "Build preview" at bounding box center [1325, 100] width 64 height 14
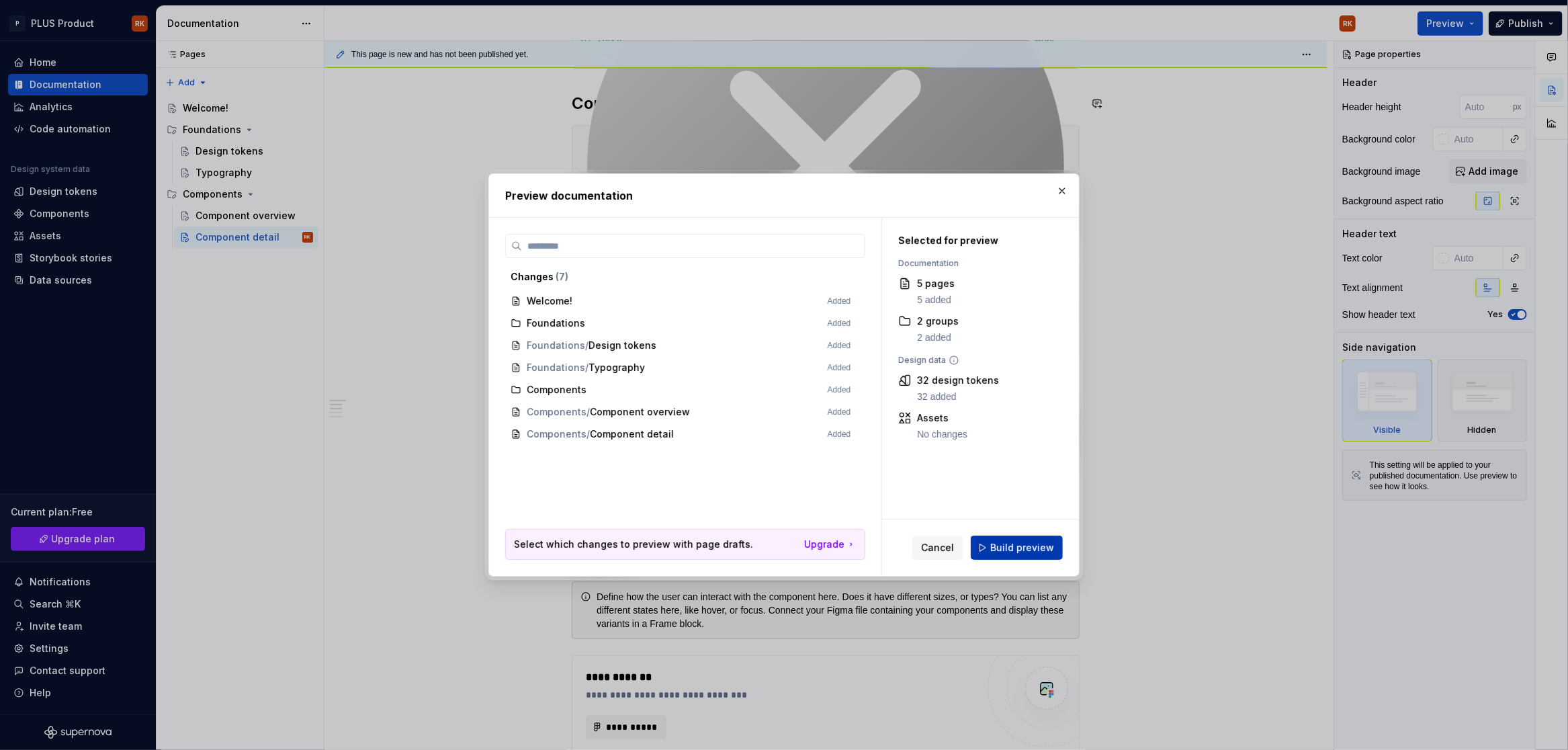
click at [1037, 556] on button "Build preview" at bounding box center [1016, 547] width 92 height 24
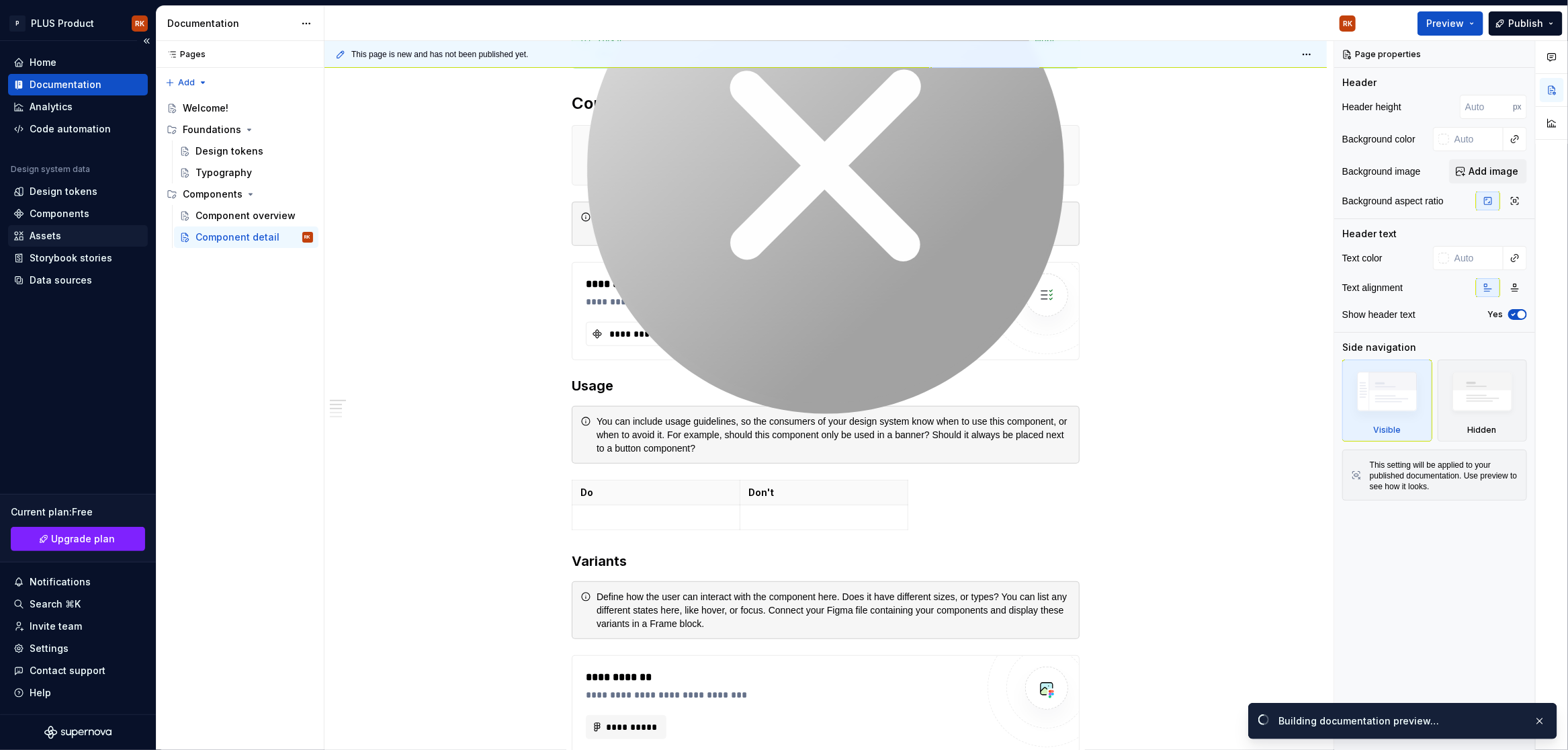
click at [32, 239] on div "Assets" at bounding box center [45, 236] width 32 height 14
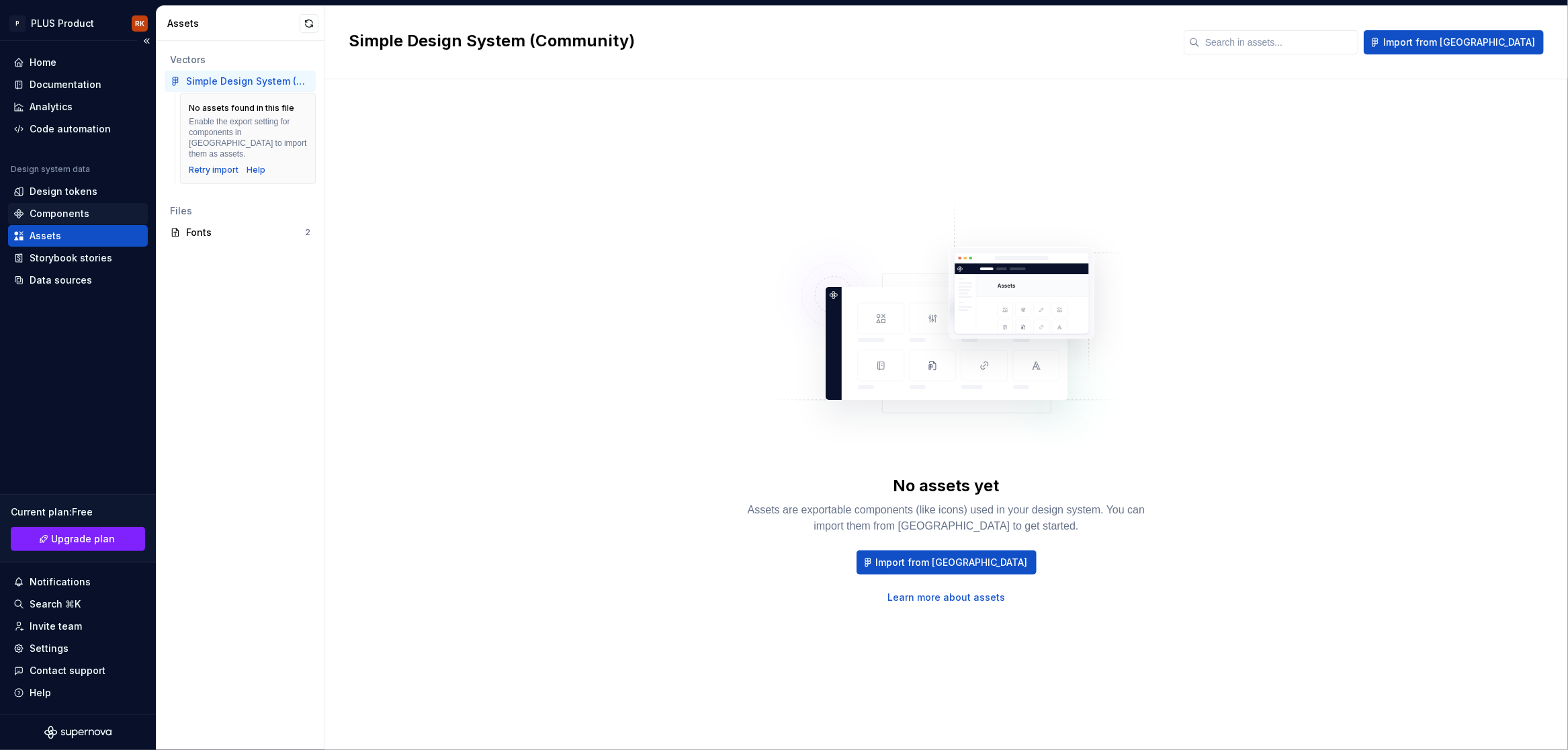
click at [70, 215] on div "Components" at bounding box center [59, 214] width 59 height 14
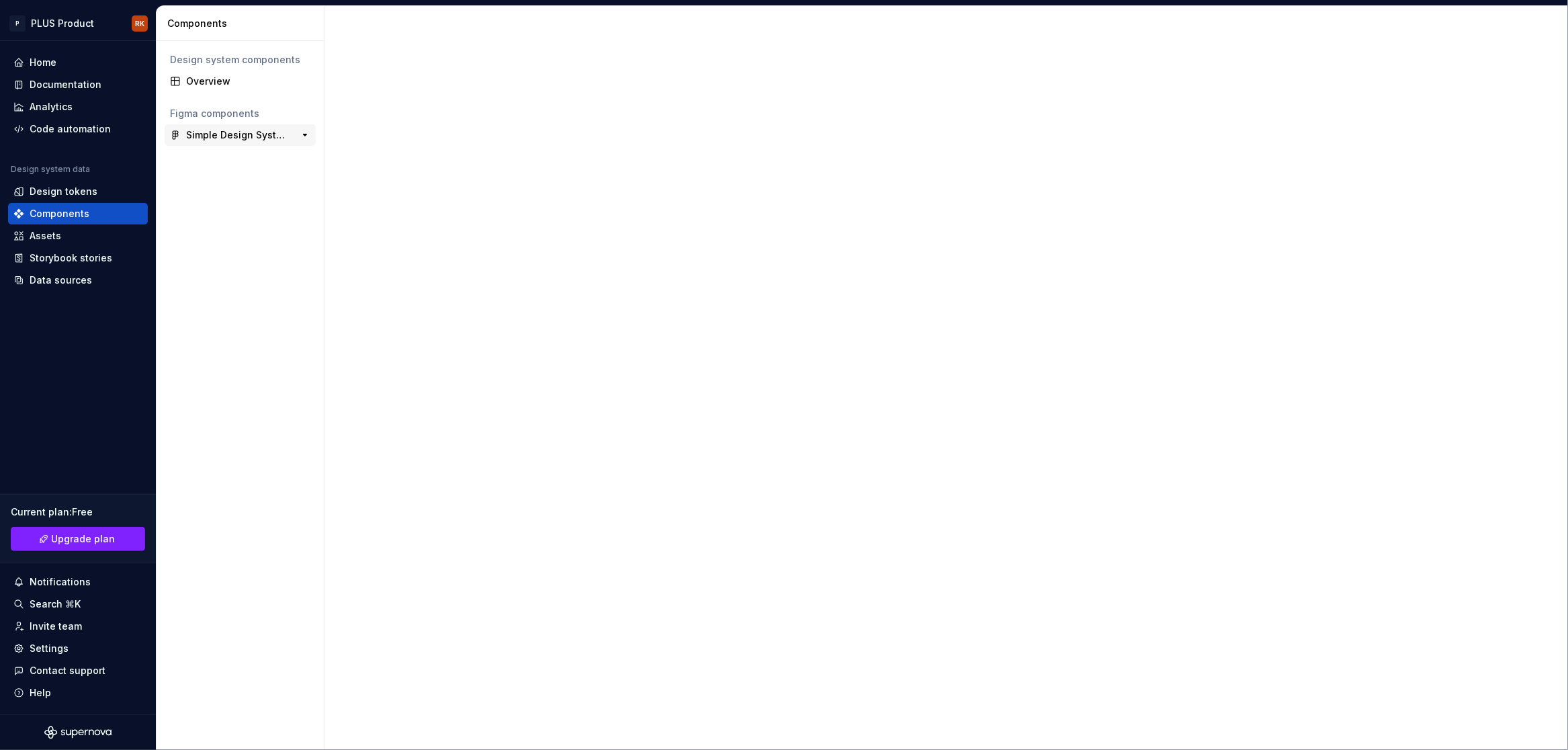
click at [274, 141] on div "Simple Design System (Community) 0" at bounding box center [240, 134] width 151 height 22
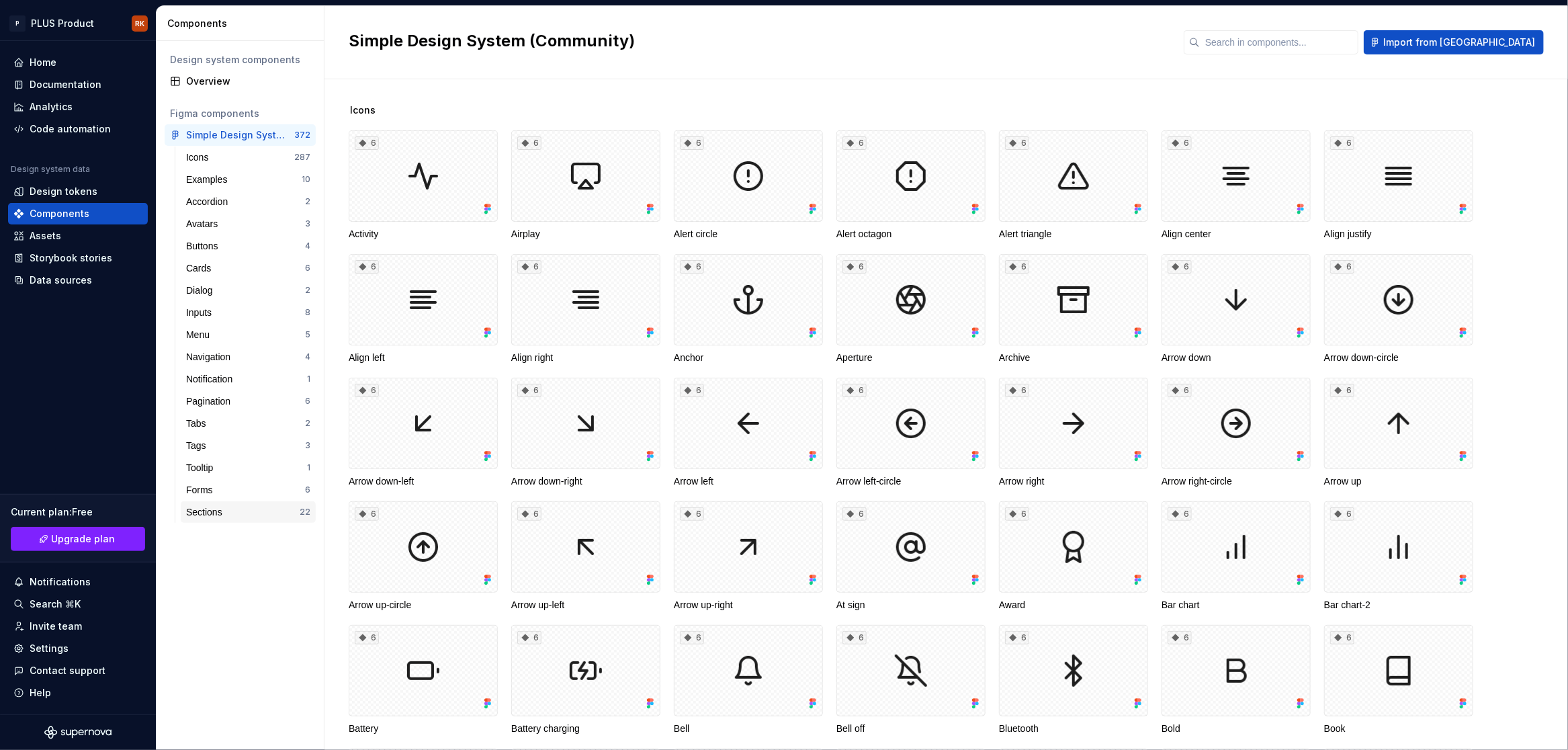
click at [272, 509] on div "Sections" at bounding box center [243, 512] width 114 height 14
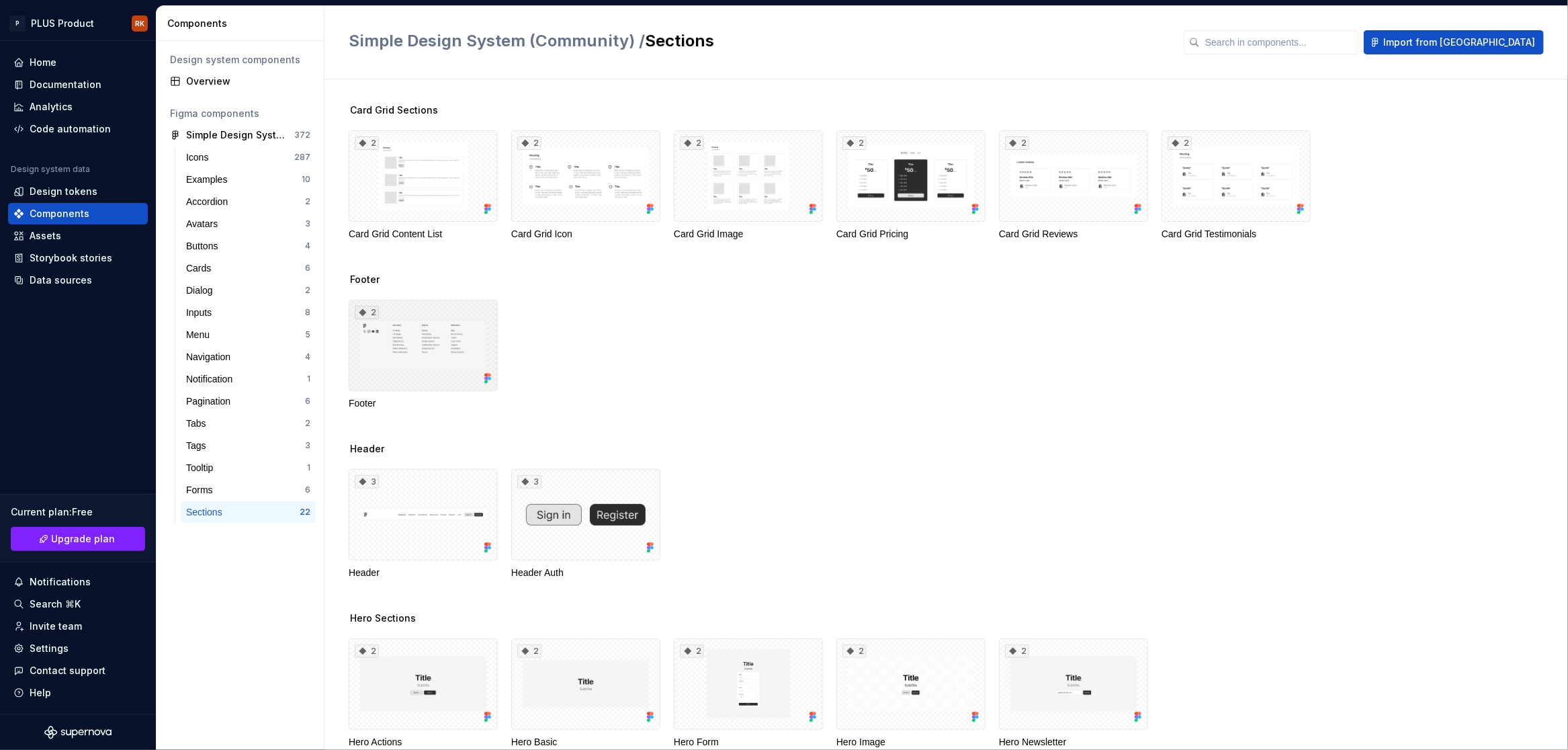
click at [452, 337] on div "2" at bounding box center [422, 346] width 149 height 91
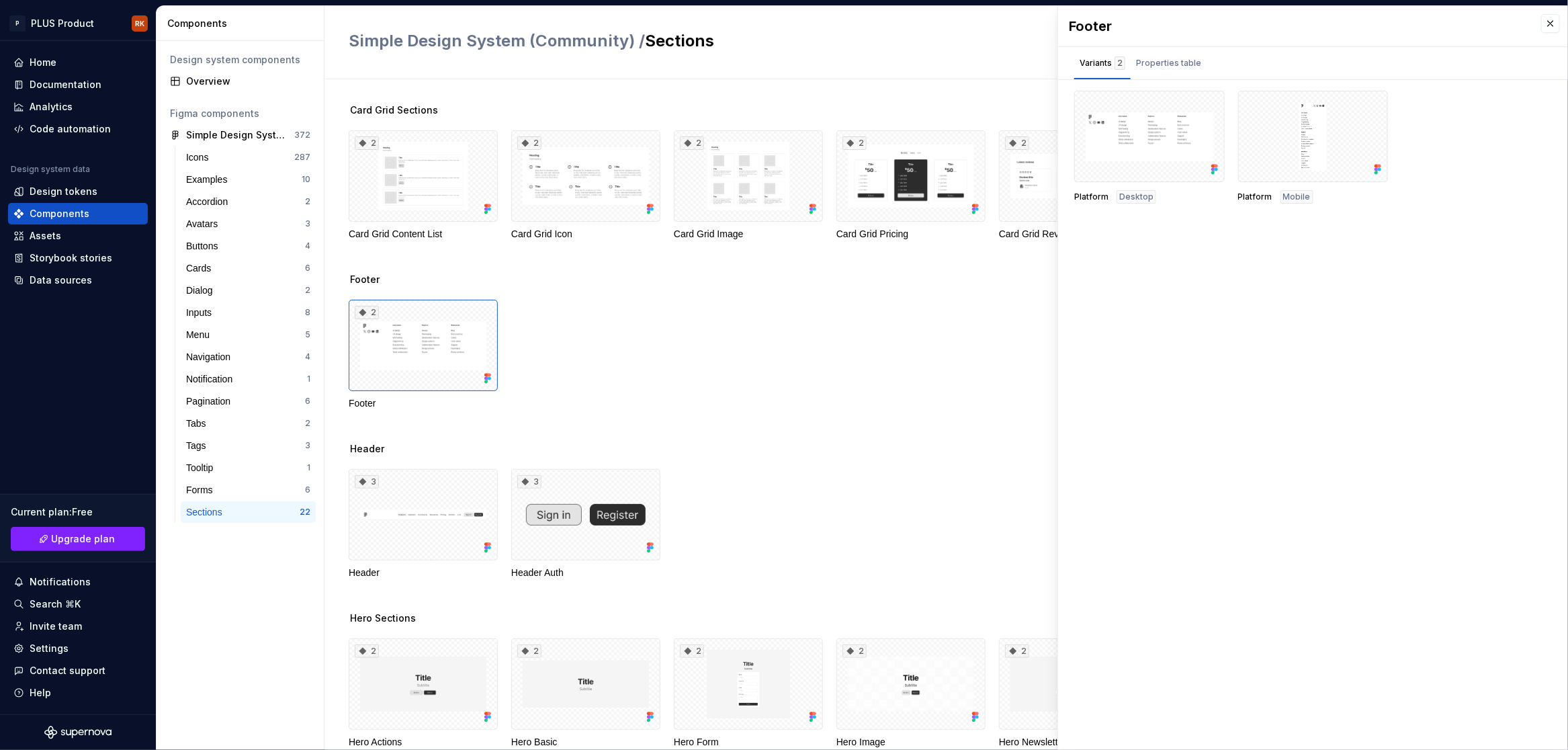
click at [954, 330] on div "2 Footer" at bounding box center [958, 355] width 1220 height 110
click at [1548, 21] on button "button" at bounding box center [1551, 23] width 19 height 19
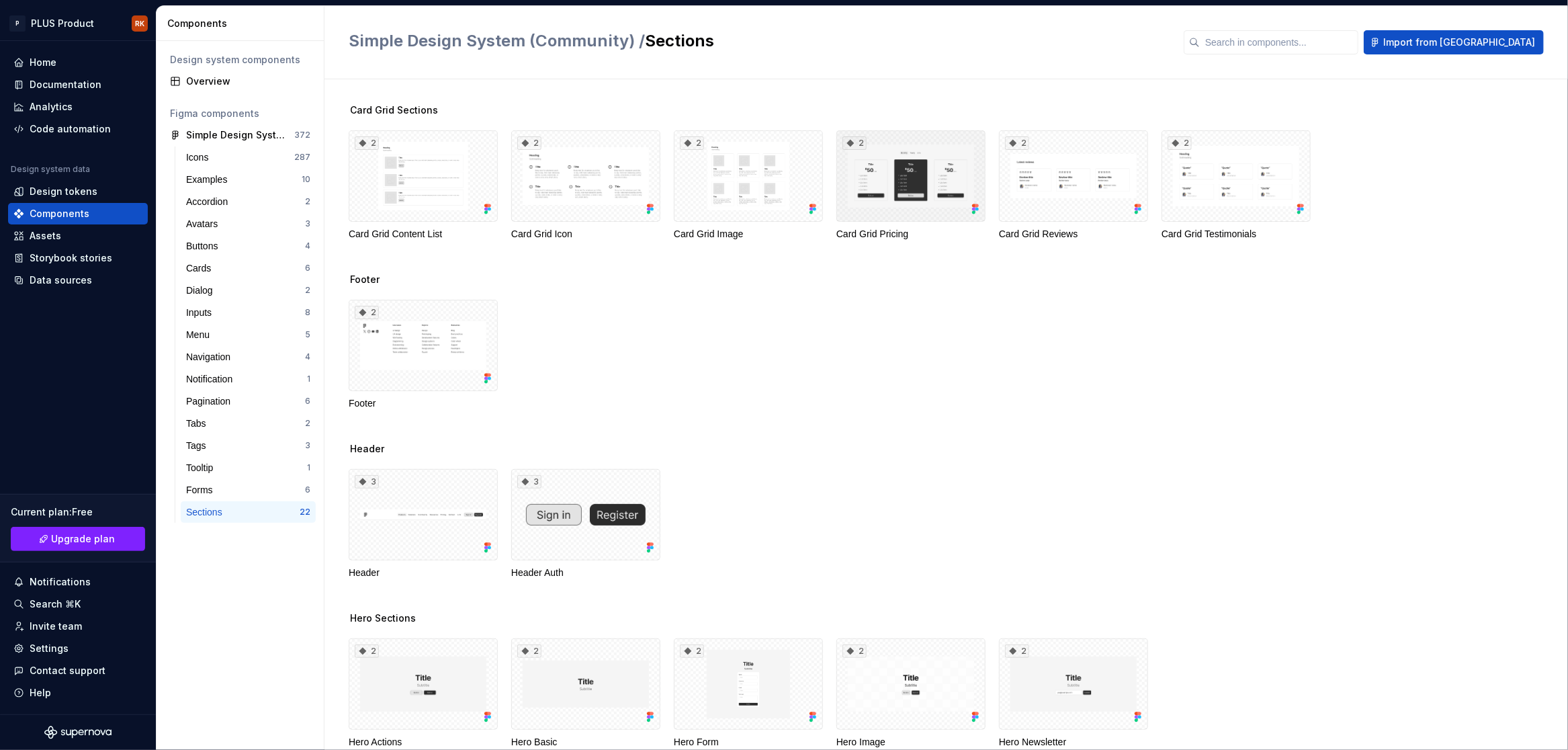
click at [848, 191] on div "2" at bounding box center [910, 176] width 149 height 91
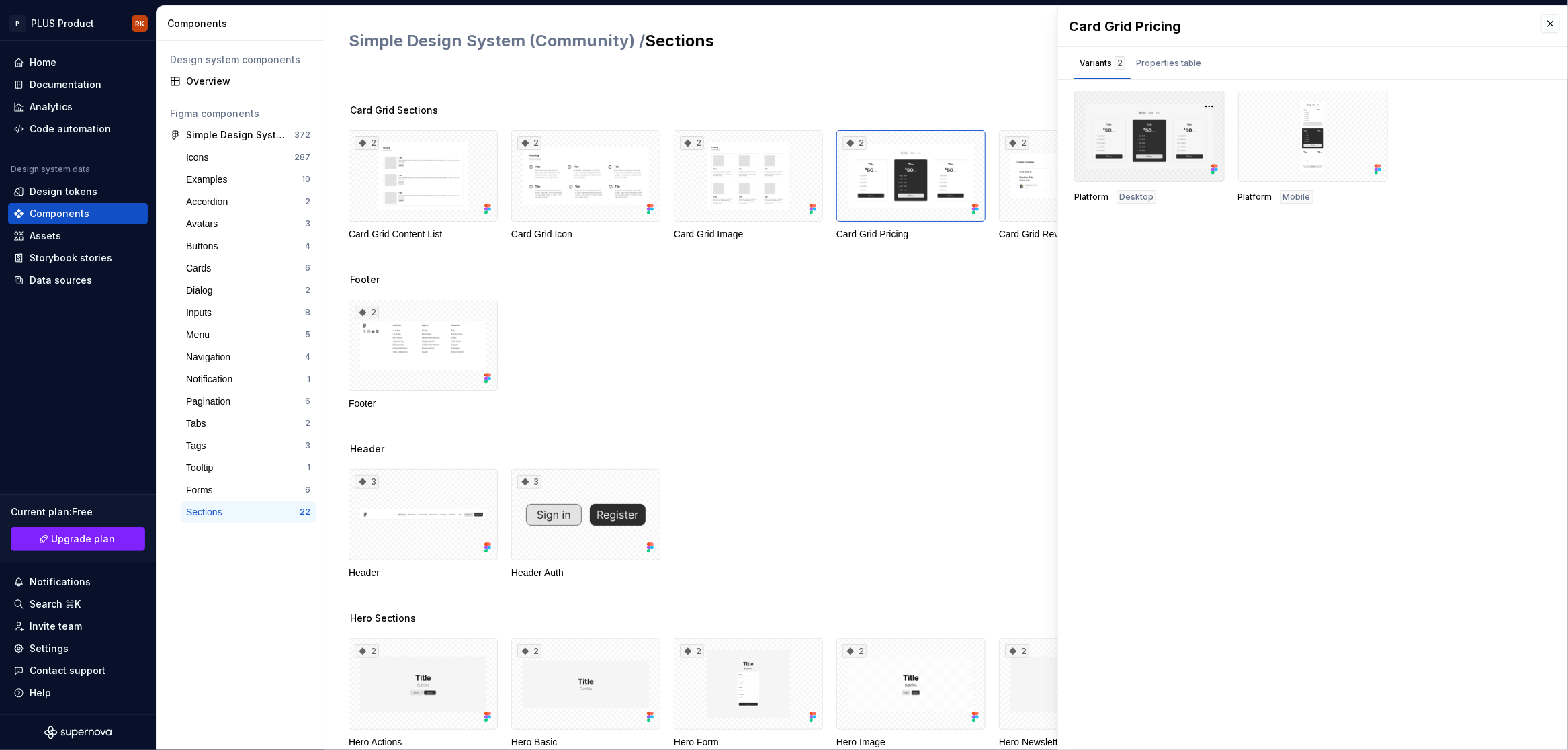
click at [1144, 146] on div at bounding box center [1149, 136] width 151 height 91
click at [84, 132] on div "Code automation" at bounding box center [70, 129] width 81 height 14
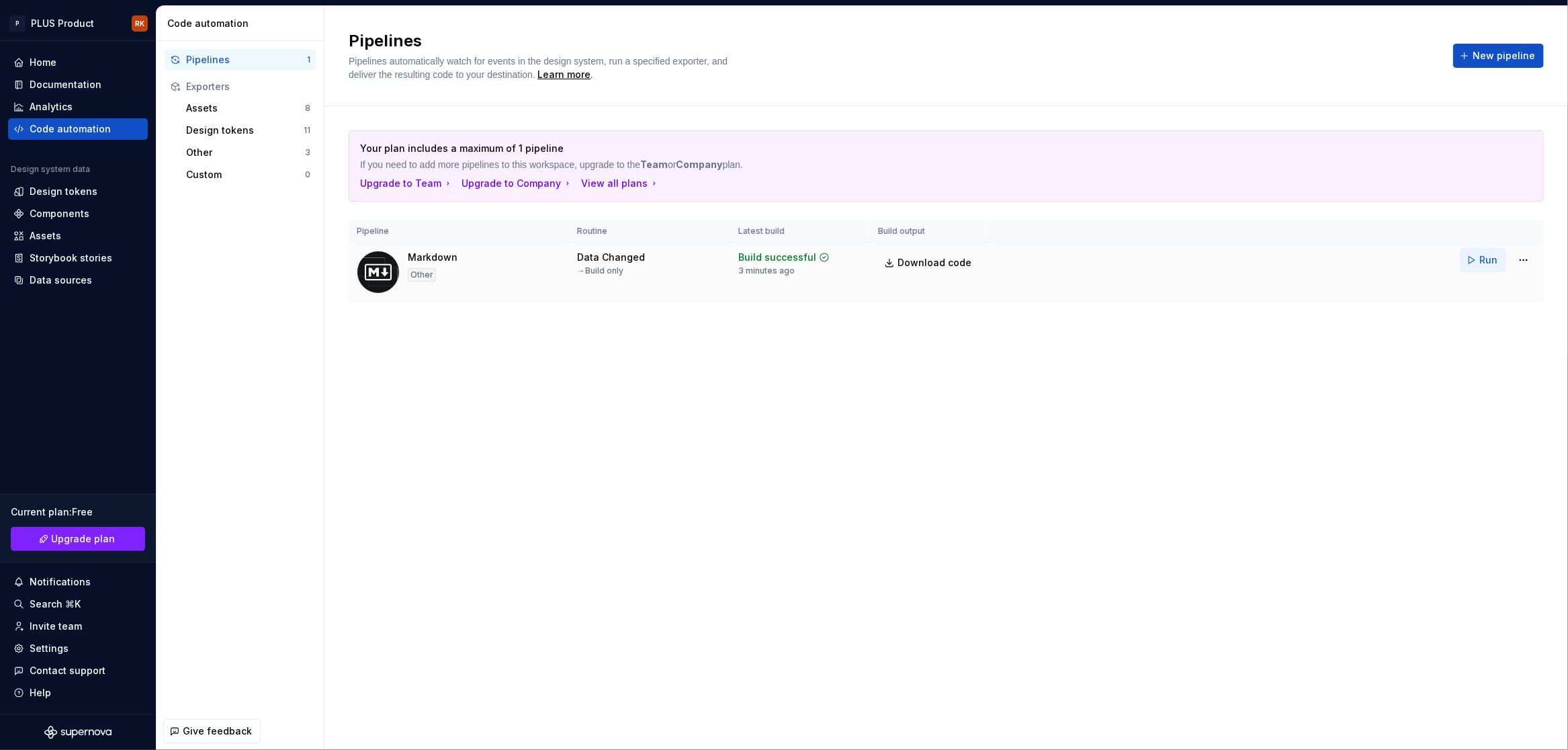
click at [1490, 258] on span "Run" at bounding box center [1488, 260] width 18 height 14
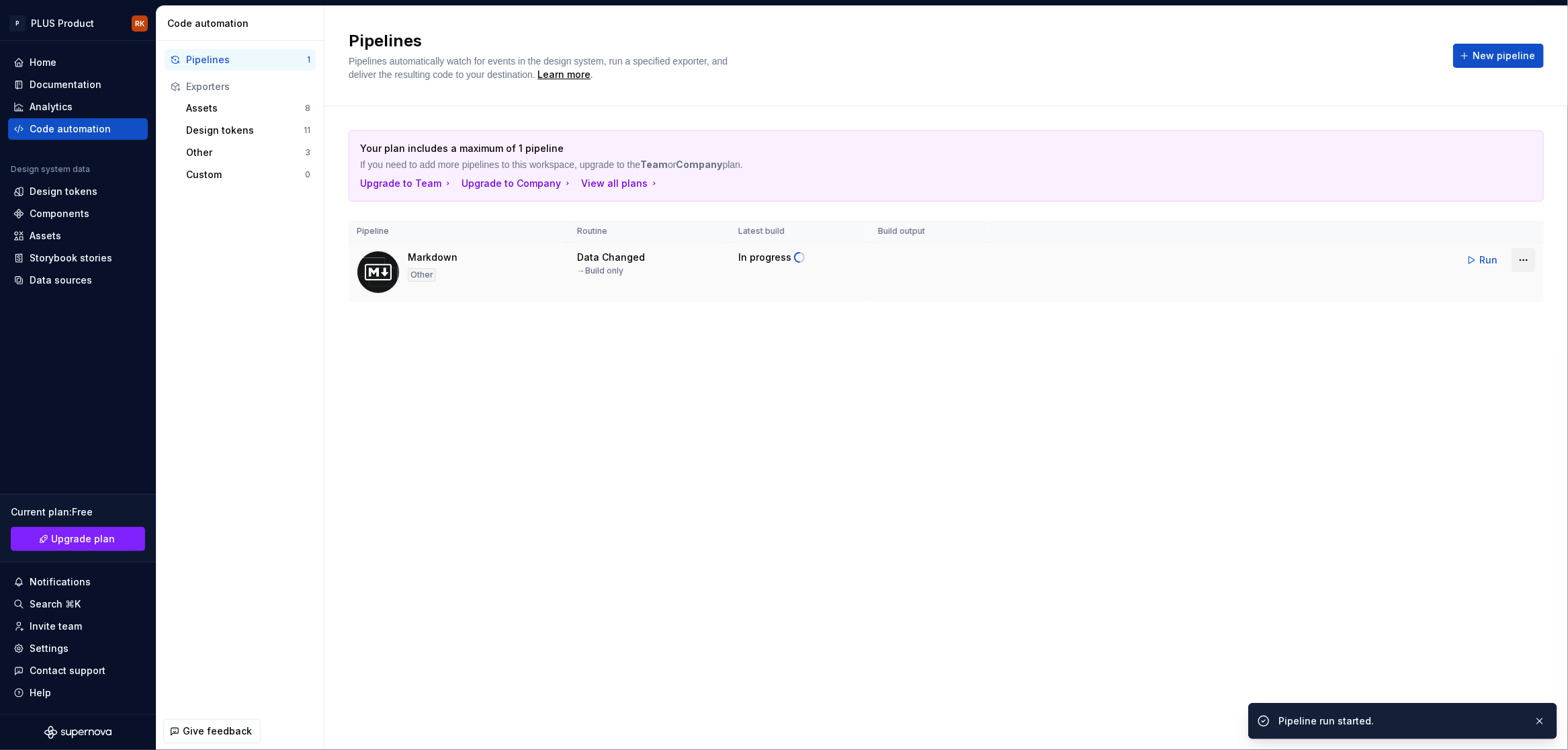
click at [1528, 262] on html "P PLUS Product RK Home Documentation Analytics Code automation Design system da…" at bounding box center [784, 375] width 1568 height 750
click at [1516, 291] on div "Edit pipeline" at bounding box center [1506, 289] width 115 height 14
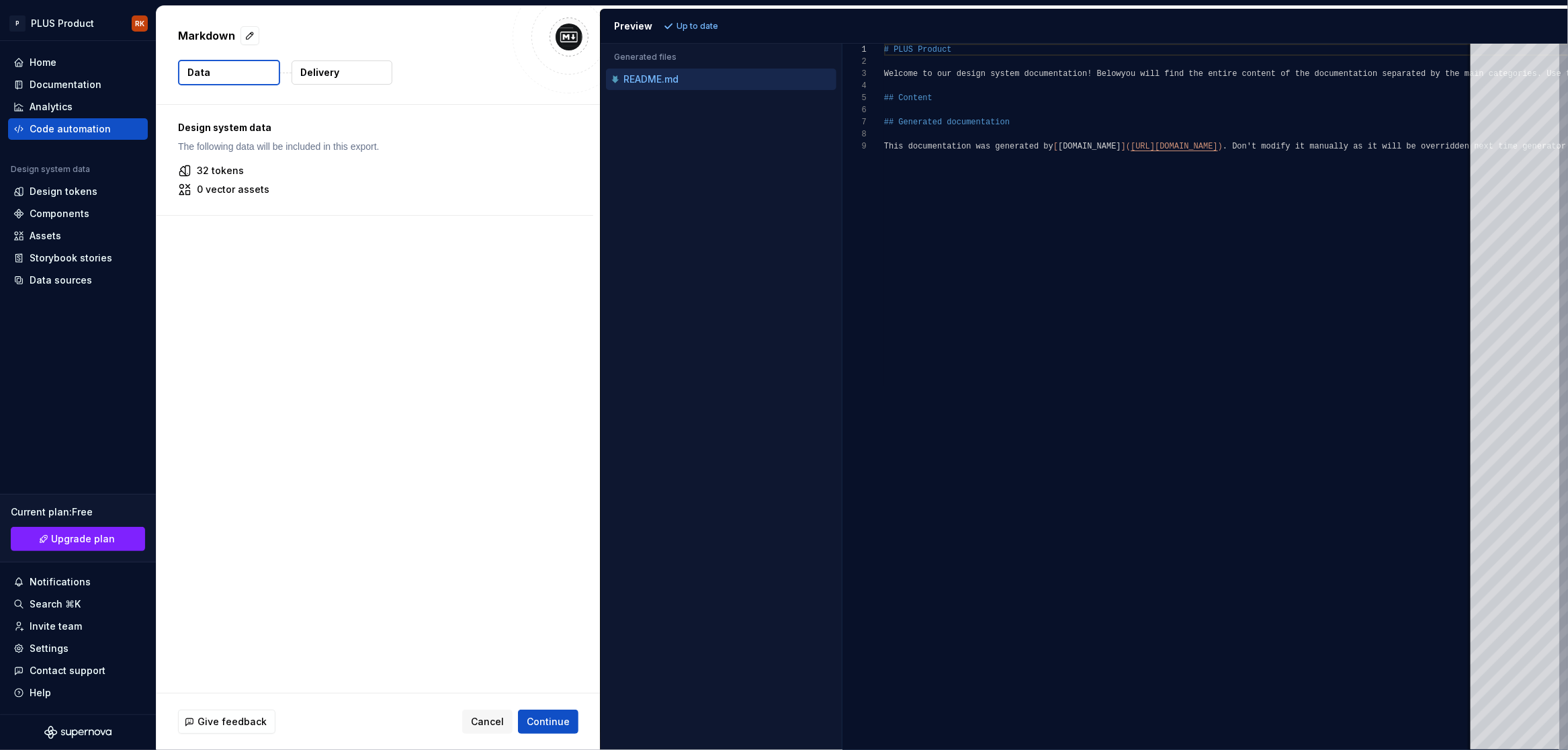
click at [244, 136] on div "Design system data The following data will be included in this export." at bounding box center [375, 136] width 394 height 32
click at [315, 74] on p "Delivery" at bounding box center [319, 72] width 39 height 14
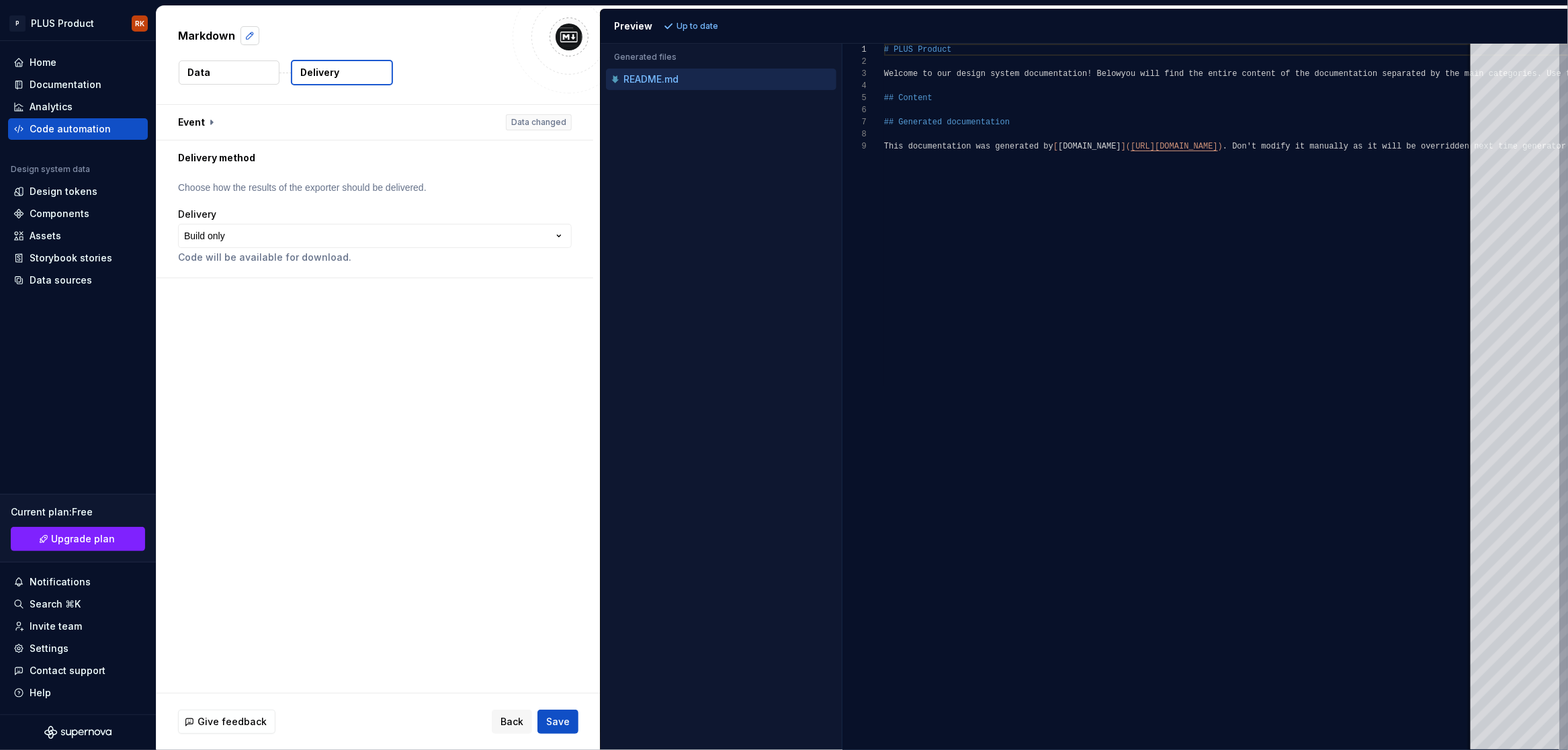
click at [255, 34] on button "button" at bounding box center [250, 35] width 19 height 19
click at [397, 358] on div "**********" at bounding box center [378, 399] width 443 height 588
click at [334, 234] on html "**********" at bounding box center [784, 375] width 1568 height 750
click at [217, 125] on button "button" at bounding box center [375, 122] width 437 height 35
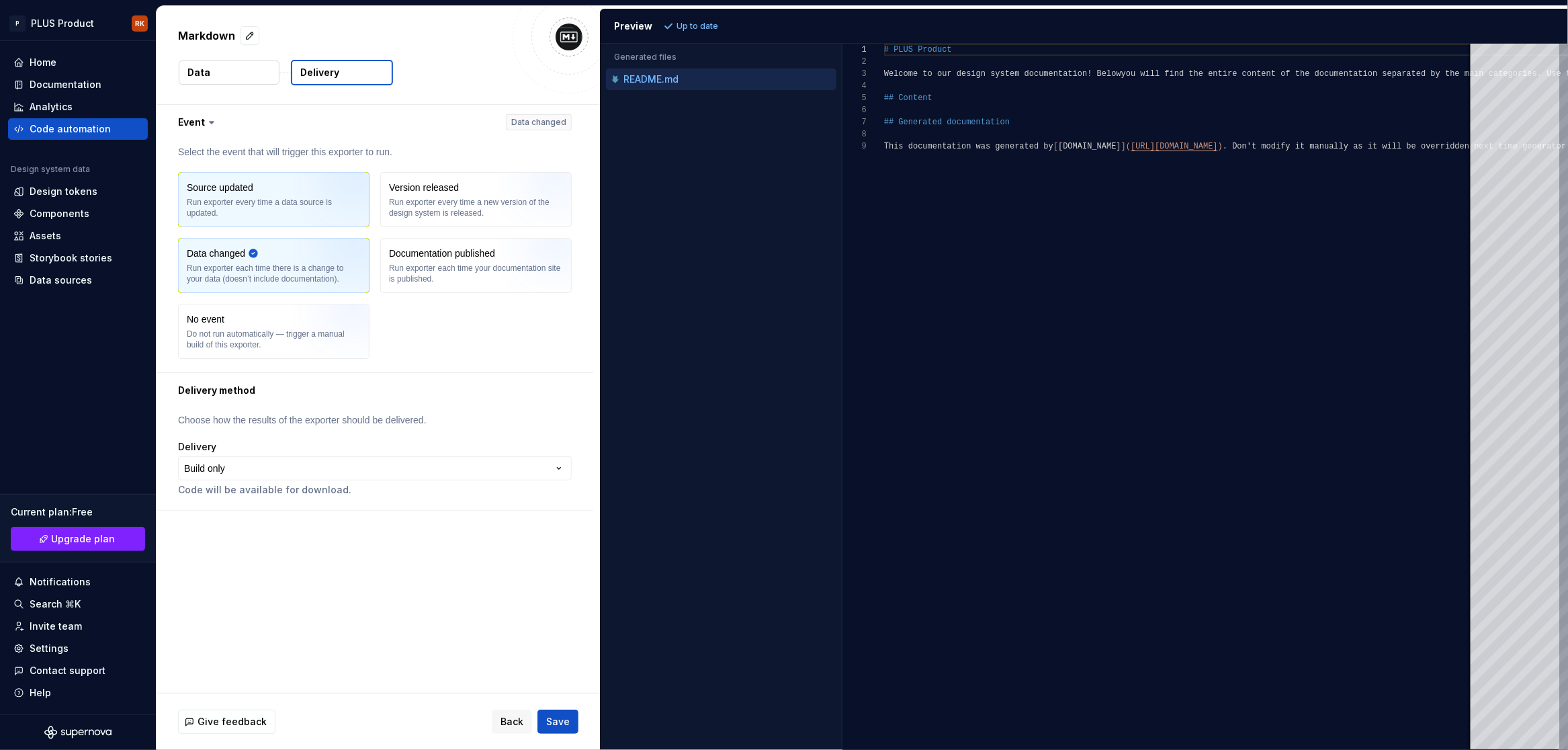
click at [232, 206] on div "Run exporter every time a data source is updated." at bounding box center [274, 207] width 174 height 22
click at [568, 716] on span "Save" at bounding box center [558, 722] width 23 height 14
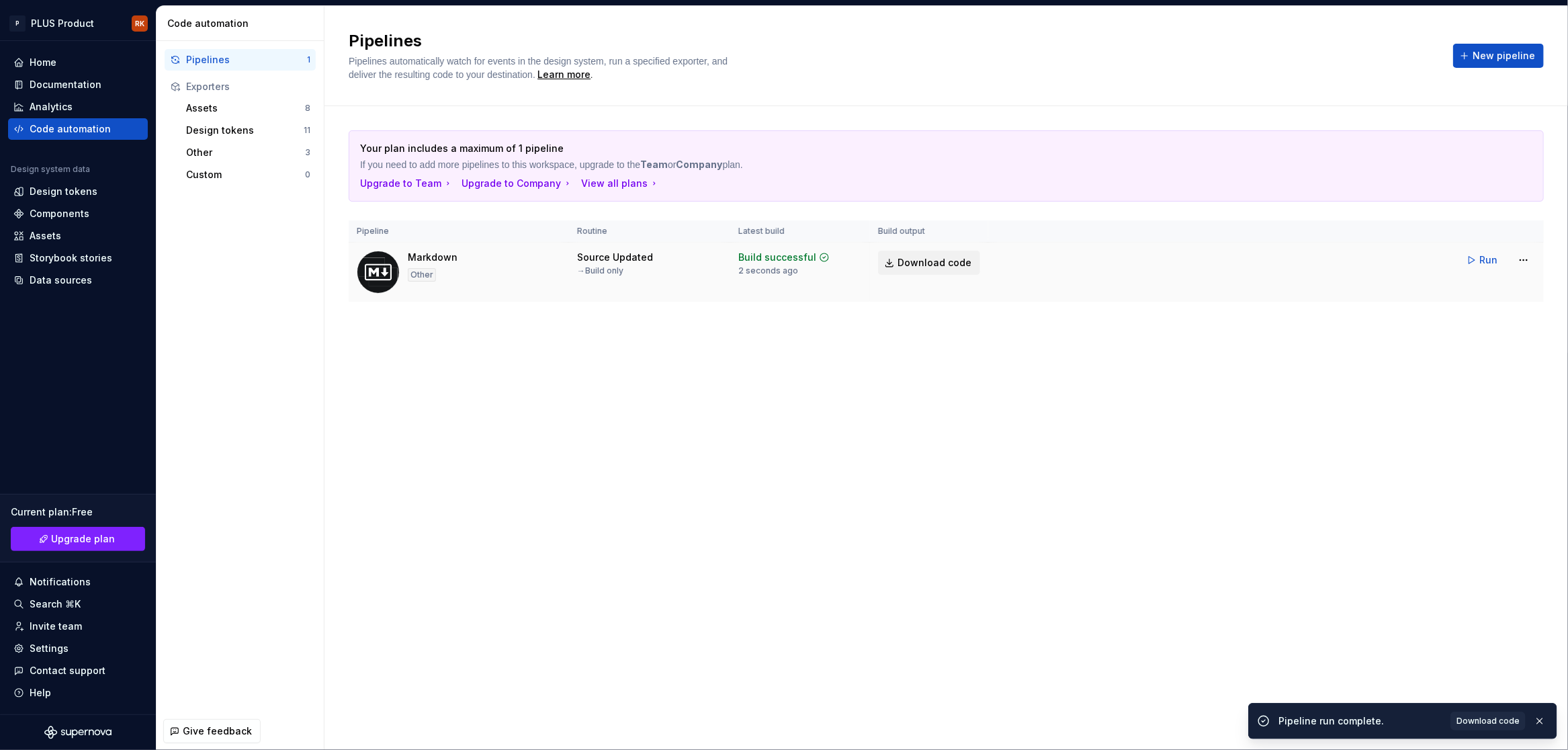
click at [944, 265] on span "Download code" at bounding box center [934, 263] width 74 height 14
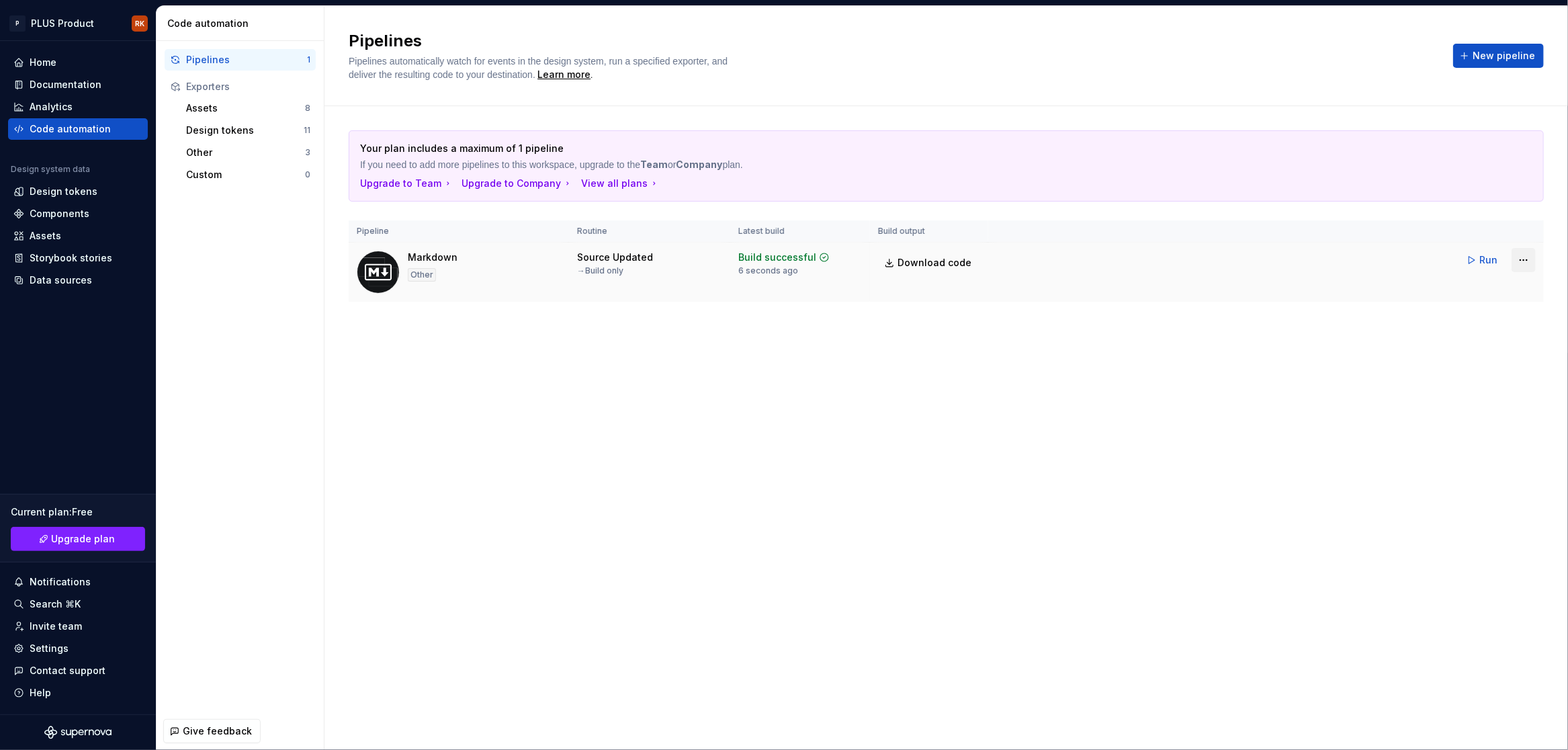
click at [1524, 261] on html "P PLUS Product RK Home Documentation Analytics Code automation Design system da…" at bounding box center [784, 375] width 1568 height 750
click at [1518, 410] on div "Delete pipeline" at bounding box center [1498, 402] width 141 height 22
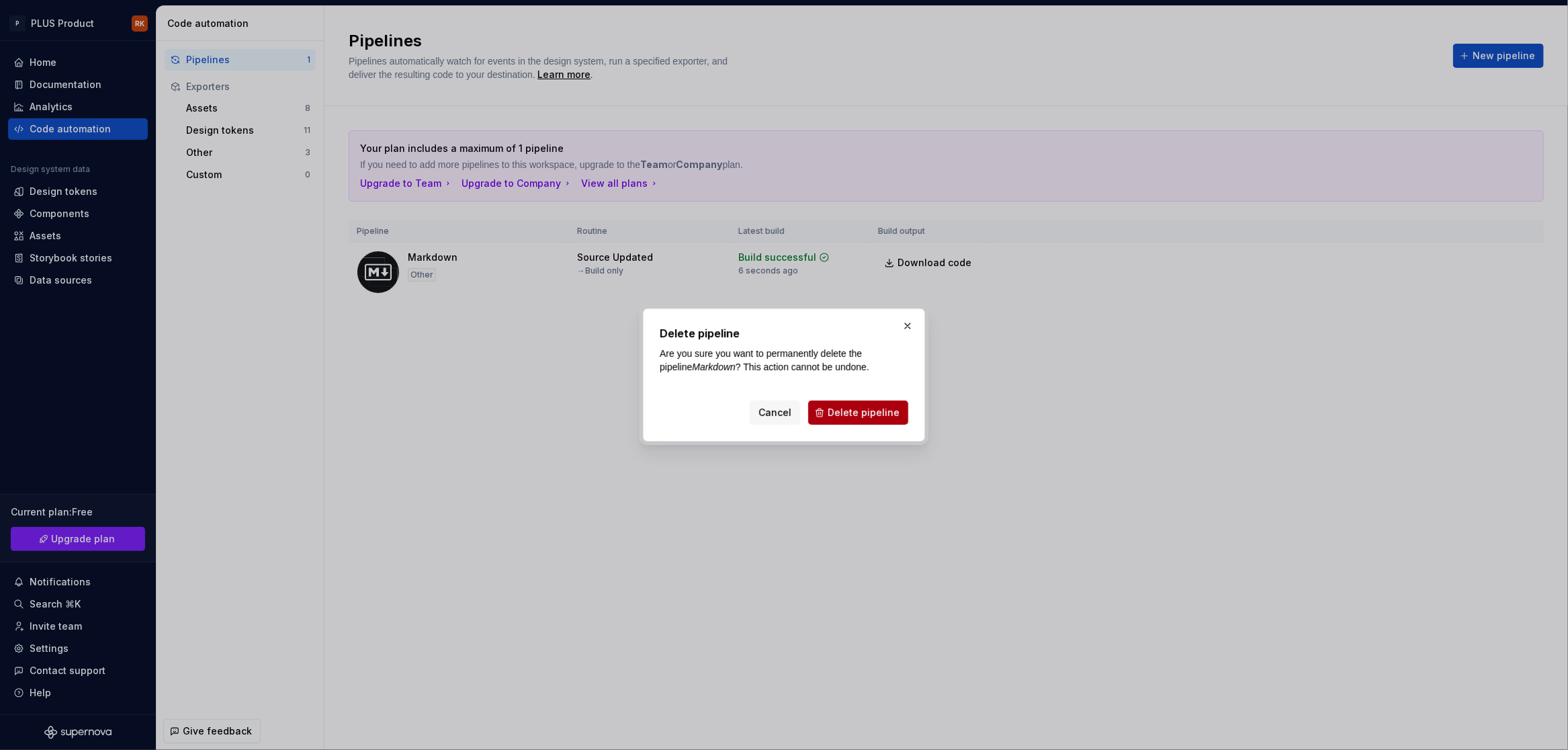
click at [886, 418] on span "Delete pipeline" at bounding box center [863, 413] width 72 height 14
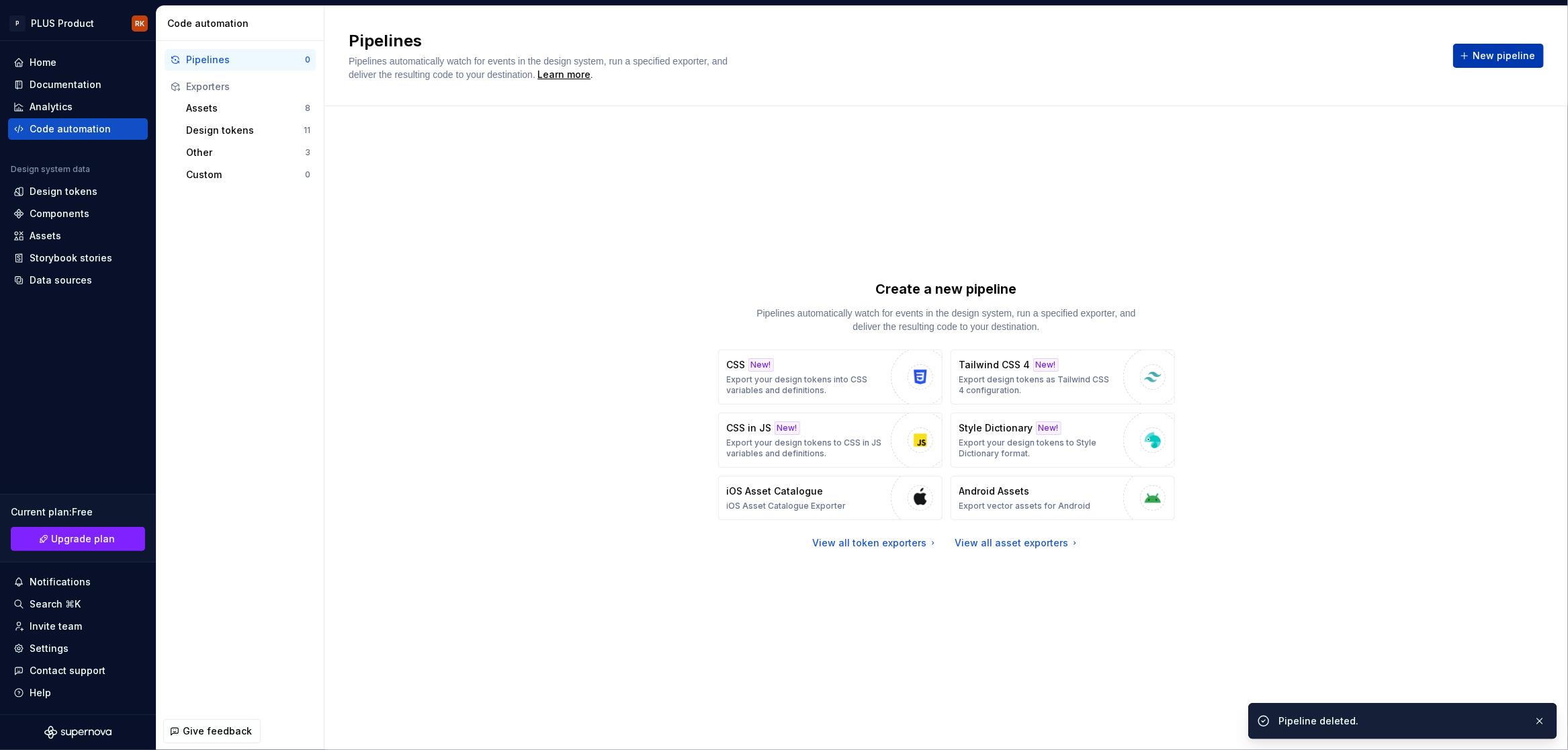
click at [1521, 50] on span "New pipeline" at bounding box center [1503, 56] width 62 height 14
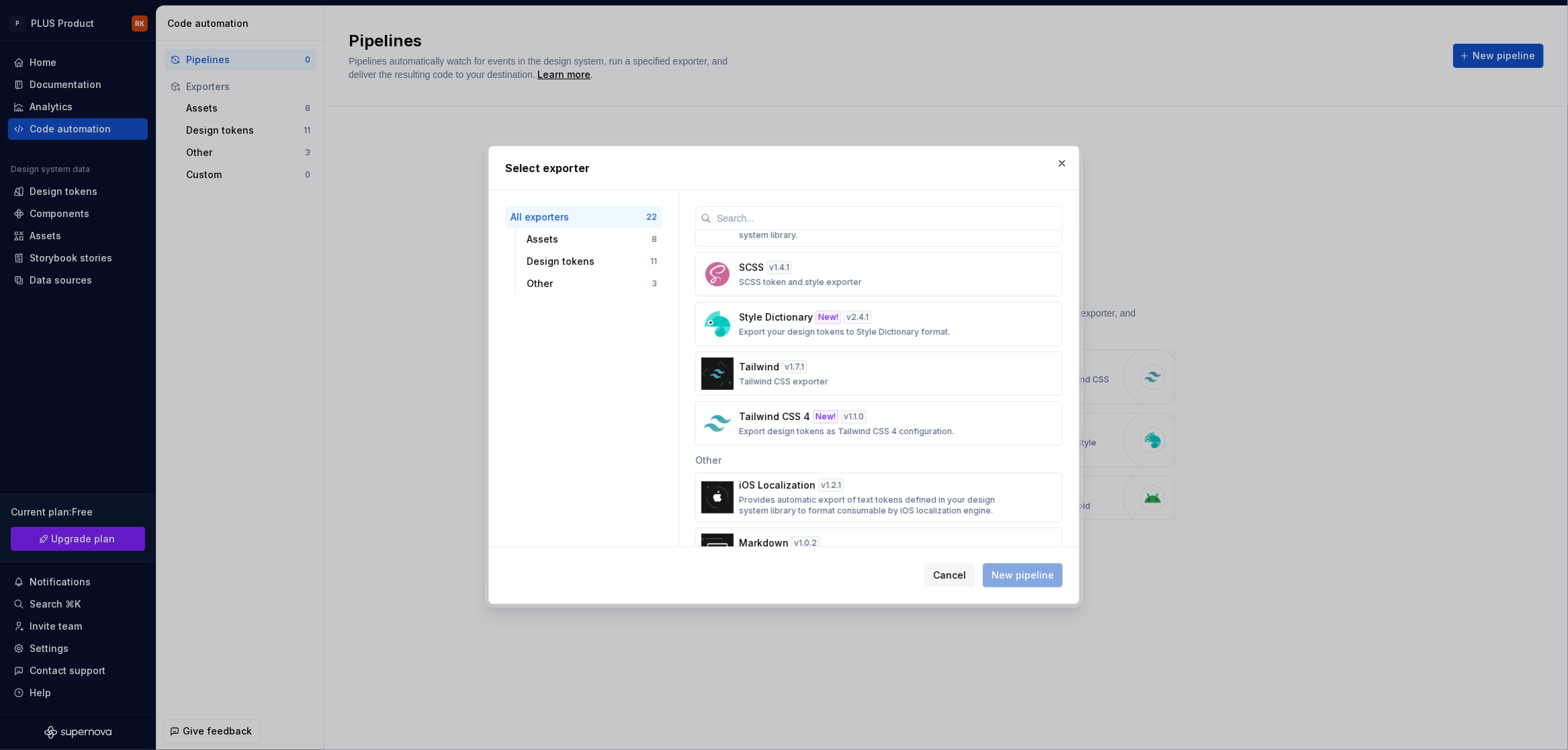
scroll to position [788, 0]
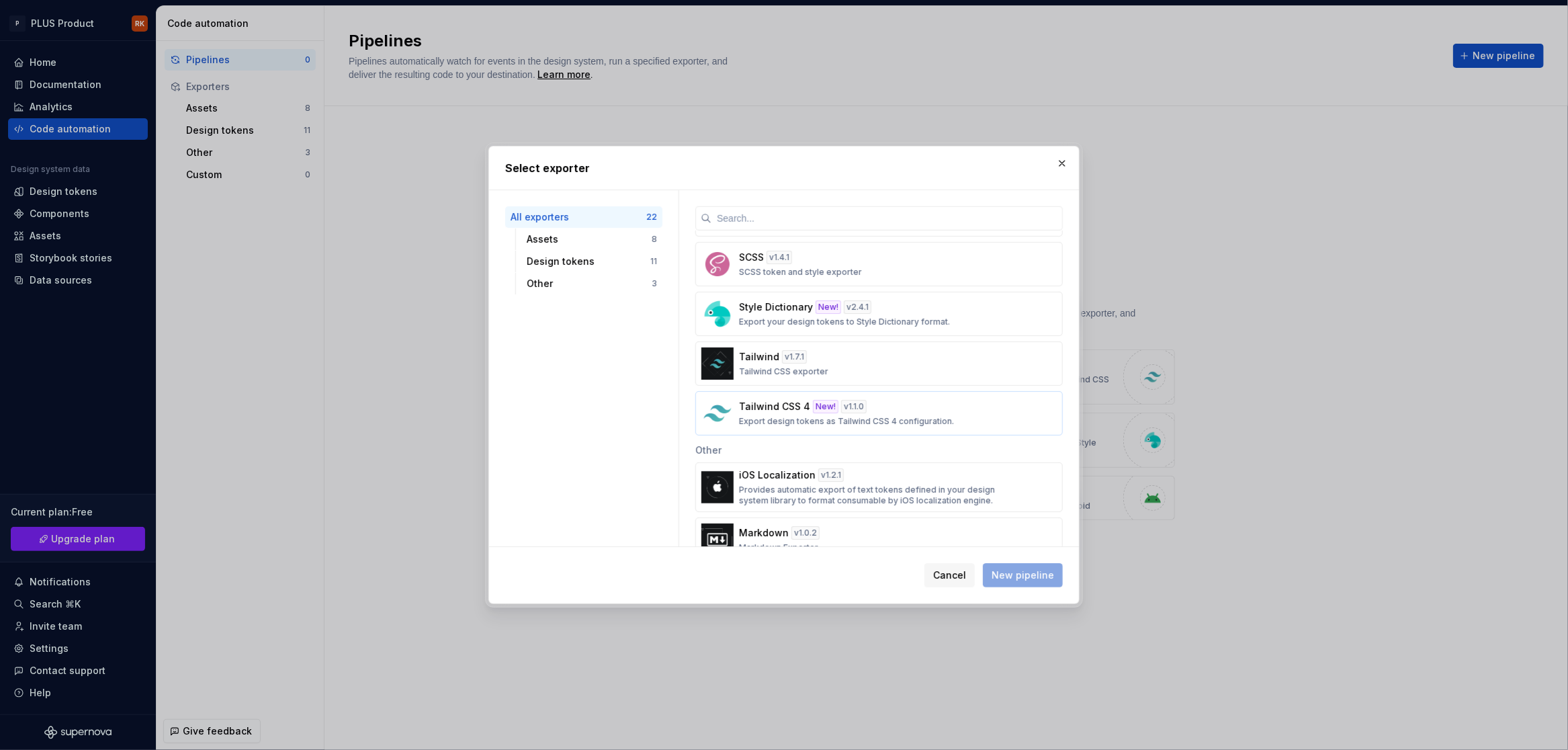
click at [934, 416] on div "Tailwind CSS 4 New! v 1.1.0 Export design tokens as Tailwind CSS 4 configuratio…" at bounding box center [875, 413] width 272 height 27
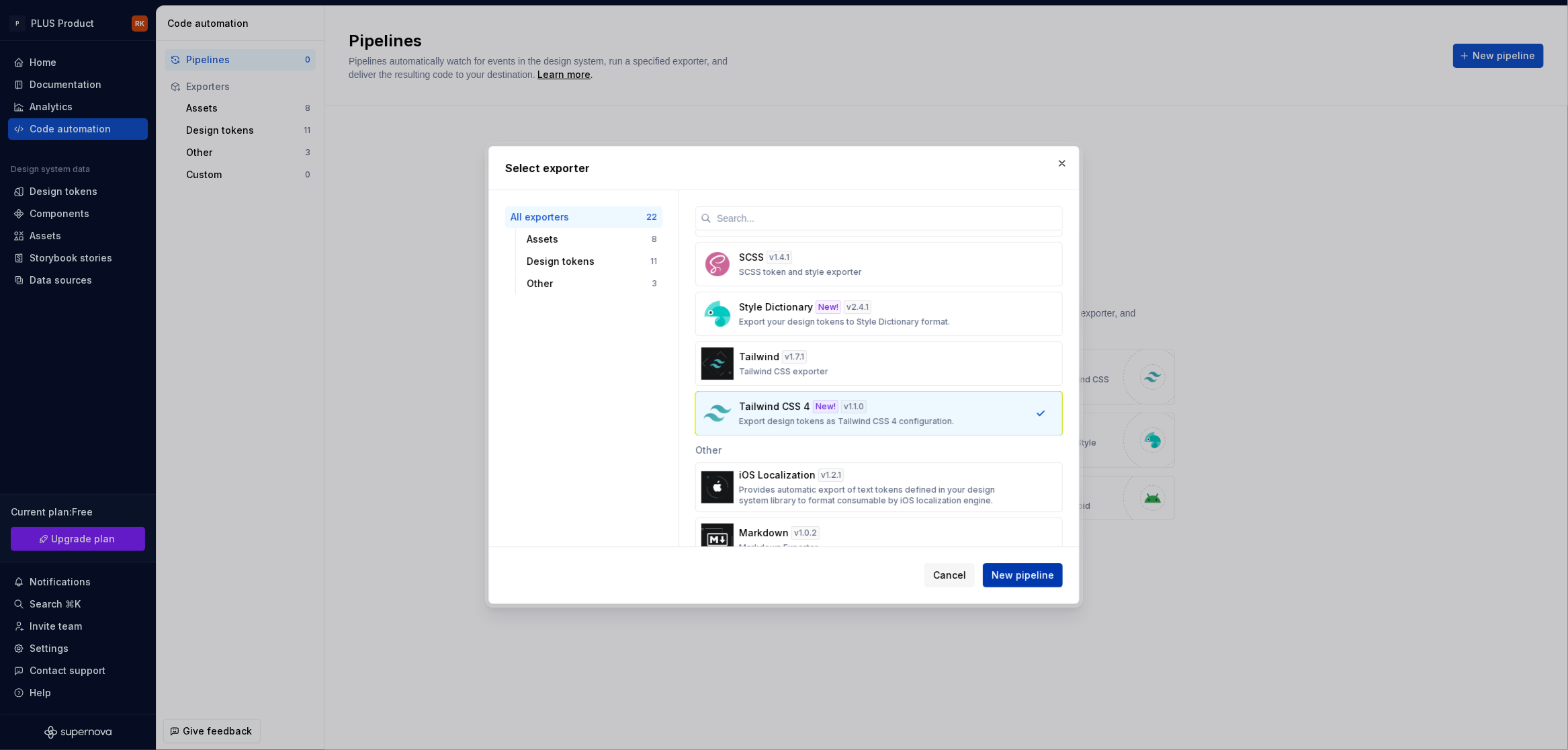
click at [1025, 578] on span "New pipeline" at bounding box center [1022, 575] width 62 height 14
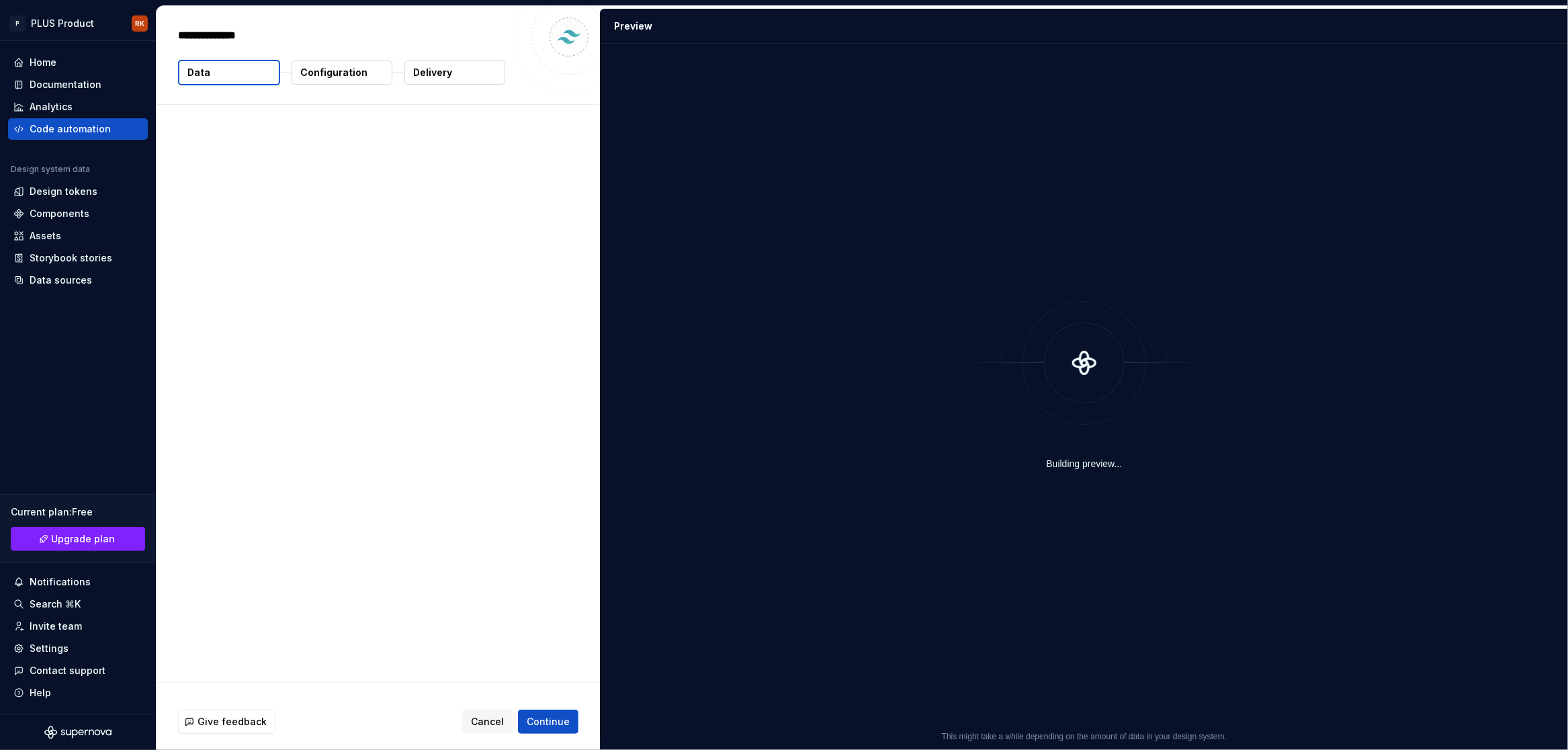
type textarea "*"
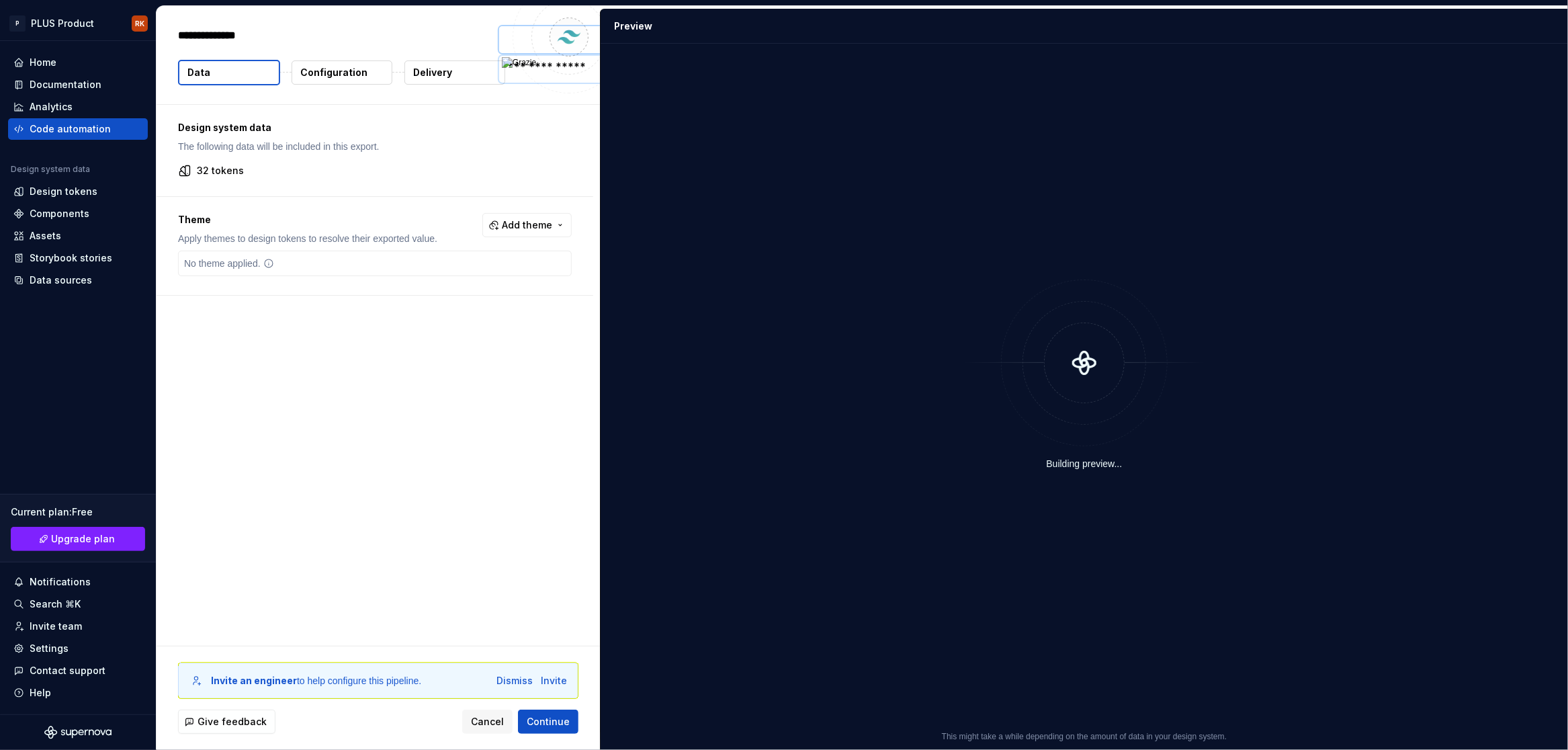
click at [295, 266] on div "No theme applied." at bounding box center [375, 264] width 394 height 26
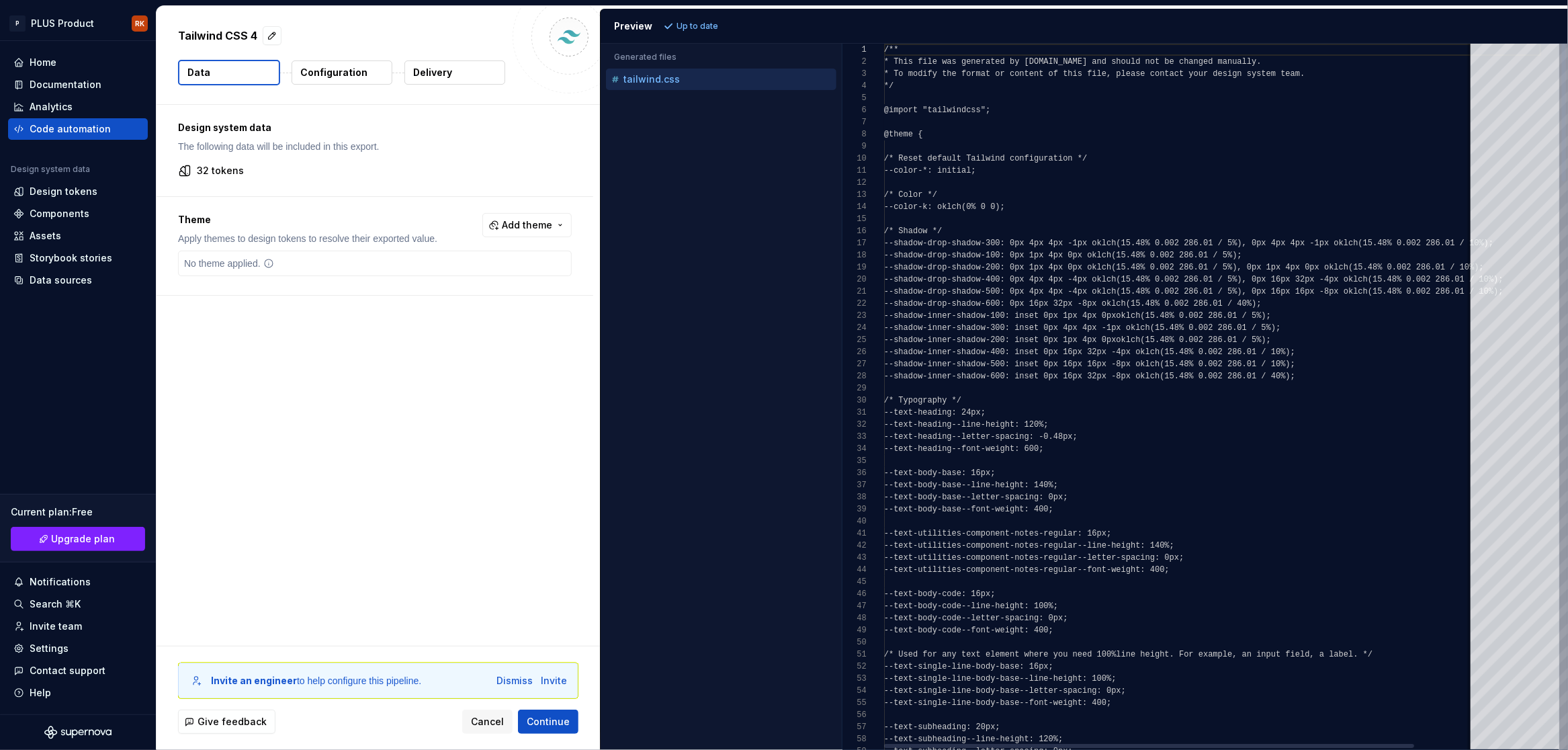
click at [559, 208] on div "Theme Apply themes to design tokens to resolve their exported value. Add theme …" at bounding box center [375, 246] width 437 height 98
click at [559, 236] on button "Add theme" at bounding box center [528, 225] width 90 height 24
click at [493, 282] on div "Dark" at bounding box center [506, 279] width 128 height 14
click at [296, 444] on html "P PLUS Product RK Home Documentation Analytics Code automation Design system da…" at bounding box center [784, 375] width 1568 height 750
click at [346, 72] on p "Configuration" at bounding box center [334, 72] width 67 height 14
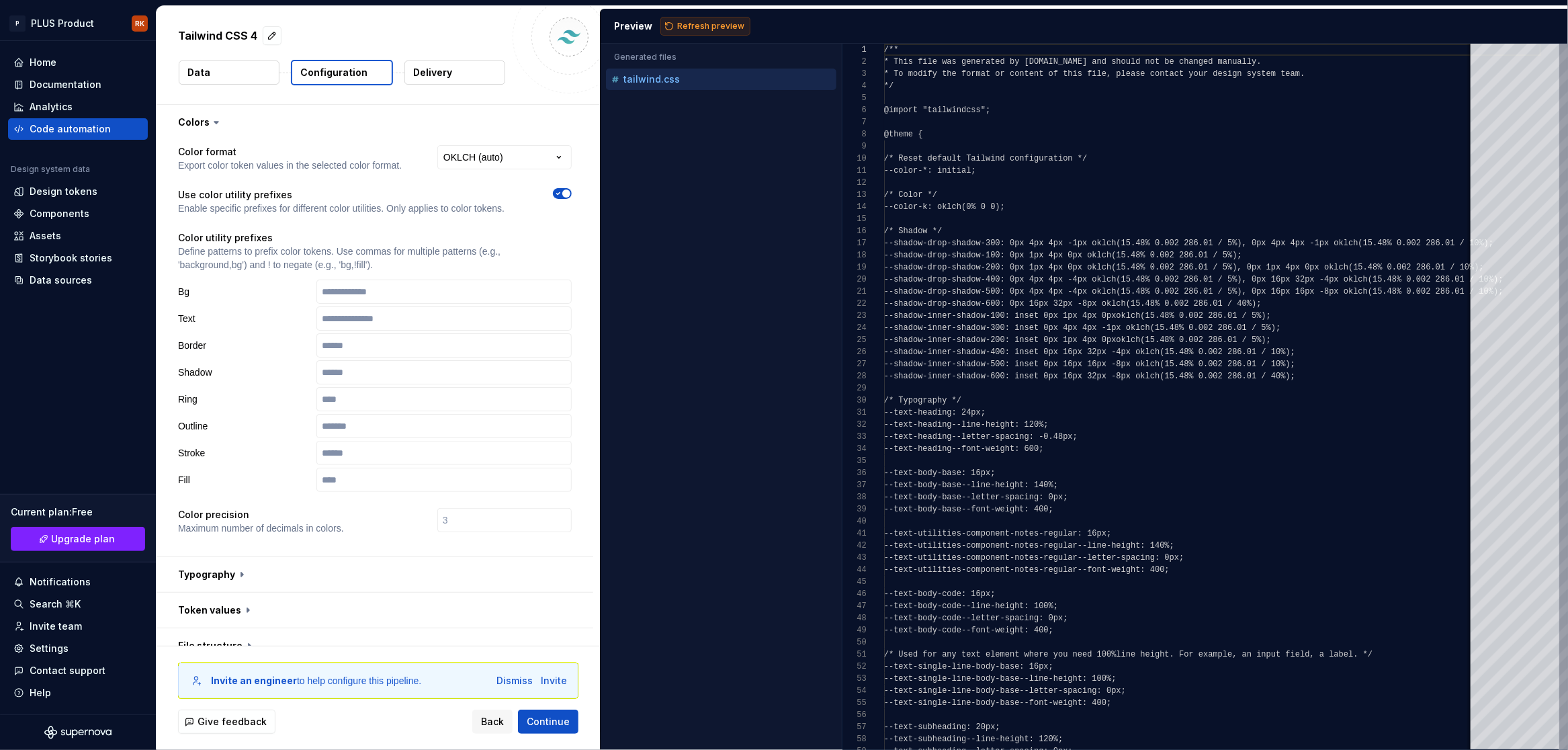
click at [702, 28] on span "Refresh preview" at bounding box center [711, 26] width 67 height 10
click at [517, 151] on html "**********" at bounding box center [784, 375] width 1568 height 750
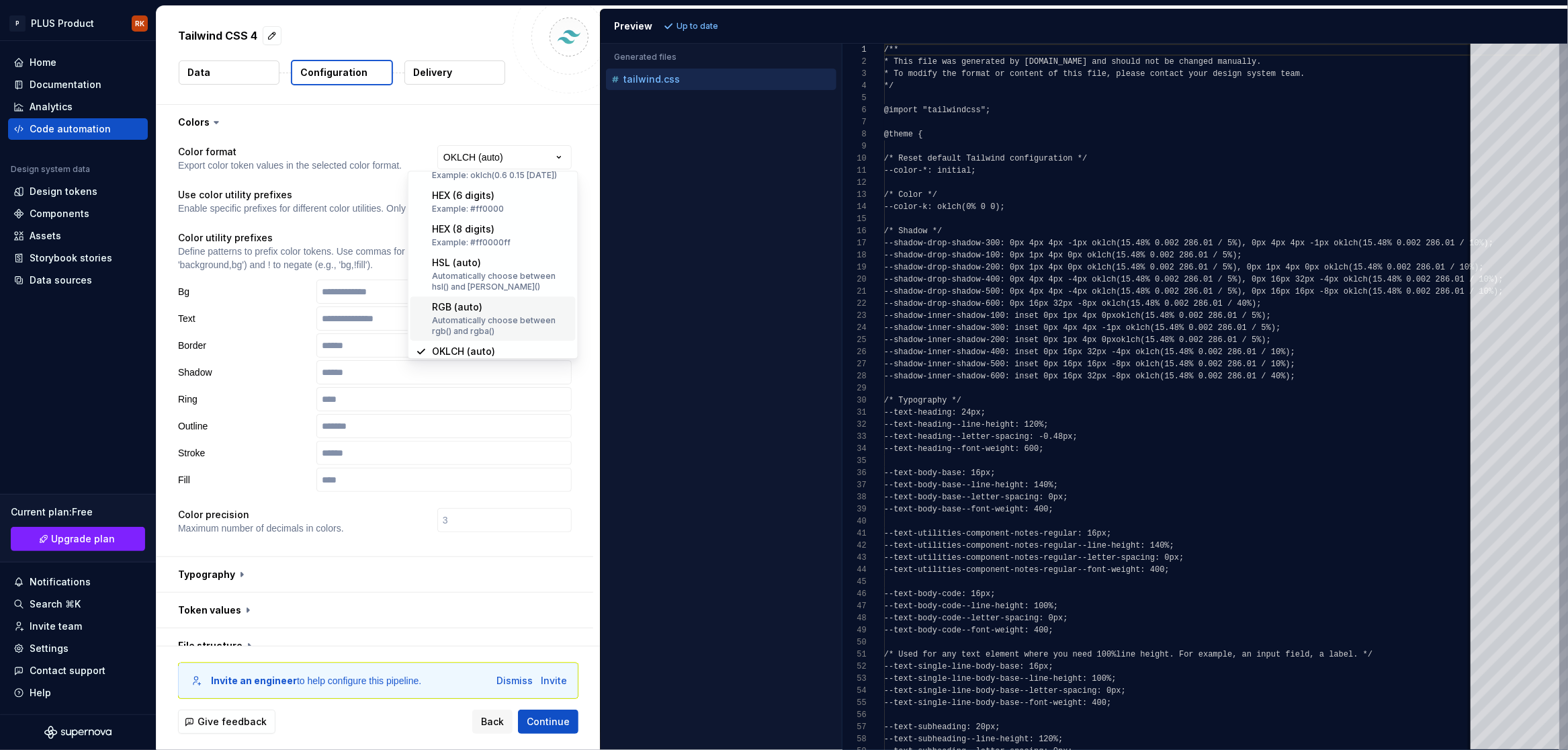
scroll to position [264, 0]
select select "**********"
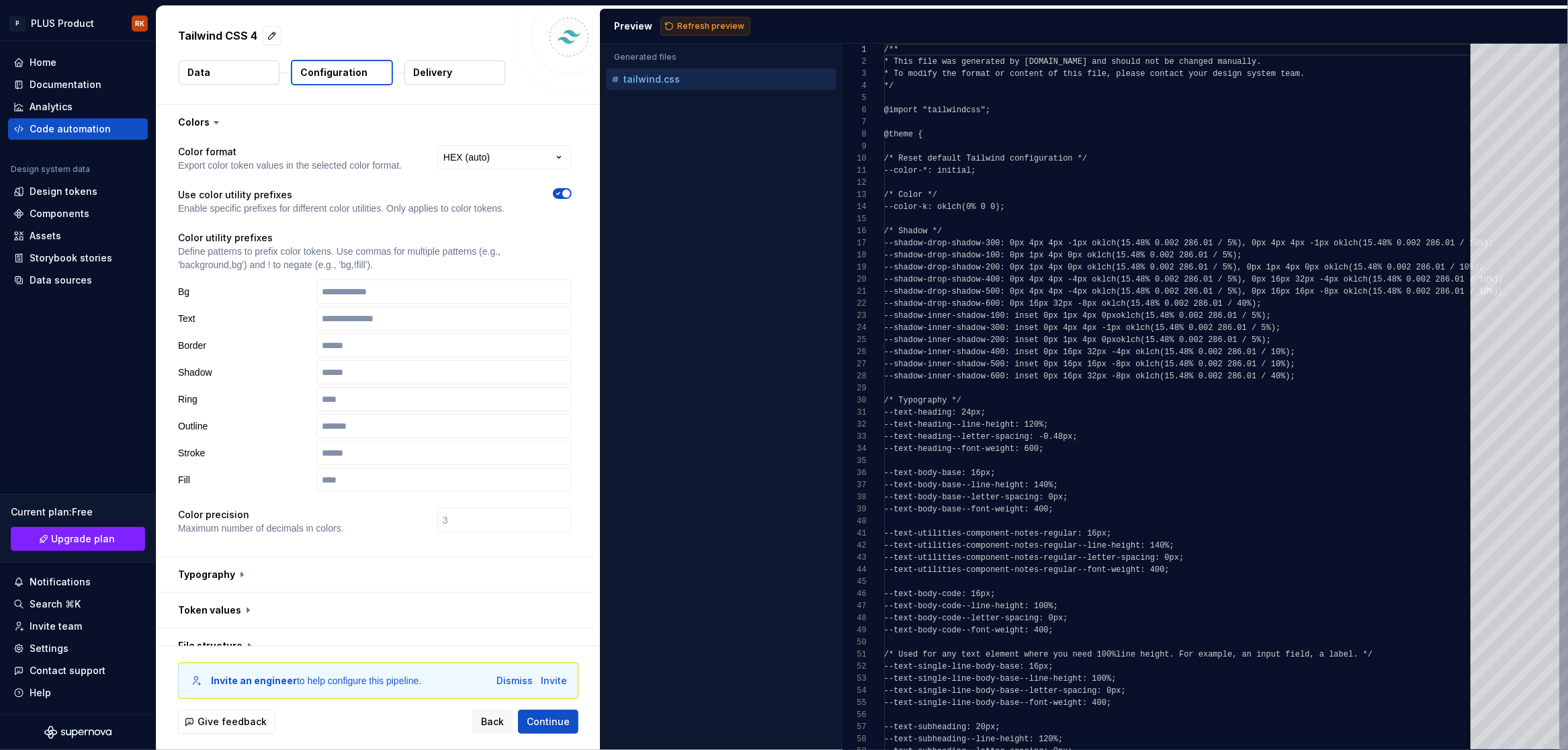
click at [703, 21] on span "Refresh preview" at bounding box center [711, 26] width 67 height 10
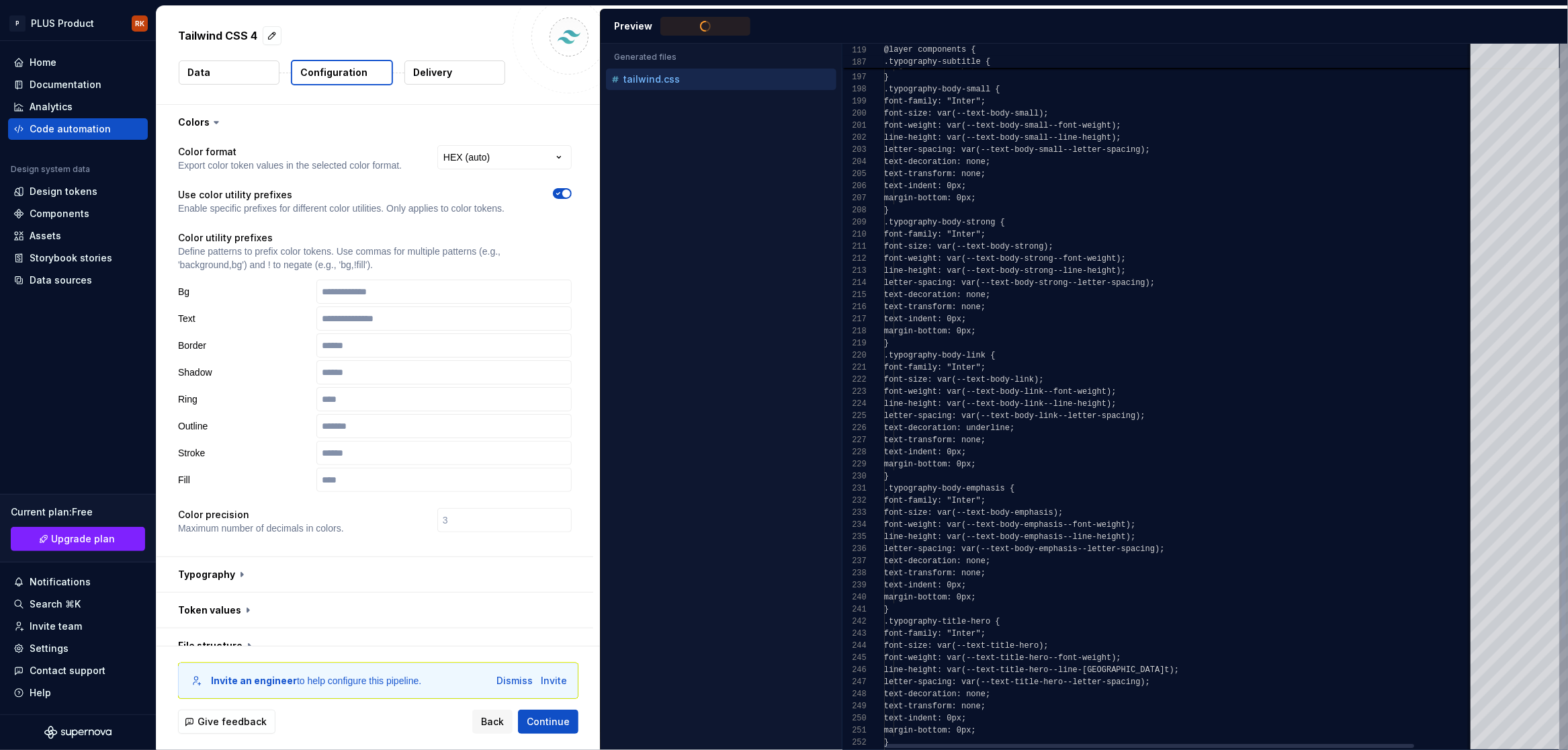
type textarea "**********"
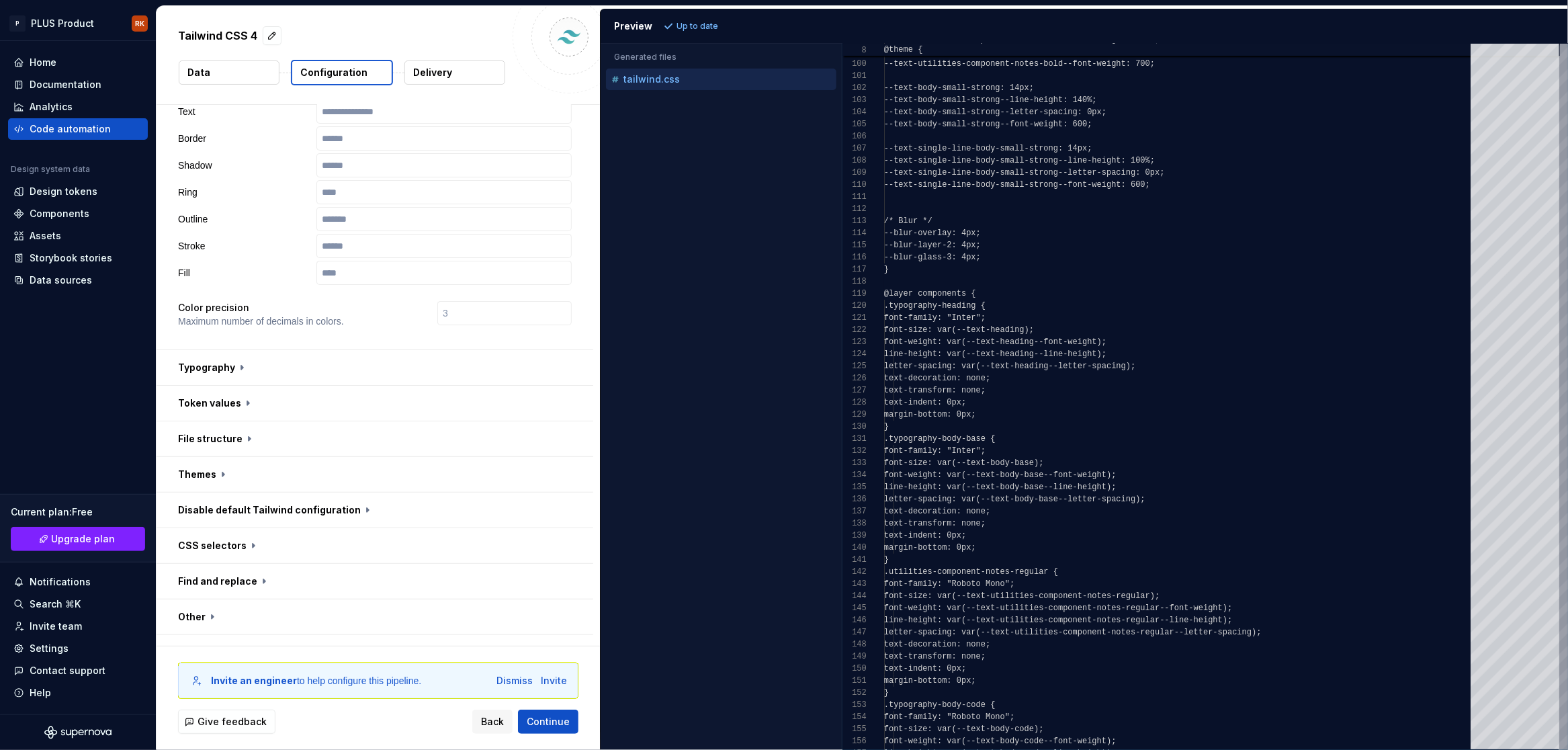
scroll to position [209, 0]
click at [234, 366] on button "button" at bounding box center [375, 366] width 437 height 35
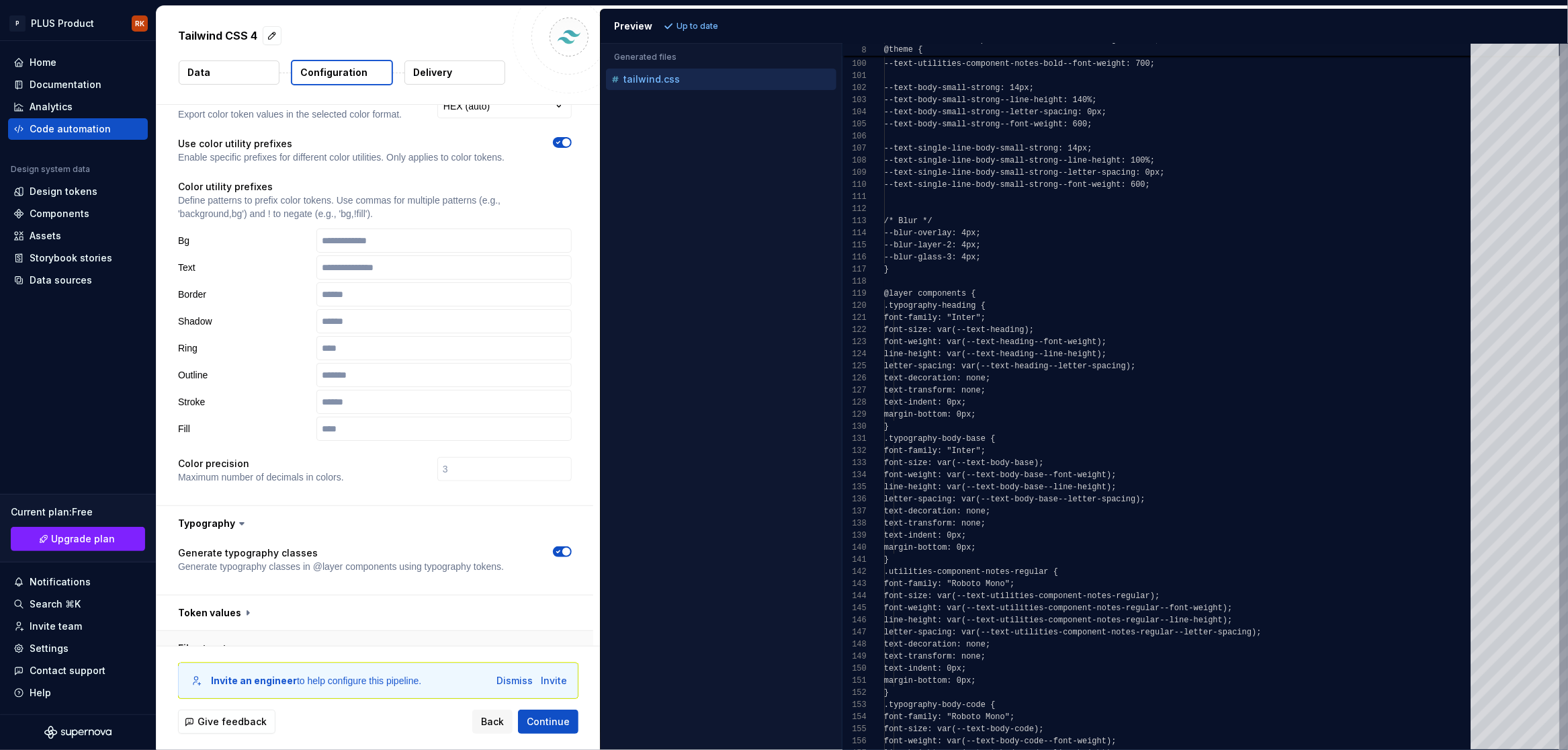
scroll to position [0, 0]
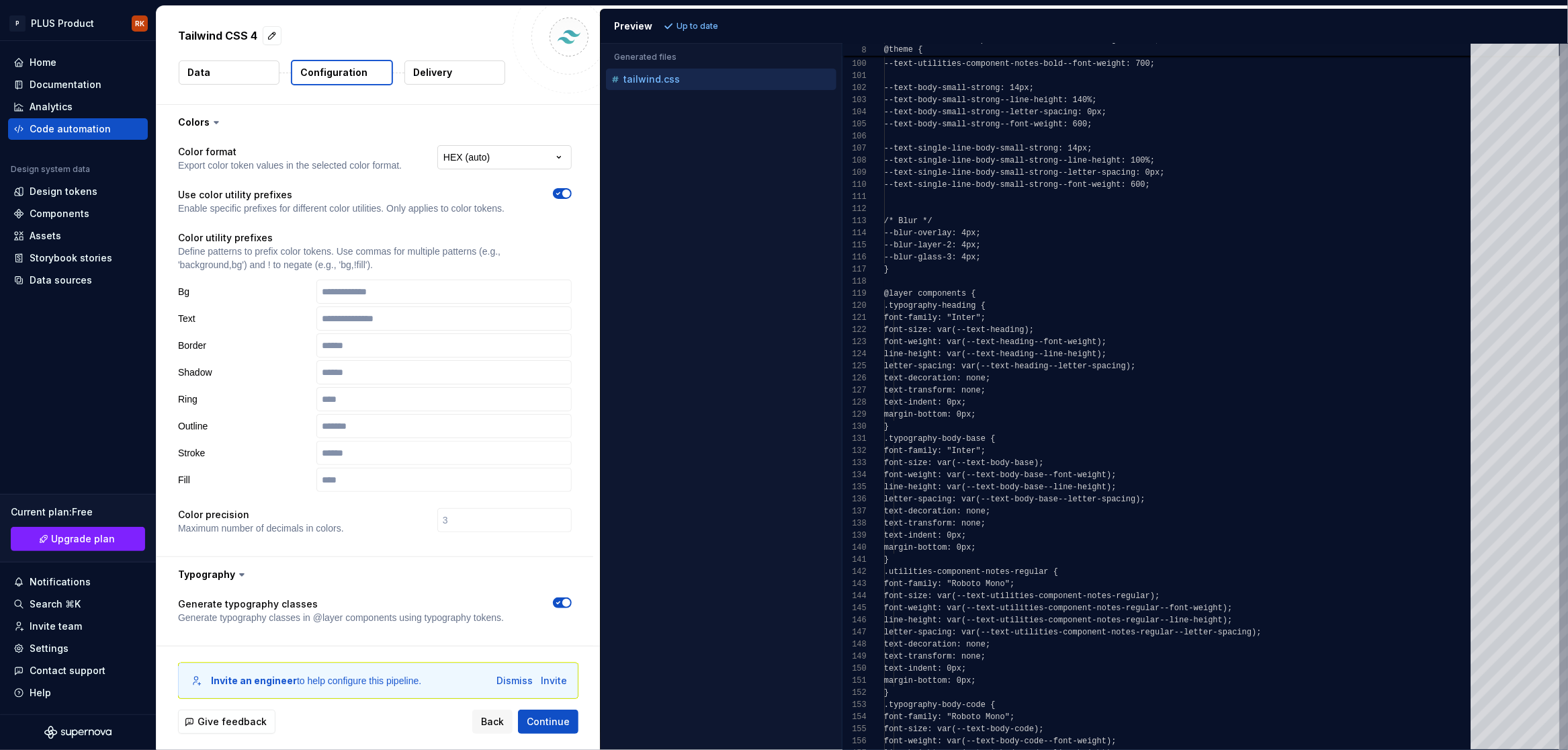
click at [483, 153] on html "**********" at bounding box center [784, 375] width 1568 height 750
click at [685, 21] on span "Refresh preview" at bounding box center [711, 26] width 67 height 10
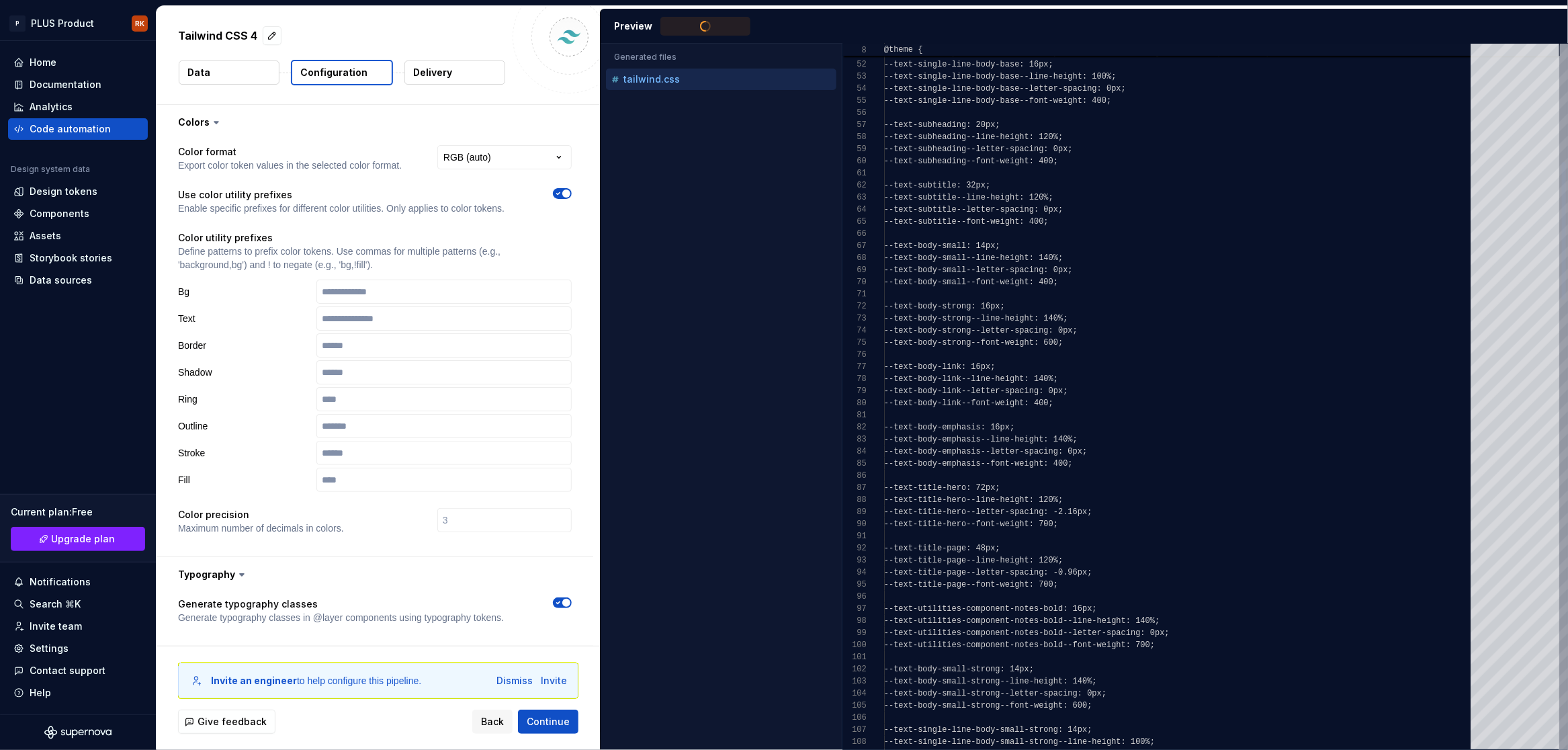
scroll to position [121, 0]
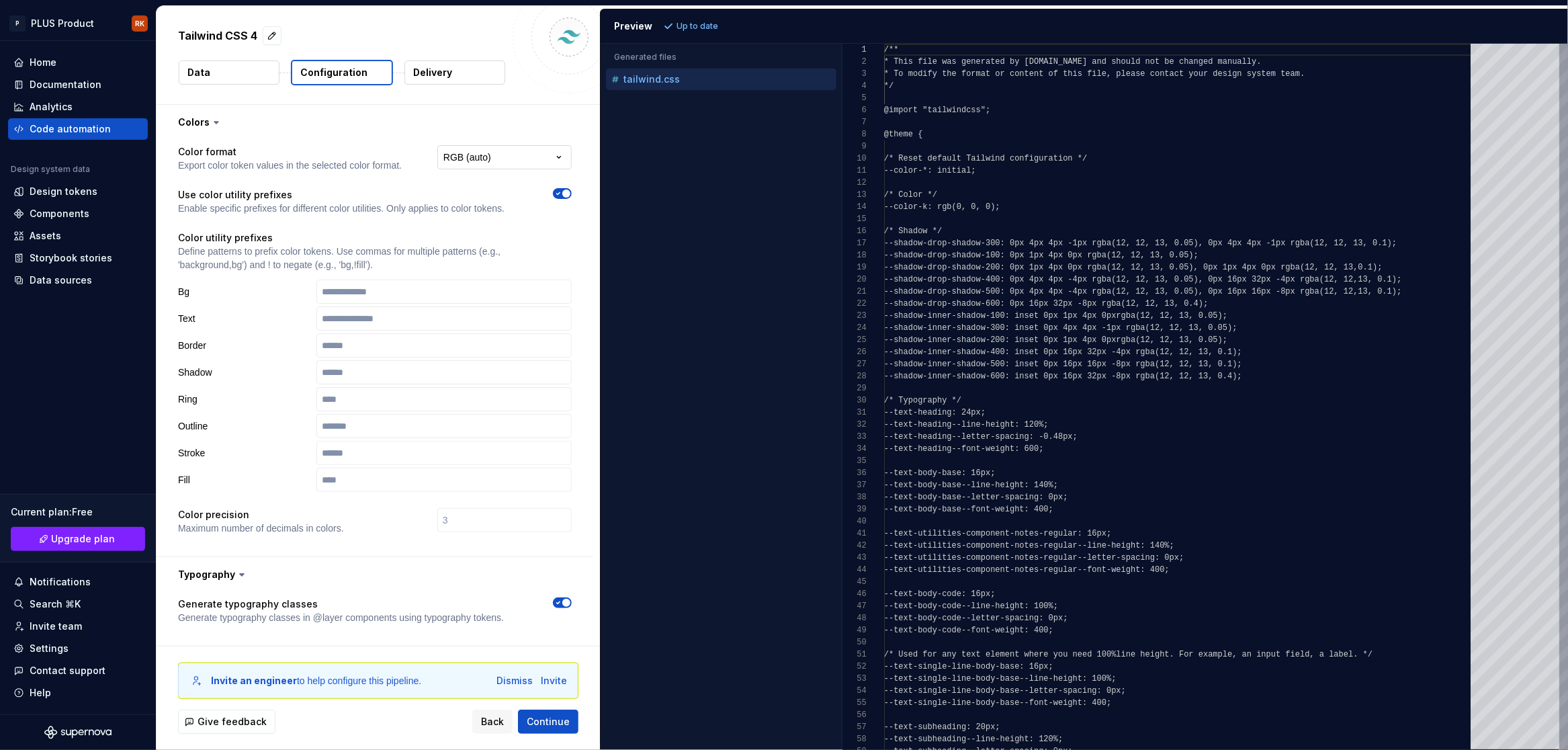
click at [492, 157] on html "**********" at bounding box center [784, 375] width 1568 height 750
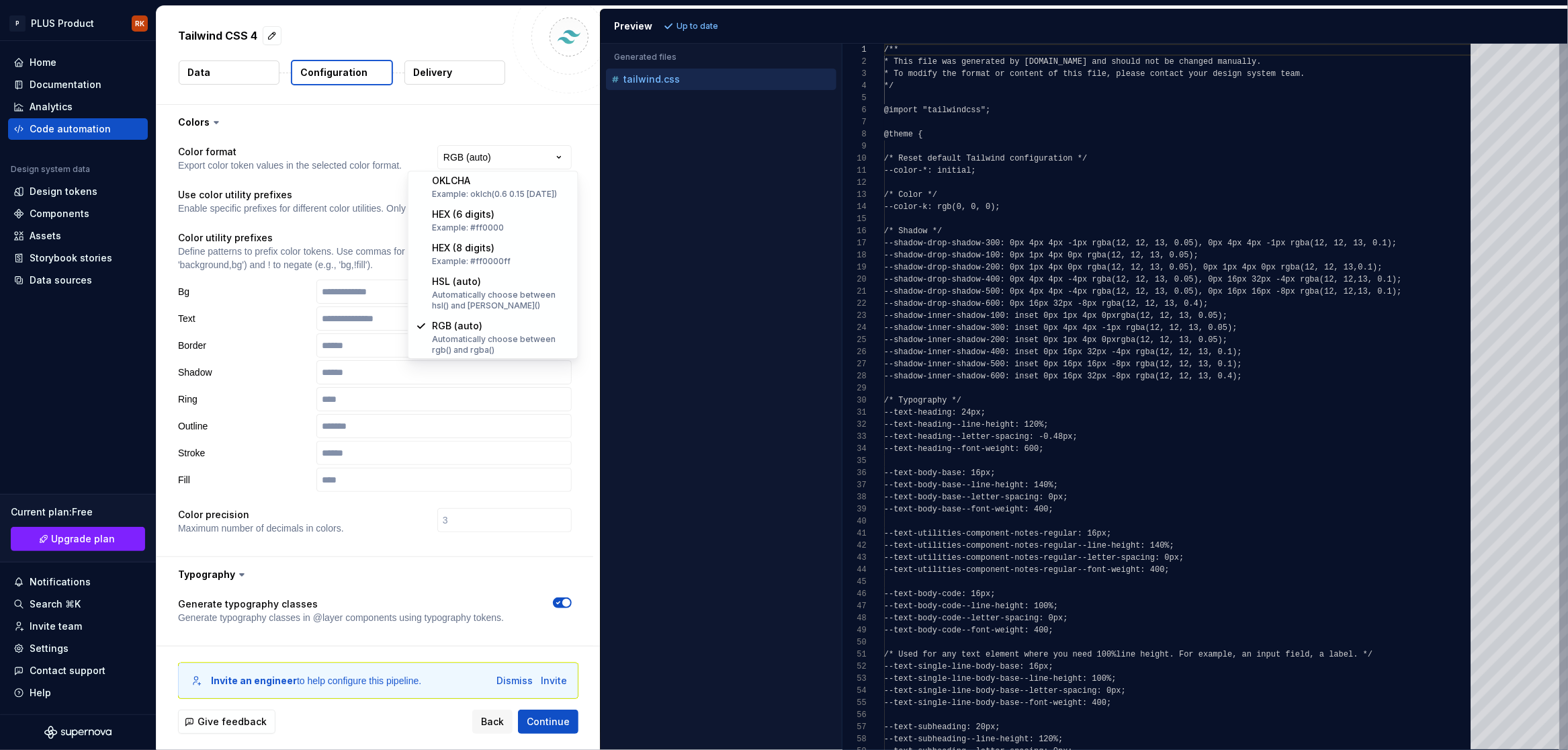
select select "********"
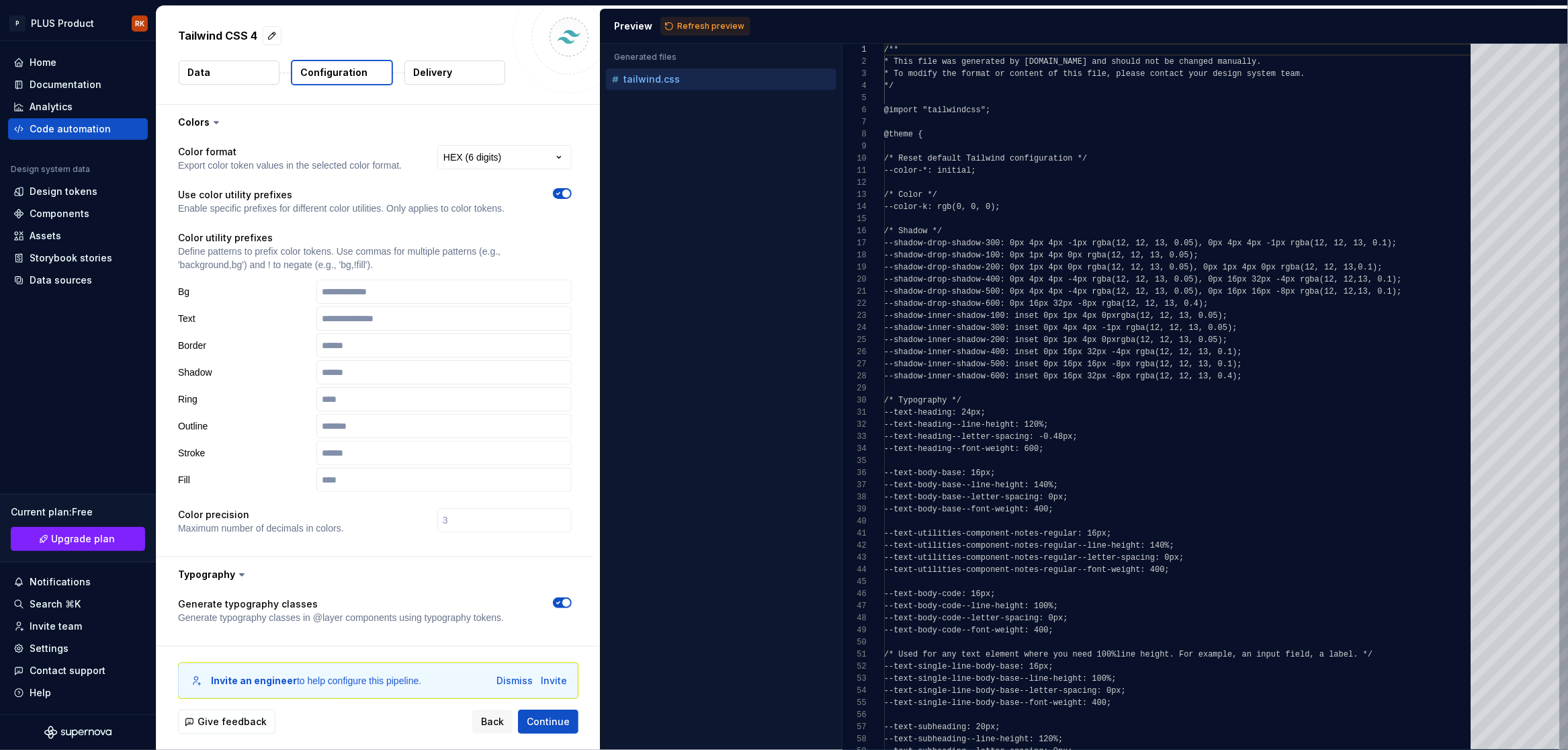
click at [444, 71] on p "Delivery" at bounding box center [432, 72] width 39 height 14
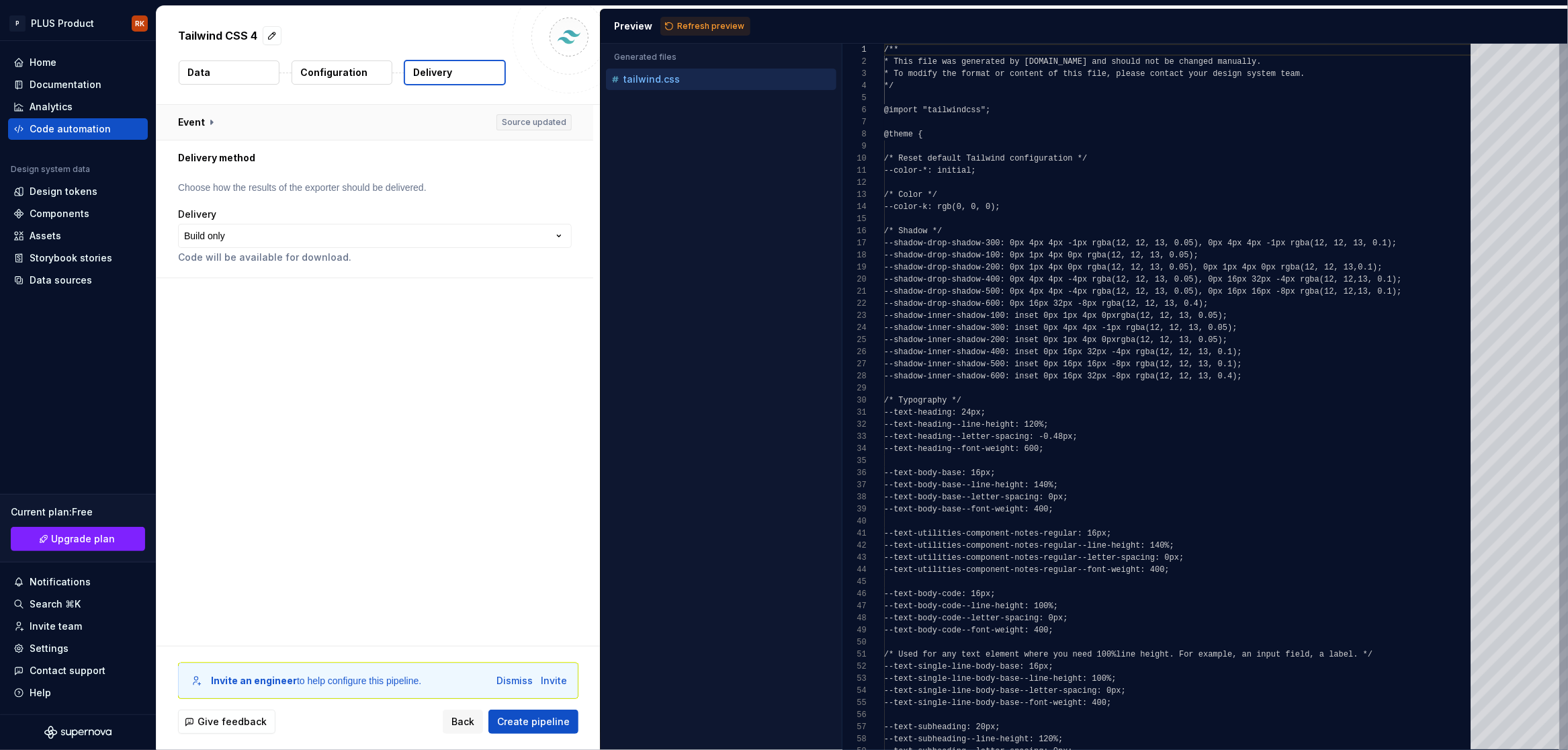
click at [272, 120] on button "button" at bounding box center [375, 122] width 437 height 35
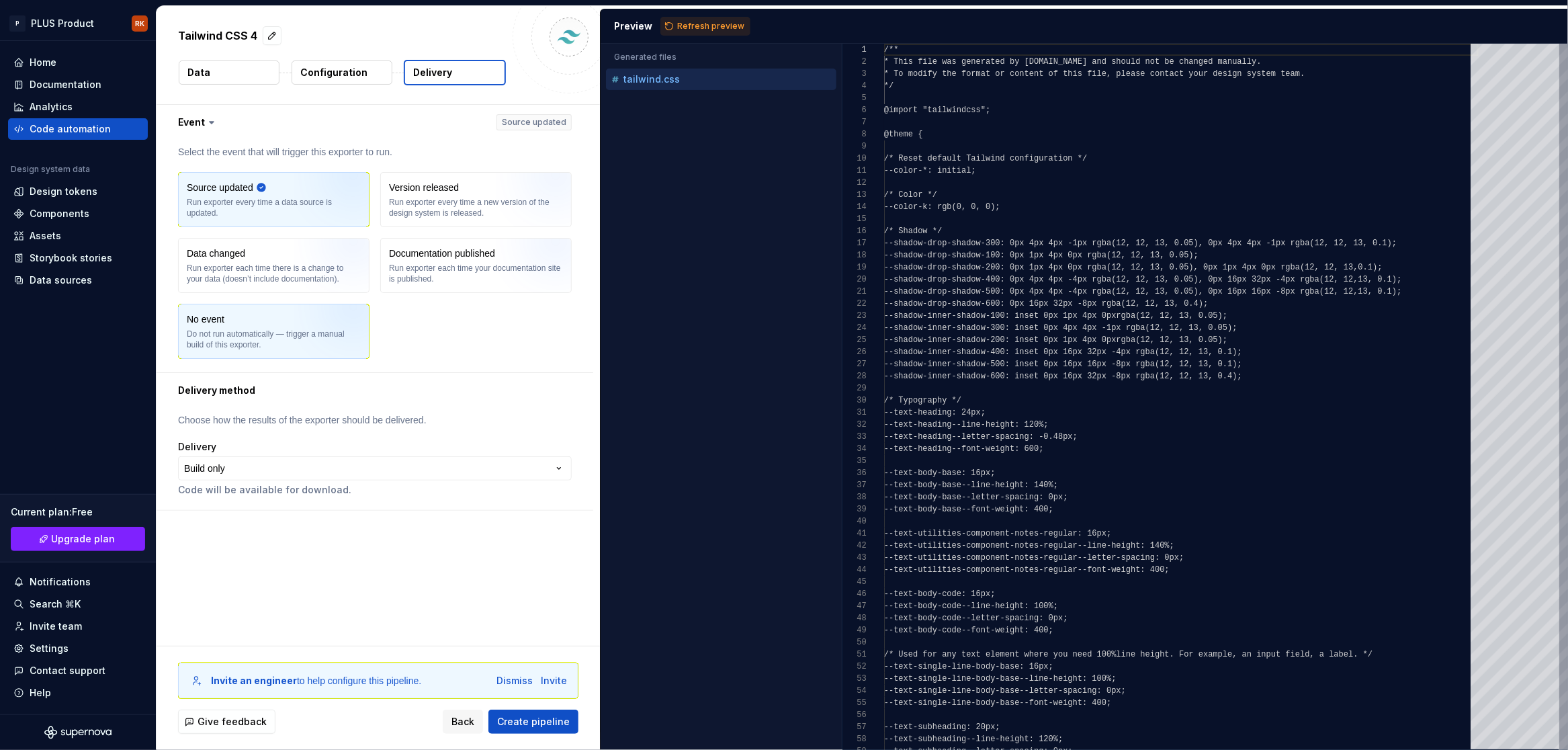
click at [328, 333] on img "button" at bounding box center [337, 335] width 86 height 90
click at [449, 473] on html "**********" at bounding box center [784, 375] width 1568 height 750
click at [552, 718] on span "Create pipeline" at bounding box center [534, 722] width 72 height 14
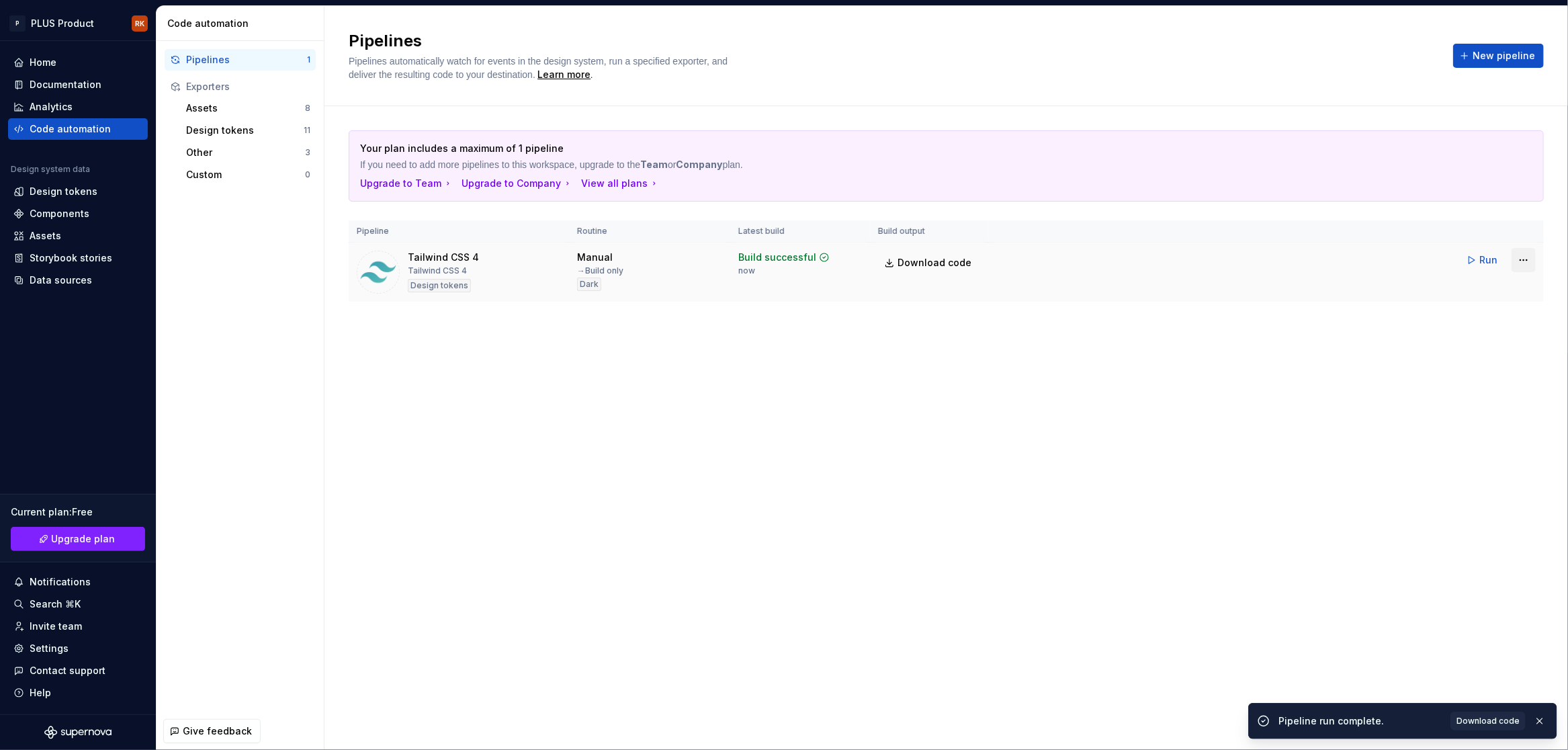
click at [1522, 263] on html "P PLUS Product RK Home Documentation Analytics Code automation Design system da…" at bounding box center [784, 375] width 1568 height 750
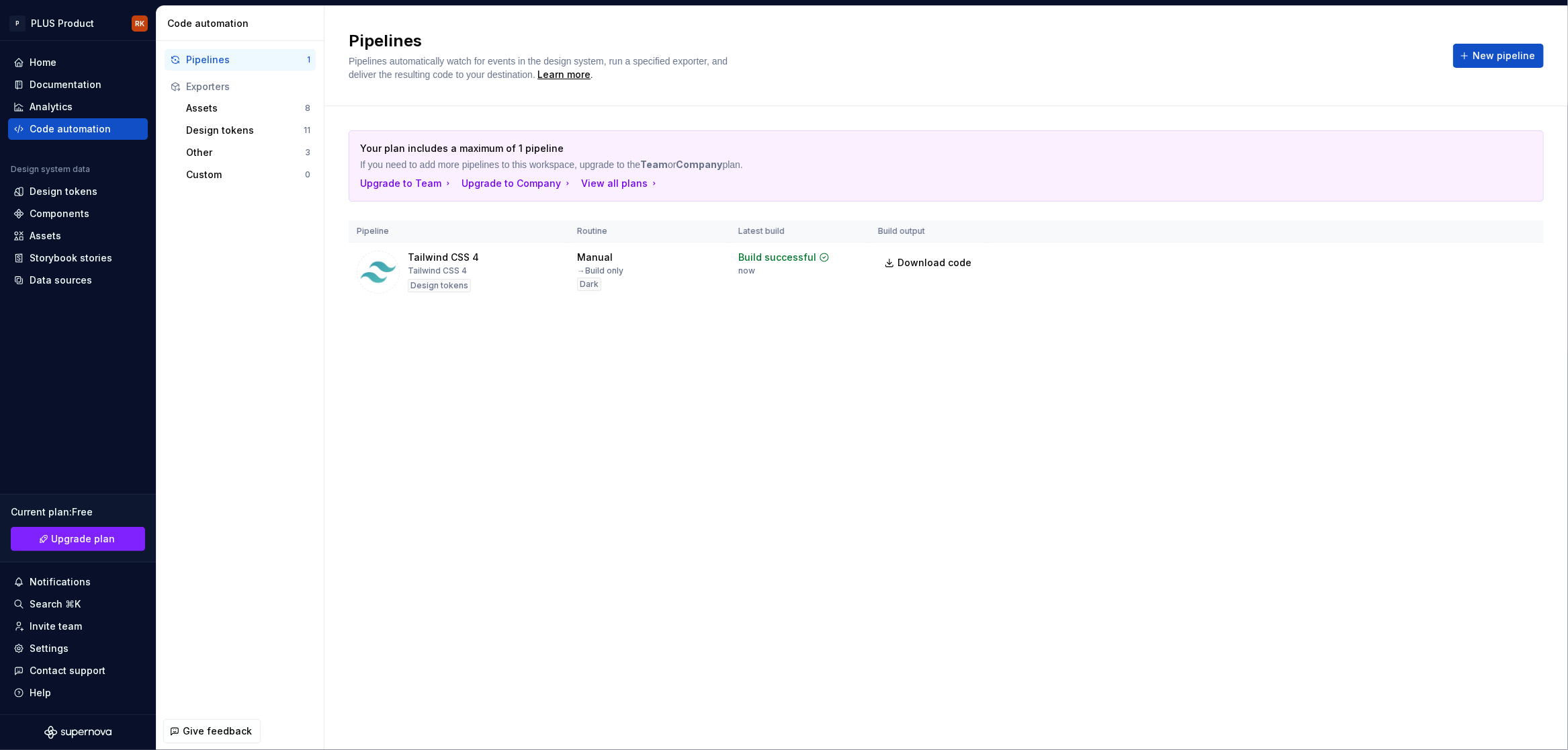
click at [225, 123] on html "P PLUS Product RK Home Documentation Analytics Code automation Design system da…" at bounding box center [784, 375] width 1568 height 750
click at [223, 153] on div "Other" at bounding box center [246, 153] width 119 height 14
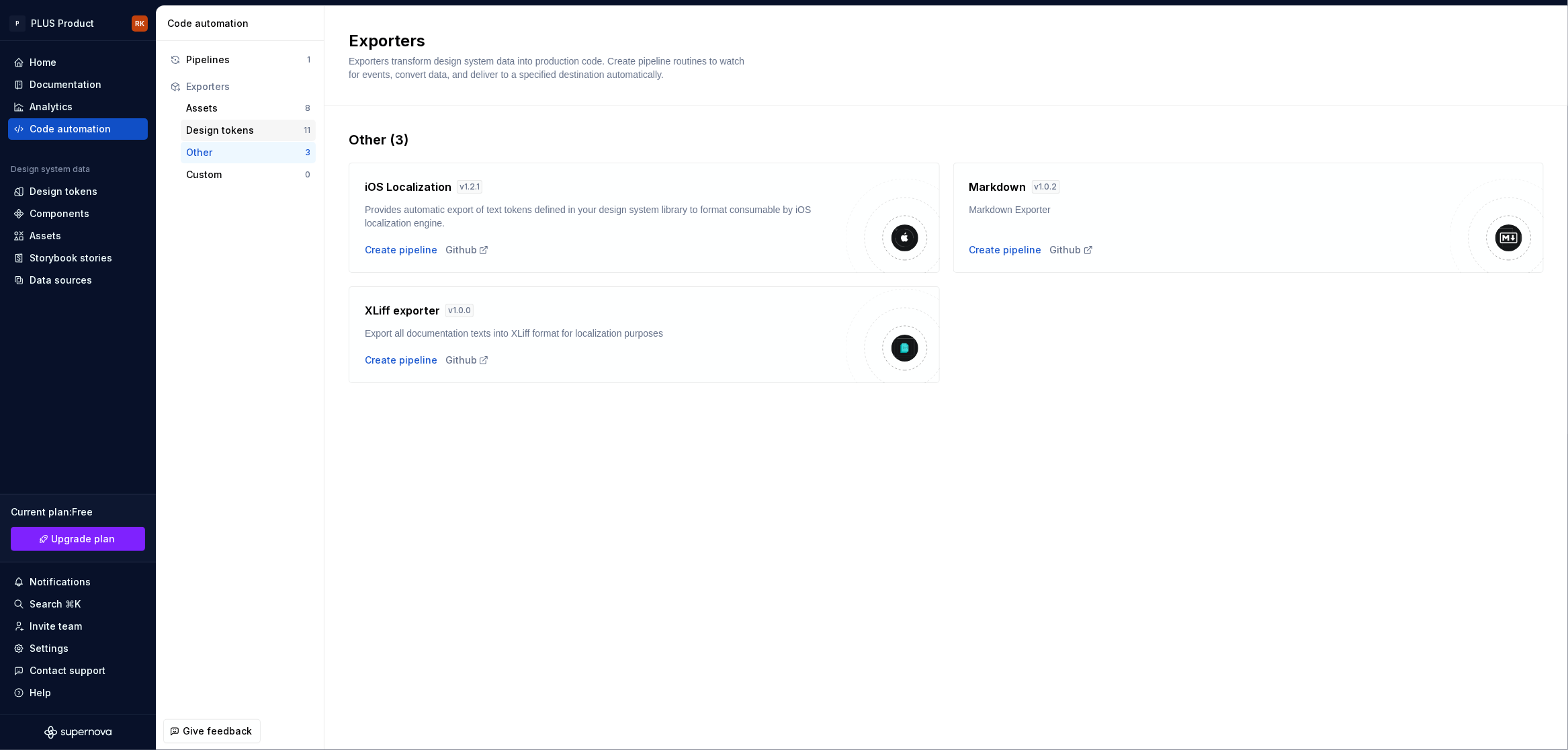
click at [245, 133] on div "Design tokens" at bounding box center [245, 130] width 117 height 14
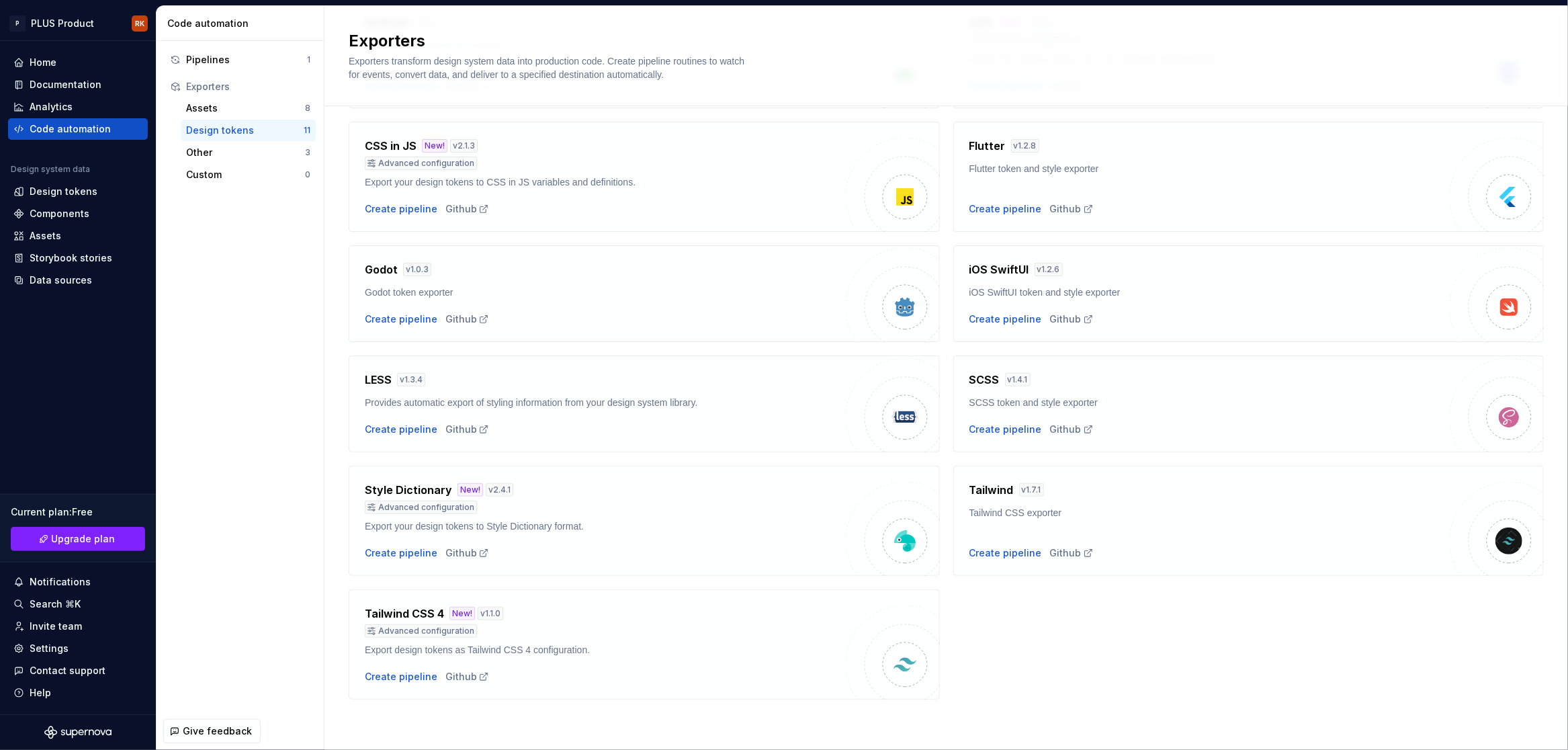
scroll to position [159, 0]
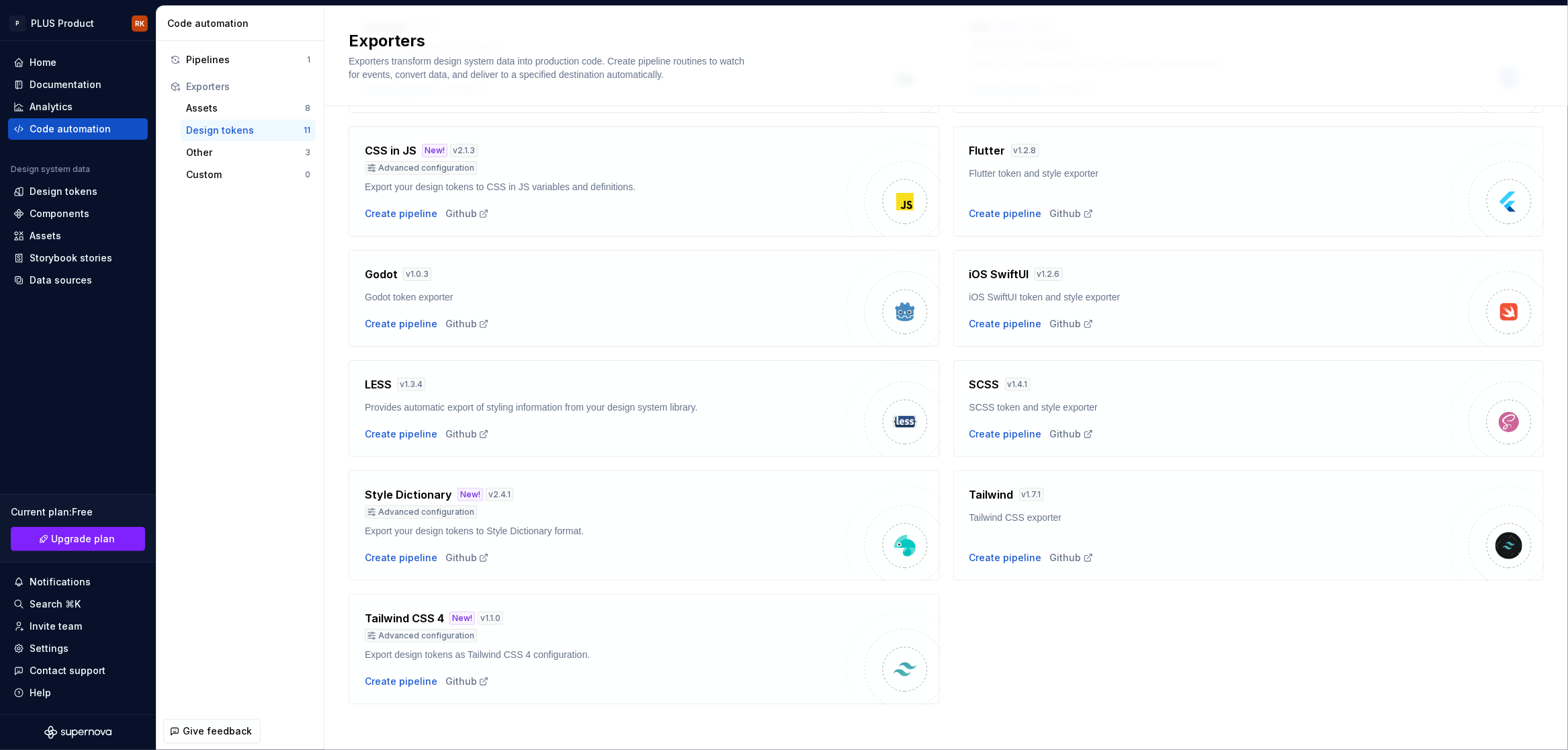
click at [424, 491] on h4 "Style Dictionary" at bounding box center [408, 494] width 87 height 16
drag, startPoint x: 424, startPoint y: 491, endPoint x: 348, endPoint y: 492, distance: 76.0
click at [348, 492] on div "Style Dictionary New! v 2.4.1 Advanced configuration Export your design tokens …" at bounding box center [644, 526] width 591 height 110
copy h4 "Style Dictionary"
click at [461, 558] on div "Github" at bounding box center [467, 558] width 44 height 14
